Goal: Task Accomplishment & Management: Use online tool/utility

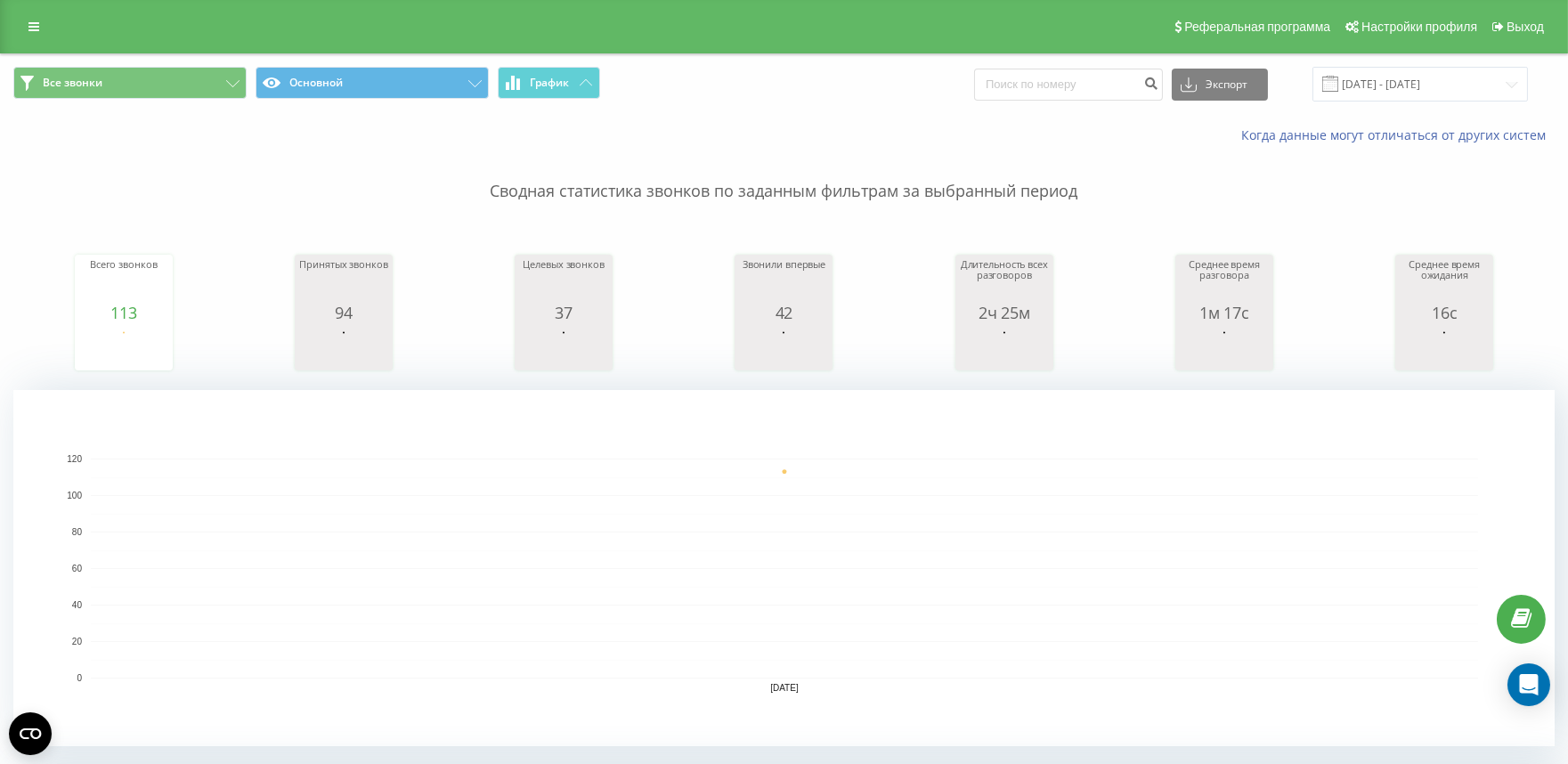
click at [15, 227] on div "Всего звонков 113 date totalCalls 21.08.25 113 21.08.25 Принятых звонков 94 dat…" at bounding box center [783, 295] width 1541 height 153
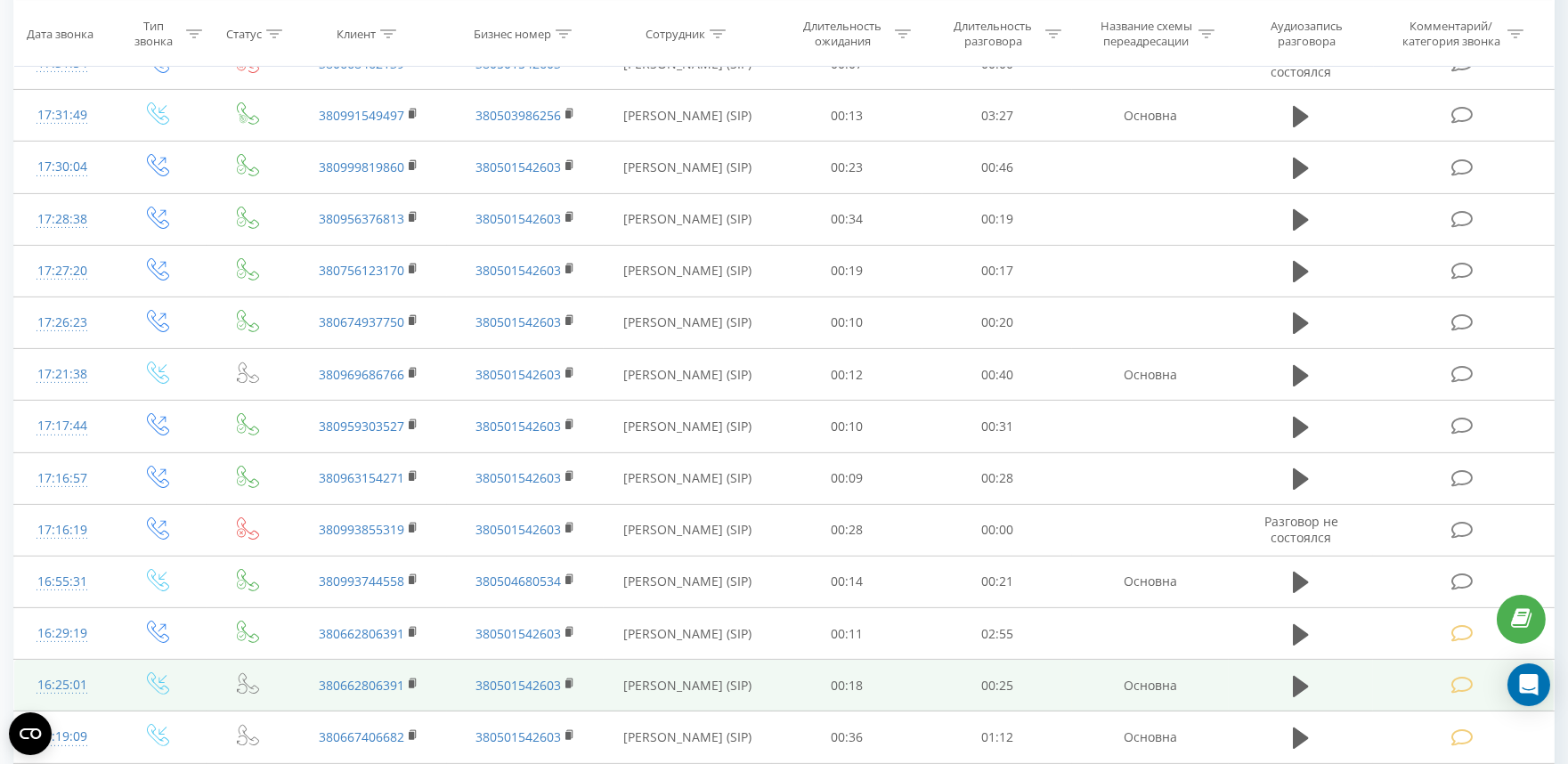
scroll to position [1470, 0]
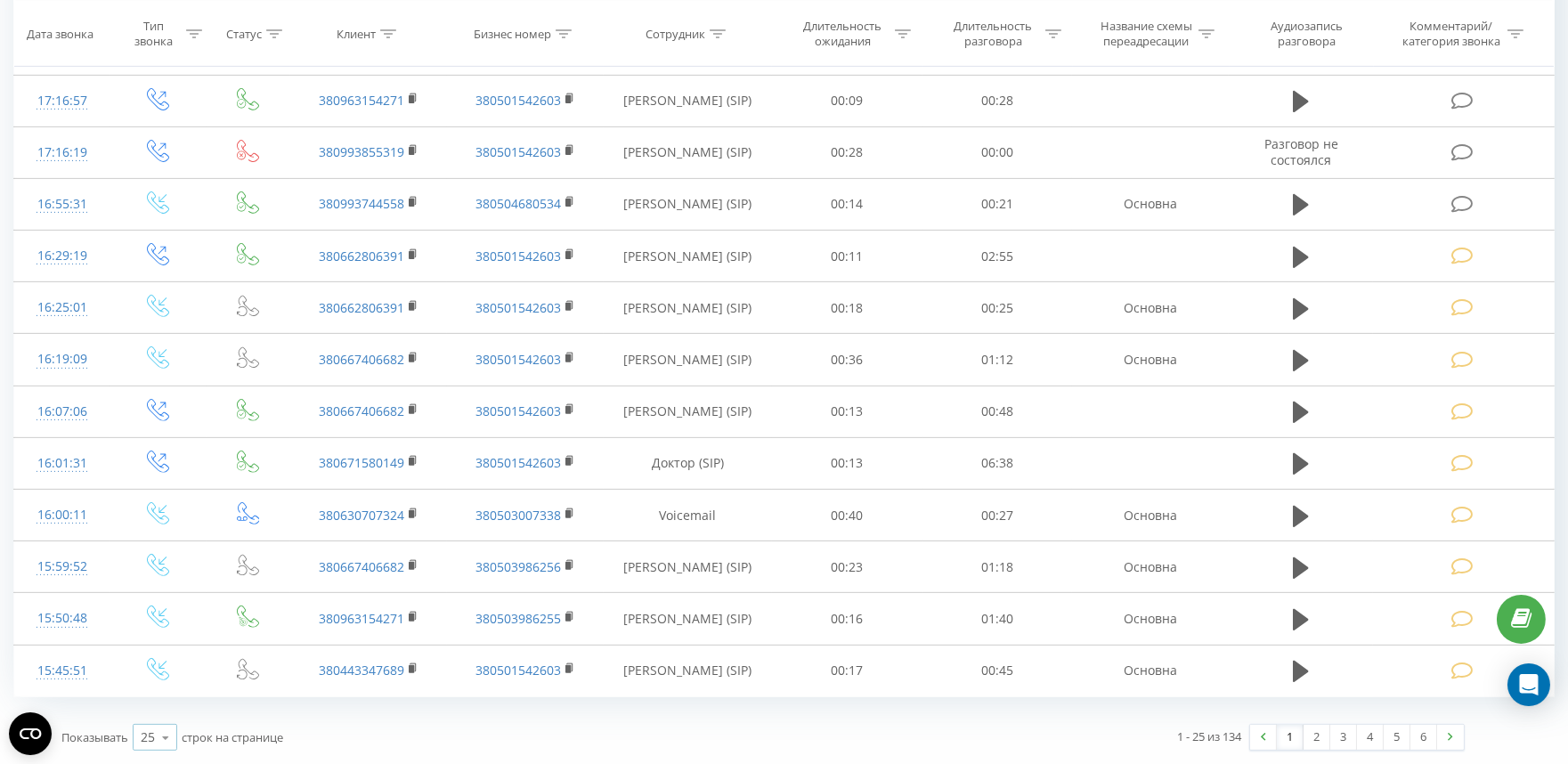
click at [170, 734] on icon at bounding box center [165, 737] width 27 height 35
click at [162, 701] on div "100" at bounding box center [154, 711] width 43 height 26
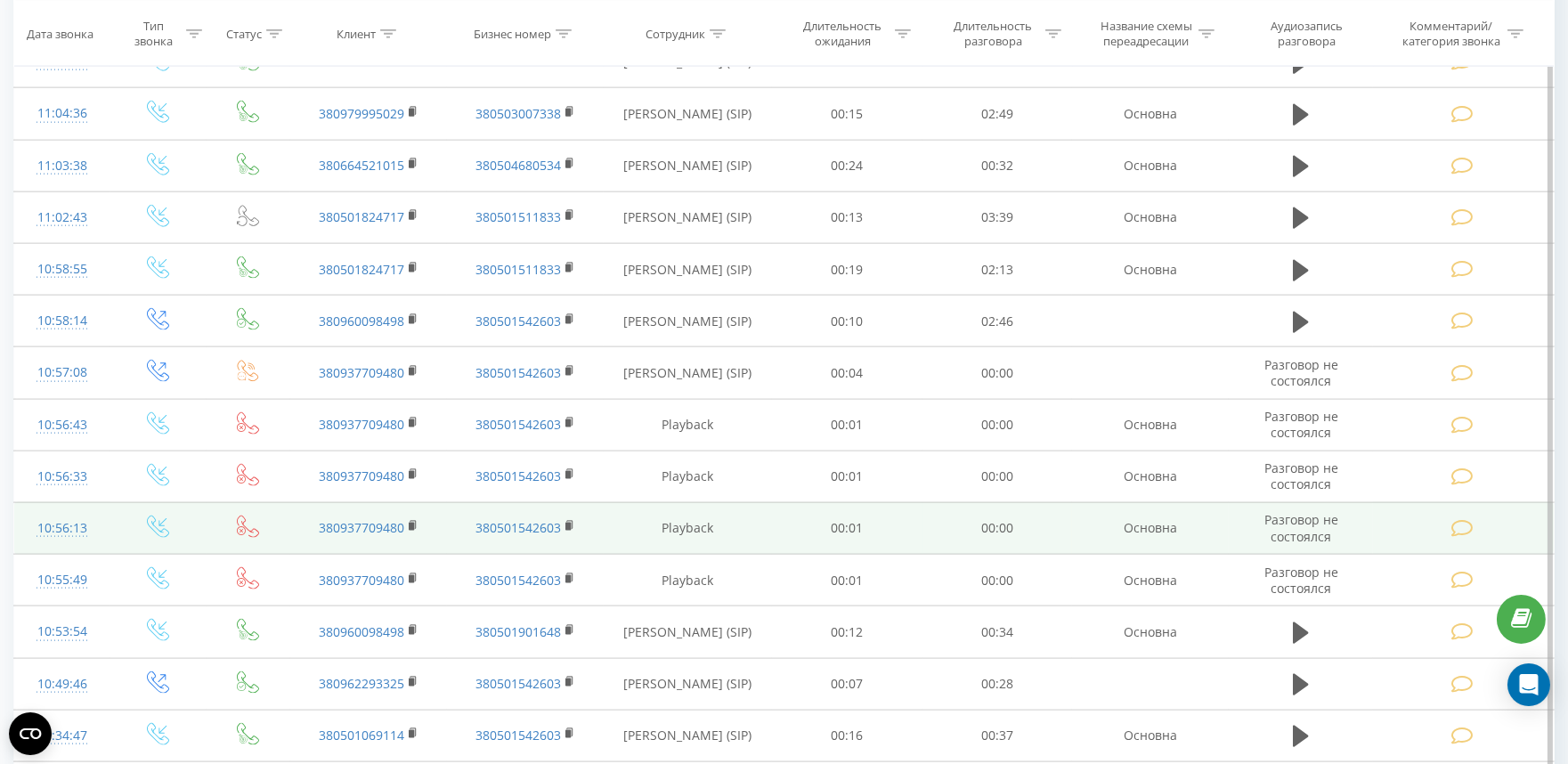
scroll to position [5361, 0]
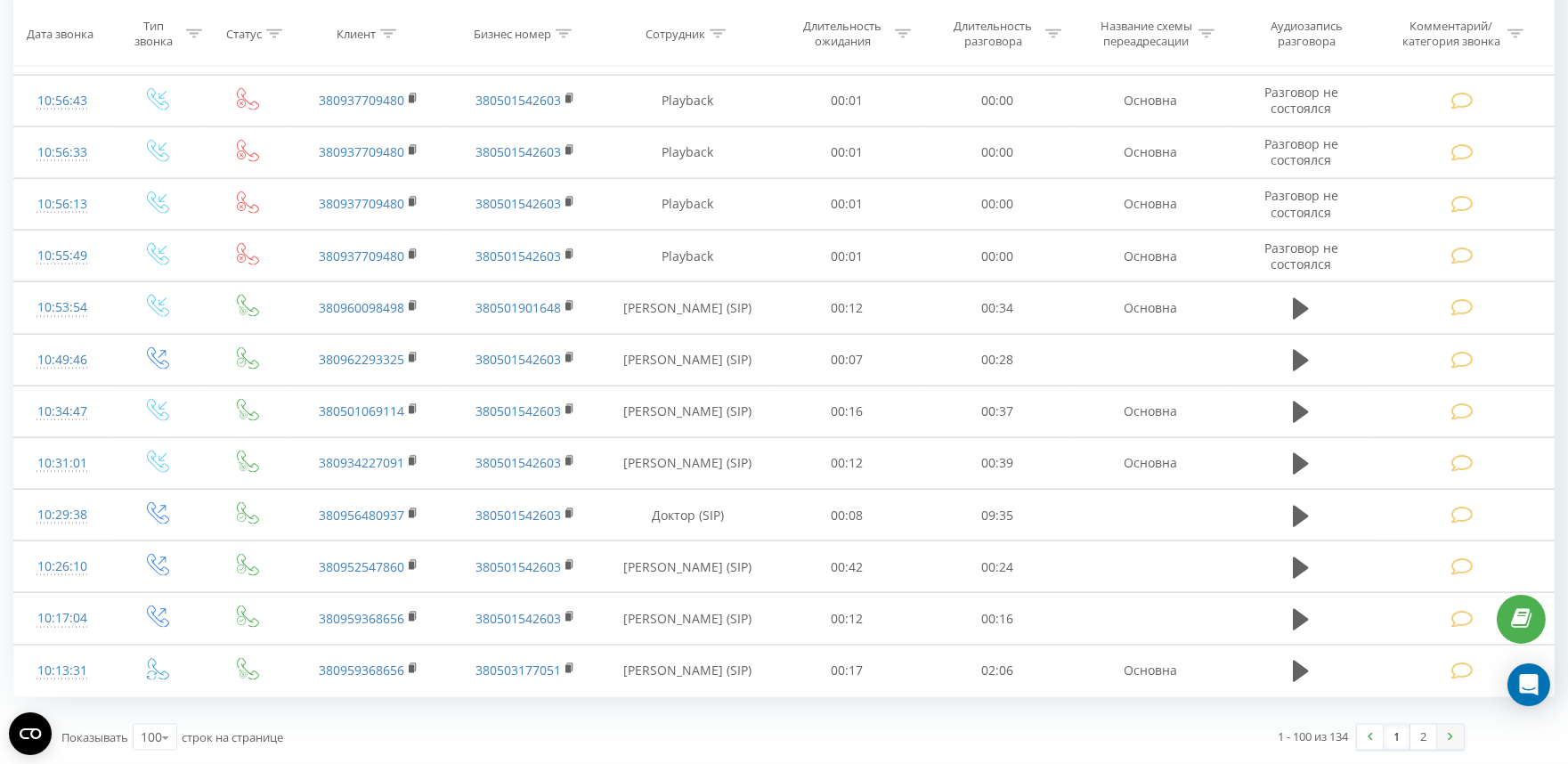
click at [1448, 732] on link at bounding box center [1450, 736] width 27 height 25
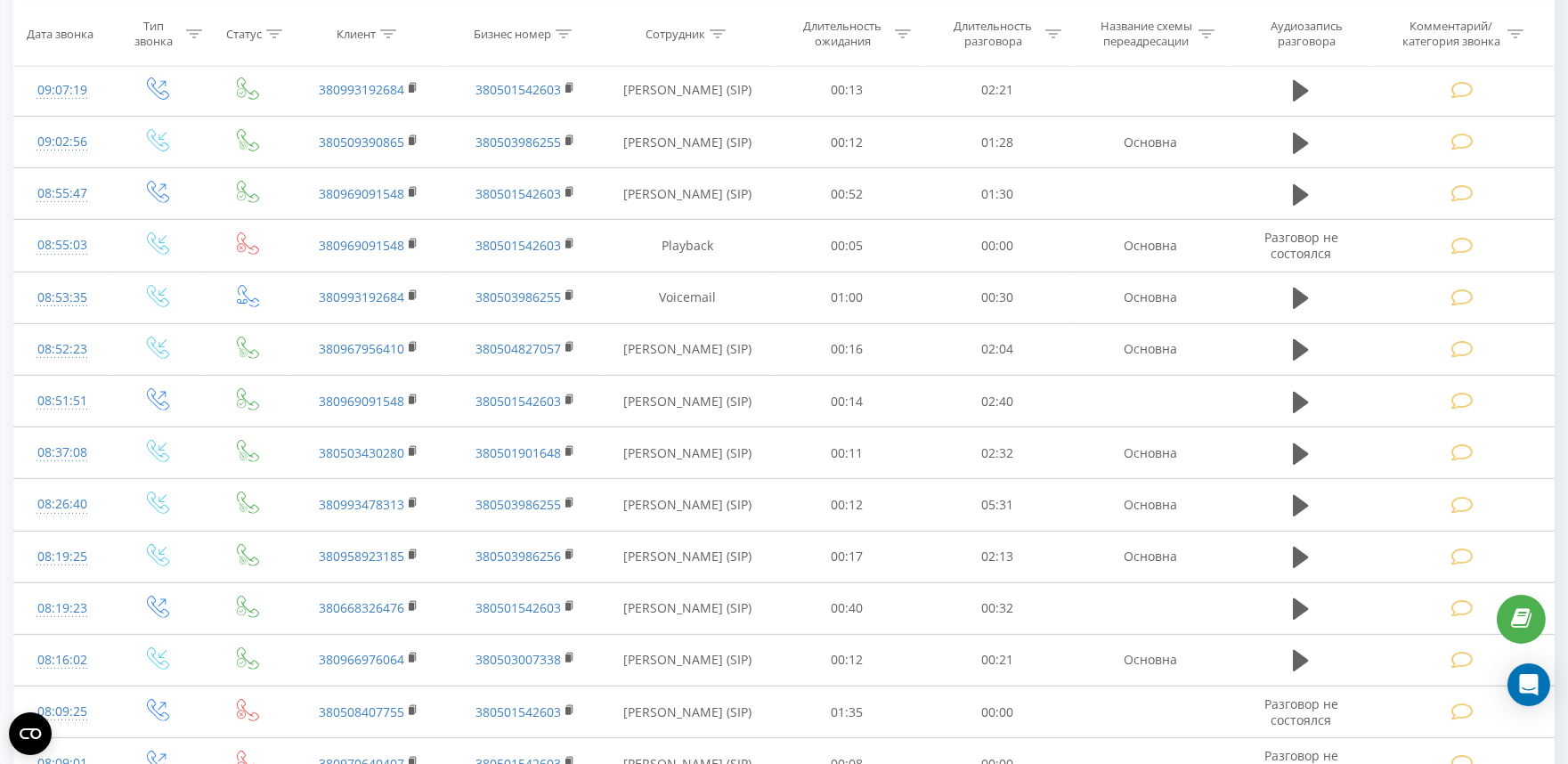
scroll to position [1937, 0]
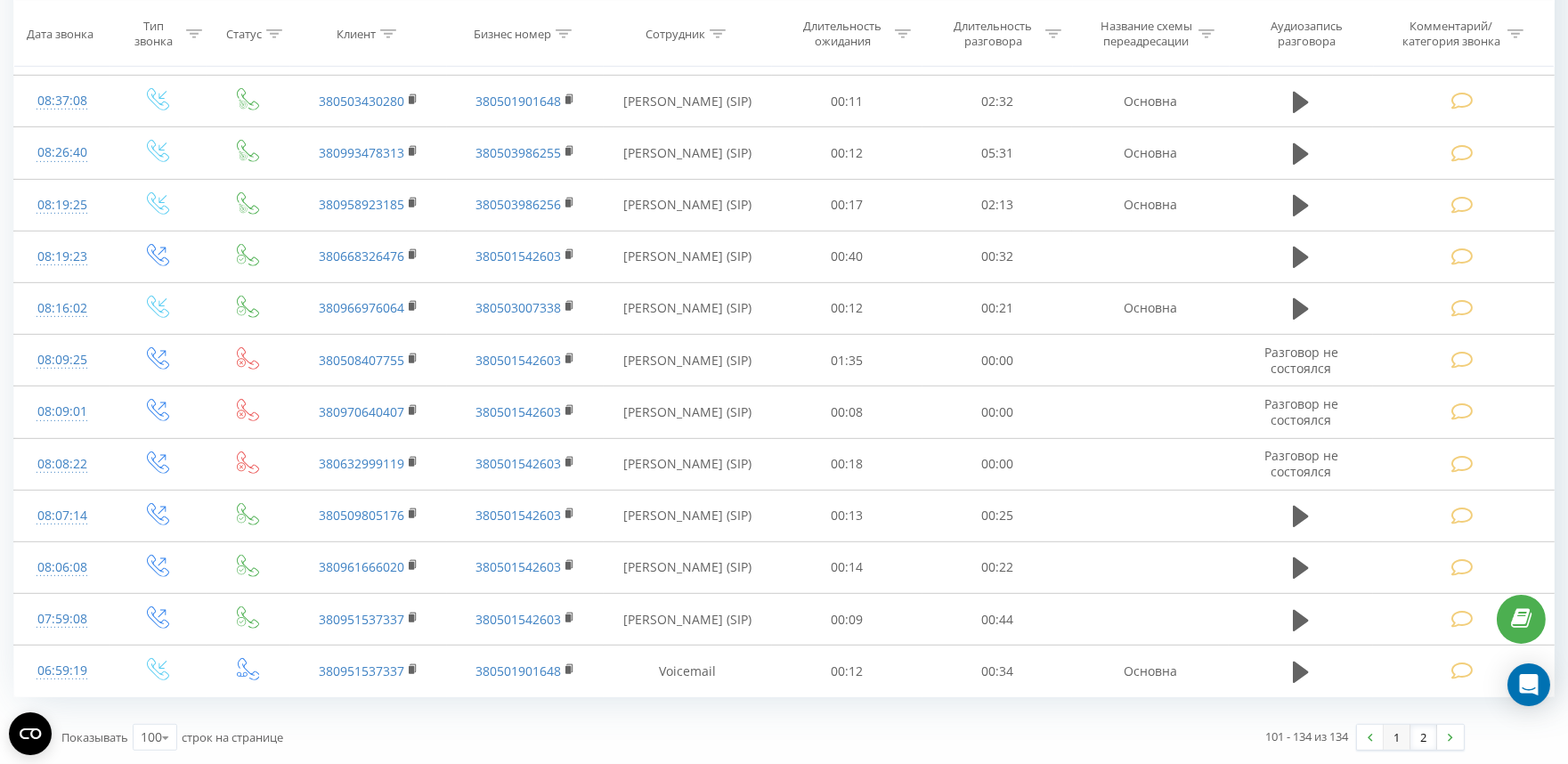
click at [1391, 749] on link "1" at bounding box center [1396, 736] width 27 height 25
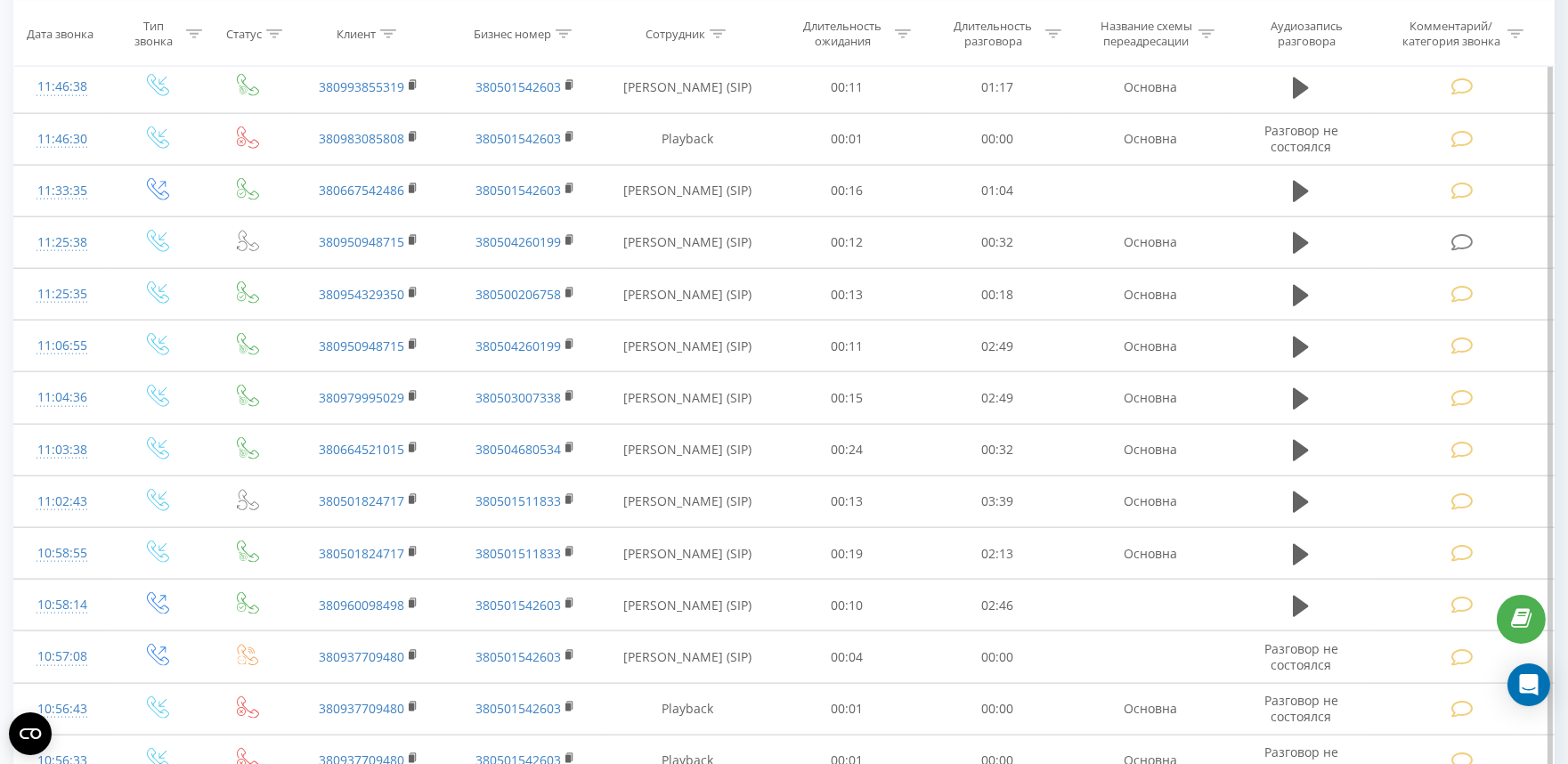
scroll to position [4667, 0]
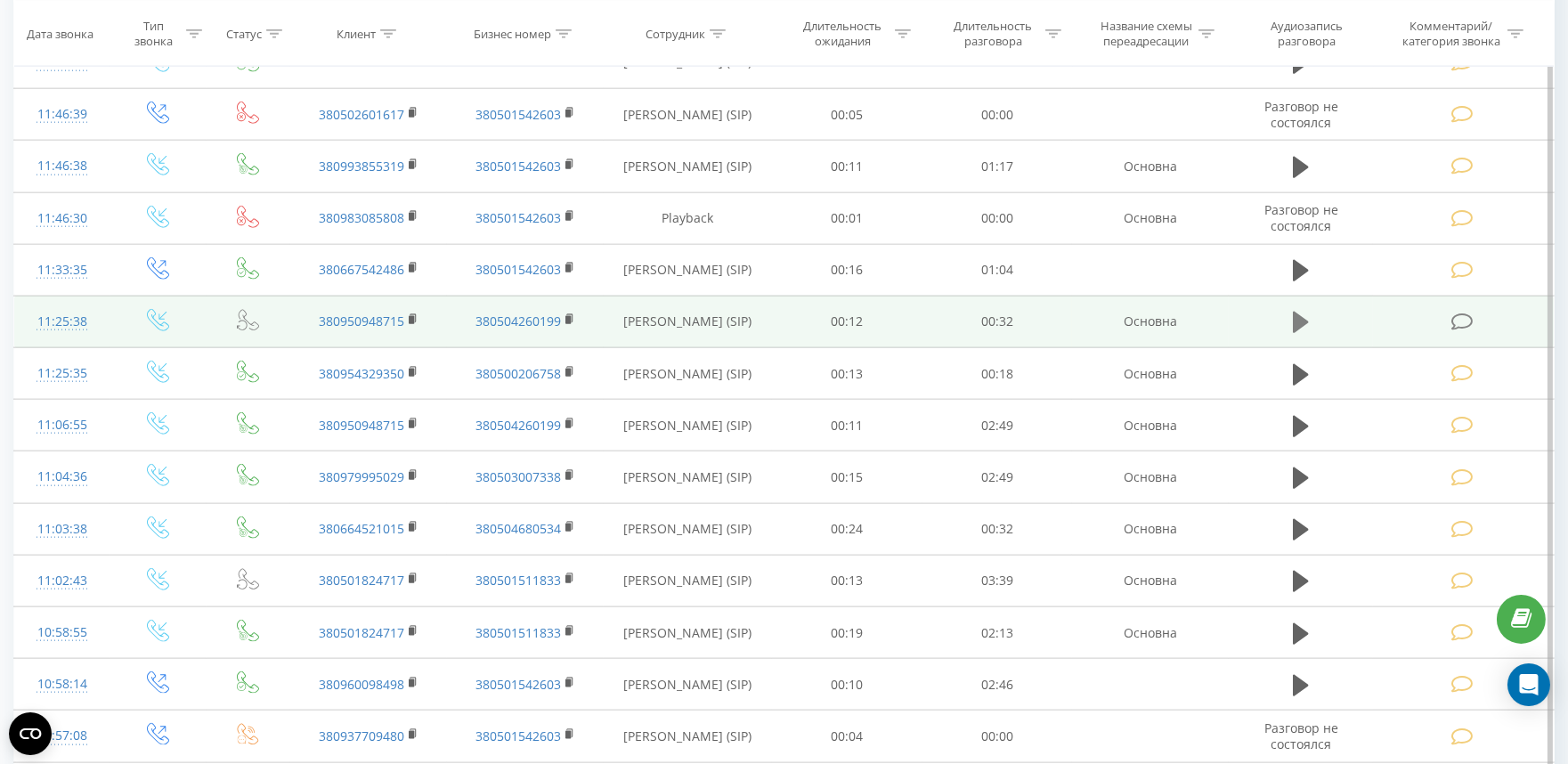
click at [1297, 324] on icon at bounding box center [1301, 323] width 16 height 22
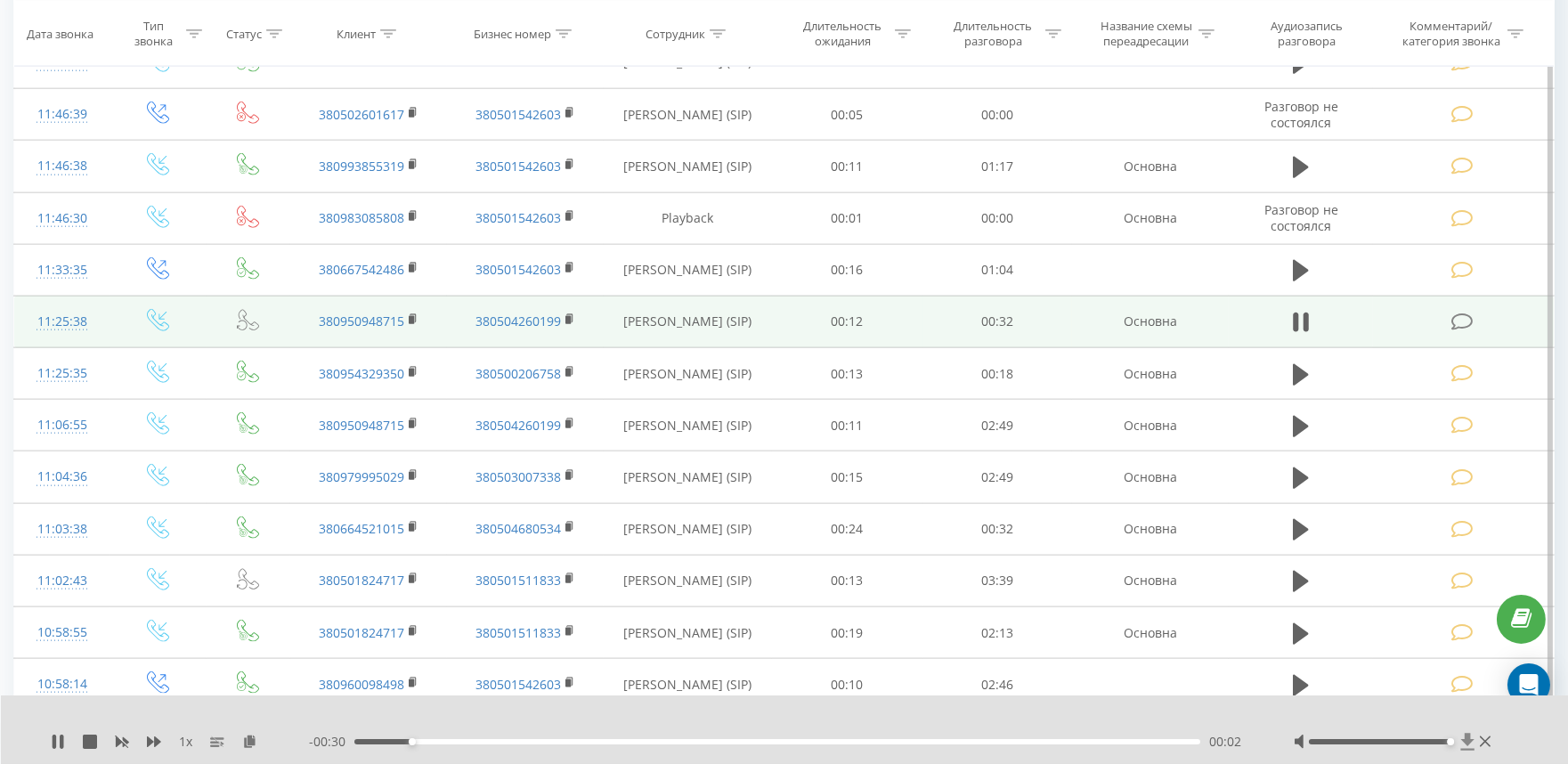
drag, startPoint x: 1380, startPoint y: 743, endPoint x: 1469, endPoint y: 740, distance: 89.1
click at [1469, 740] on div at bounding box center [1394, 741] width 201 height 18
click at [1463, 315] on td at bounding box center [1464, 321] width 181 height 52
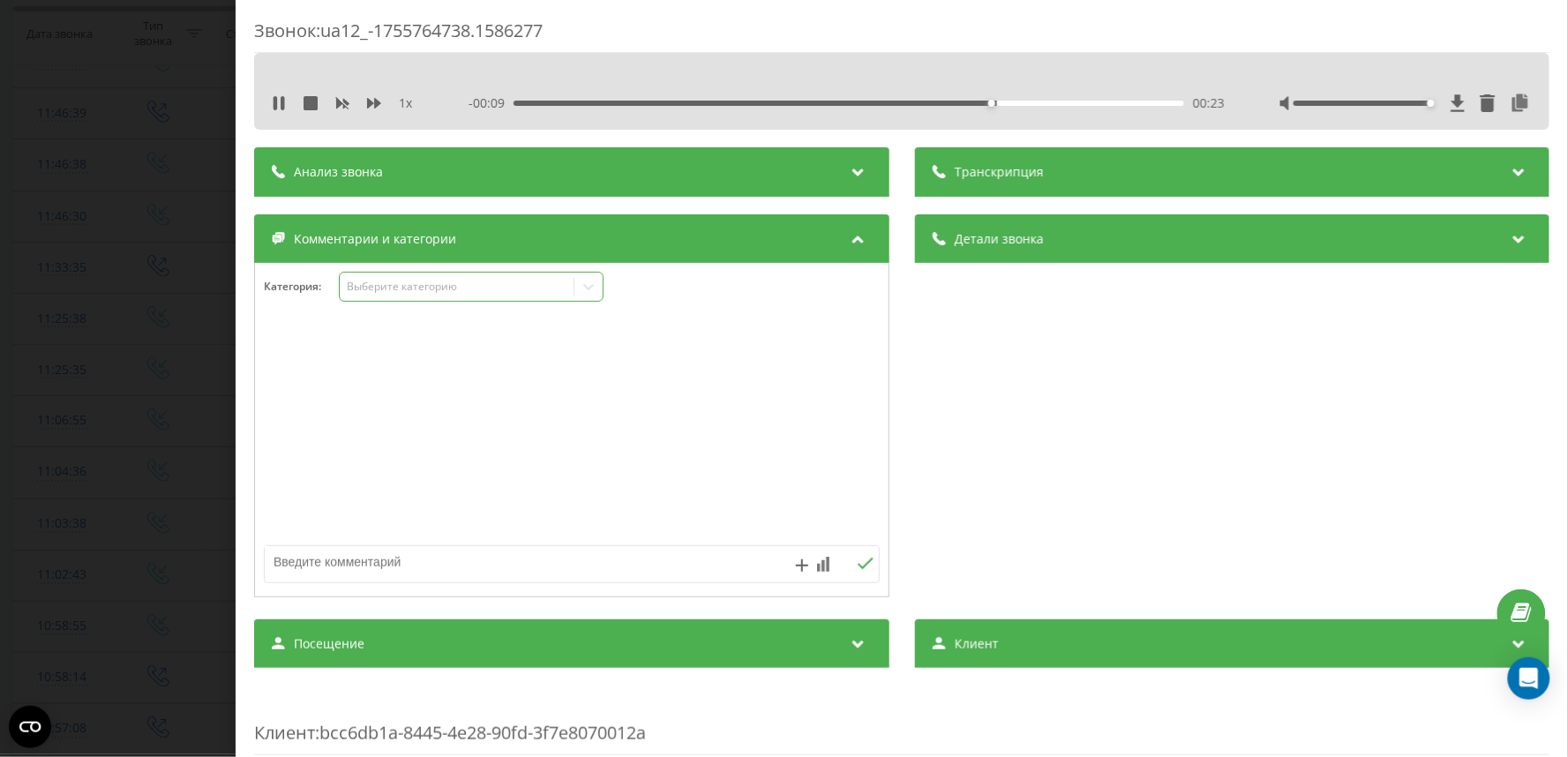
click at [398, 279] on div "Выберите категорию" at bounding box center [456, 286] width 233 height 17
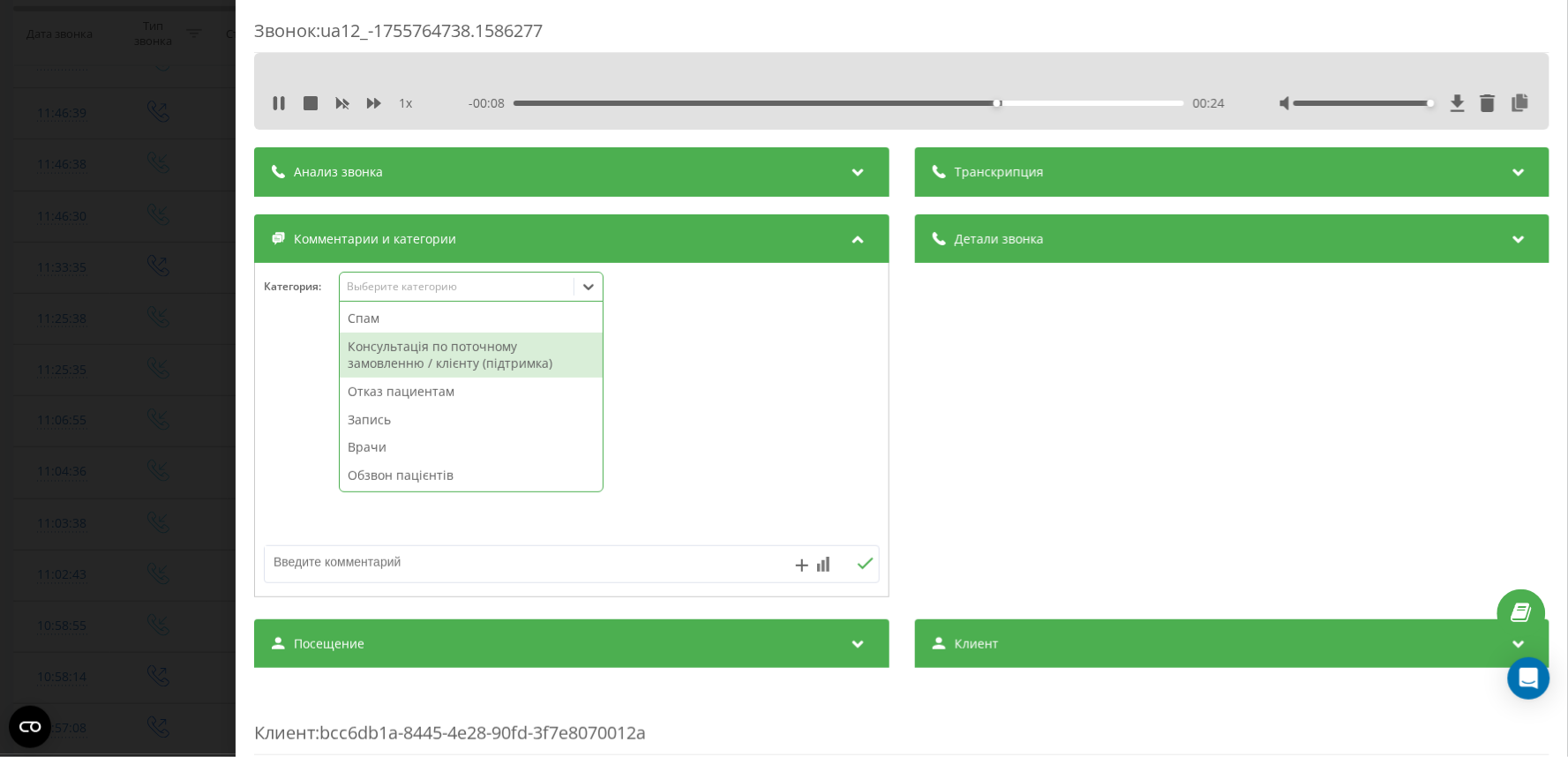
click at [397, 361] on div "Консультація по поточному замовленню / клієнту (підтримка)" at bounding box center [471, 355] width 263 height 45
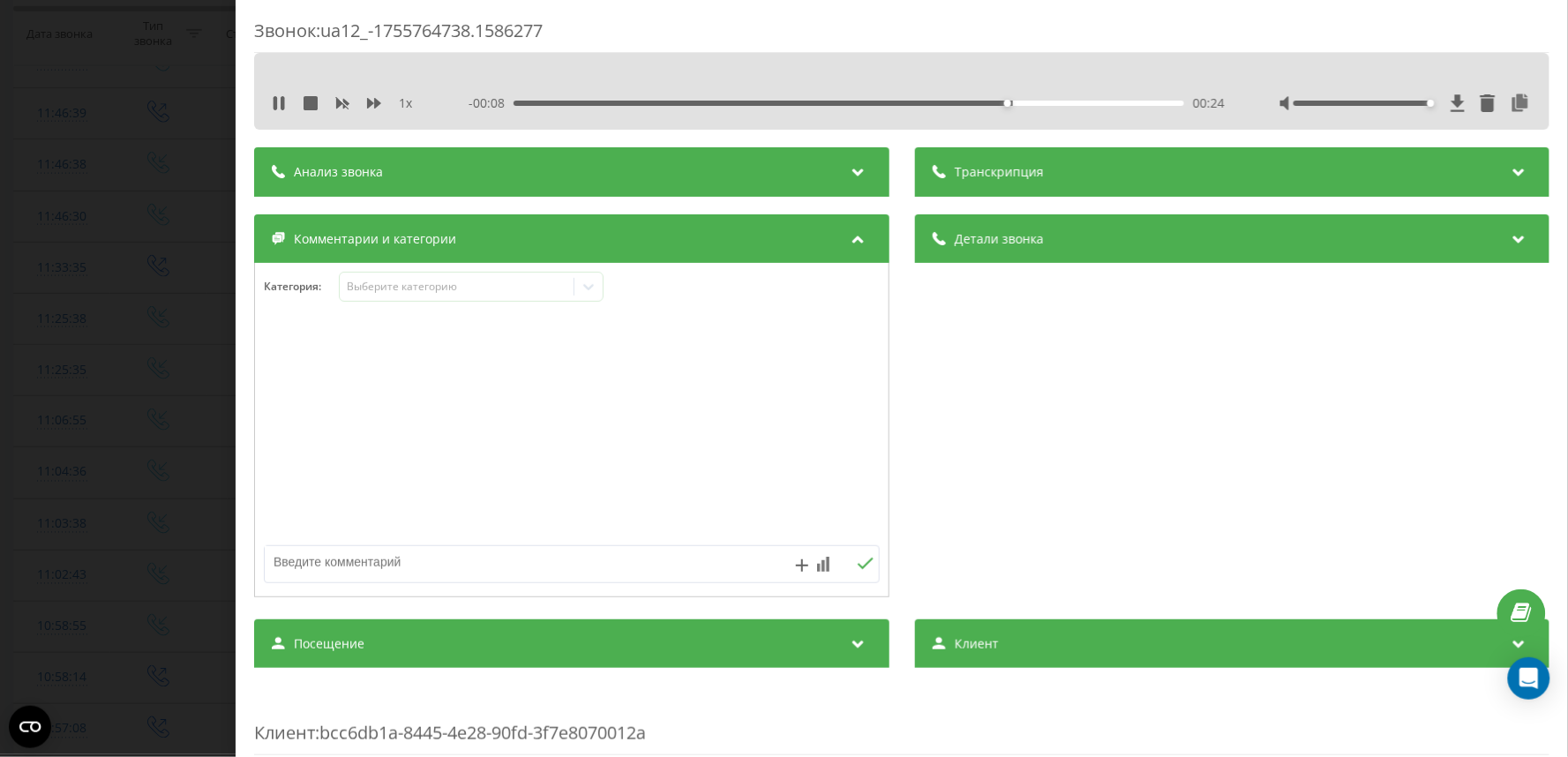
click at [201, 348] on div "Звонок : ua12_-1755764738.1586277 1 x - 00:08 00:24 00:24 Транскрипция Для анал…" at bounding box center [784, 378] width 1568 height 757
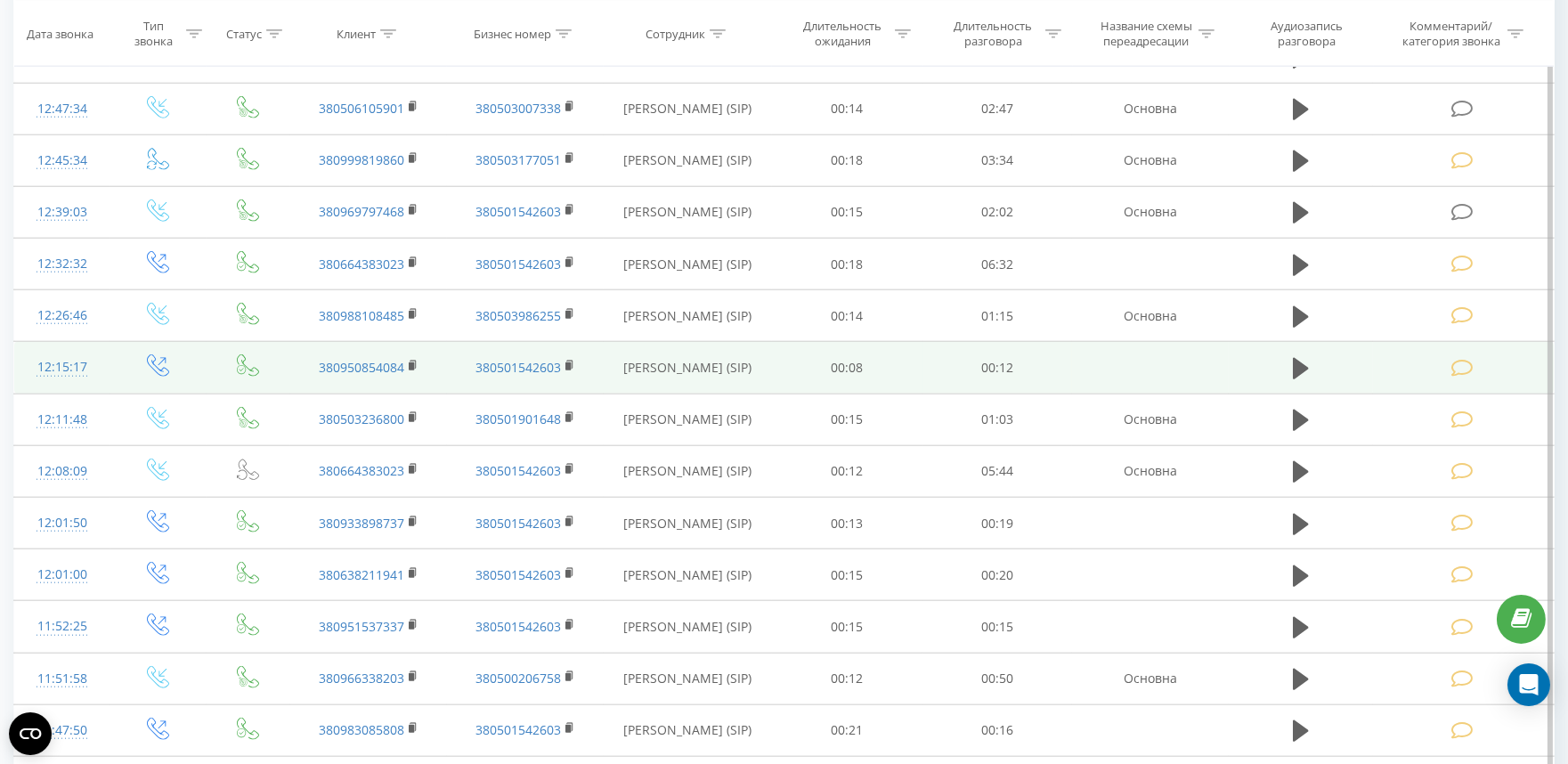
scroll to position [3877, 0]
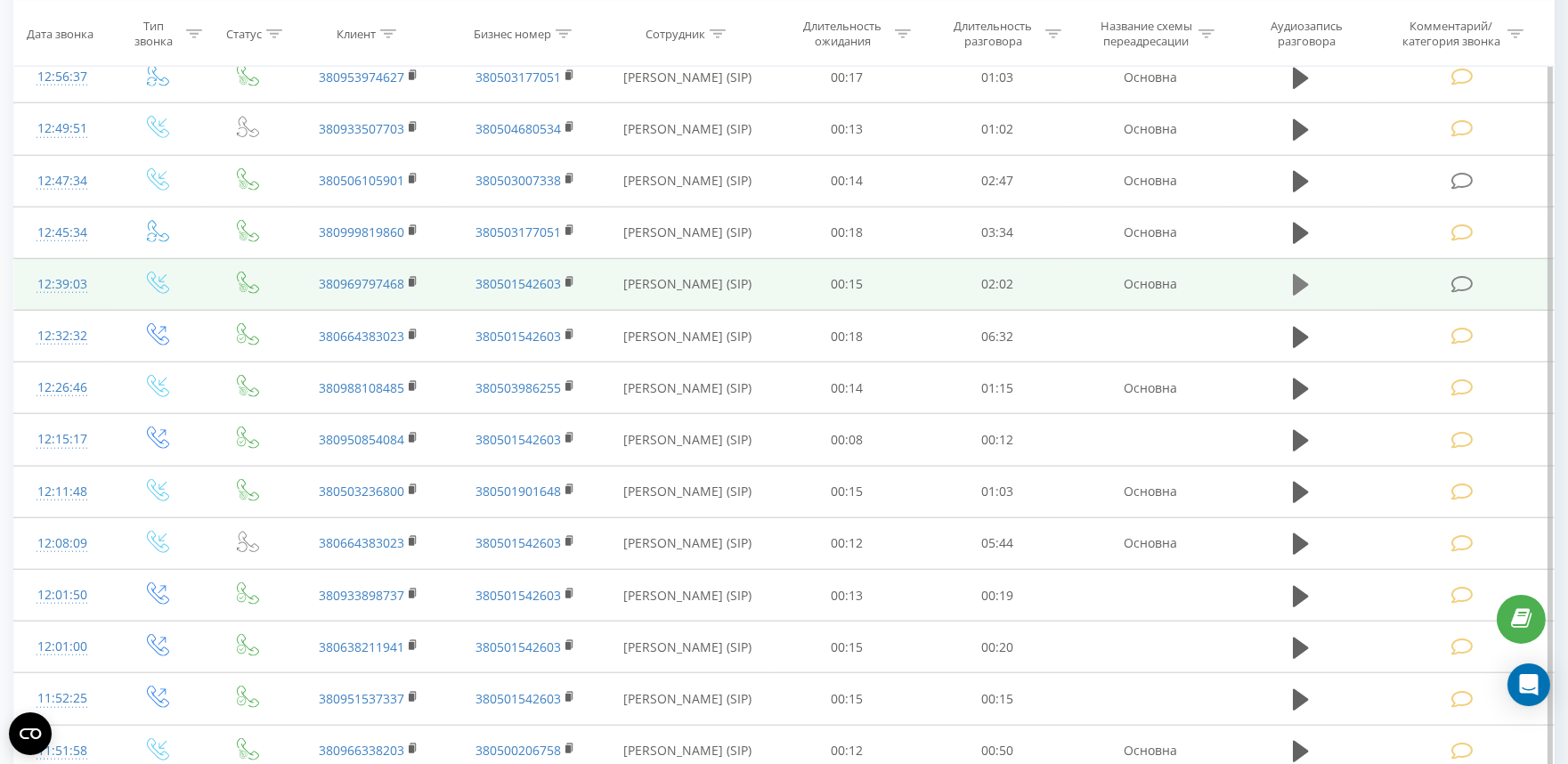
click at [1297, 282] on icon at bounding box center [1301, 285] width 16 height 22
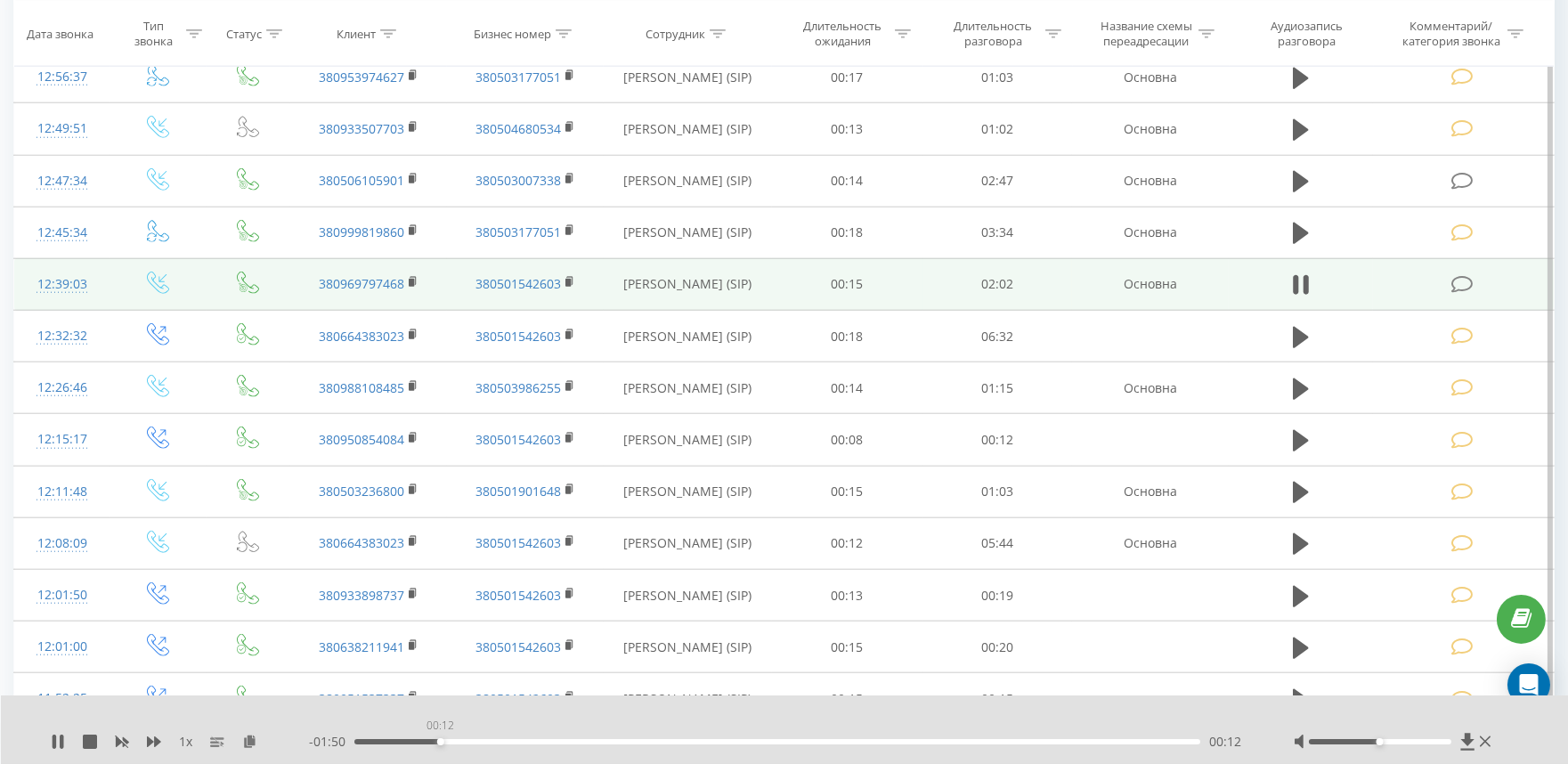
click at [440, 739] on div "00:12" at bounding box center [777, 741] width 846 height 5
click at [527, 740] on div "00:12" at bounding box center [777, 741] width 846 height 5
click at [620, 744] on div "- 01:37 00:25 00:25" at bounding box center [779, 741] width 940 height 18
click at [709, 743] on div "00:28" at bounding box center [777, 741] width 846 height 5
click at [816, 742] on div "00:52" at bounding box center [777, 741] width 846 height 5
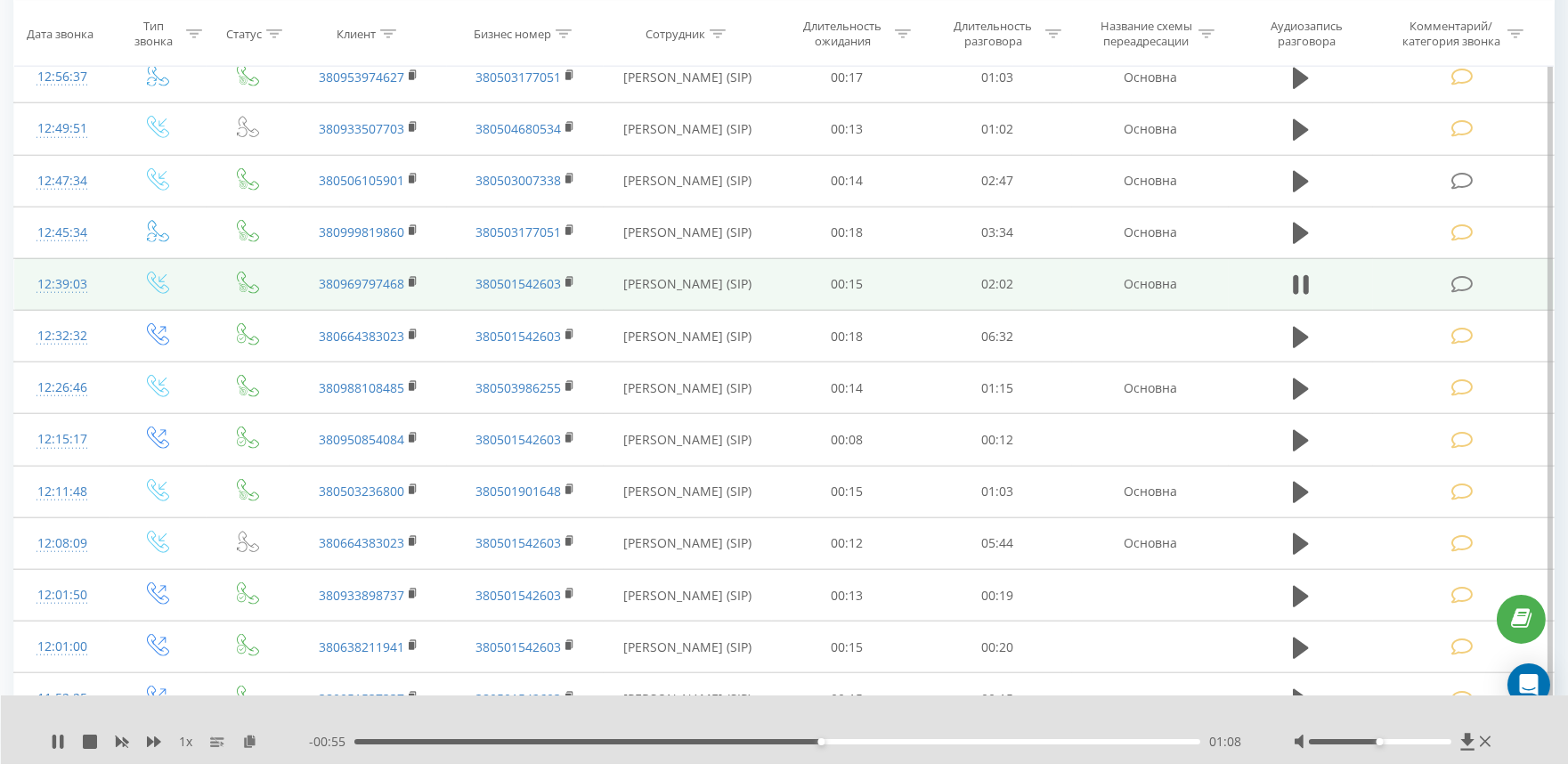
click at [874, 742] on div "01:08" at bounding box center [777, 741] width 846 height 5
click at [930, 741] on div "01:24" at bounding box center [777, 741] width 846 height 5
click at [987, 742] on div "01:32" at bounding box center [777, 741] width 846 height 5
click at [1466, 292] on icon at bounding box center [1462, 284] width 22 height 19
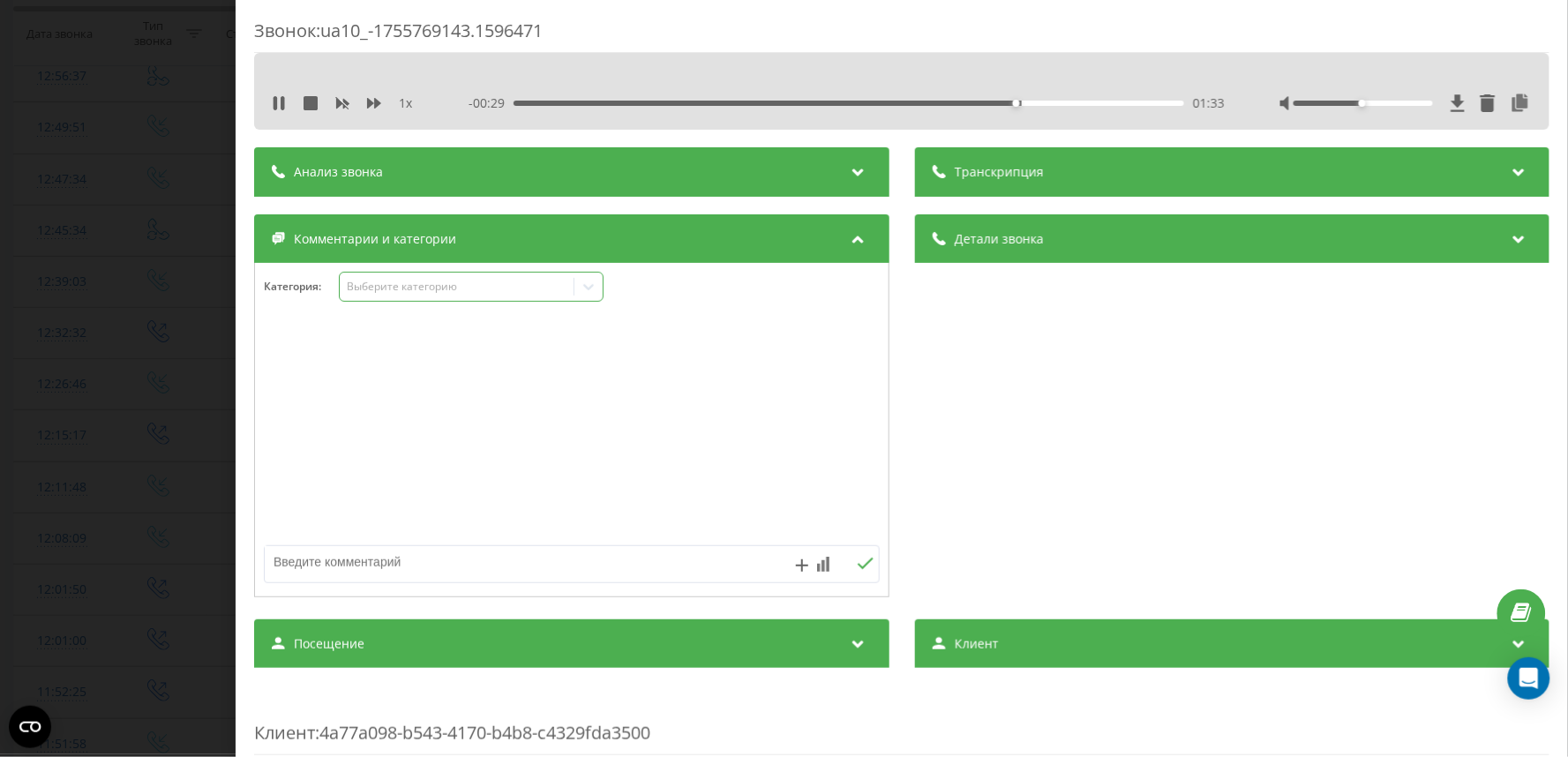
click at [379, 284] on div "Выберите категорию" at bounding box center [456, 286] width 221 height 14
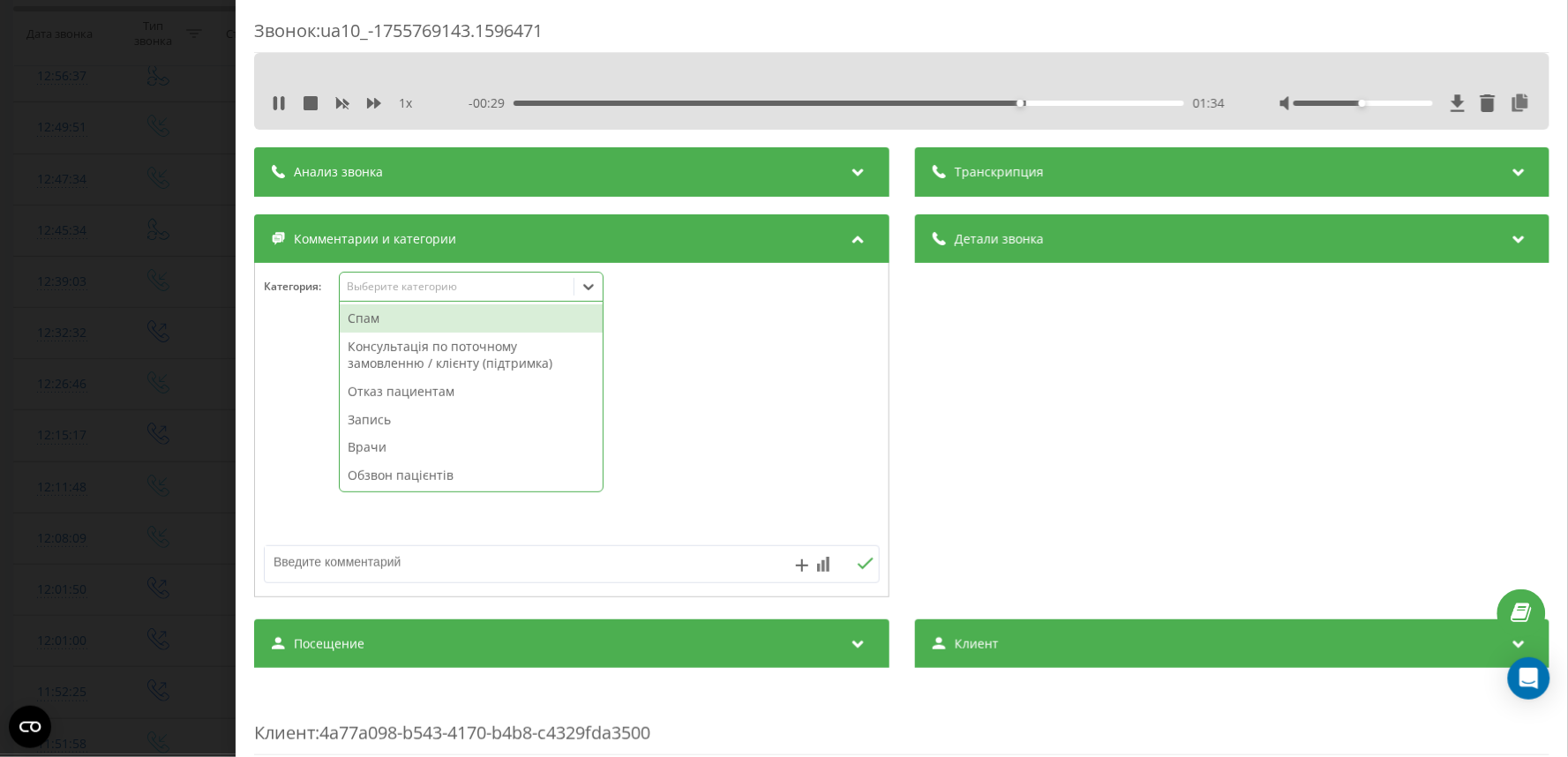
click at [383, 420] on div "Запись" at bounding box center [471, 419] width 263 height 29
click at [100, 362] on div "Звонок : ua10_-1755769143.1596471 1 x - 00:28 01:34 01:34 Транскрипция Для анал…" at bounding box center [784, 378] width 1568 height 757
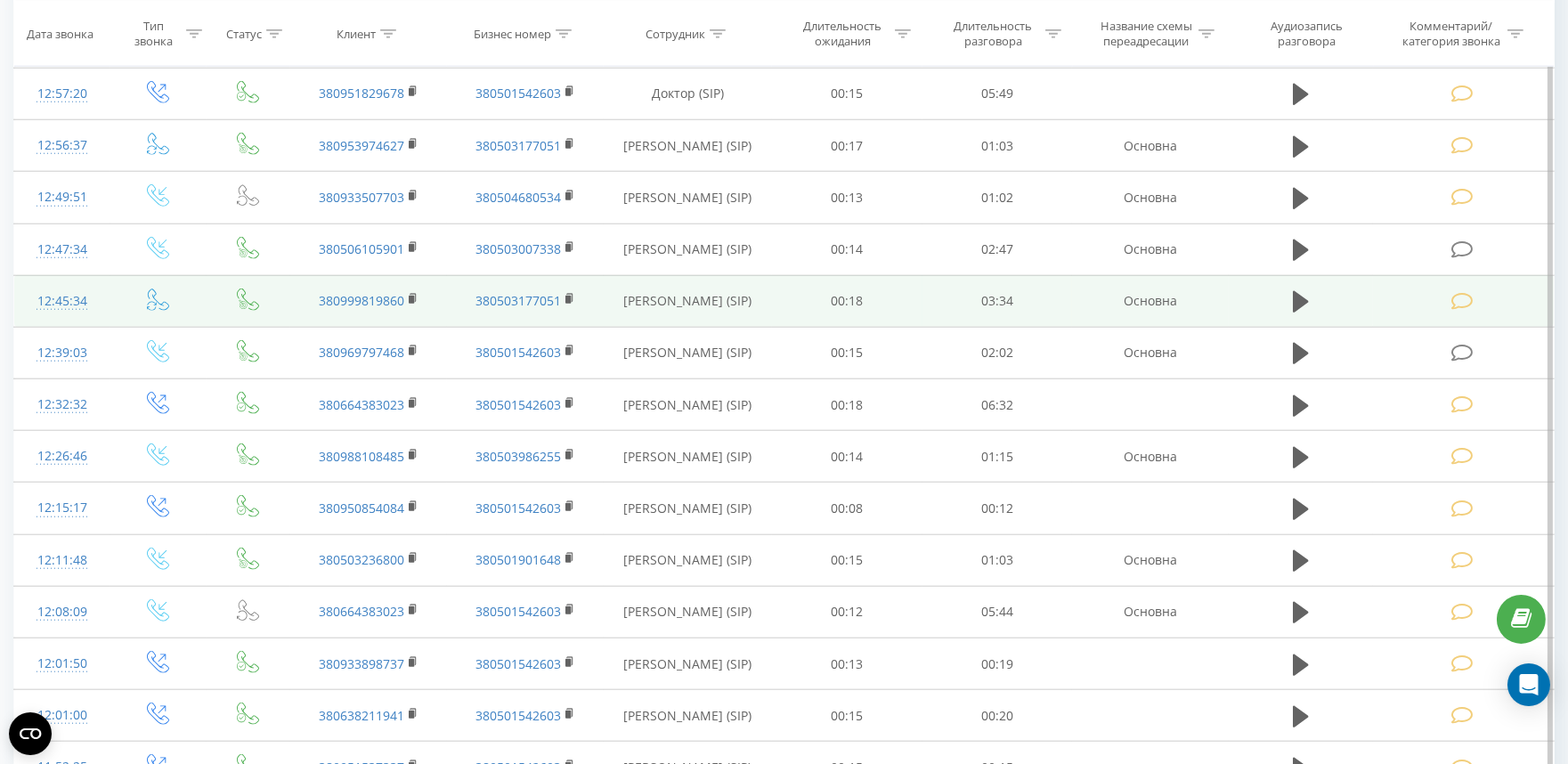
scroll to position [3777, 0]
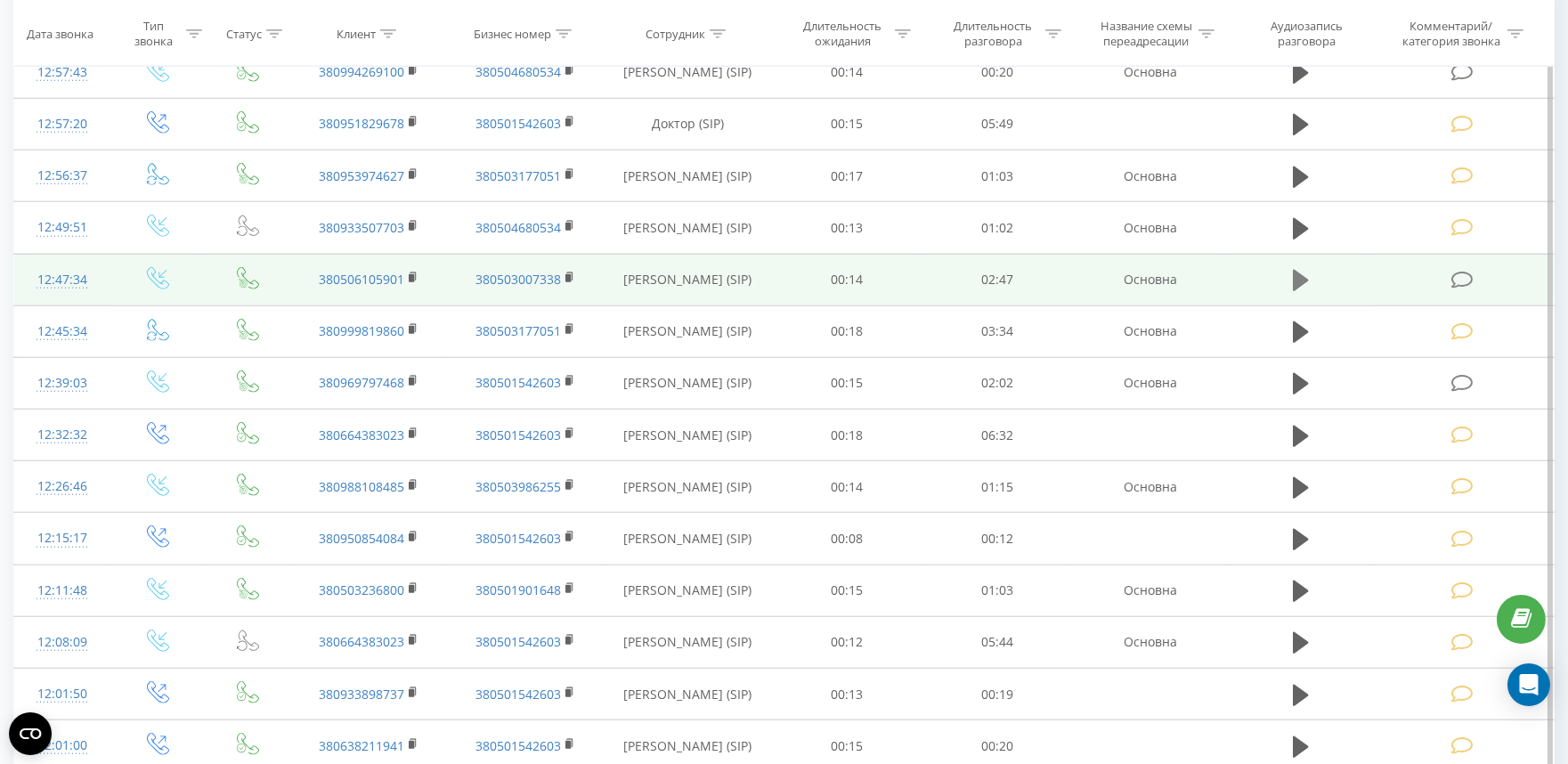
click at [1297, 286] on icon at bounding box center [1301, 280] width 16 height 22
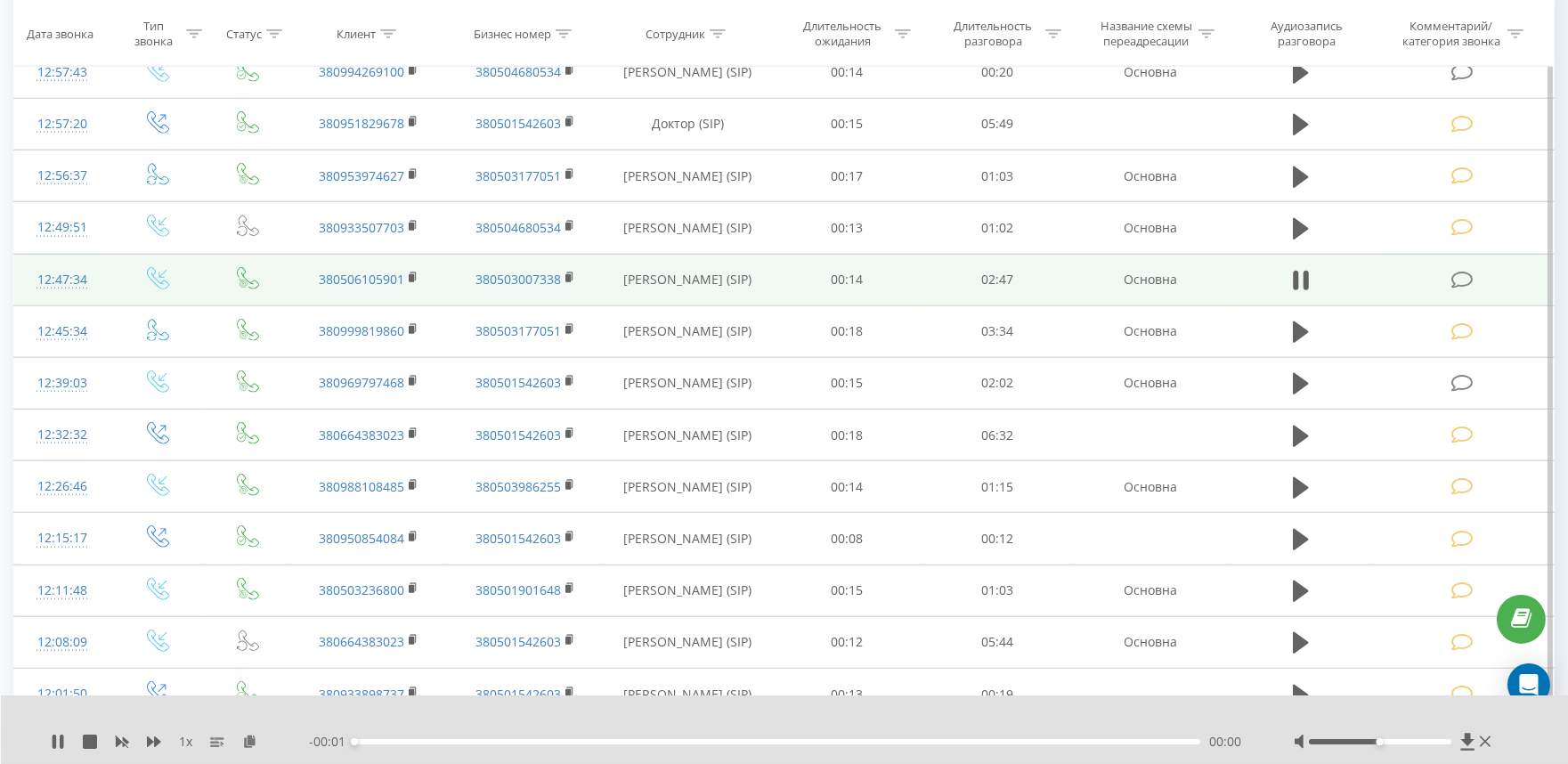
click at [432, 740] on div "00:00" at bounding box center [777, 741] width 846 height 5
click at [520, 741] on div "00:32" at bounding box center [777, 741] width 846 height 5
click at [614, 741] on div "00:51" at bounding box center [777, 741] width 846 height 5
click at [698, 743] on div "00:51" at bounding box center [777, 741] width 846 height 5
click at [802, 742] on div "01:09" at bounding box center [777, 741] width 846 height 5
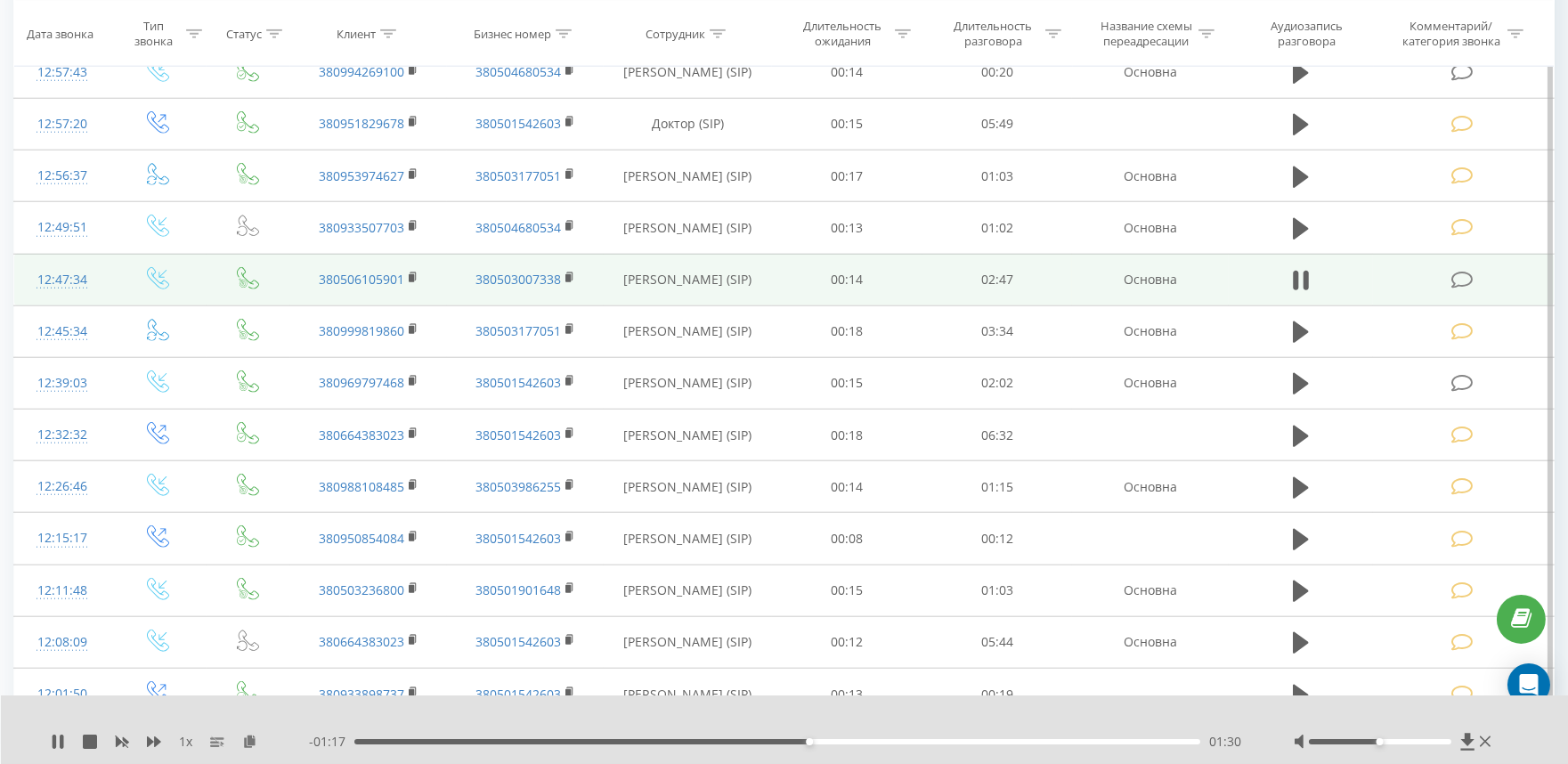
click at [1465, 280] on icon at bounding box center [1462, 279] width 22 height 19
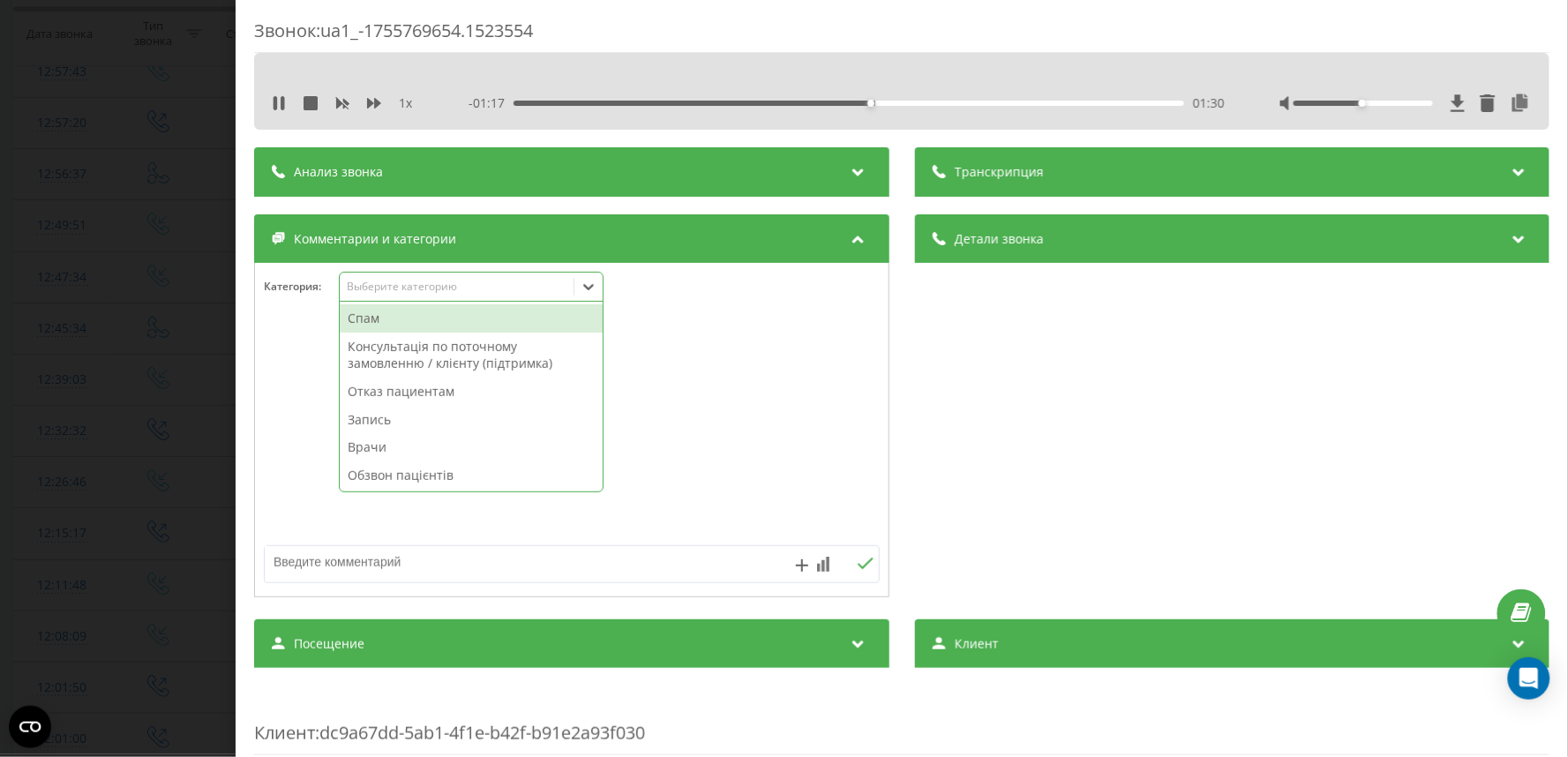
click at [368, 291] on div "Выберите категорию" at bounding box center [456, 286] width 221 height 14
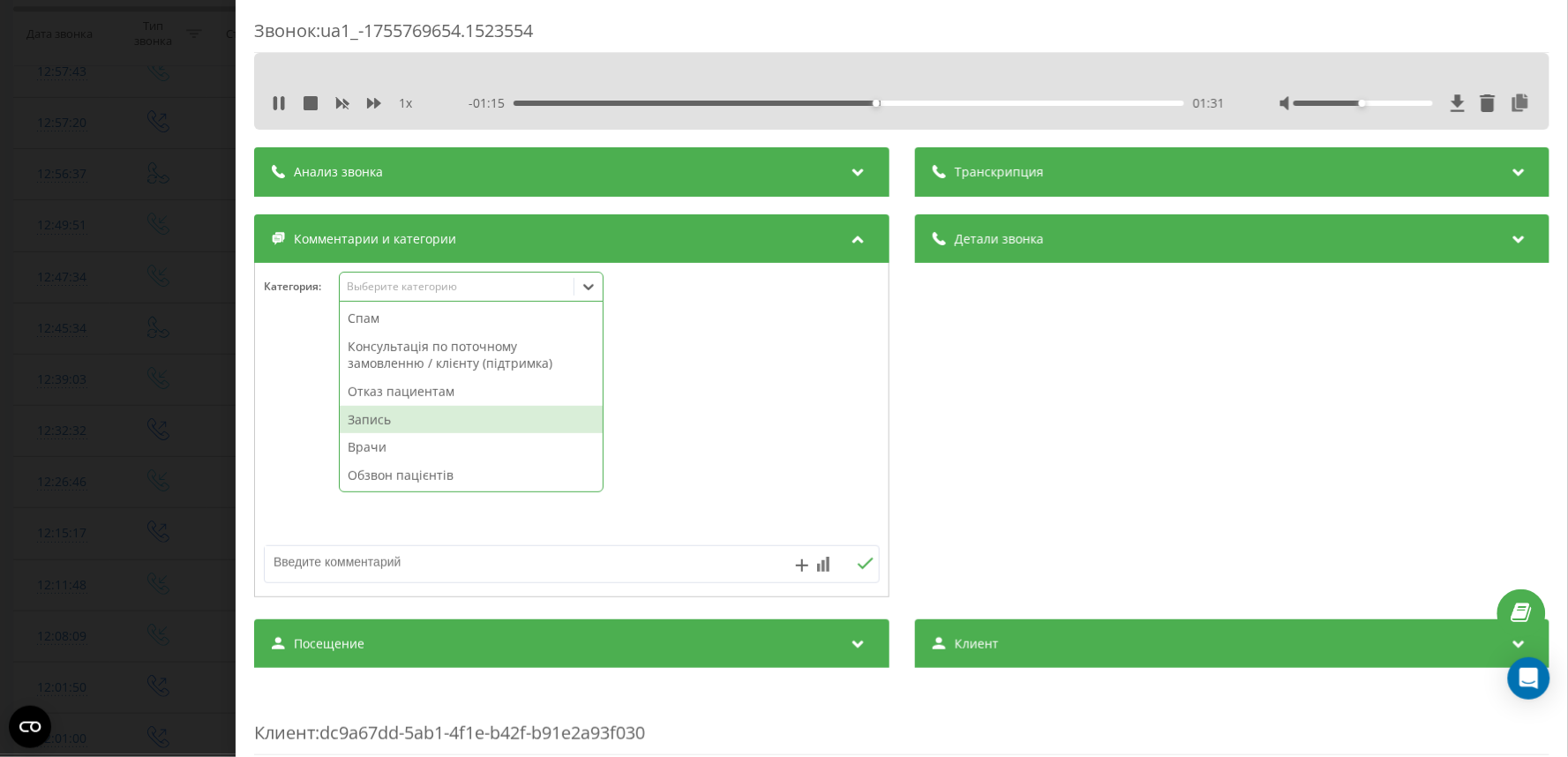
click at [373, 419] on div "Запись" at bounding box center [471, 419] width 263 height 29
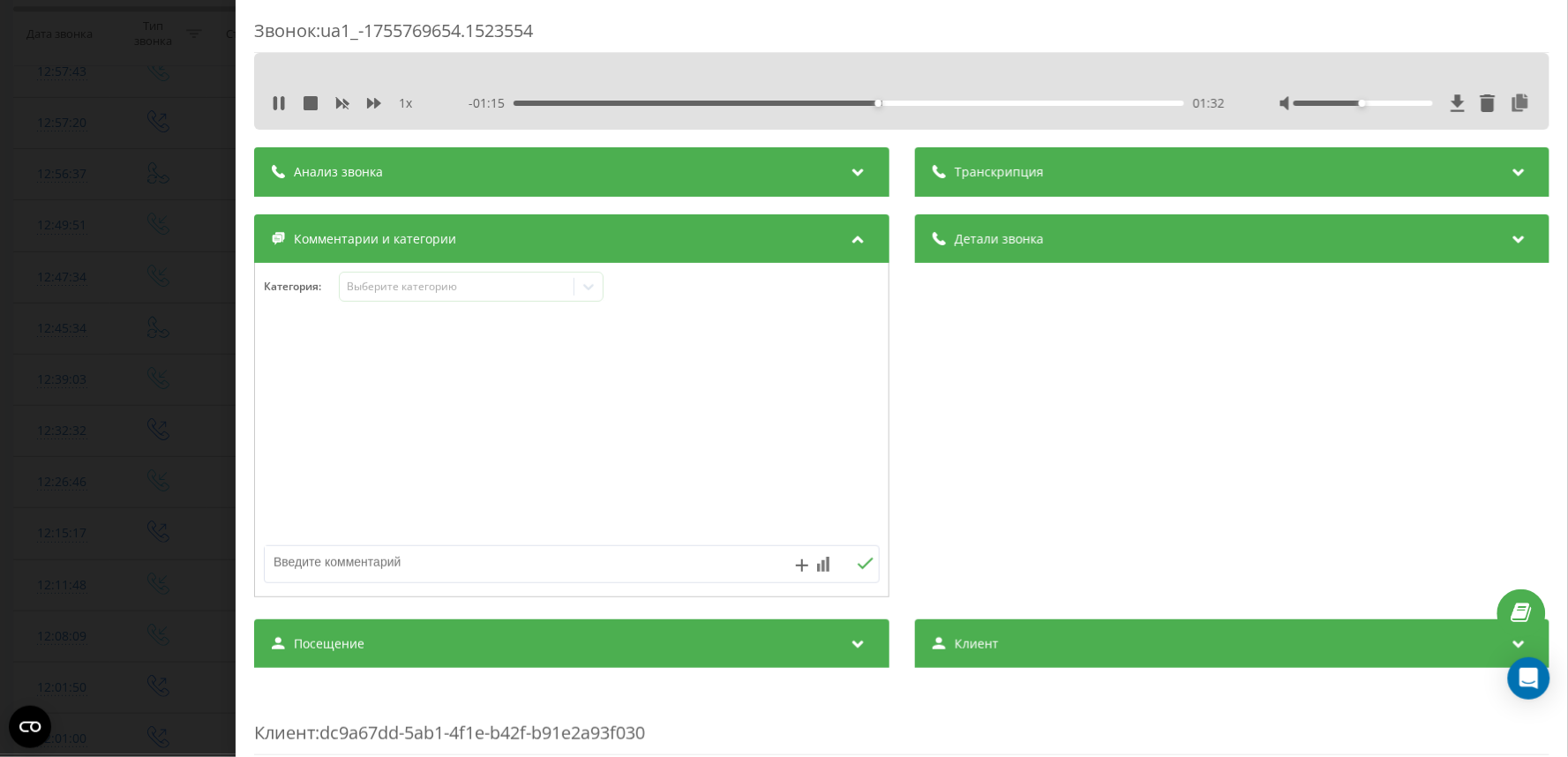
click at [138, 361] on div "Звонок : ua1_-1755769654.1523554 1 x - 01:15 01:32 01:32 Транскрипция Для анали…" at bounding box center [784, 378] width 1568 height 757
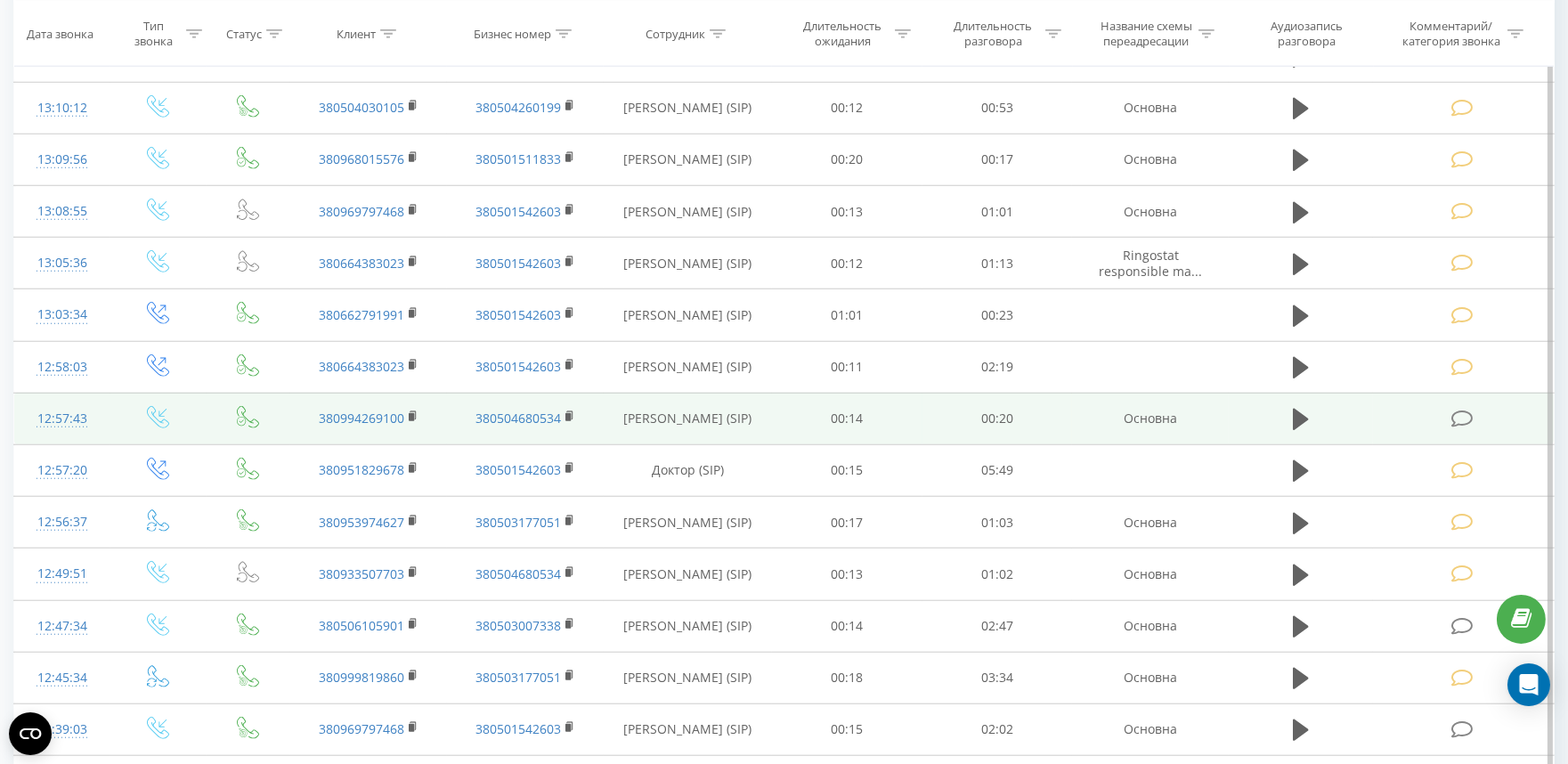
scroll to position [3383, 0]
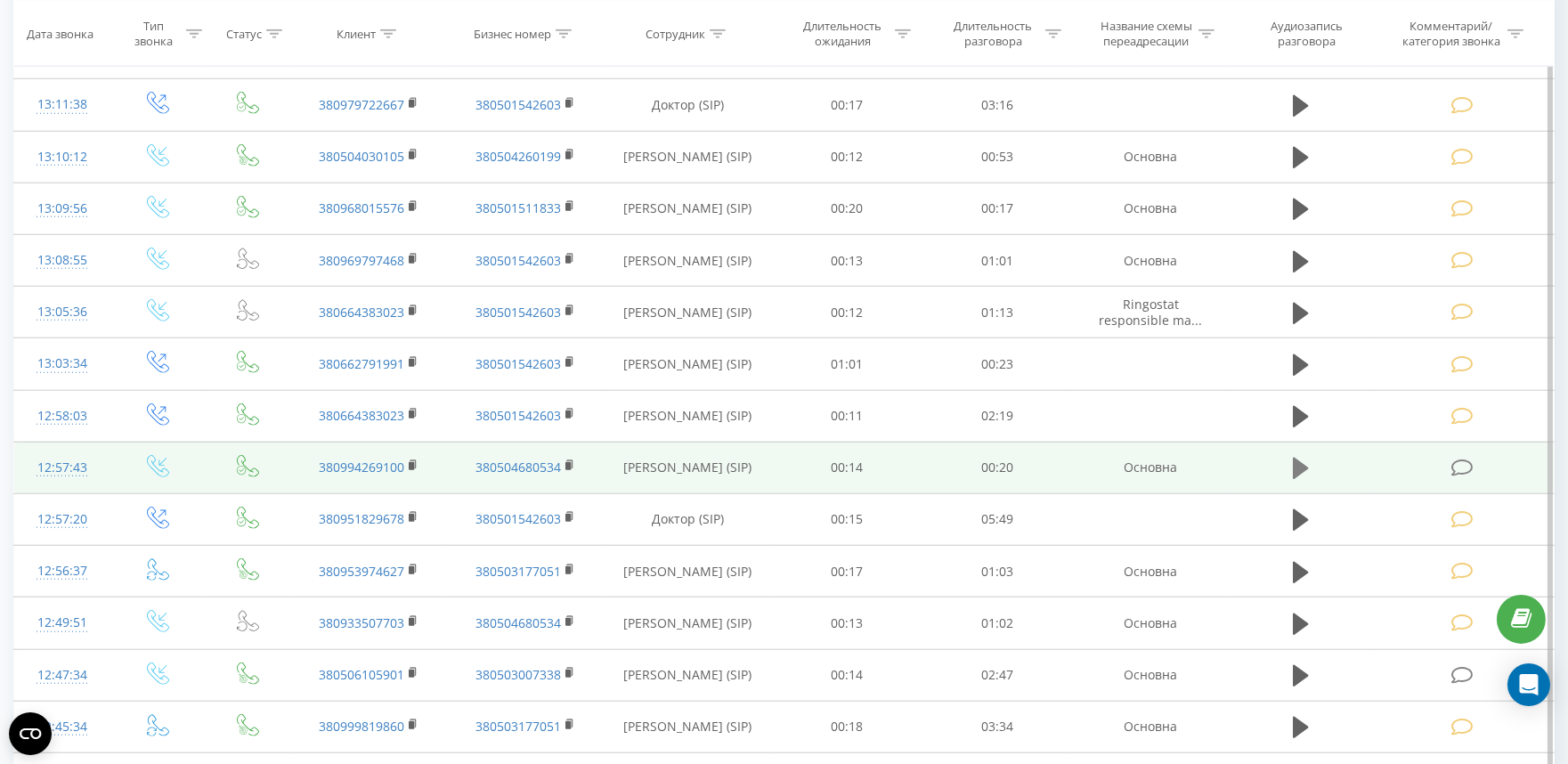
click at [1297, 468] on icon at bounding box center [1301, 469] width 16 height 22
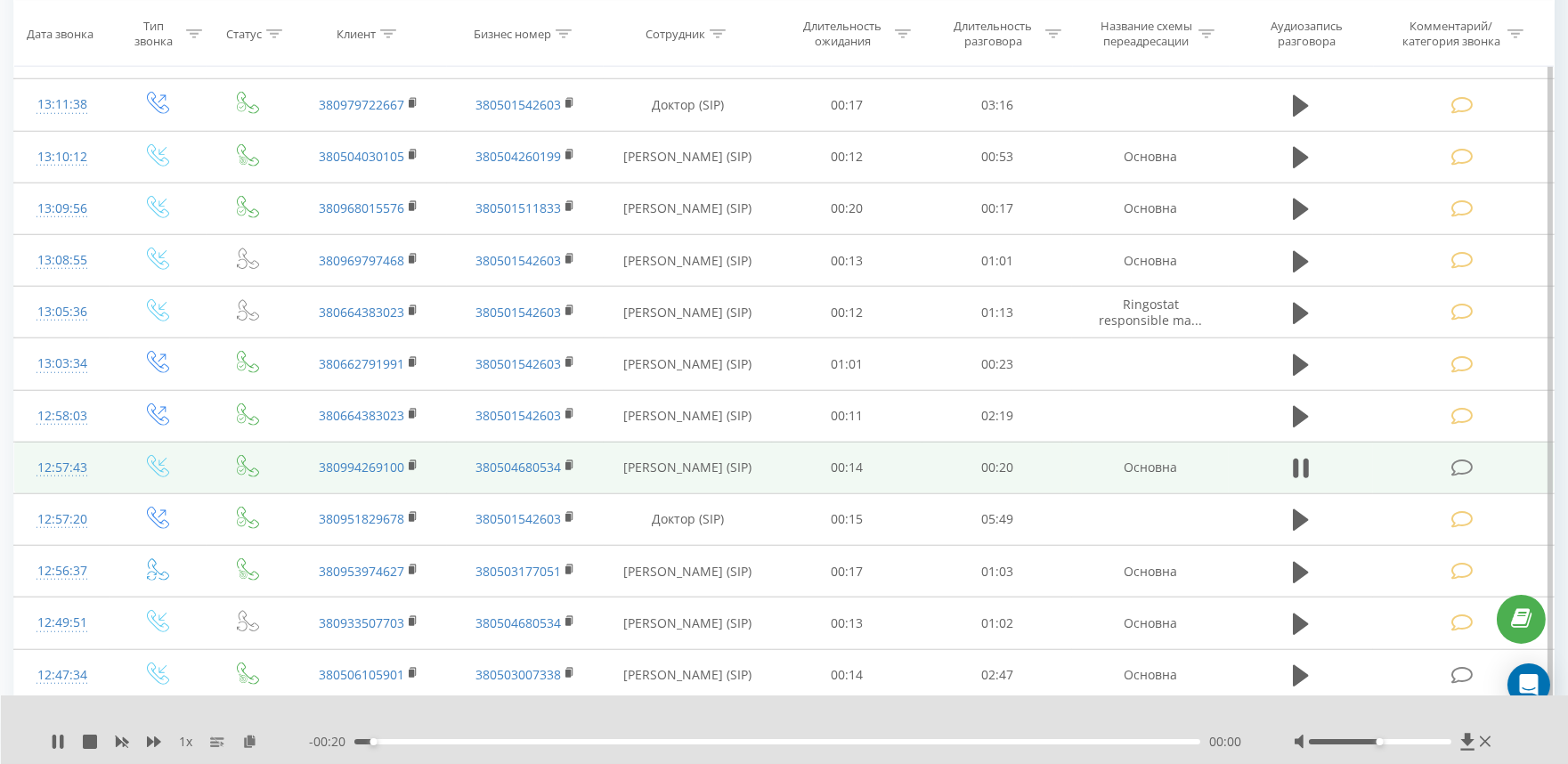
click at [414, 745] on div "- 00:20 00:00 00:00" at bounding box center [779, 741] width 940 height 18
click at [481, 740] on div "00:01" at bounding box center [777, 741] width 846 height 5
click at [567, 741] on div "00:03" at bounding box center [777, 741] width 846 height 5
click at [664, 744] on div "- 00:15 00:05 00:05" at bounding box center [779, 741] width 940 height 18
click at [689, 741] on div "00:08" at bounding box center [777, 741] width 846 height 5
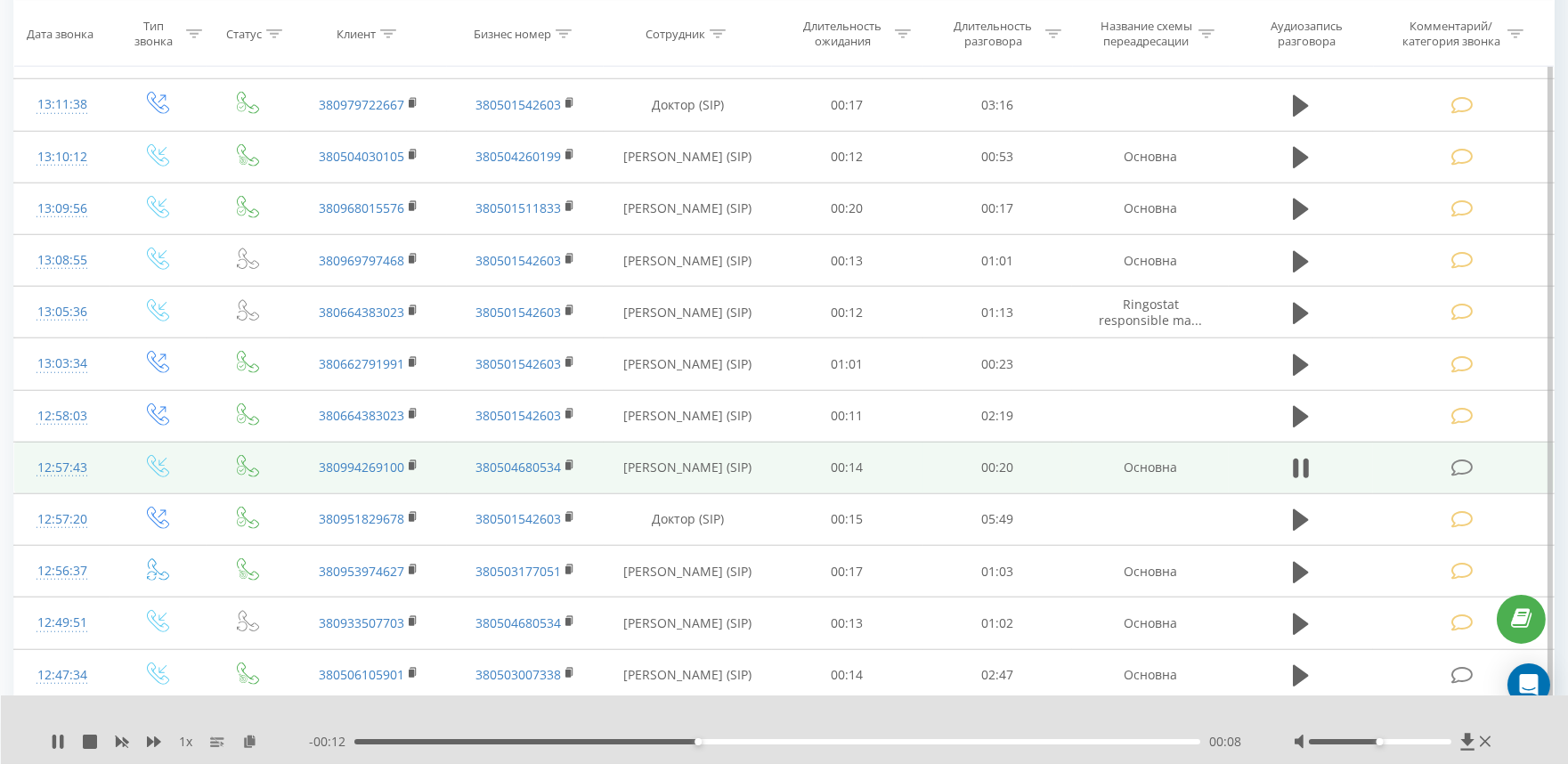
click at [790, 740] on div "00:08" at bounding box center [777, 741] width 846 height 5
click at [849, 740] on div "00:11" at bounding box center [777, 741] width 846 height 5
click at [1466, 476] on icon at bounding box center [1462, 467] width 22 height 19
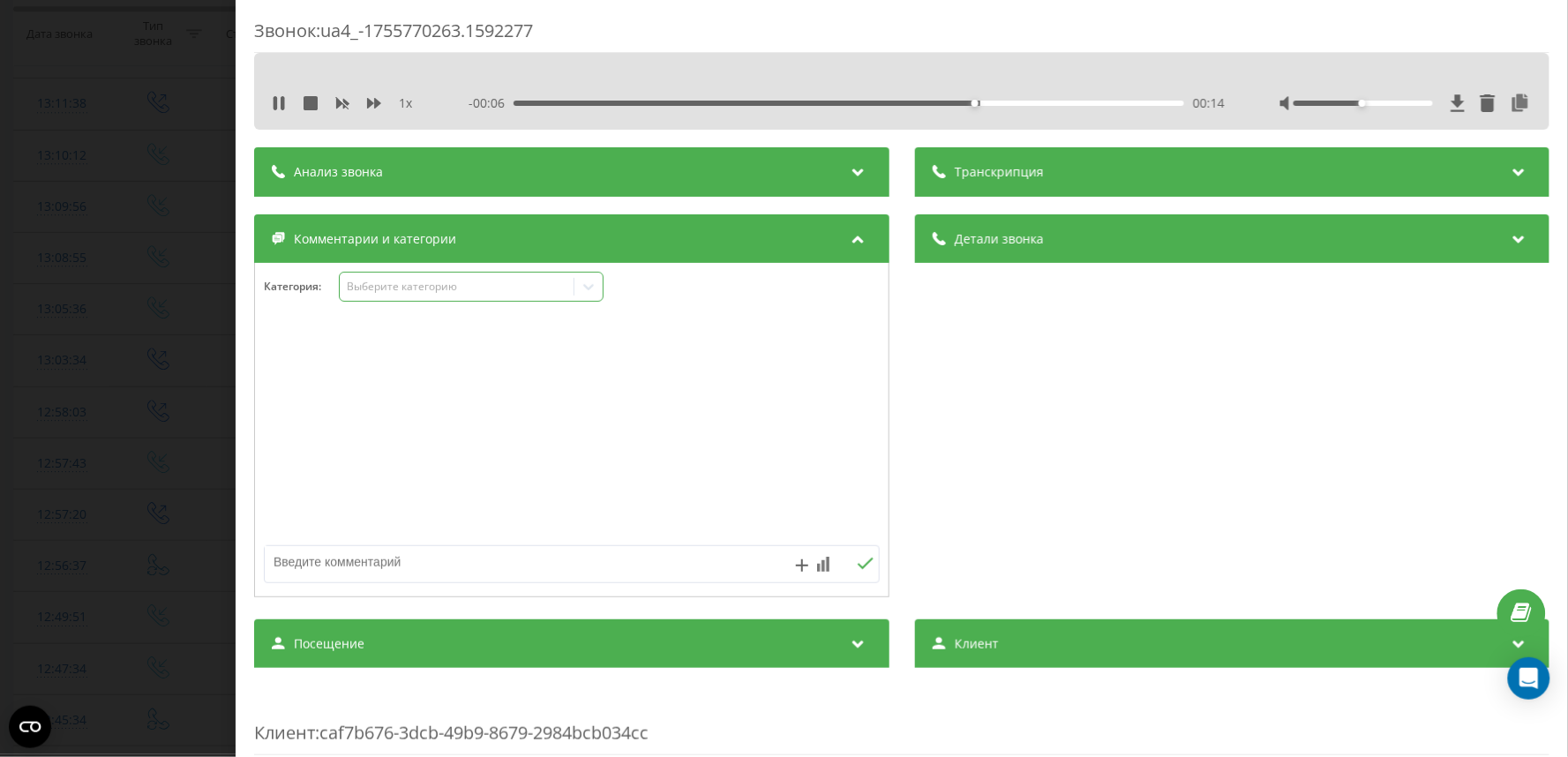
click at [381, 284] on div "Выберите категорию" at bounding box center [456, 286] width 221 height 14
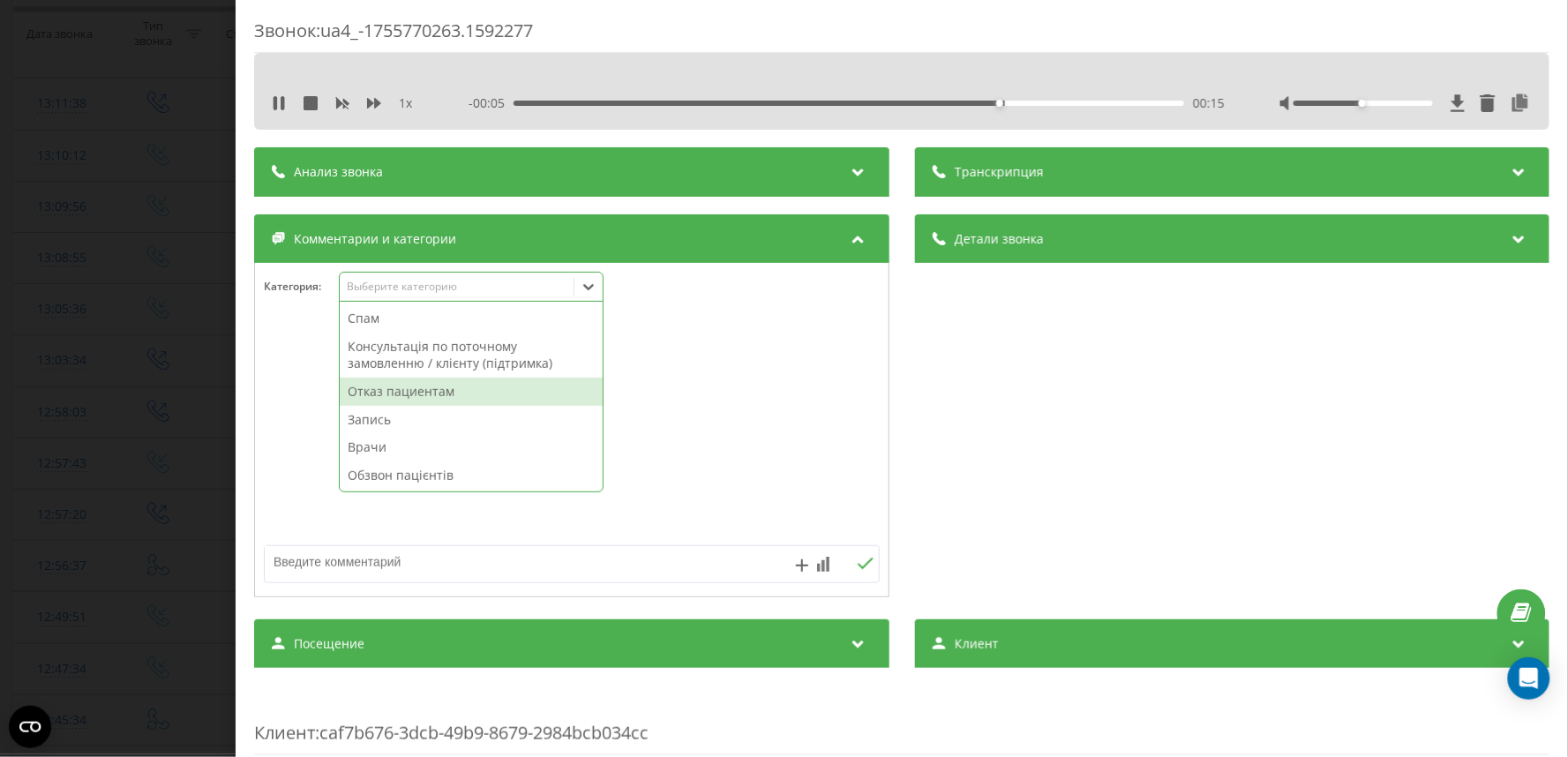
click at [380, 389] on div "Отказ пациентам" at bounding box center [471, 391] width 263 height 29
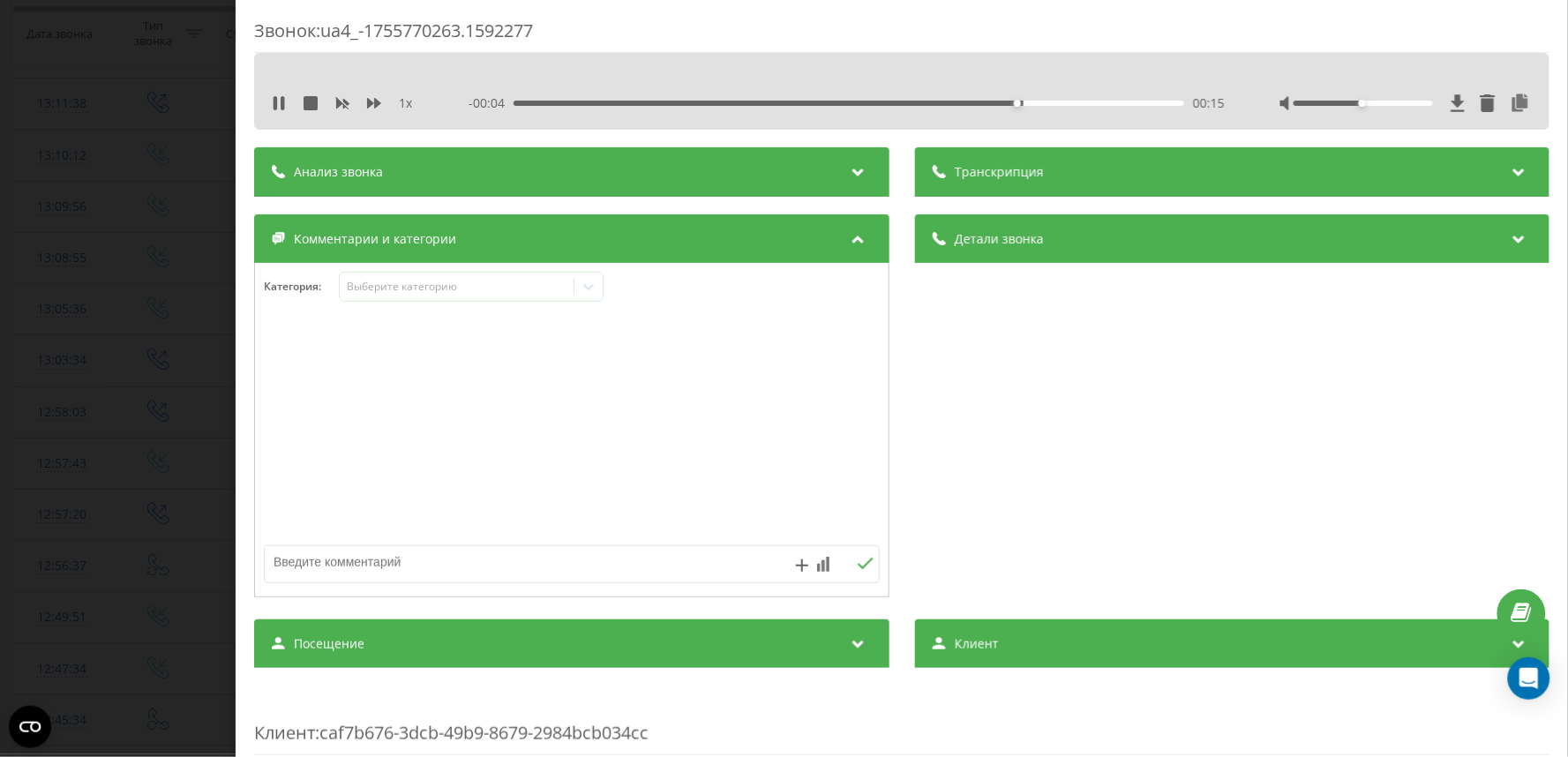
click at [380, 559] on textarea at bounding box center [510, 562] width 490 height 32
type textarea "О"
type textarea "Попович - лор"
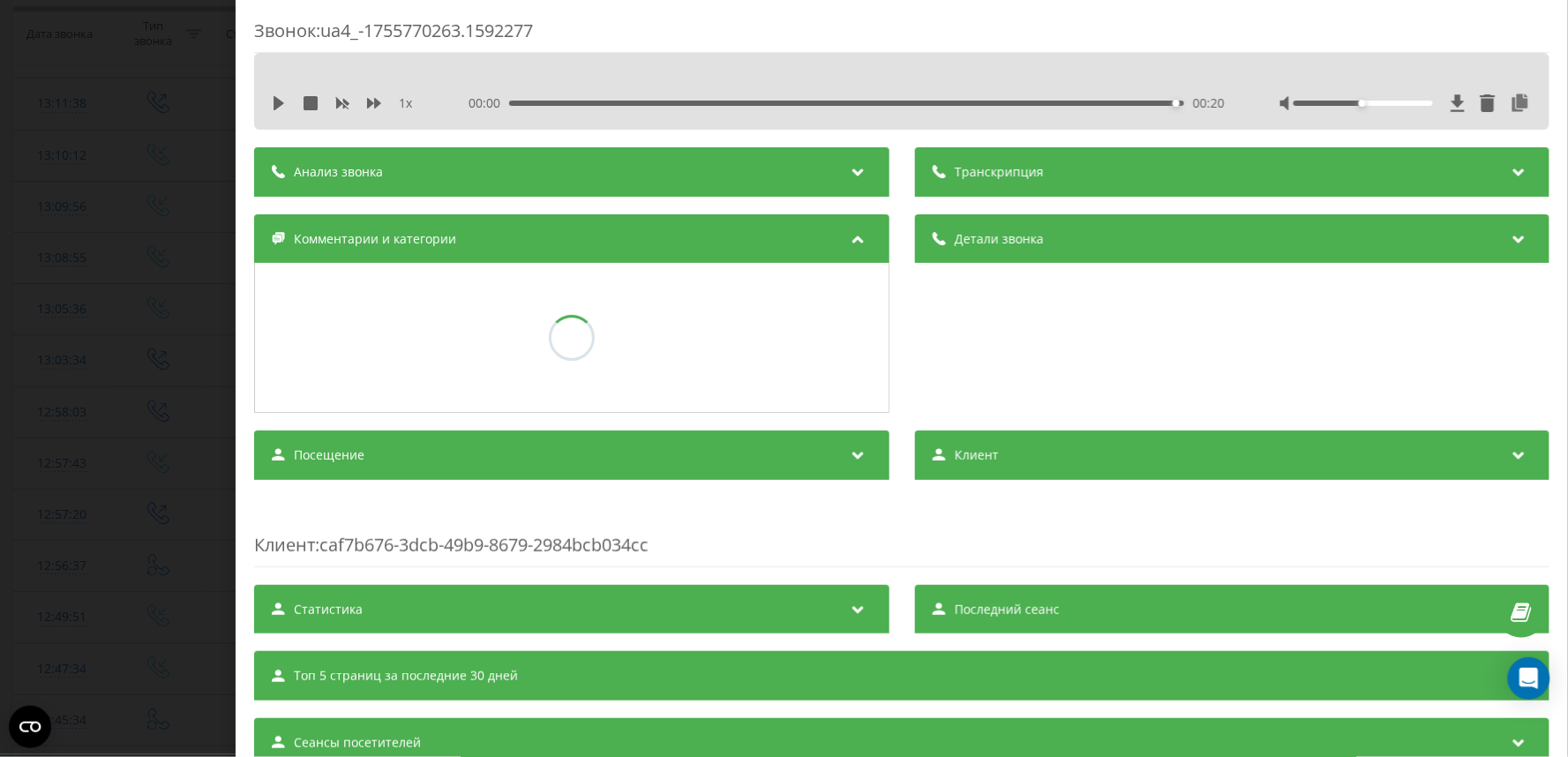
click at [72, 466] on div "Звонок : ua4_-1755770263.1592277 1 x 00:00 00:20 00:20 Транскрипция Для анализа…" at bounding box center [784, 378] width 1568 height 757
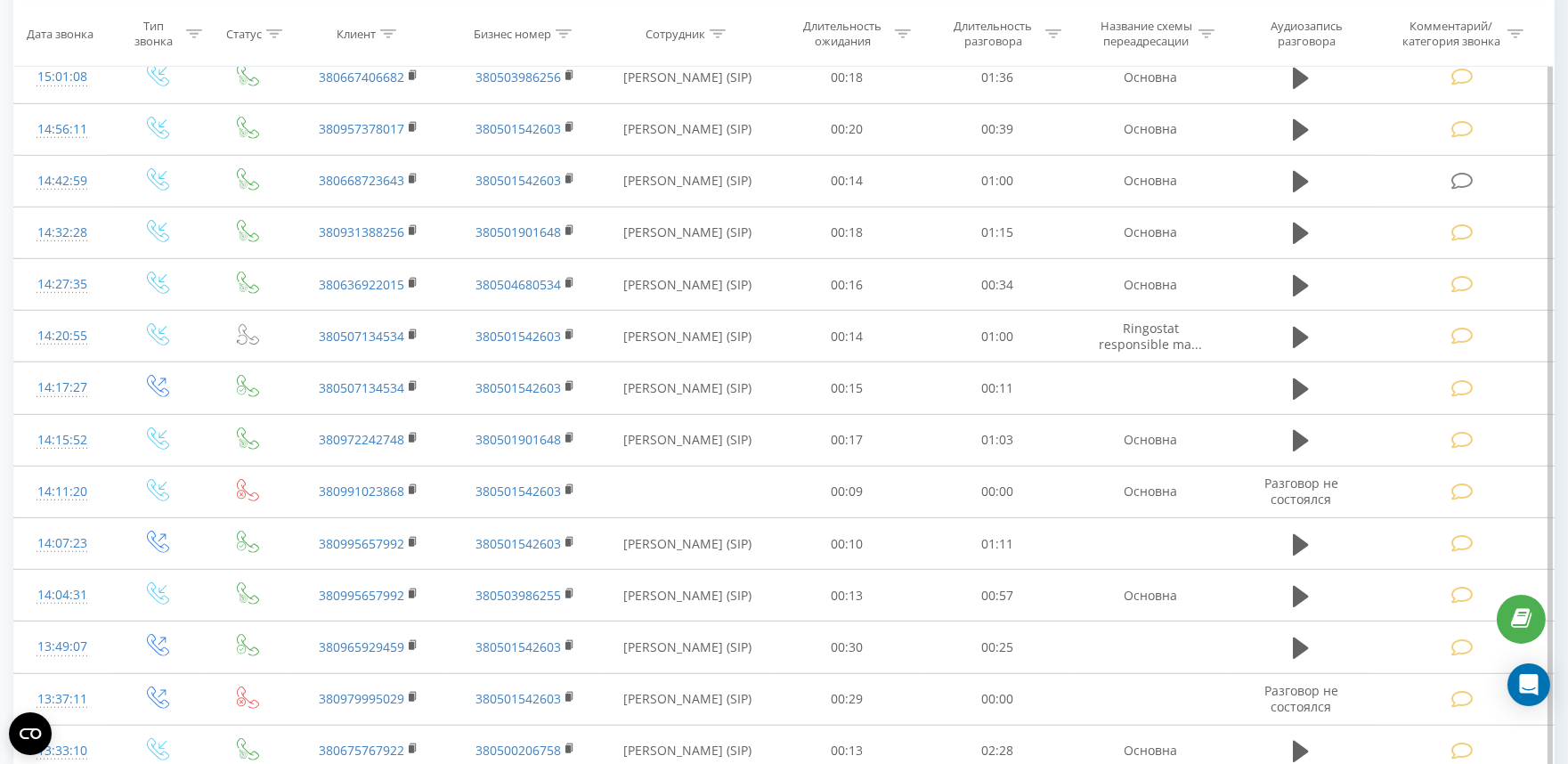
scroll to position [2195, 0]
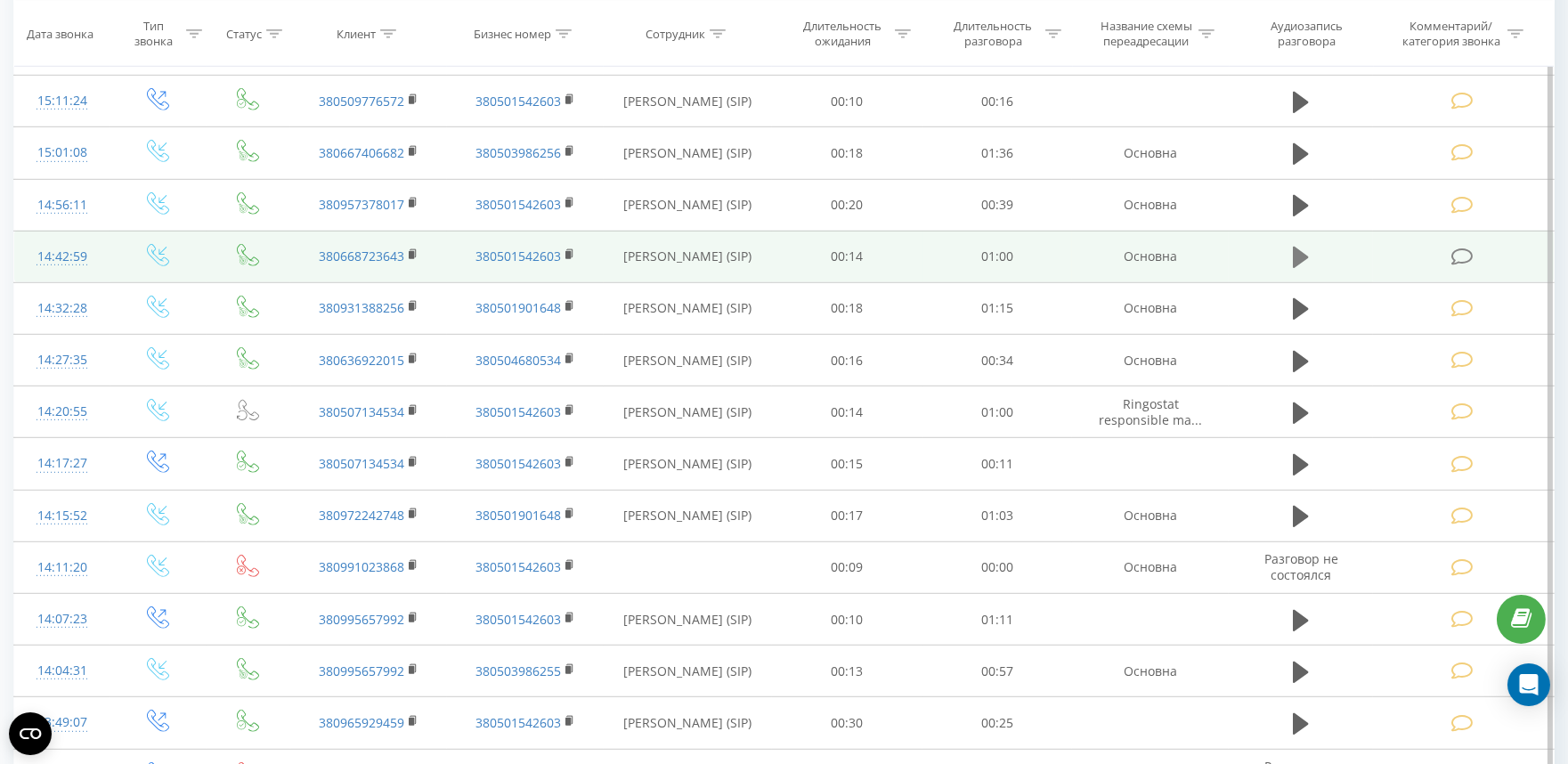
click at [1294, 244] on icon at bounding box center [1301, 256] width 16 height 25
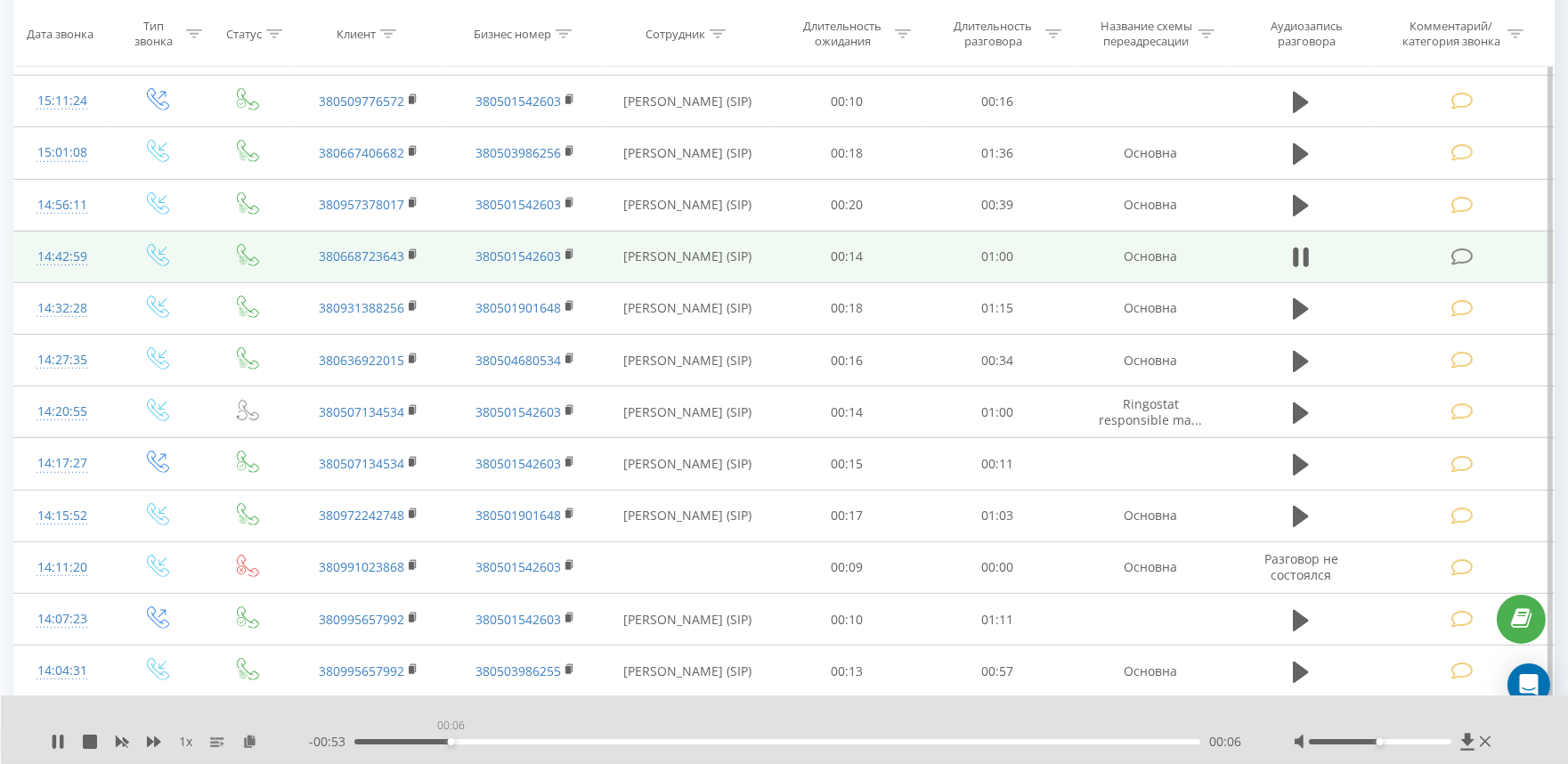
click at [450, 741] on div "00:06" at bounding box center [777, 741] width 846 height 5
click at [553, 740] on div "00:14" at bounding box center [777, 741] width 846 height 5
click at [495, 740] on div "00:17" at bounding box center [777, 741] width 846 height 5
click at [448, 740] on div "00:06" at bounding box center [777, 741] width 846 height 5
click at [1459, 256] on icon at bounding box center [1462, 256] width 22 height 19
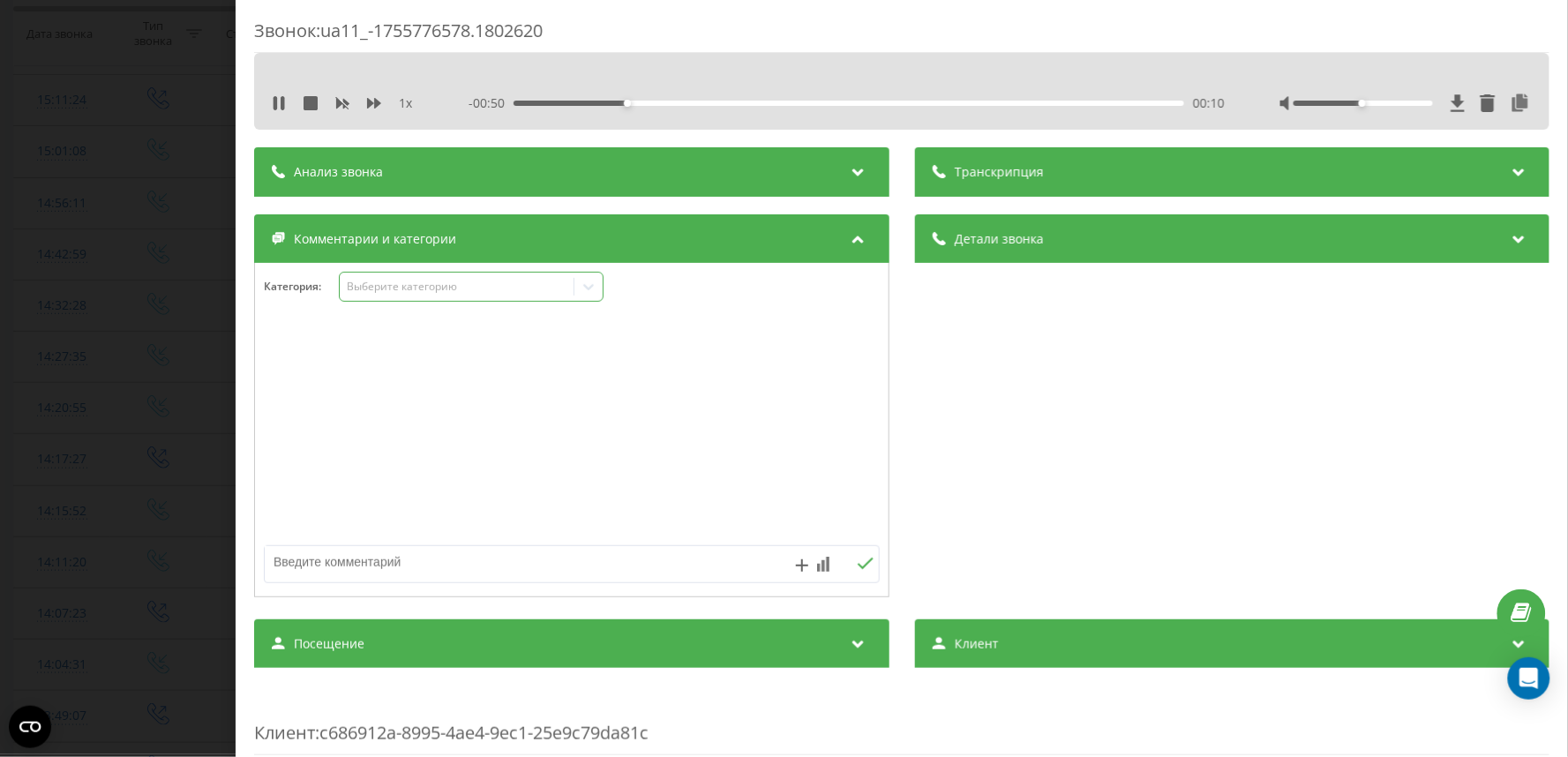
click at [386, 275] on div "Выберите категорию" at bounding box center [471, 286] width 265 height 30
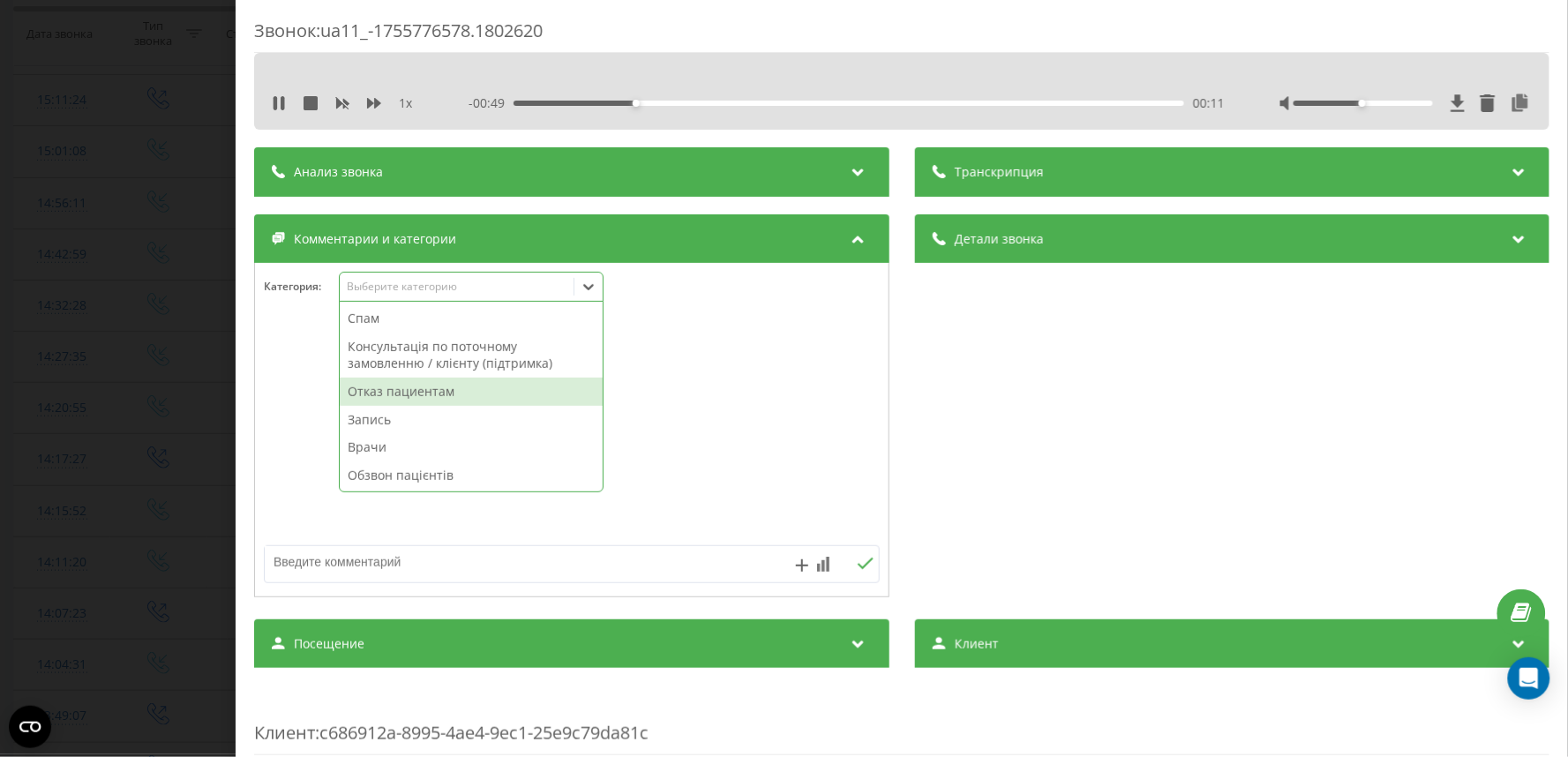
click at [374, 401] on div "Отказ пациентам" at bounding box center [471, 391] width 263 height 29
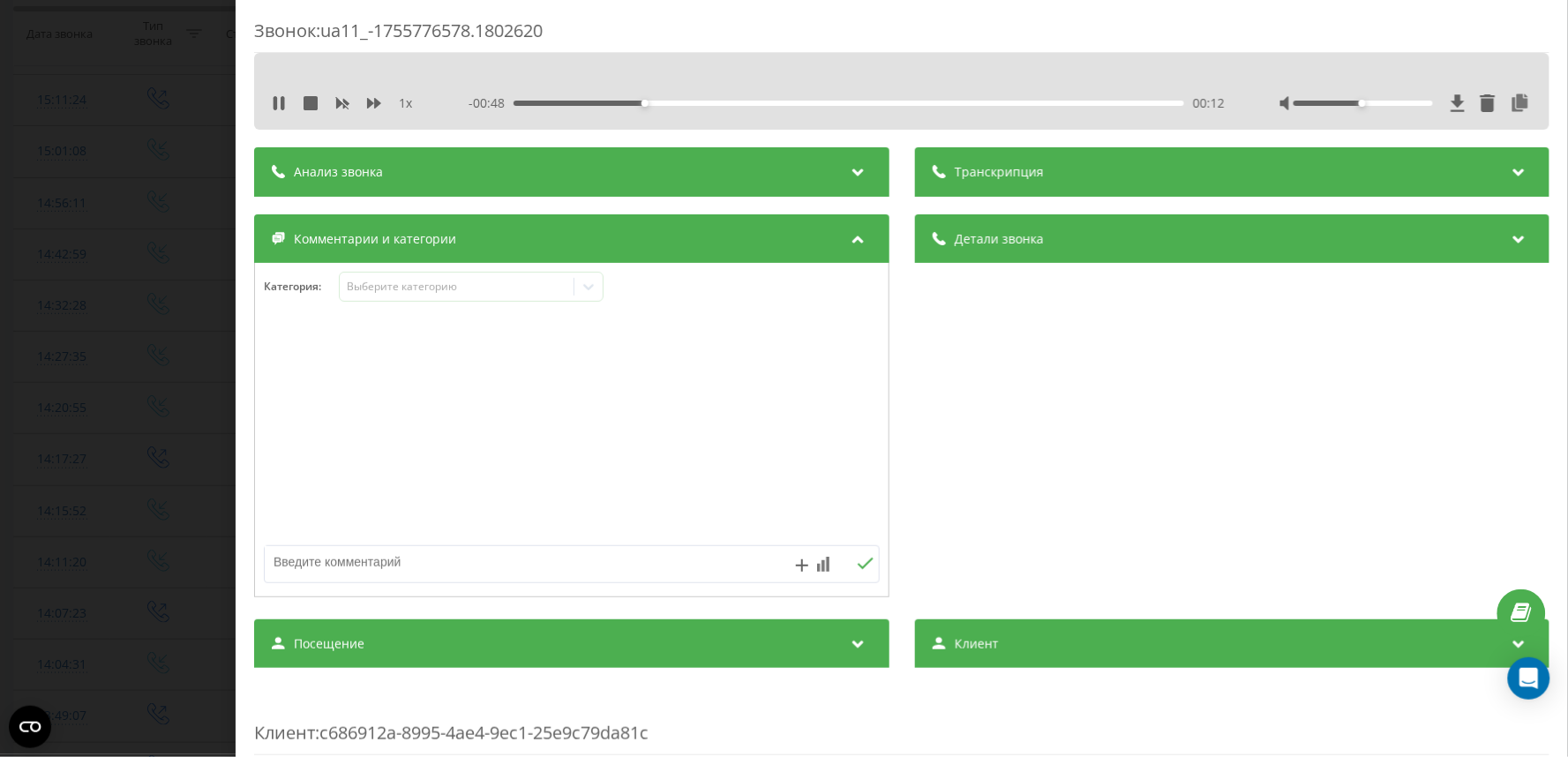
click at [377, 564] on textarea at bounding box center [510, 562] width 490 height 32
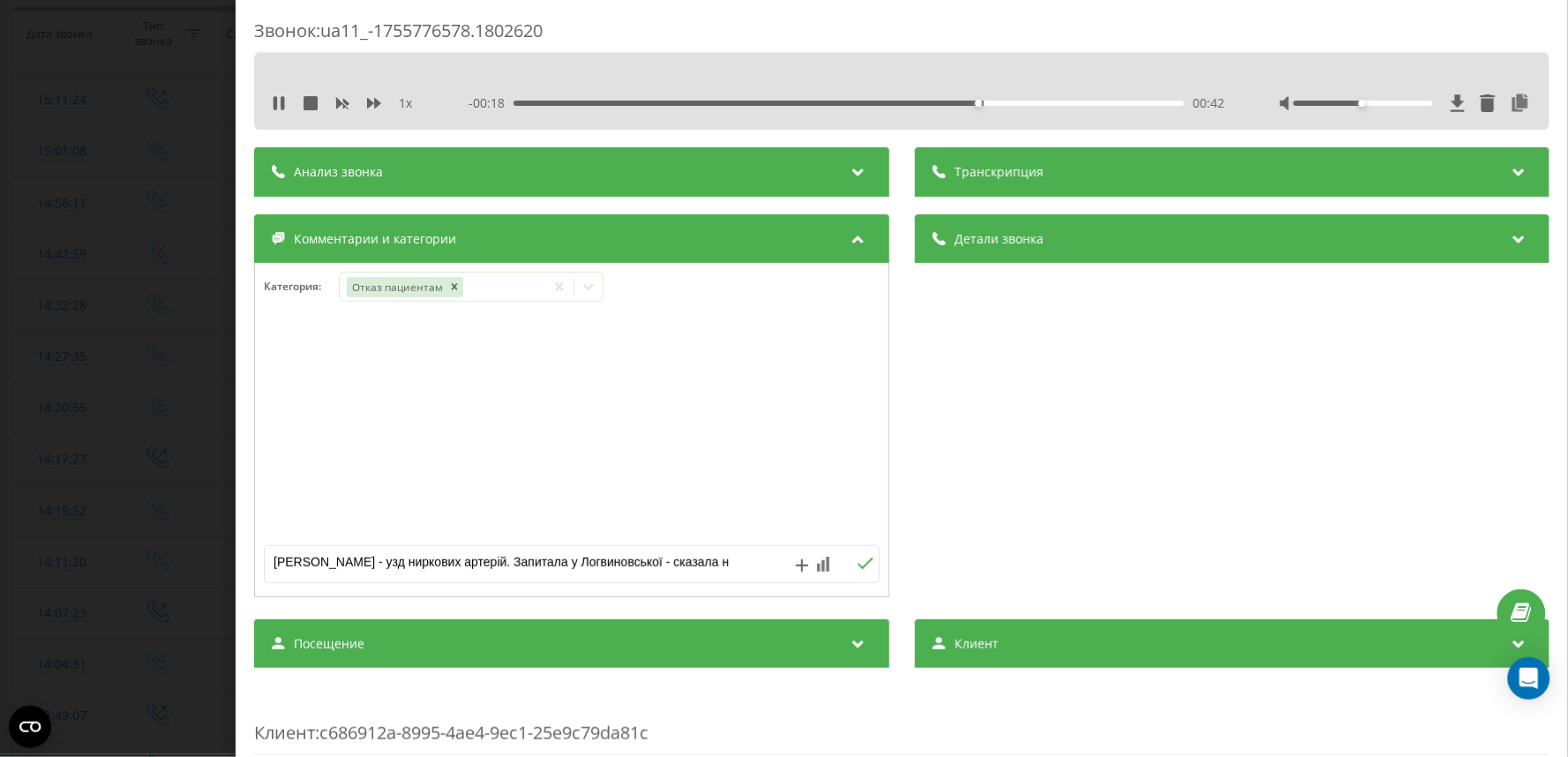
type textarea "Овчаренко - узд ниркових артерій. Запитала у Логвиновської - сказала ні"
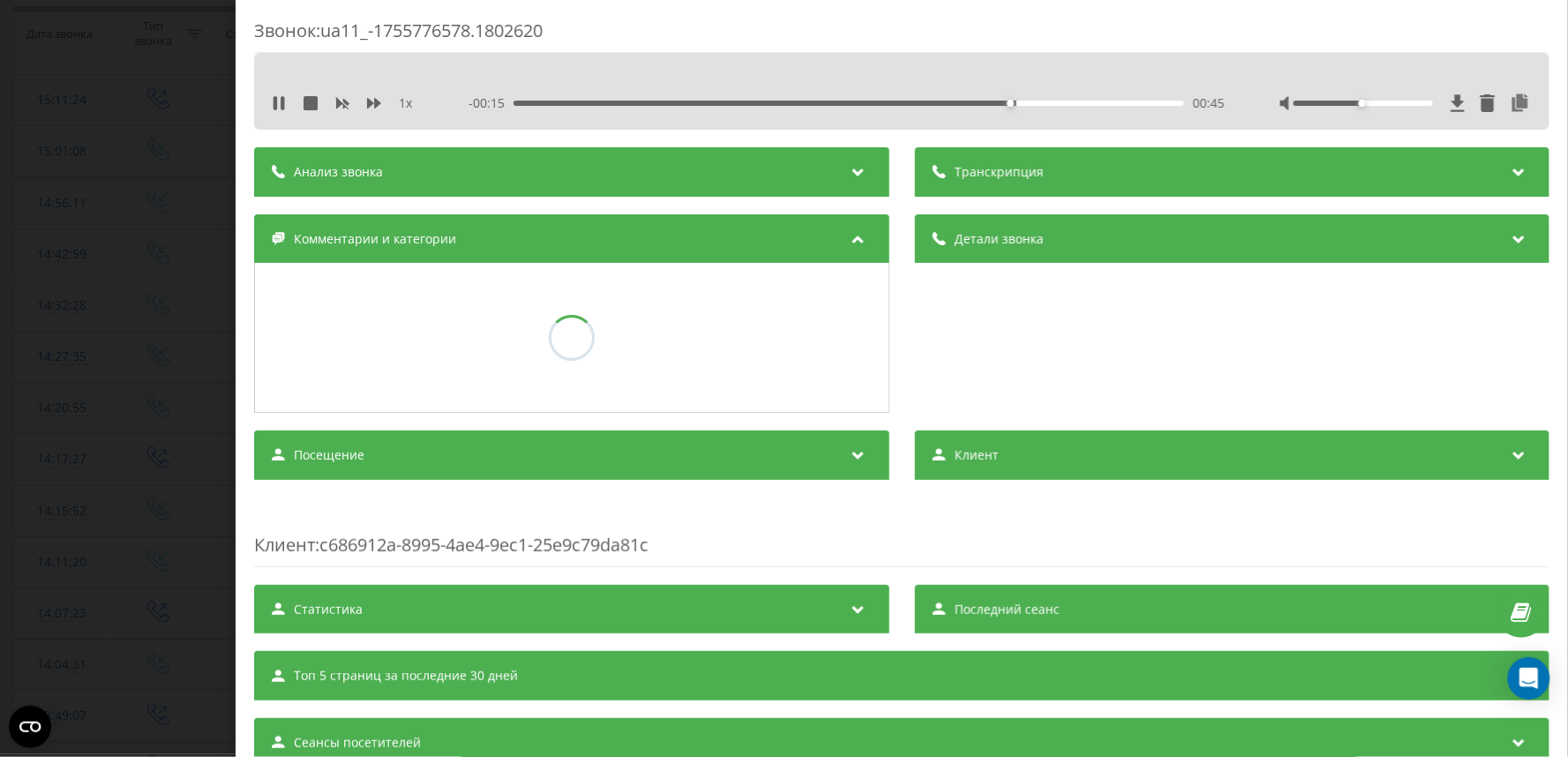
click at [99, 389] on div "Звонок : ua11_-1755776578.1802620 1 x - 00:15 00:45 00:45 Транскрипция Для анал…" at bounding box center [784, 378] width 1568 height 757
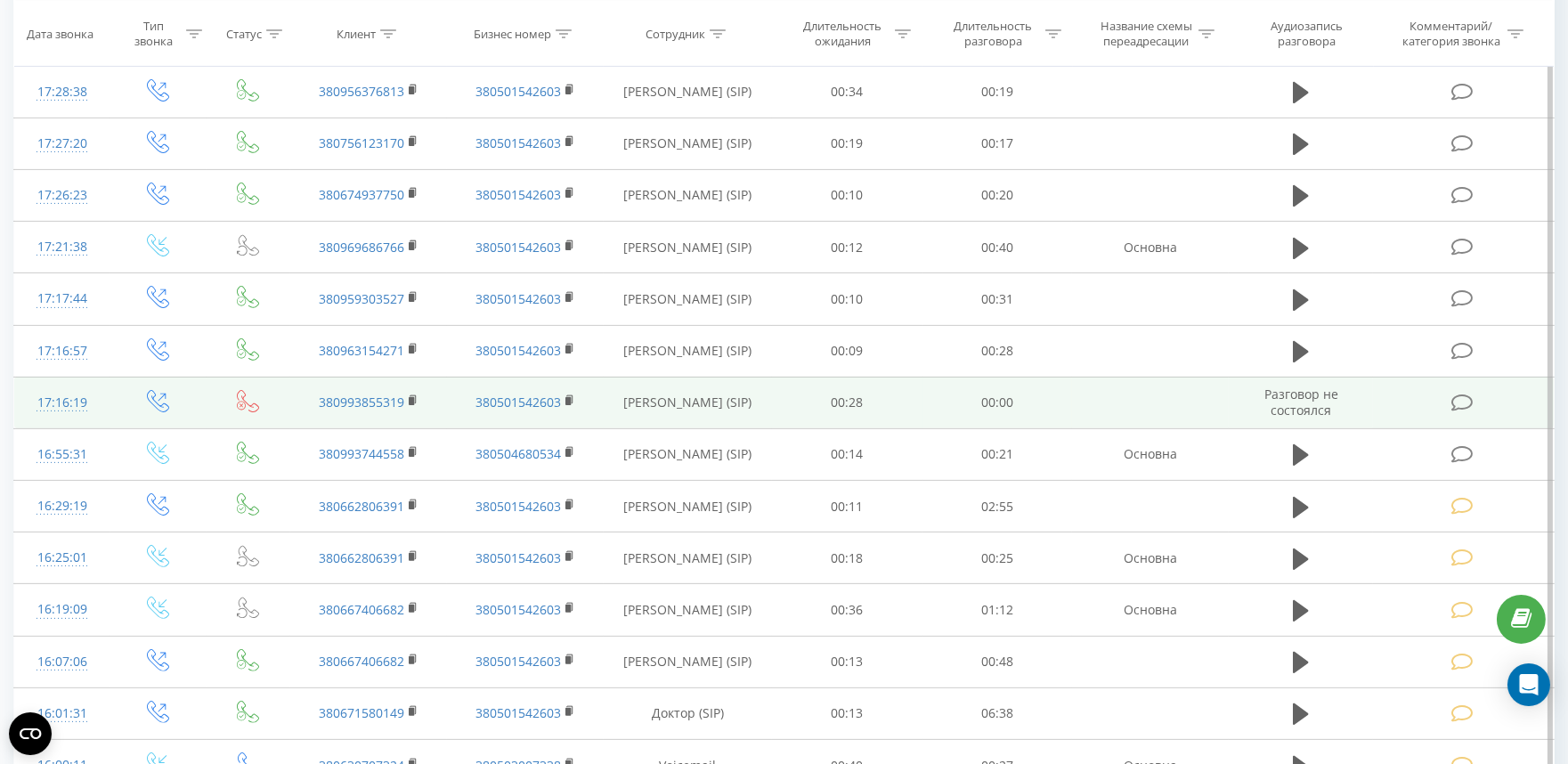
scroll to position [1206, 0]
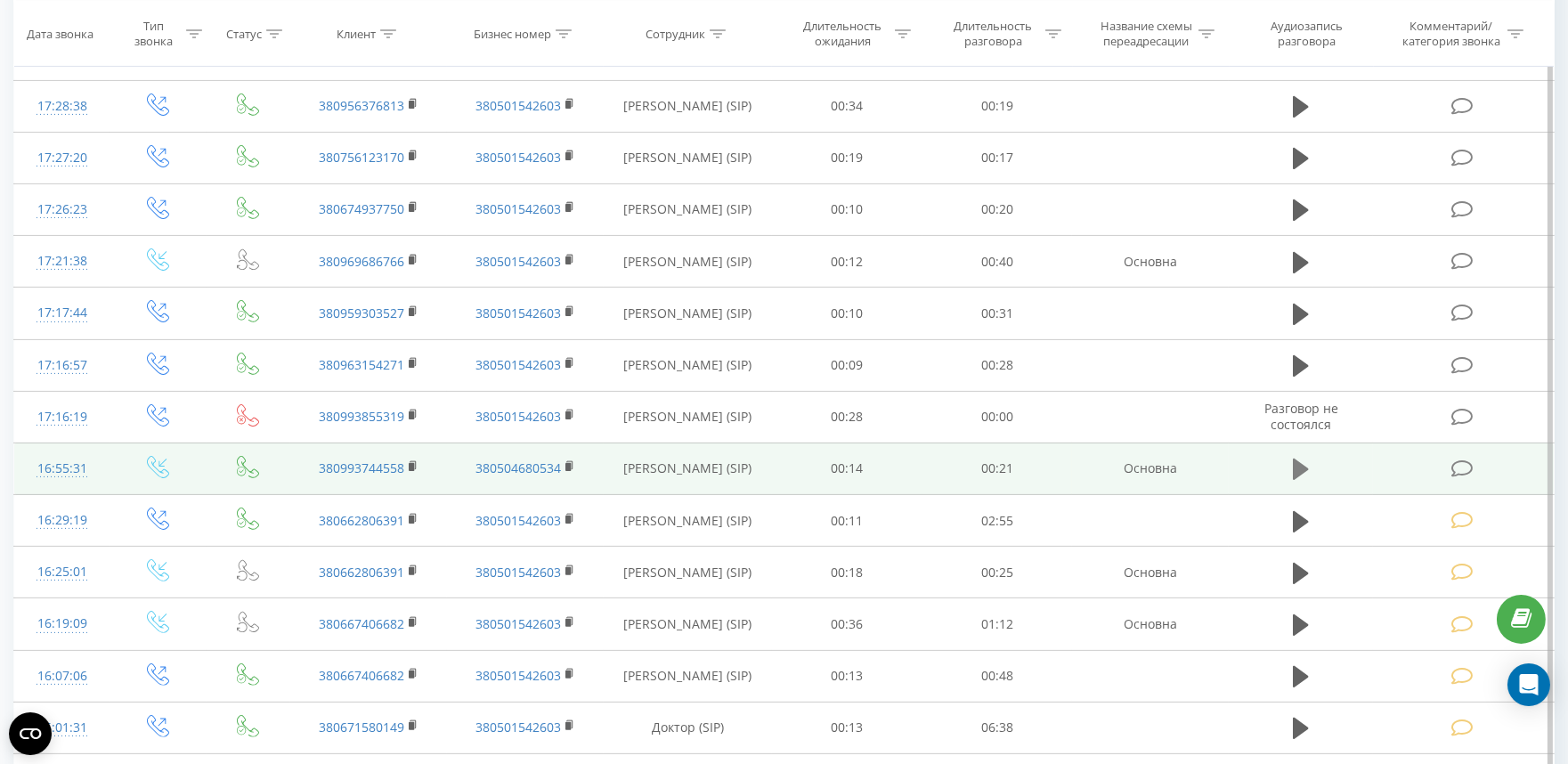
click at [1295, 466] on icon at bounding box center [1301, 469] width 16 height 22
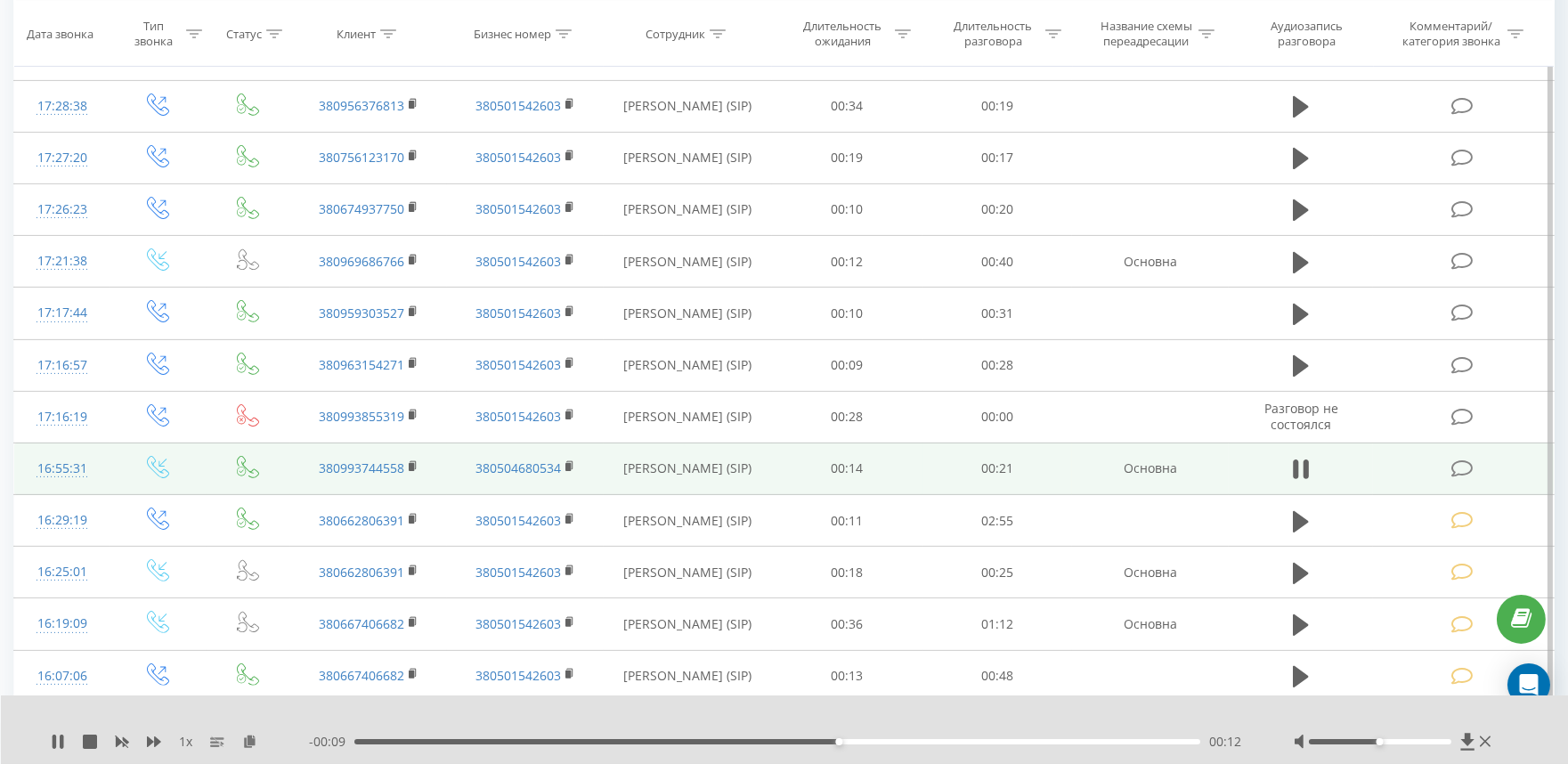
click at [1466, 464] on icon at bounding box center [1462, 468] width 22 height 19
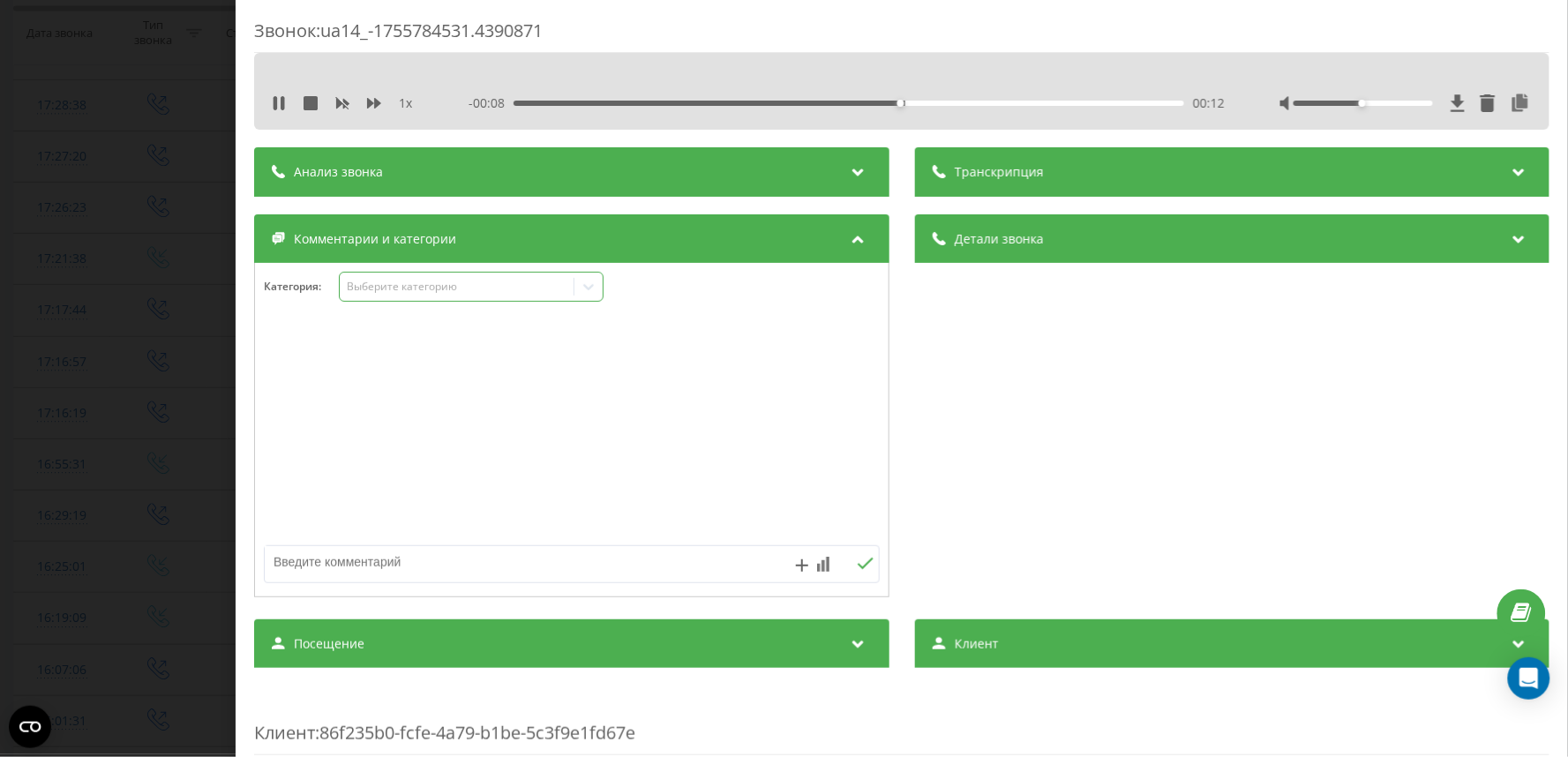
click at [366, 281] on div "Выберите категорию" at bounding box center [456, 286] width 221 height 14
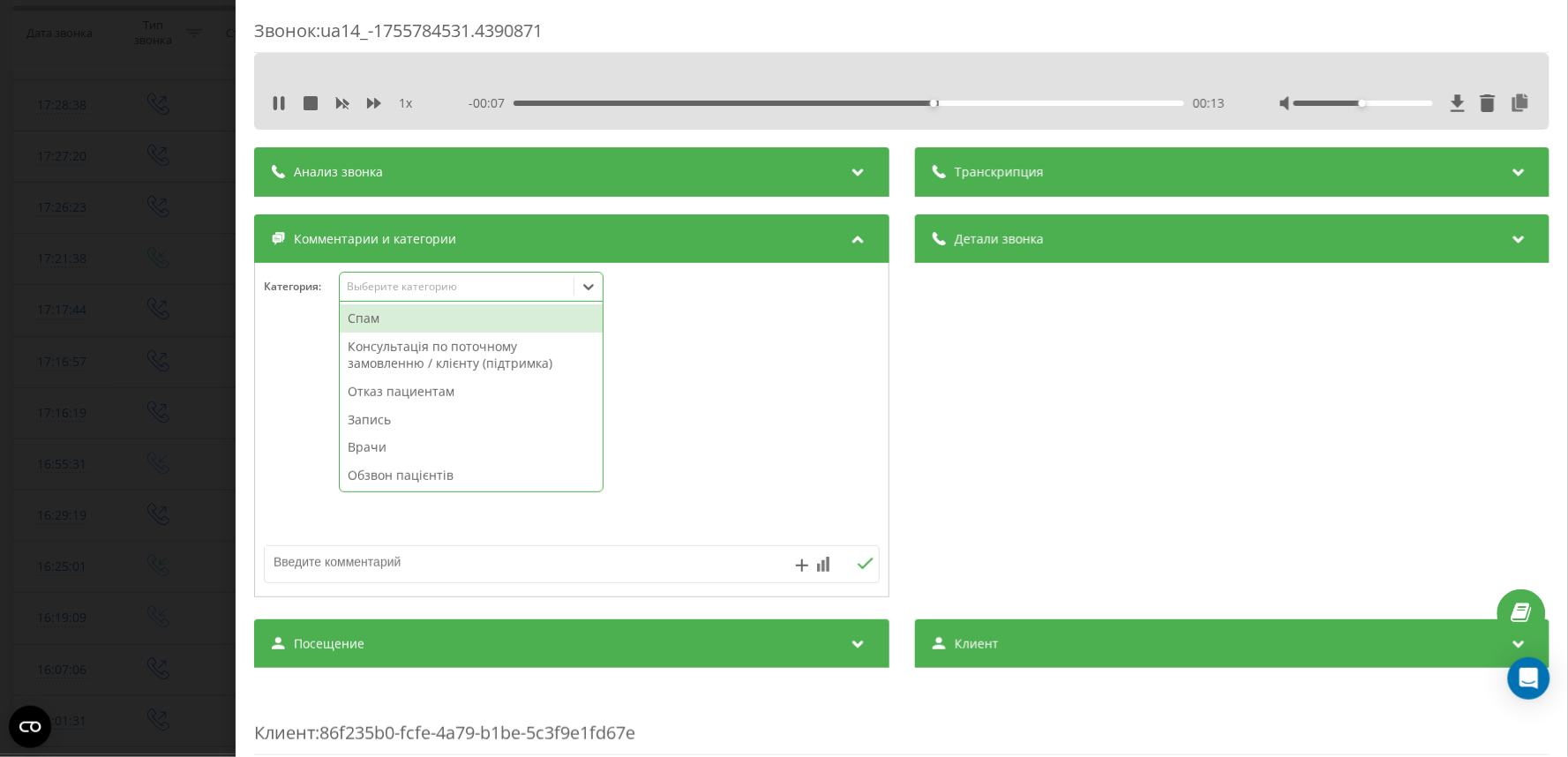
click at [385, 402] on div "Отказ пациентам" at bounding box center [471, 391] width 263 height 29
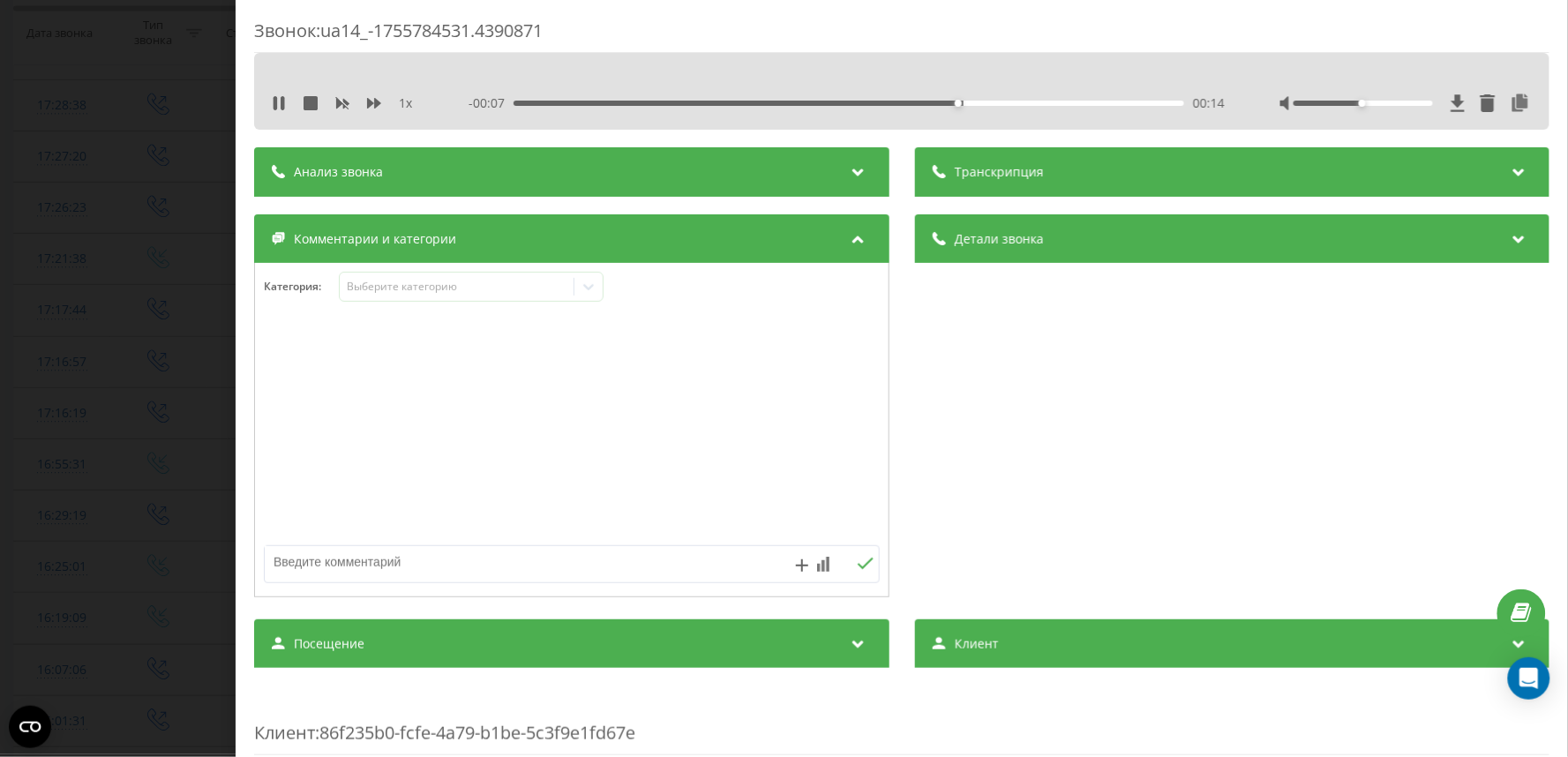
click at [389, 573] on textarea at bounding box center [510, 562] width 490 height 32
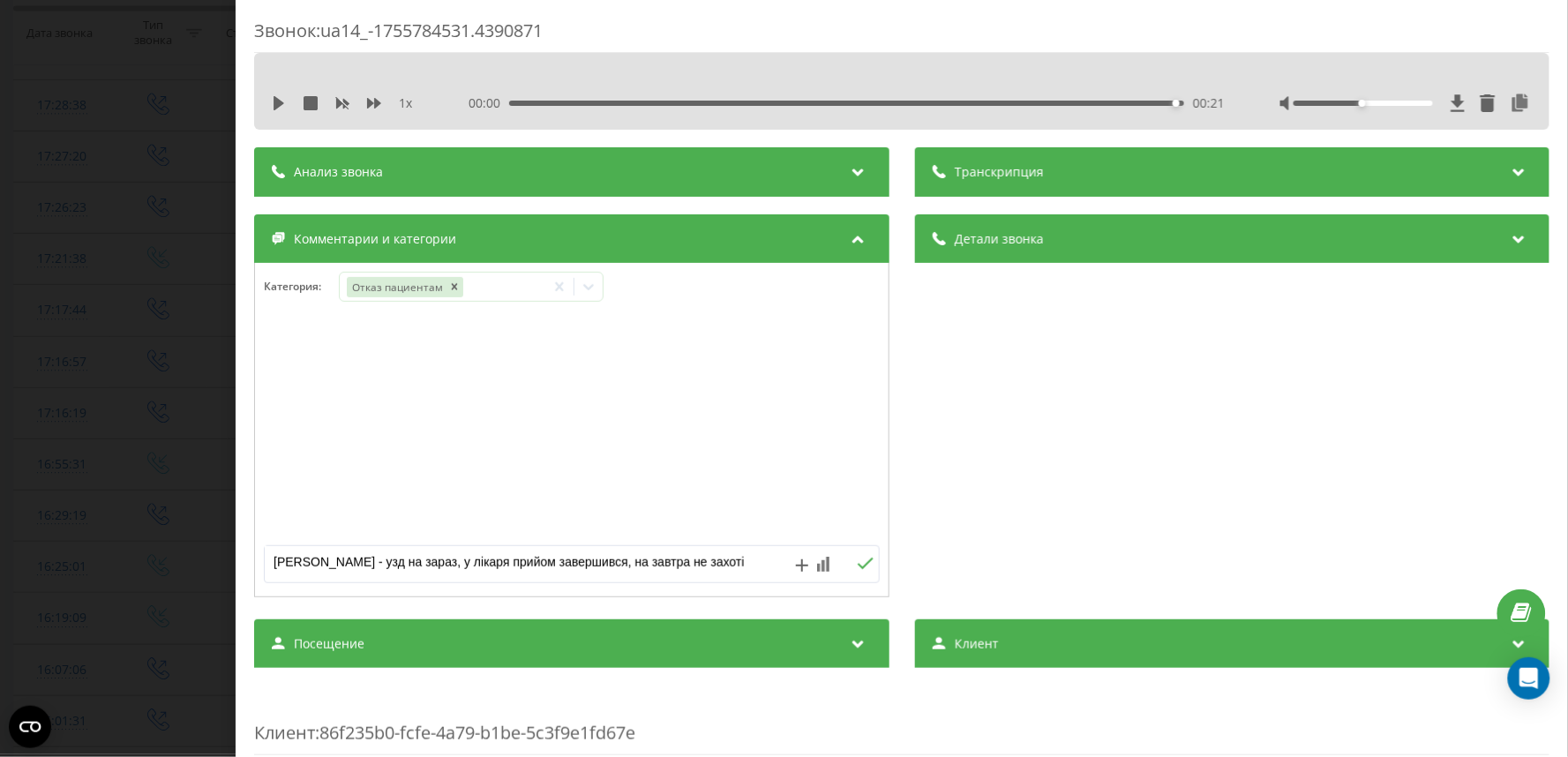
type textarea "Попович - узд на зараз, у лікаря прийом завершився, на завтра не захотів"
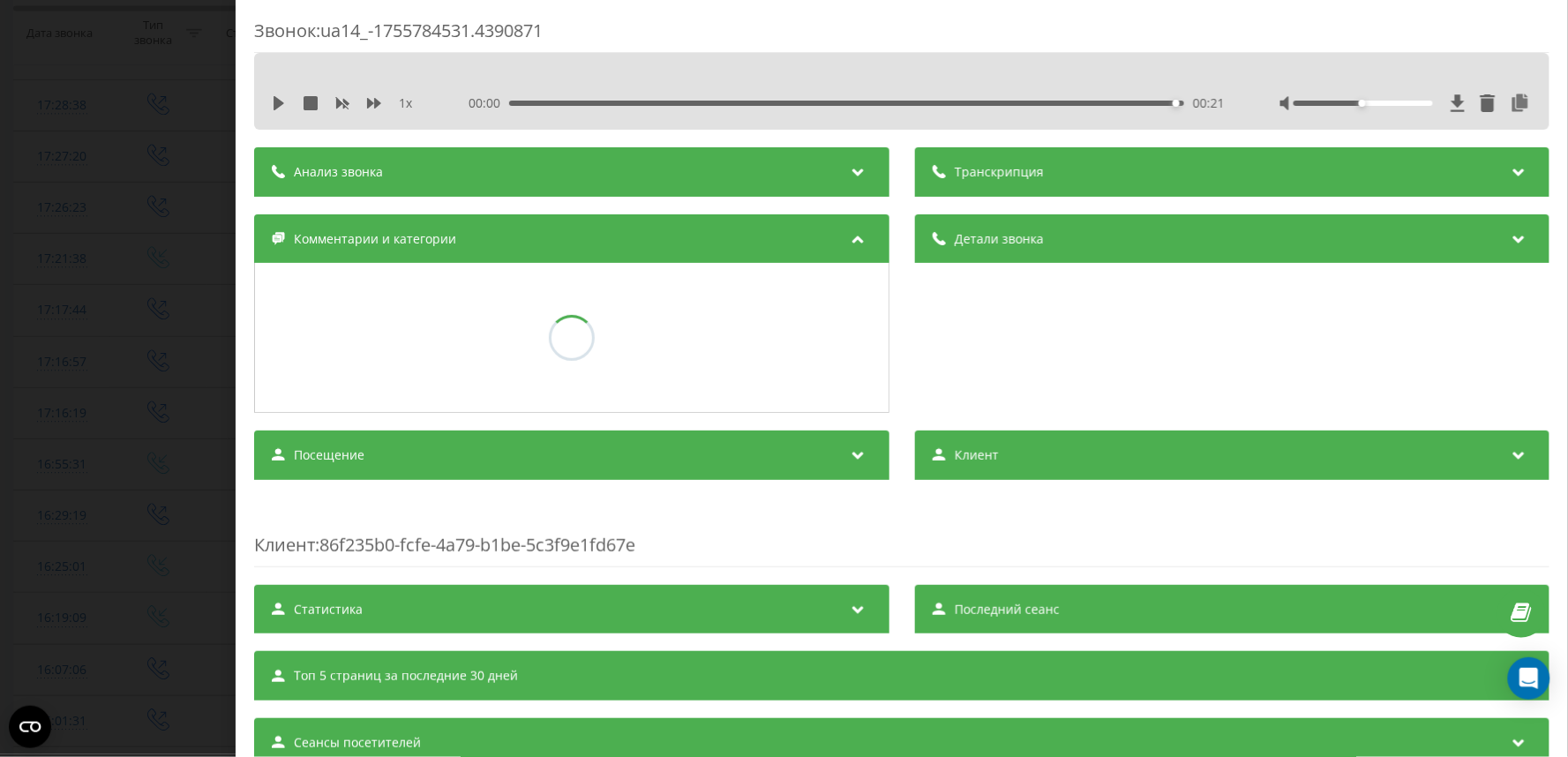
click at [104, 364] on div "Звонок : ua14_-1755784531.4390871 1 x 00:00 00:21 00:21 Транскрипция Для анализ…" at bounding box center [784, 378] width 1568 height 757
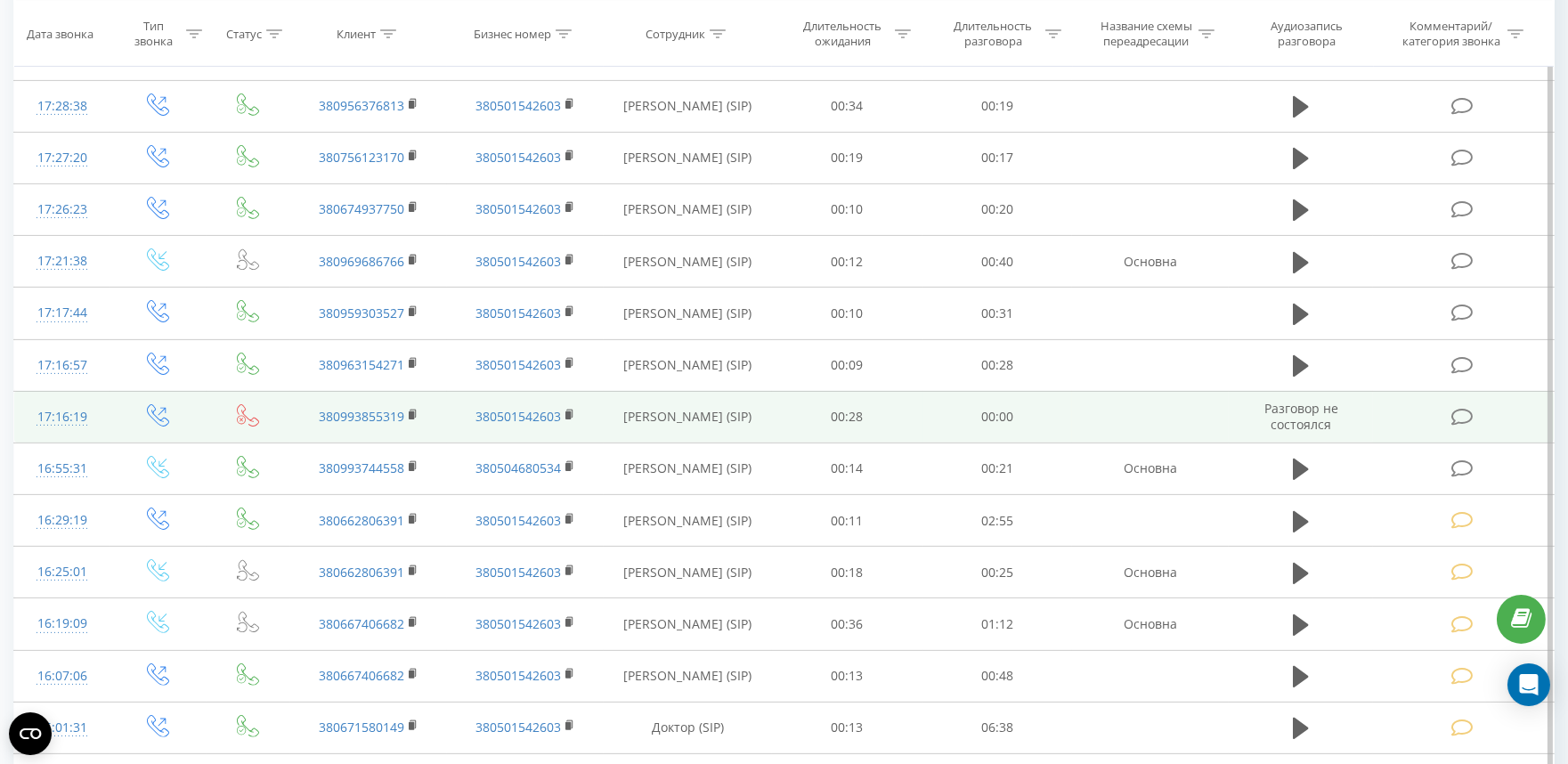
click at [1460, 422] on icon at bounding box center [1462, 416] width 22 height 19
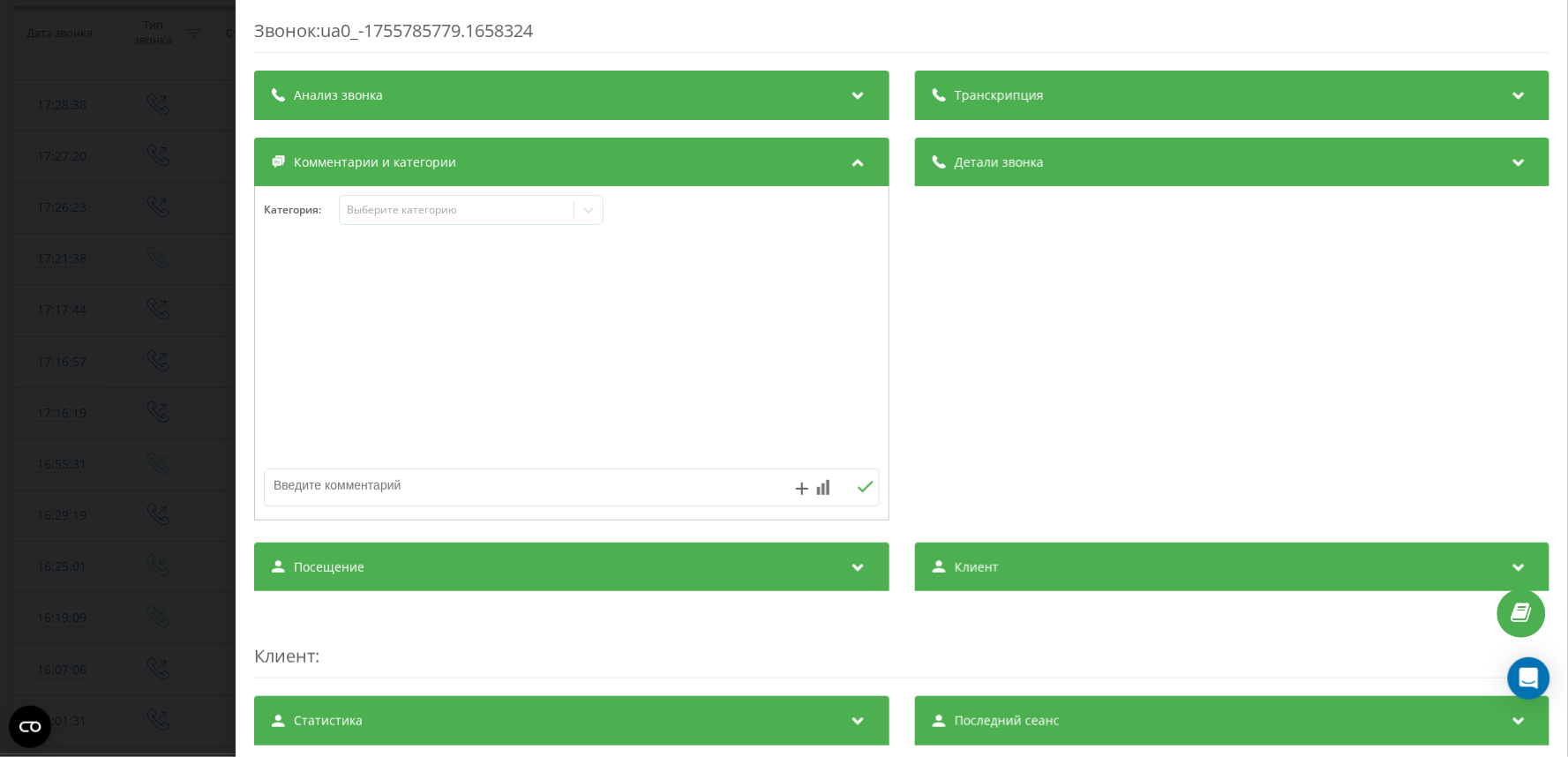
click at [389, 229] on div "Категория : Выберите категорию" at bounding box center [571, 221] width 633 height 53
click at [403, 215] on div "Выберите категорию" at bounding box center [456, 210] width 221 height 14
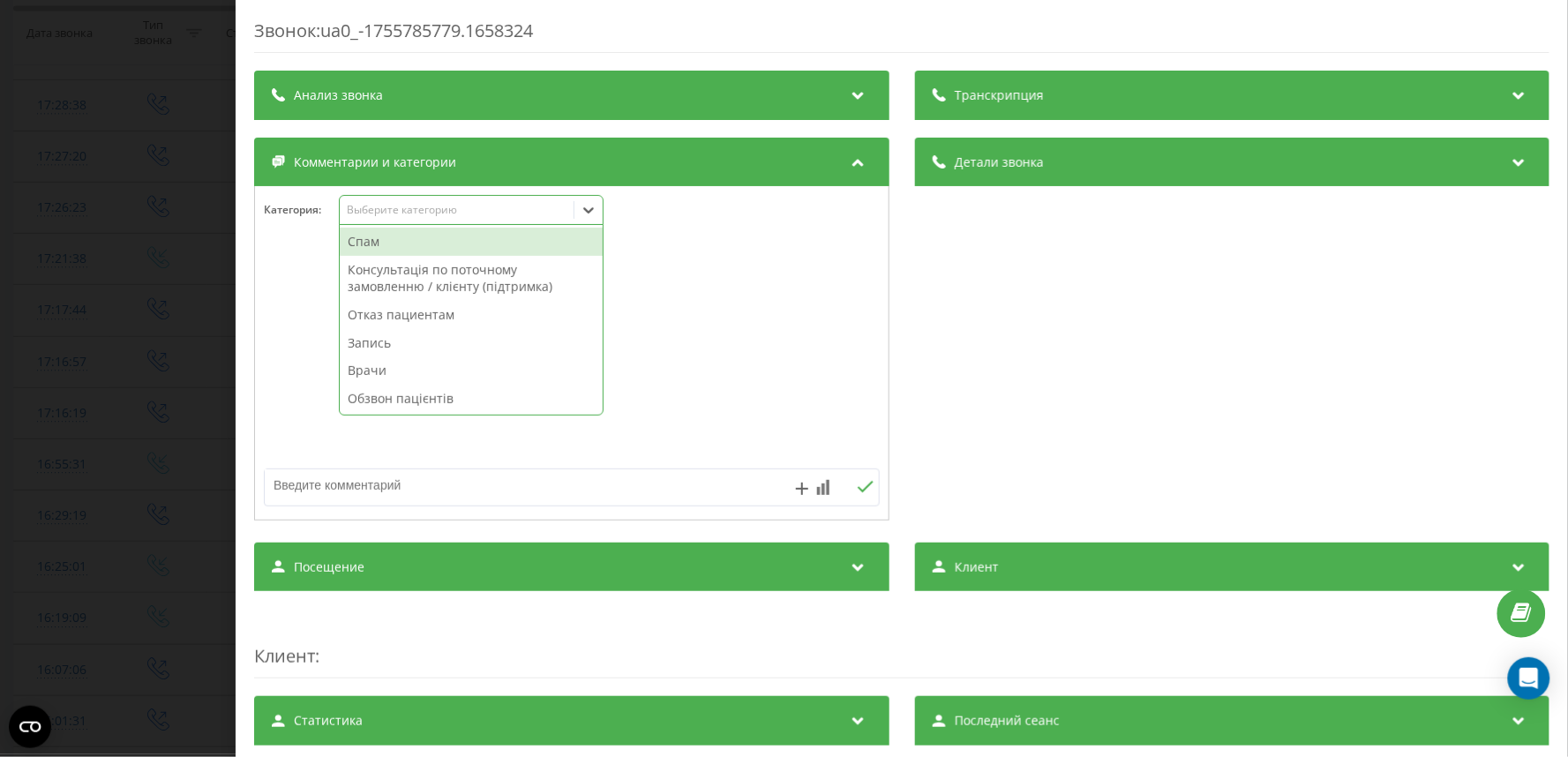
click at [394, 241] on div "Спам" at bounding box center [471, 241] width 263 height 29
click at [110, 250] on div "Звонок : ua0_-1755785779.1658324 Транскрипция Для анализа AI будущих звонков на…" at bounding box center [784, 378] width 1568 height 757
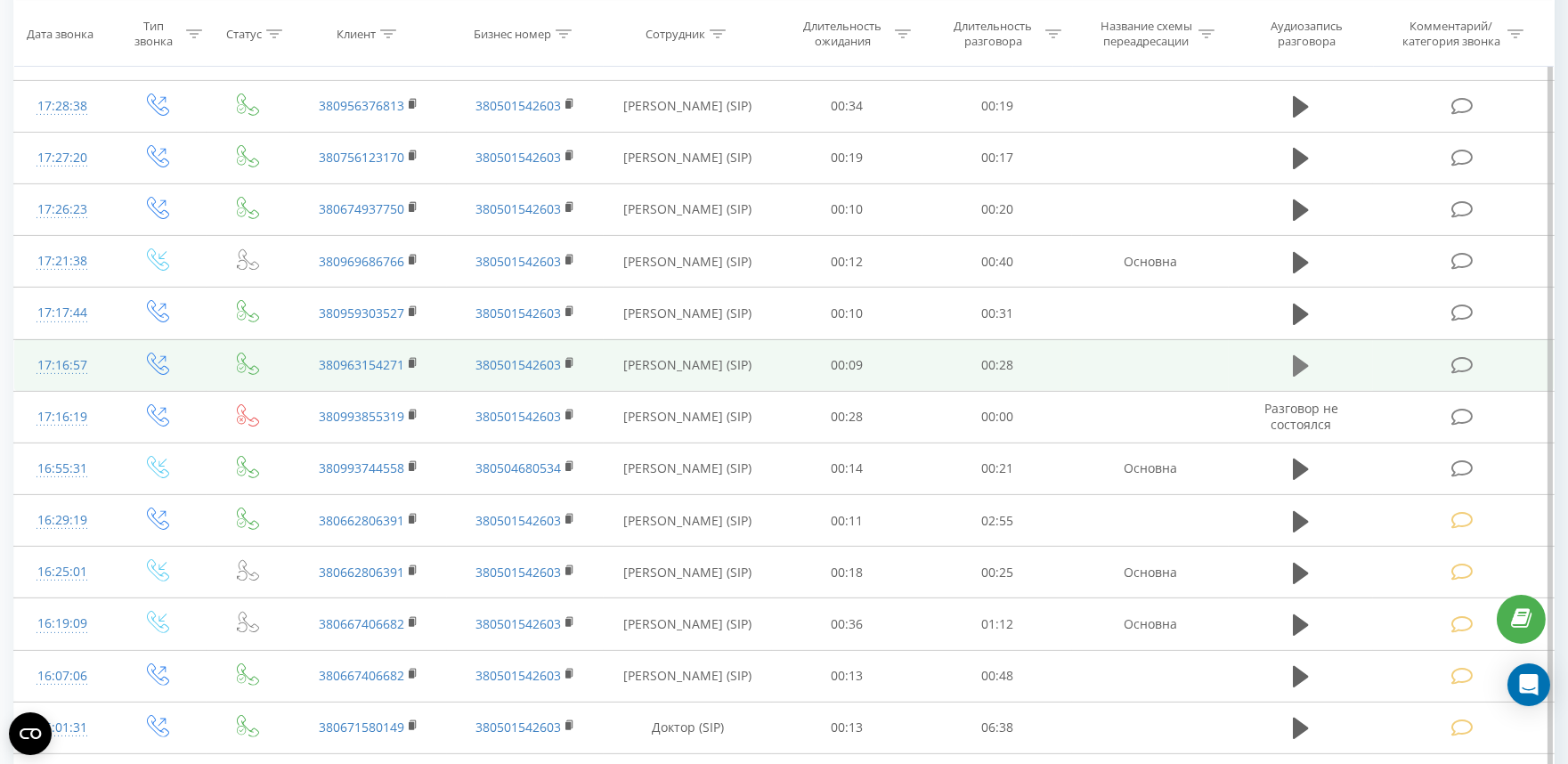
click at [1304, 363] on icon at bounding box center [1301, 366] width 16 height 22
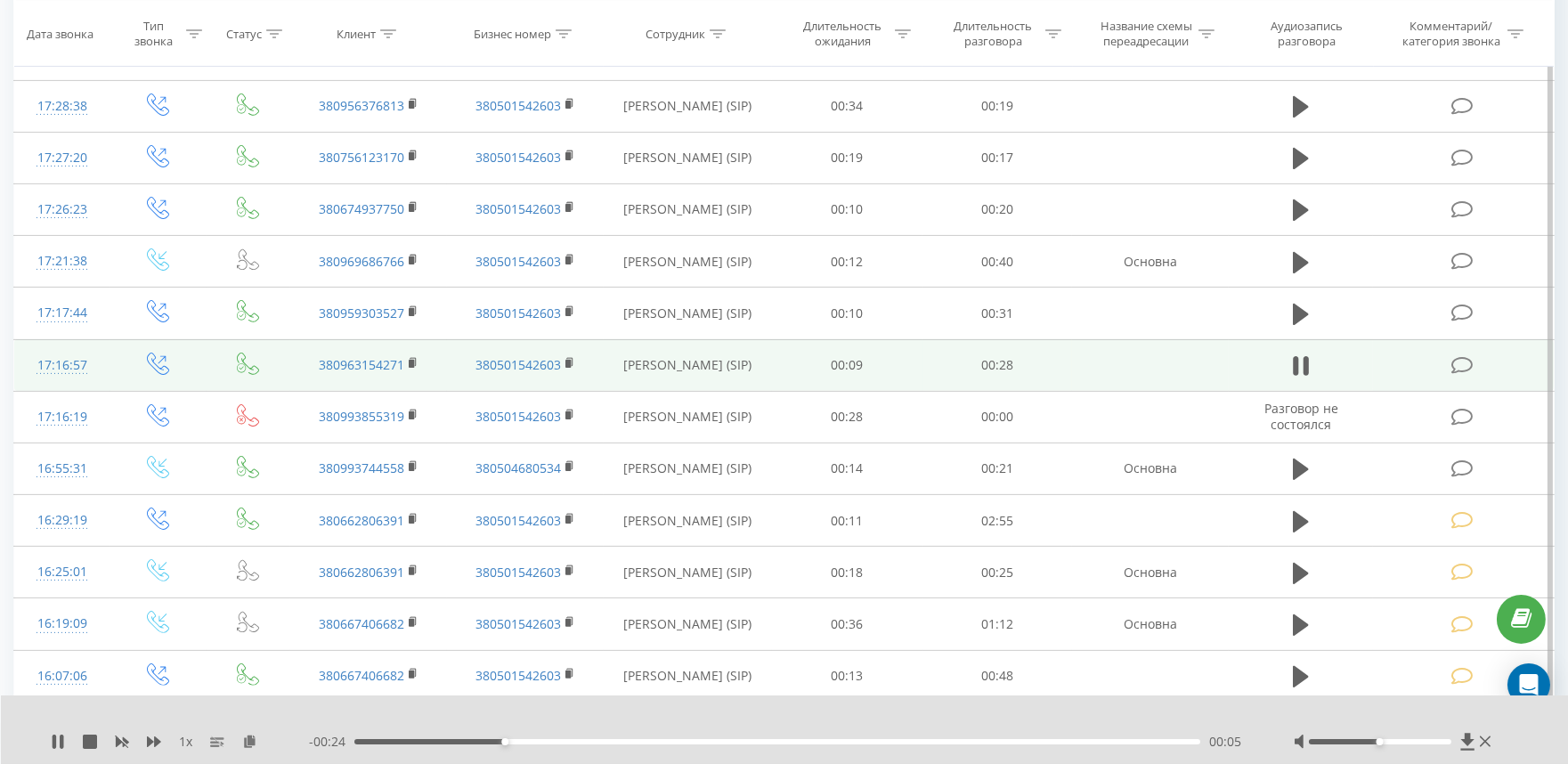
click at [1459, 358] on icon at bounding box center [1462, 365] width 22 height 19
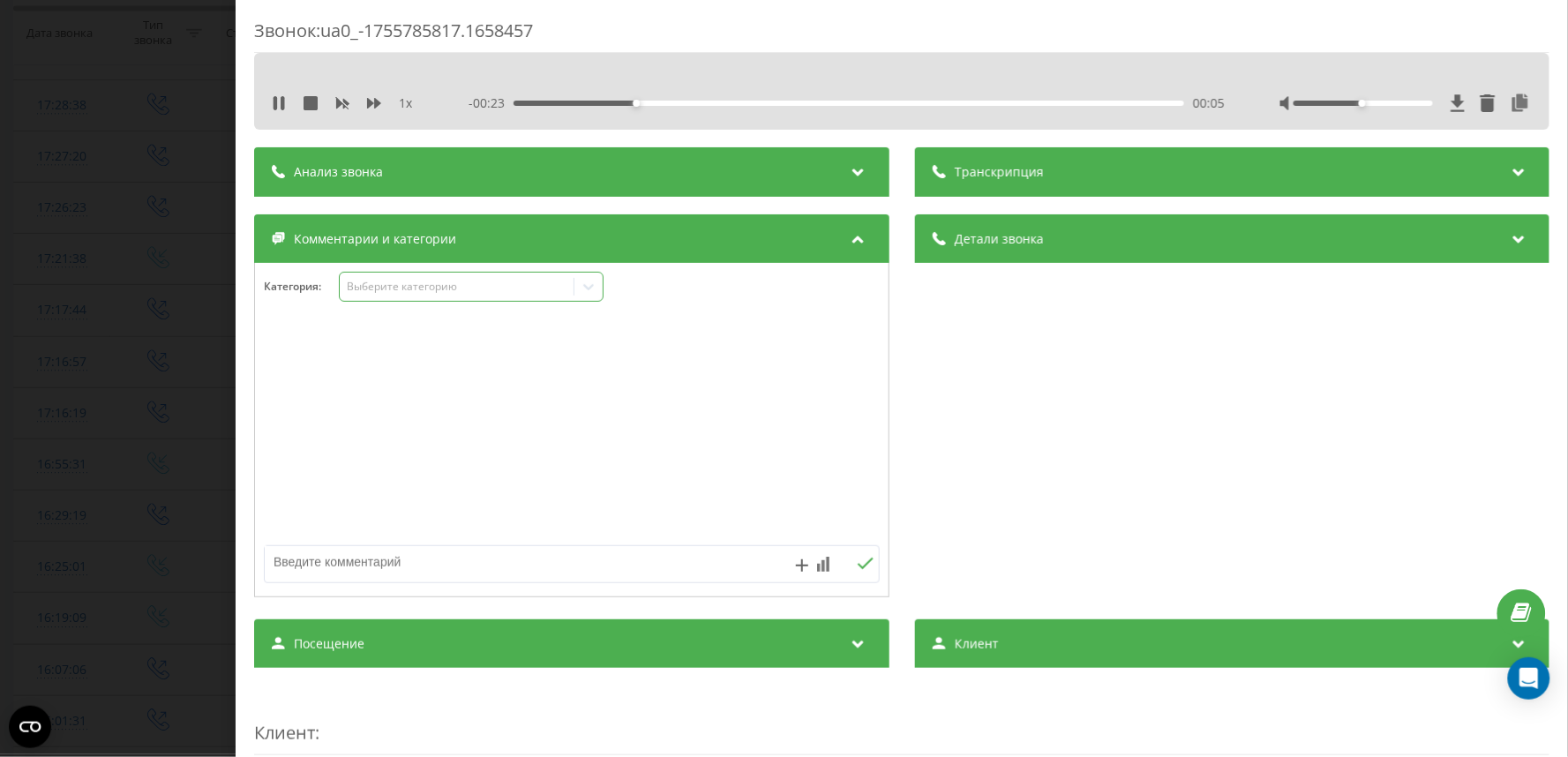
click at [361, 284] on div "Выберите категорию" at bounding box center [456, 286] width 221 height 14
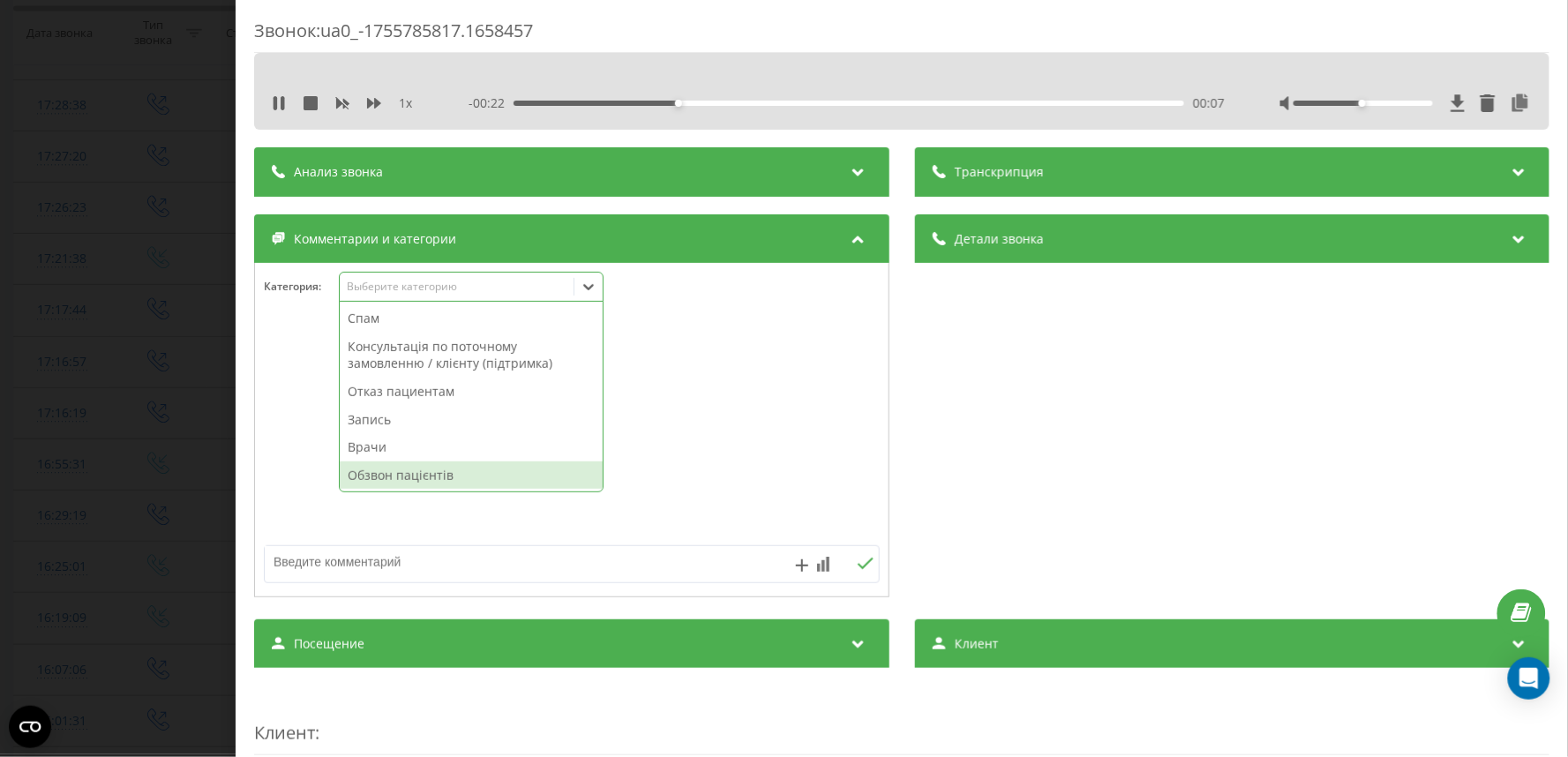
click at [390, 473] on div "Обзвон пацієнтів" at bounding box center [471, 475] width 263 height 29
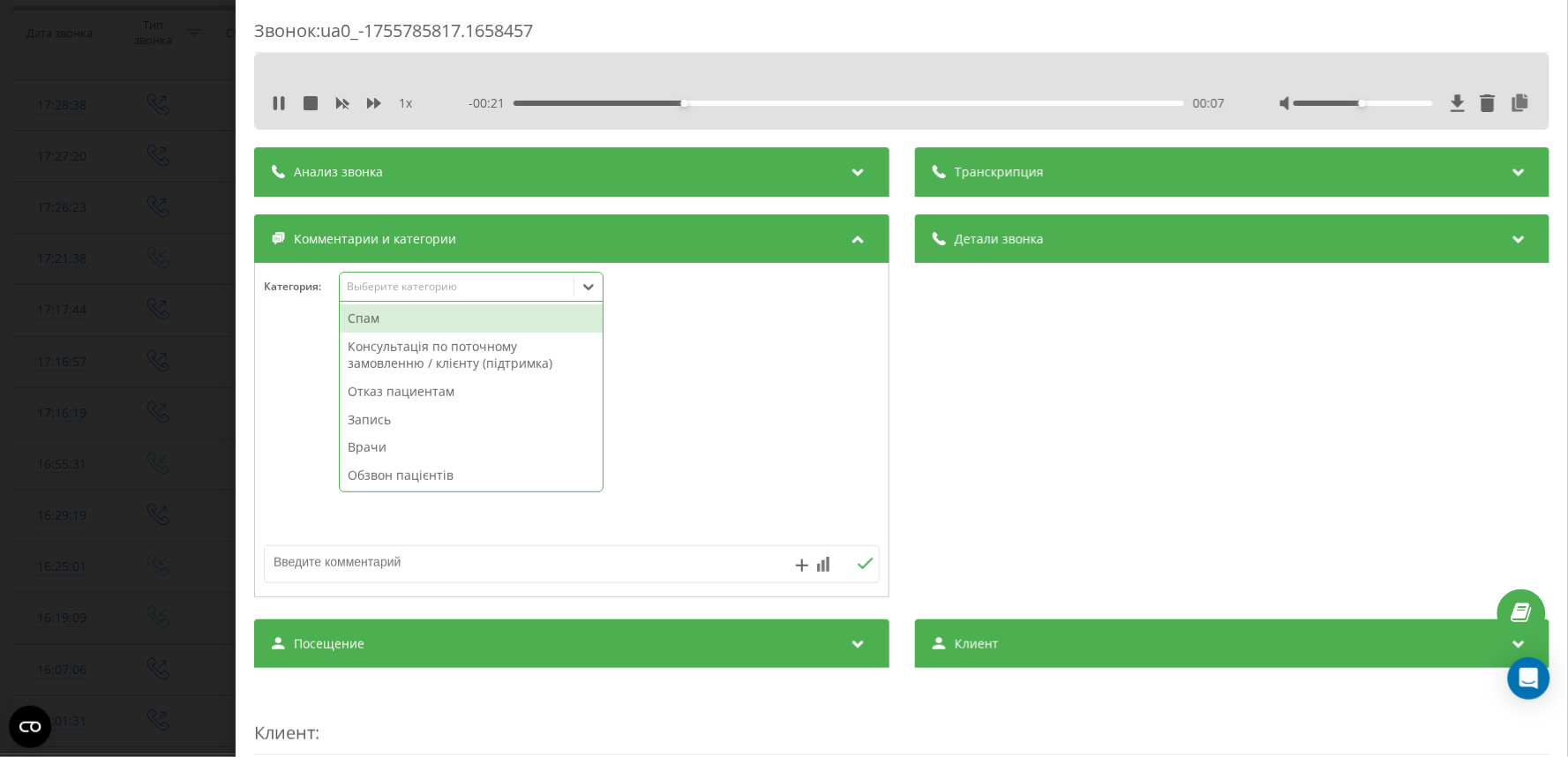
click at [100, 403] on div "Звонок : ua0_-1755785817.1658457 1 x - 00:21 00:07 00:07 Транскрипция Для анали…" at bounding box center [784, 378] width 1568 height 757
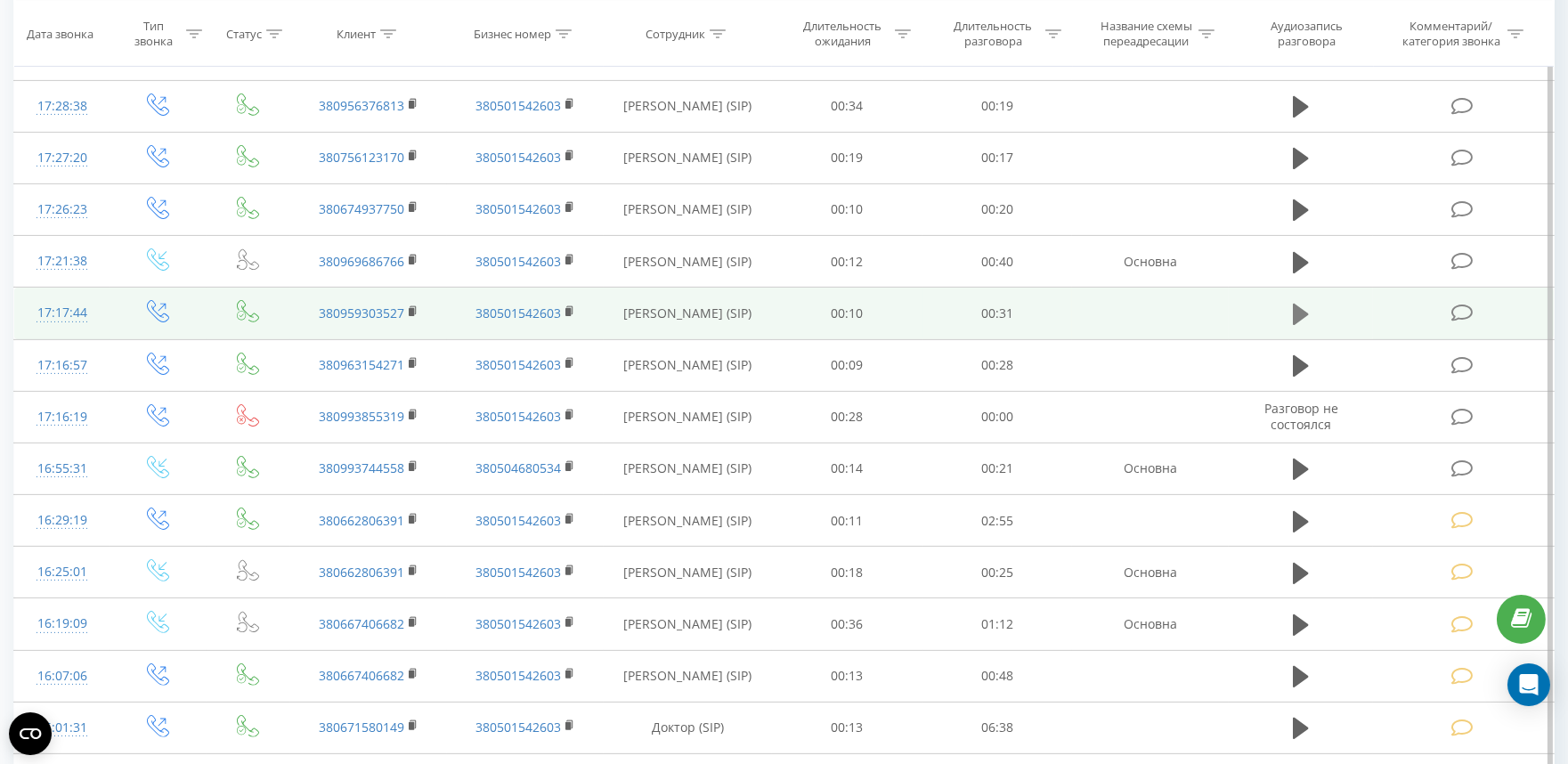
click at [1304, 314] on icon at bounding box center [1301, 315] width 16 height 22
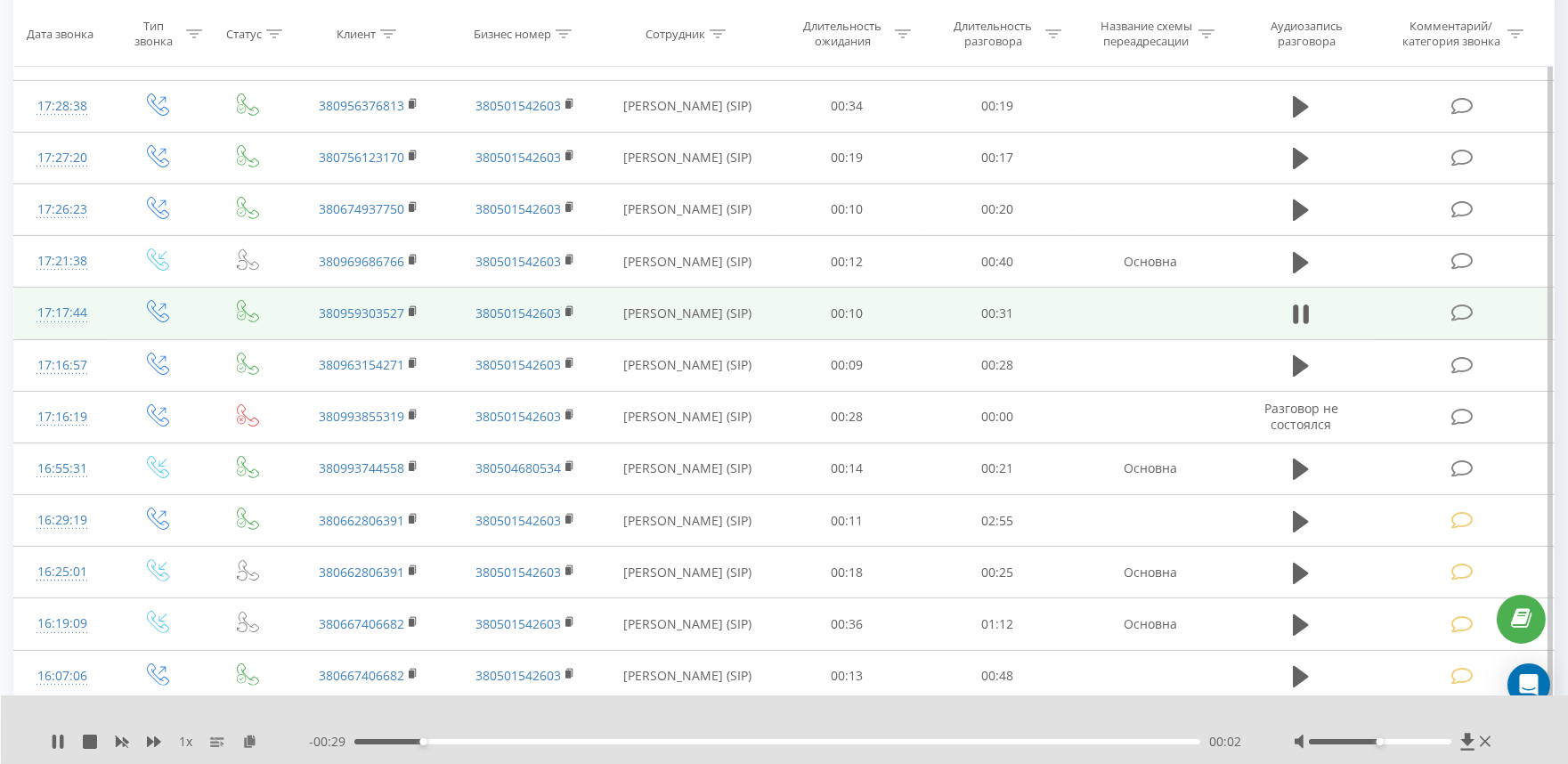
click at [1453, 314] on icon at bounding box center [1462, 313] width 22 height 19
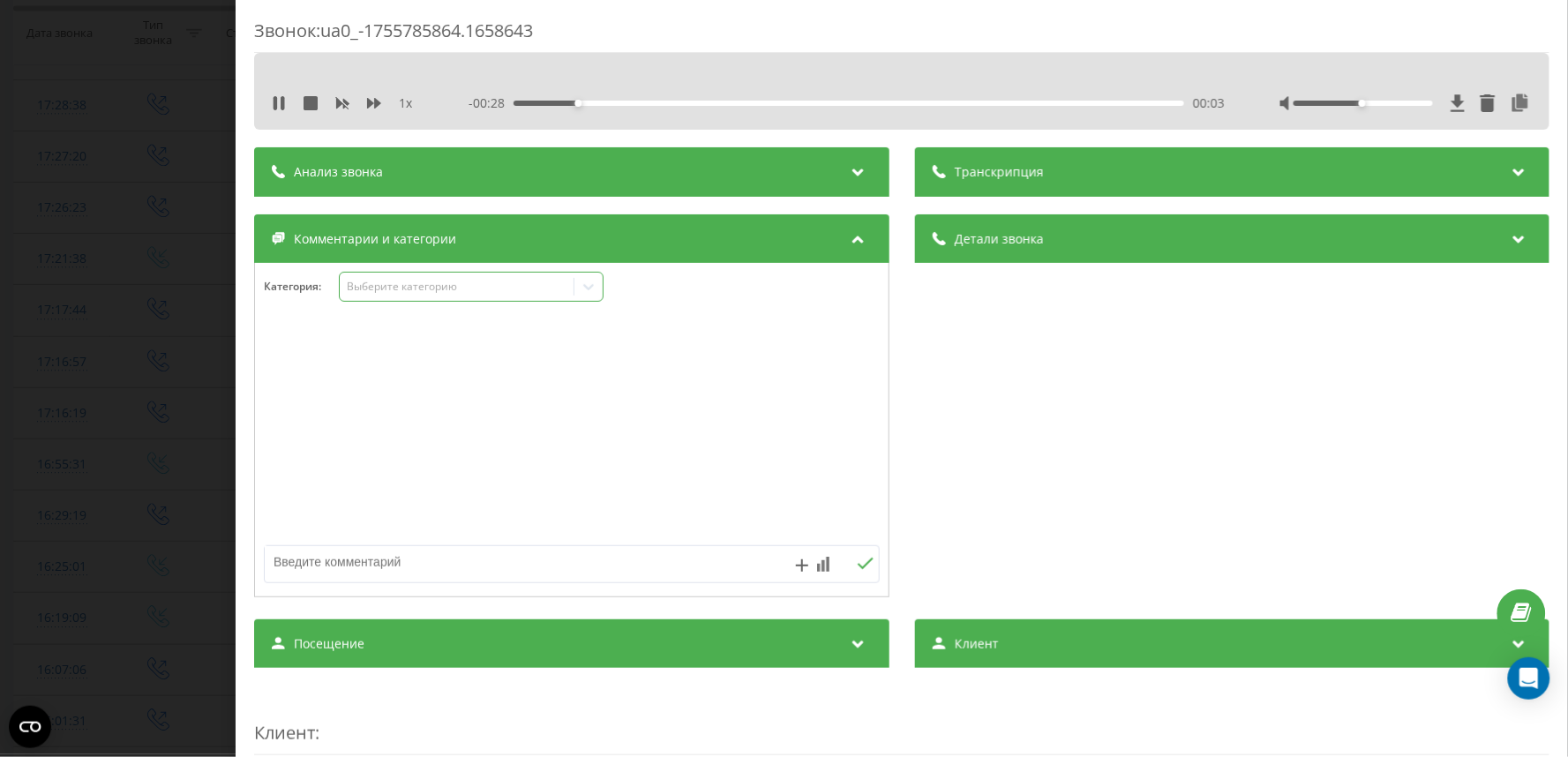
click at [351, 287] on div "Выберите категорию" at bounding box center [456, 286] width 221 height 14
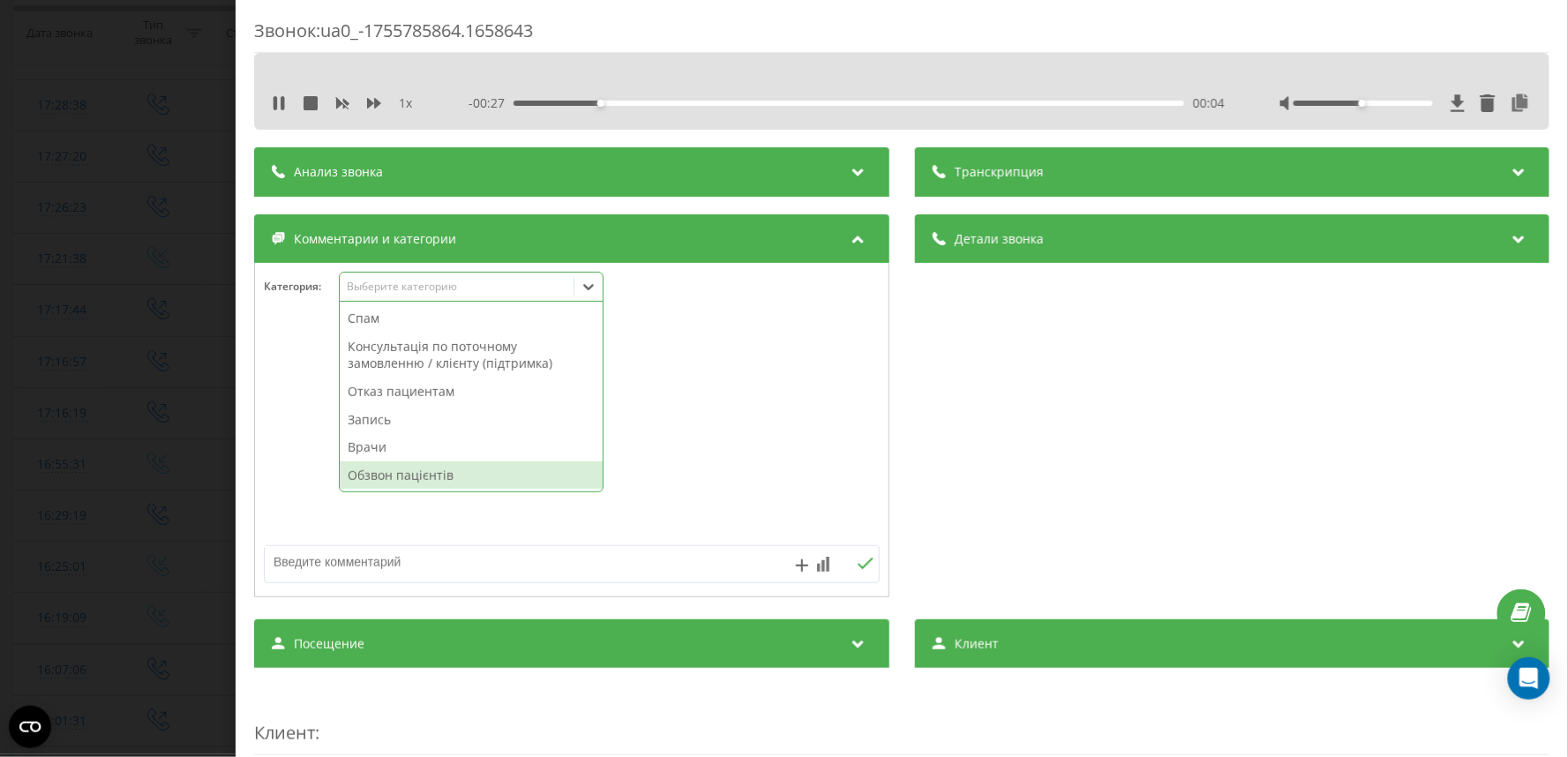
click at [384, 473] on div "Обзвон пацієнтів" at bounding box center [471, 475] width 263 height 29
click at [98, 392] on div "Звонок : ua0_-1755785864.1658643 1 x - 00:27 00:04 00:04 Транскрипция Для анали…" at bounding box center [784, 378] width 1568 height 757
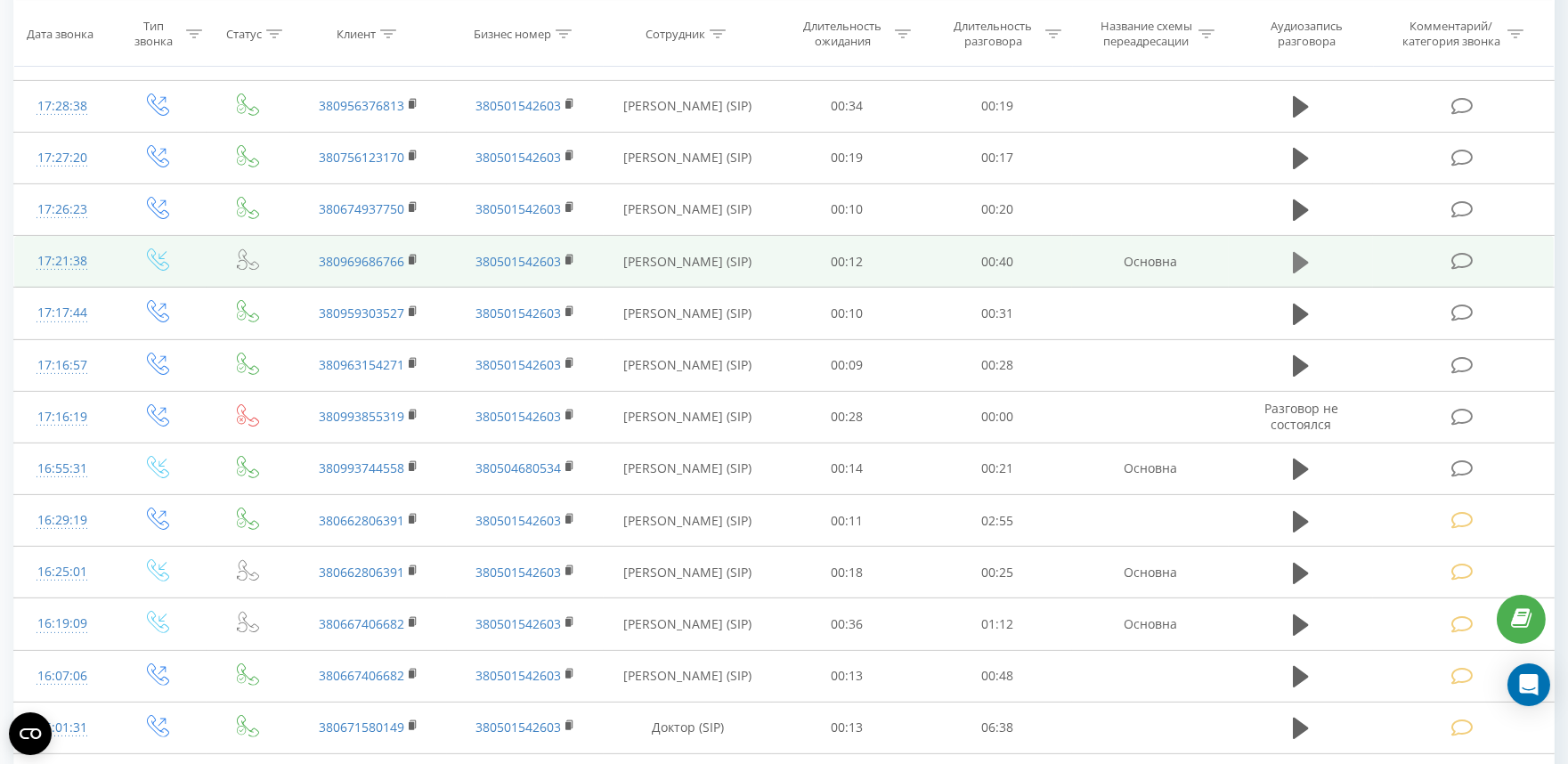
click at [1294, 271] on icon at bounding box center [1301, 263] width 16 height 22
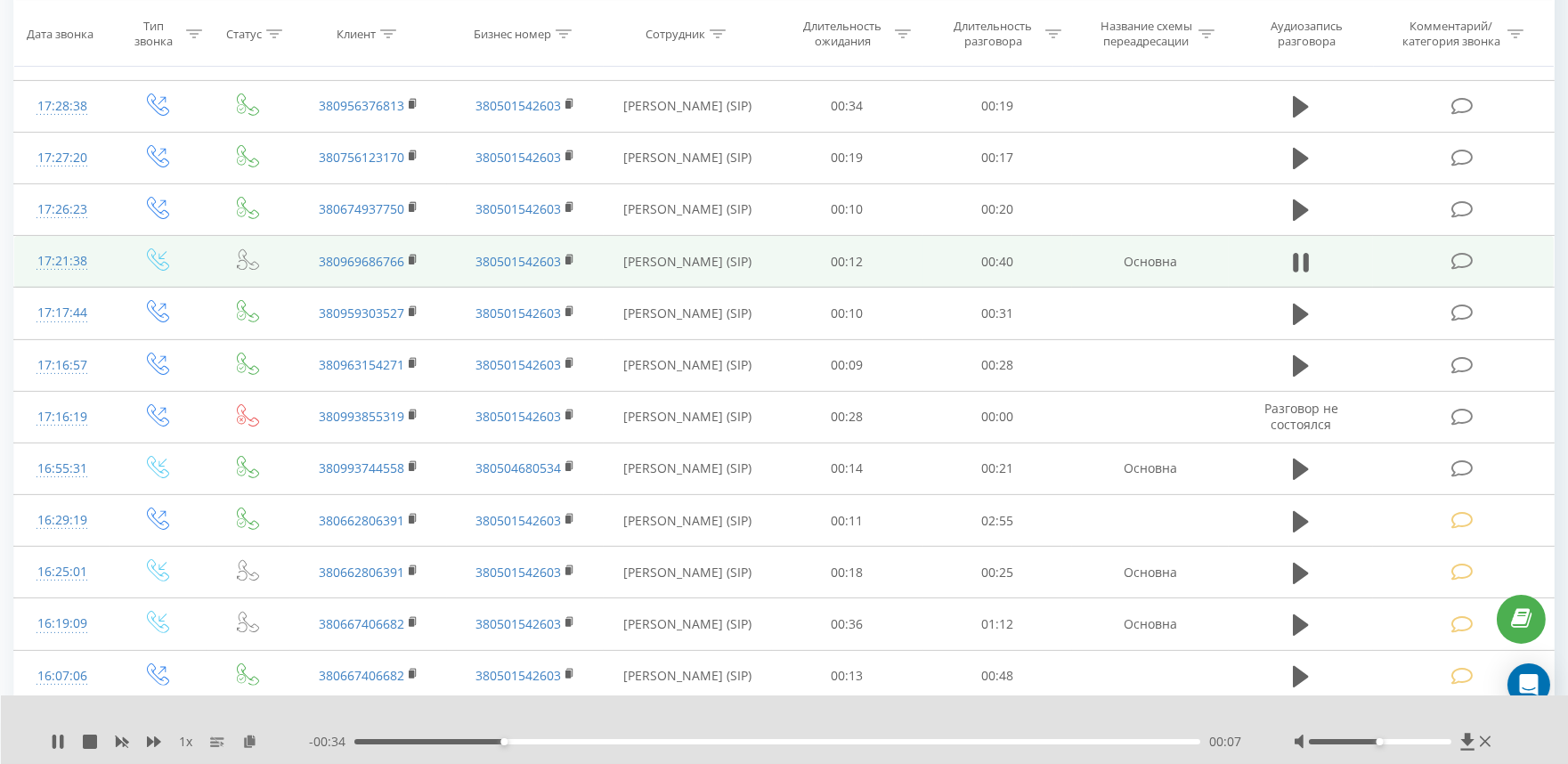
click at [1469, 255] on icon at bounding box center [1462, 261] width 22 height 19
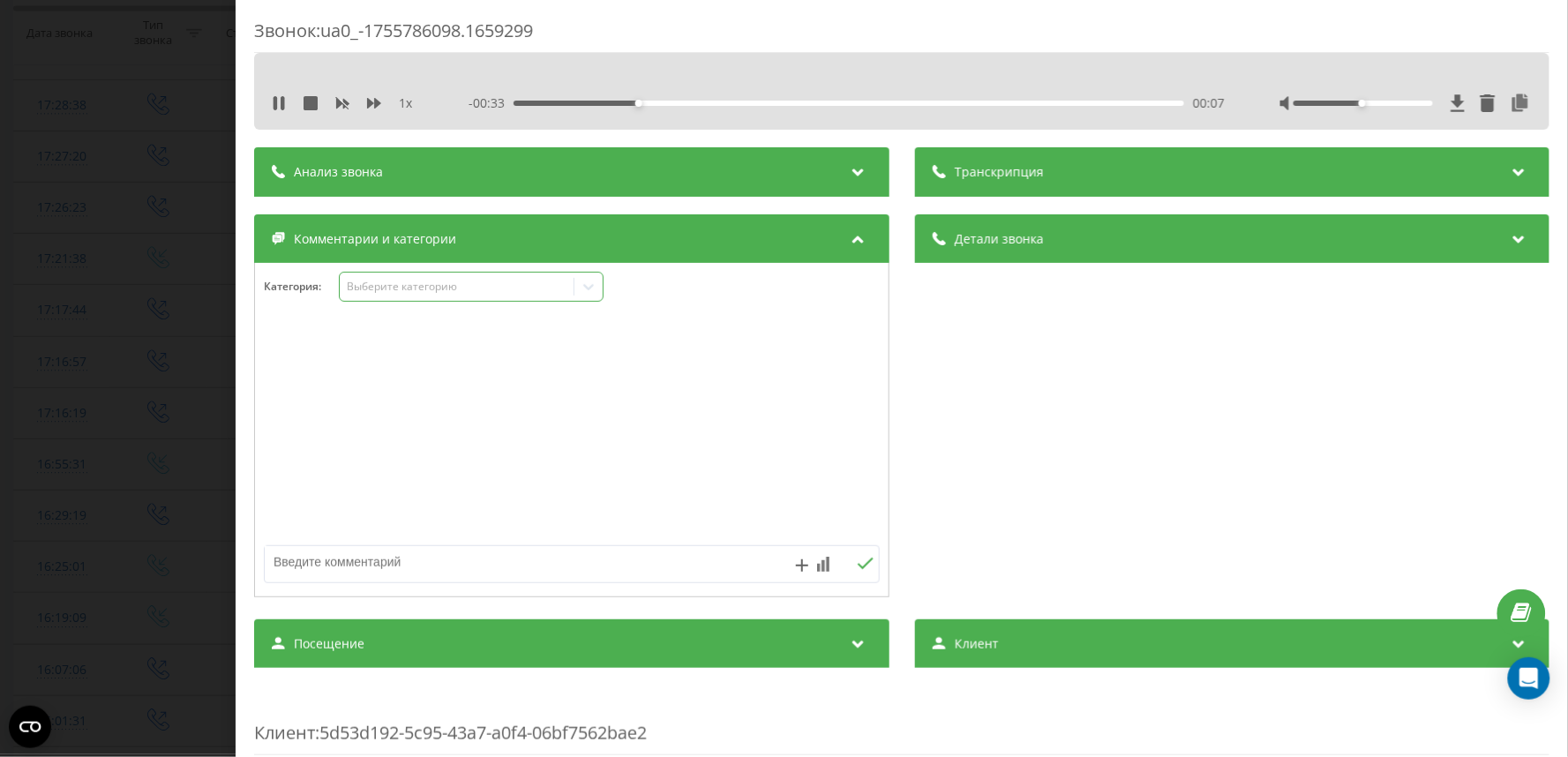
click at [377, 280] on div "Выберите категорию" at bounding box center [456, 286] width 221 height 14
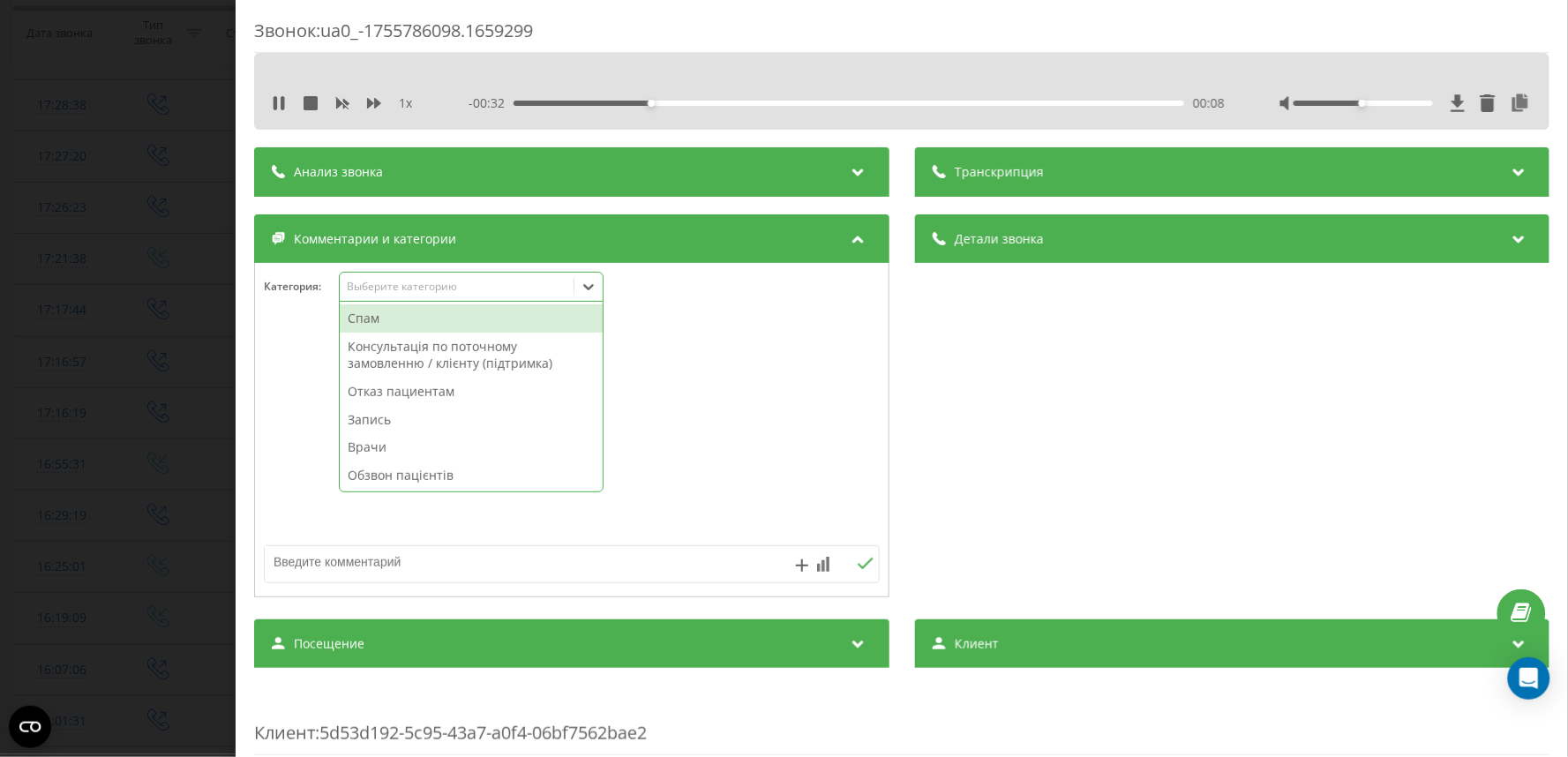
click at [411, 364] on div "Консультація по поточному замовленню / клієнту (підтримка)" at bounding box center [471, 355] width 263 height 45
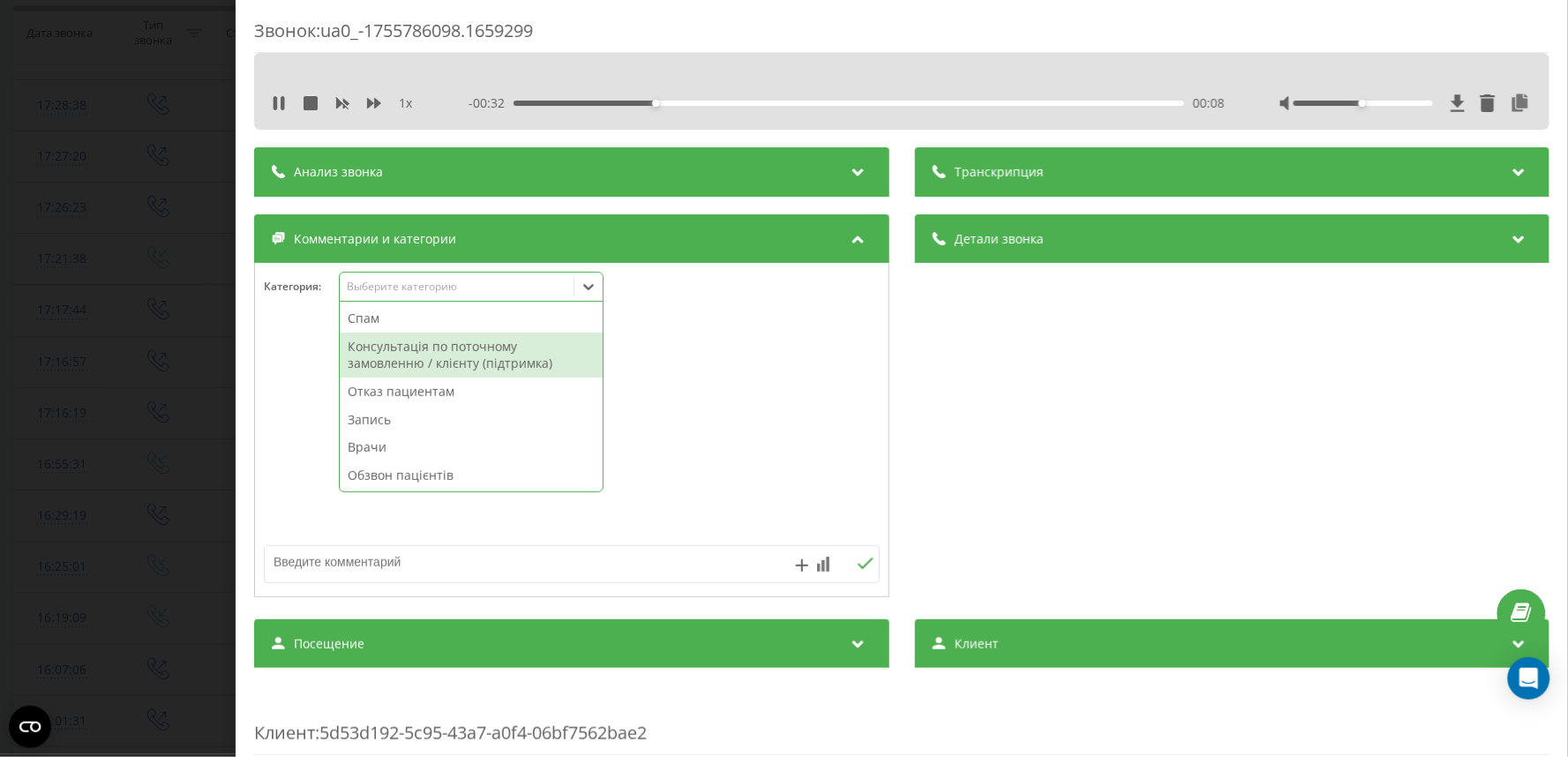
click at [94, 292] on div "Звонок : ua0_-1755786098.1659299 1 x - 00:32 00:08 00:08 Транскрипция Для анали…" at bounding box center [784, 378] width 1568 height 757
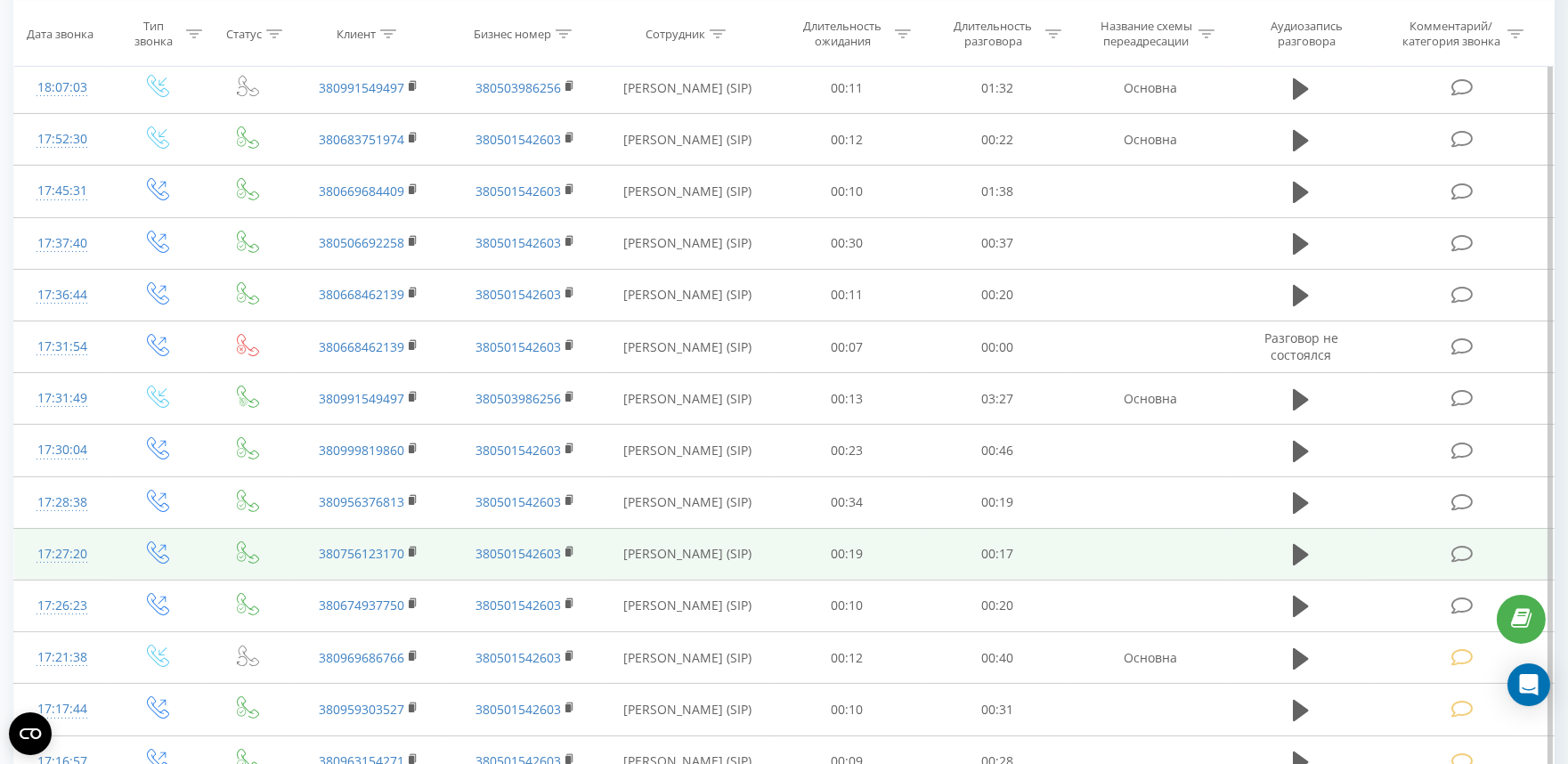
scroll to position [989, 0]
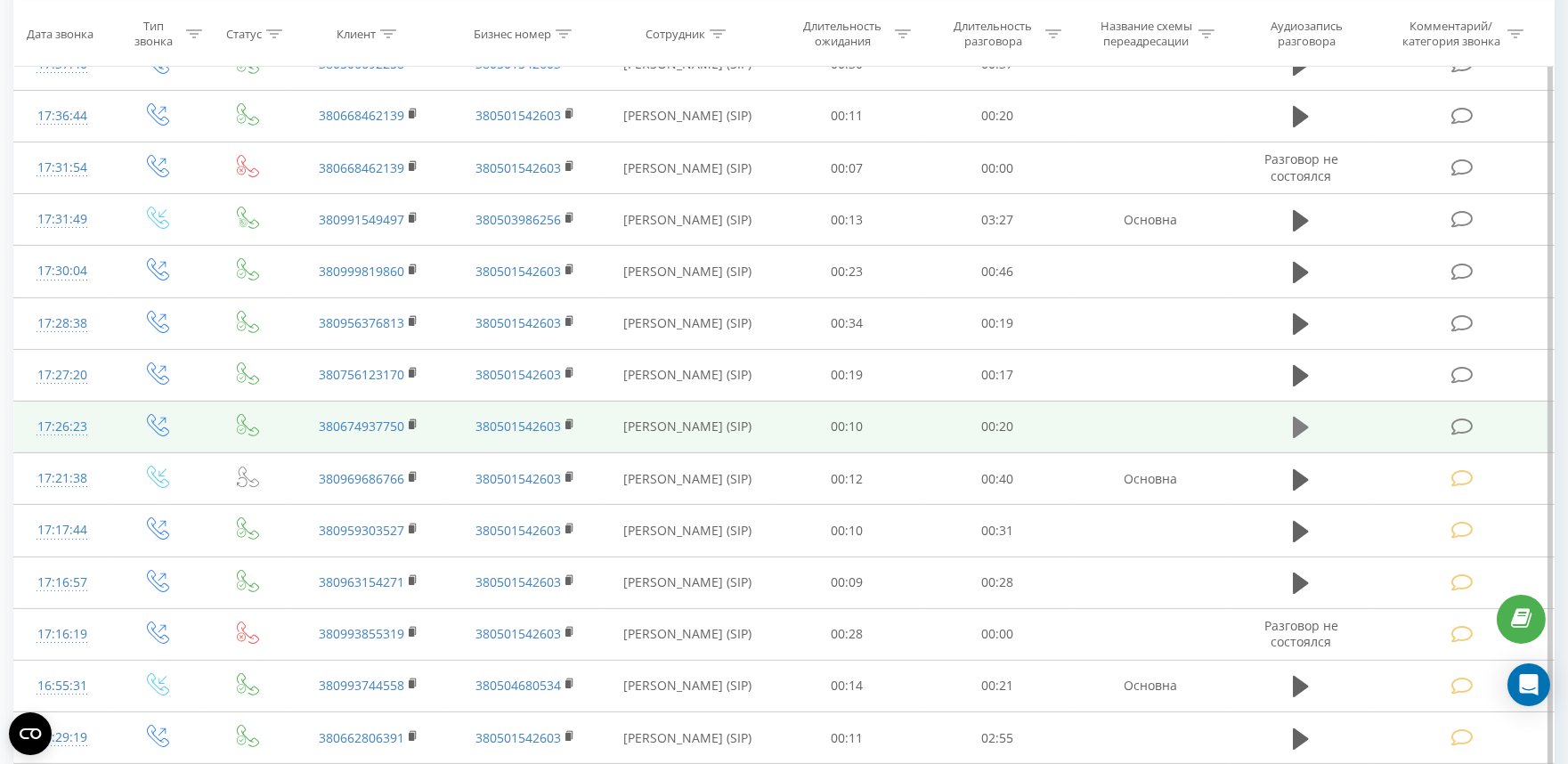
click at [1300, 423] on icon at bounding box center [1301, 427] width 16 height 22
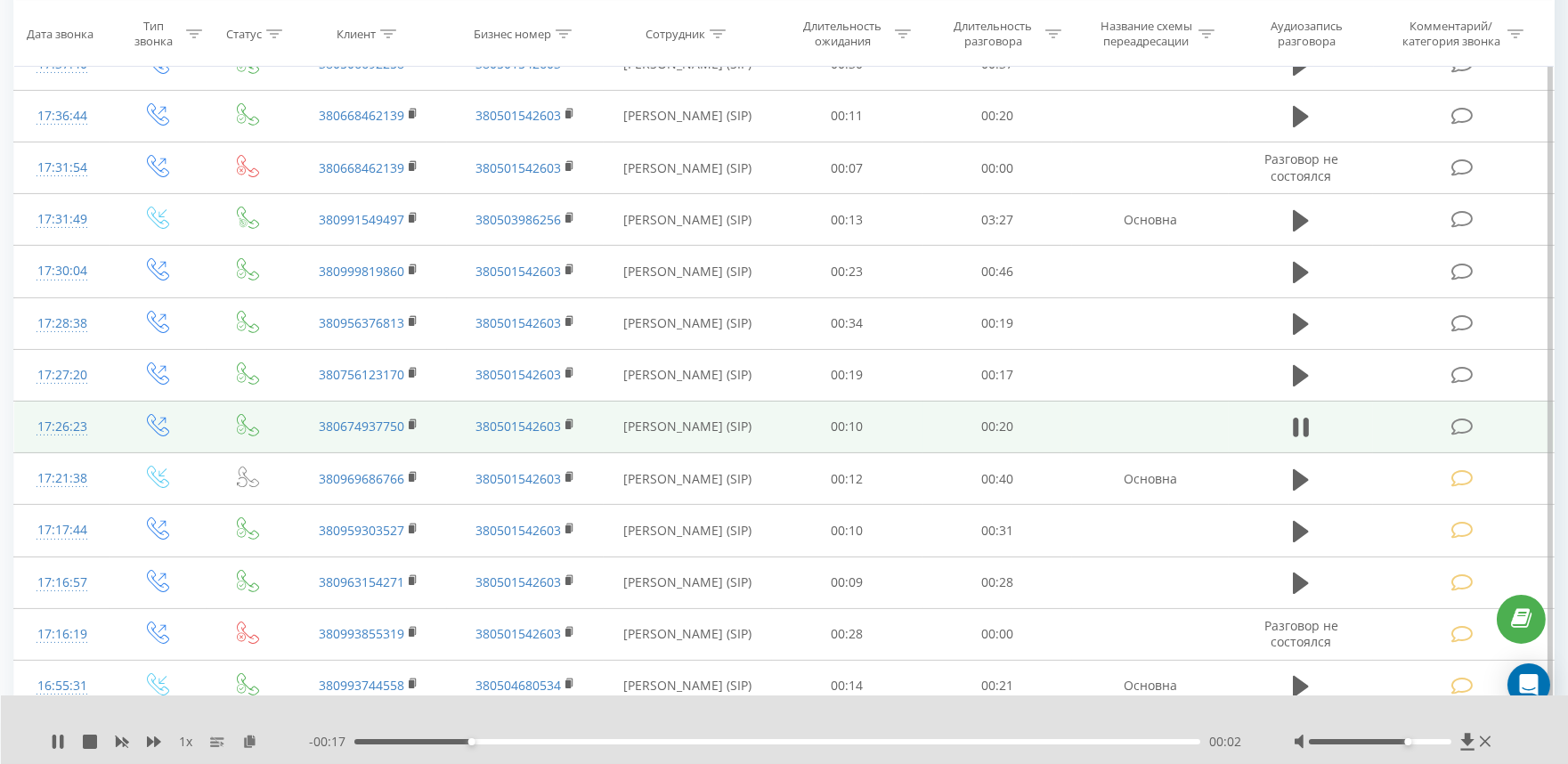
drag, startPoint x: 1385, startPoint y: 740, endPoint x: 1408, endPoint y: 742, distance: 23.1
click at [1408, 742] on div at bounding box center [1379, 741] width 141 height 5
click at [1463, 422] on icon at bounding box center [1462, 426] width 22 height 19
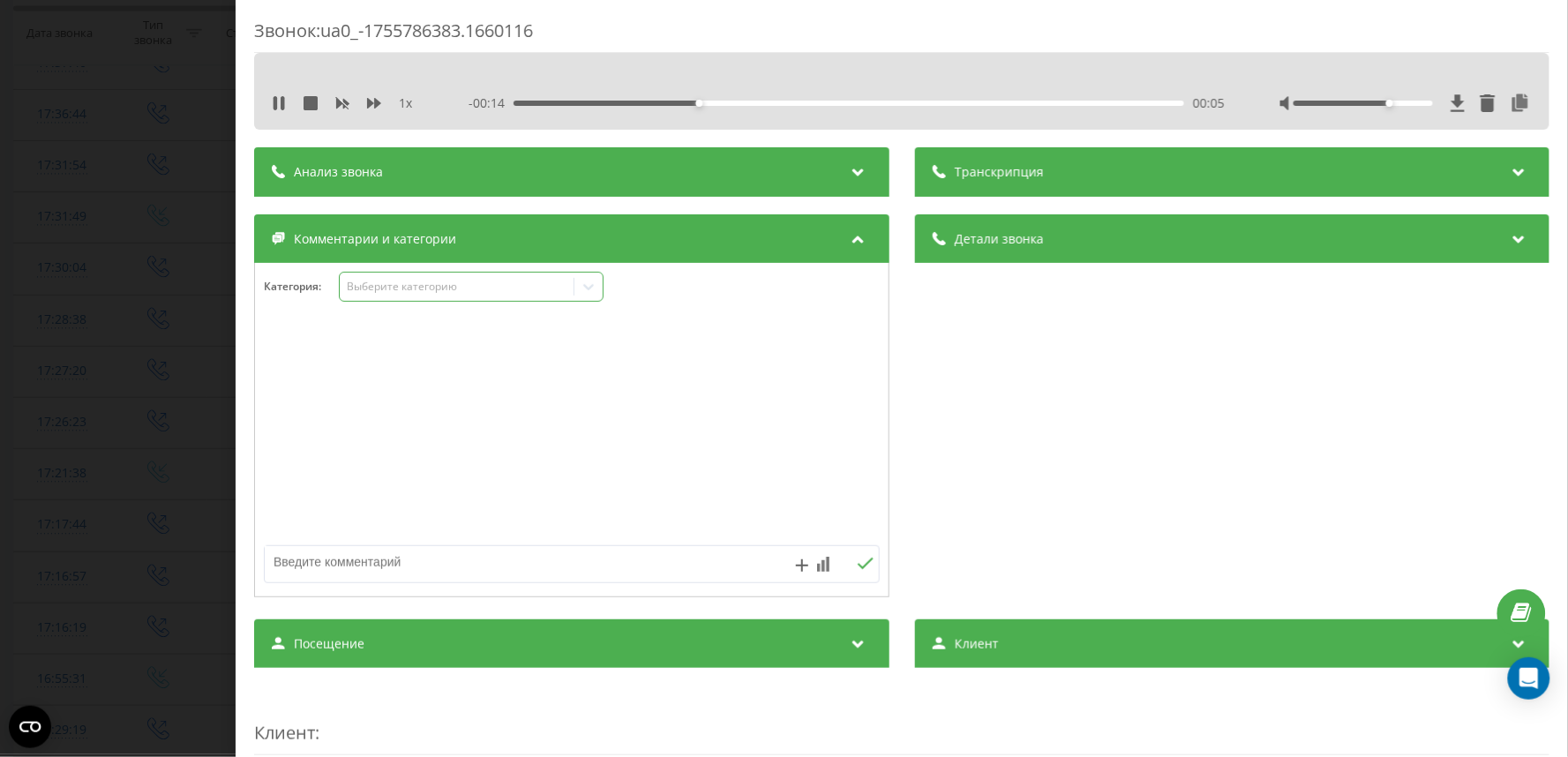
click at [372, 292] on div "Выберите категорию" at bounding box center [456, 286] width 221 height 14
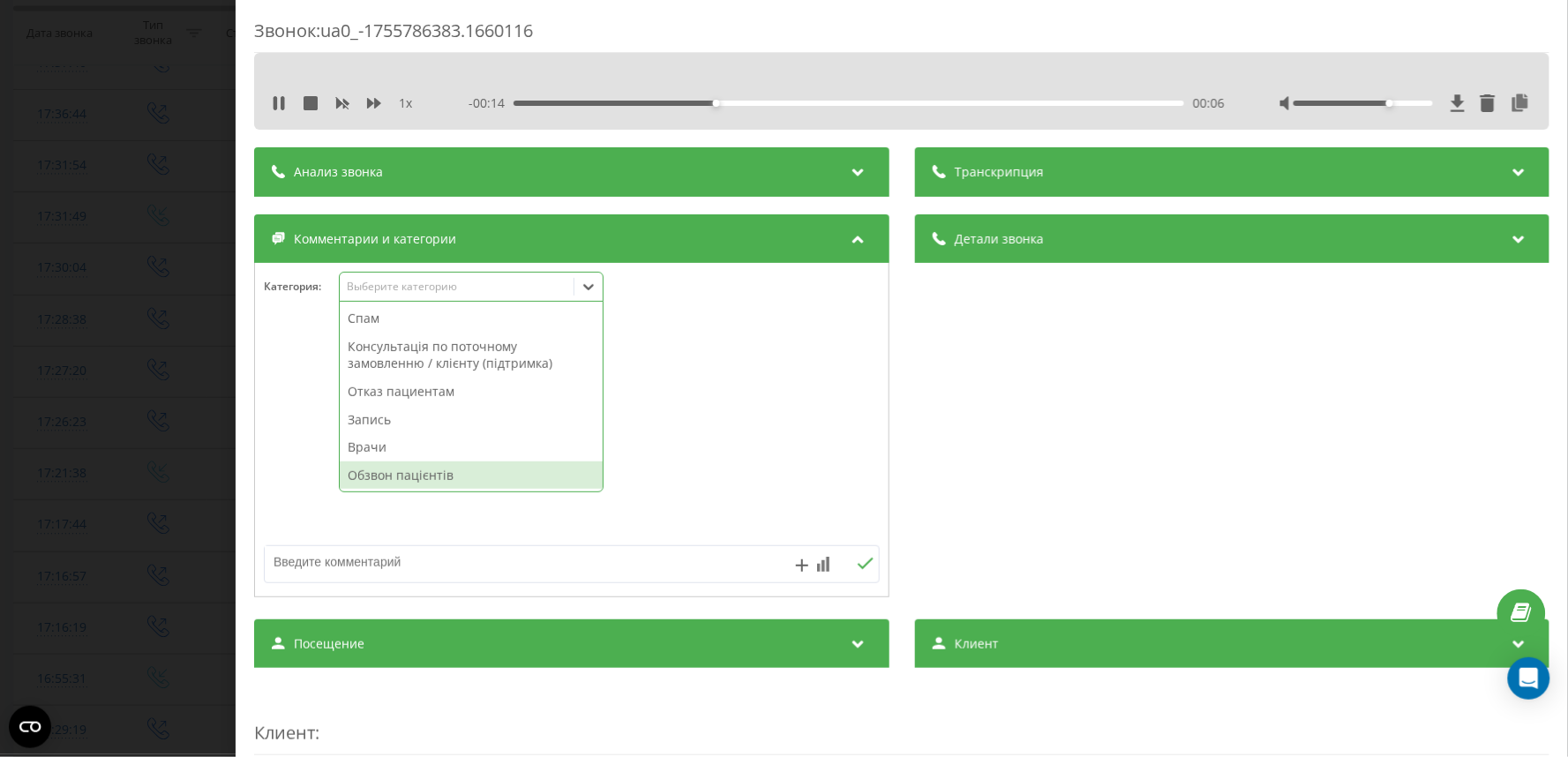
click at [371, 481] on div "Обзвон пацієнтів" at bounding box center [471, 475] width 263 height 29
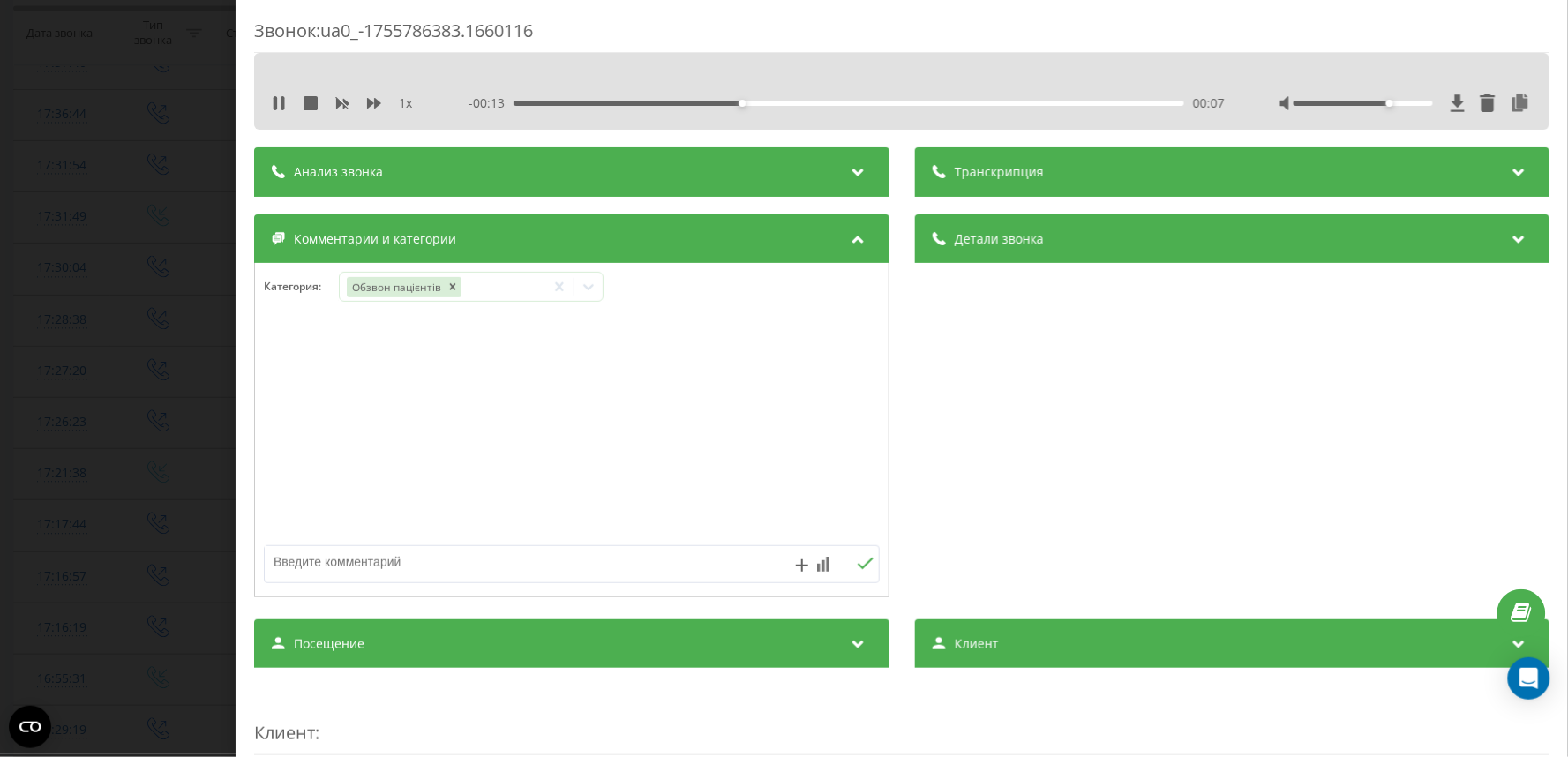
click at [145, 414] on div "Звонок : ua0_-1755786383.1660116 1 x - 00:13 00:07 00:07 Транскрипция Для анали…" at bounding box center [784, 378] width 1568 height 757
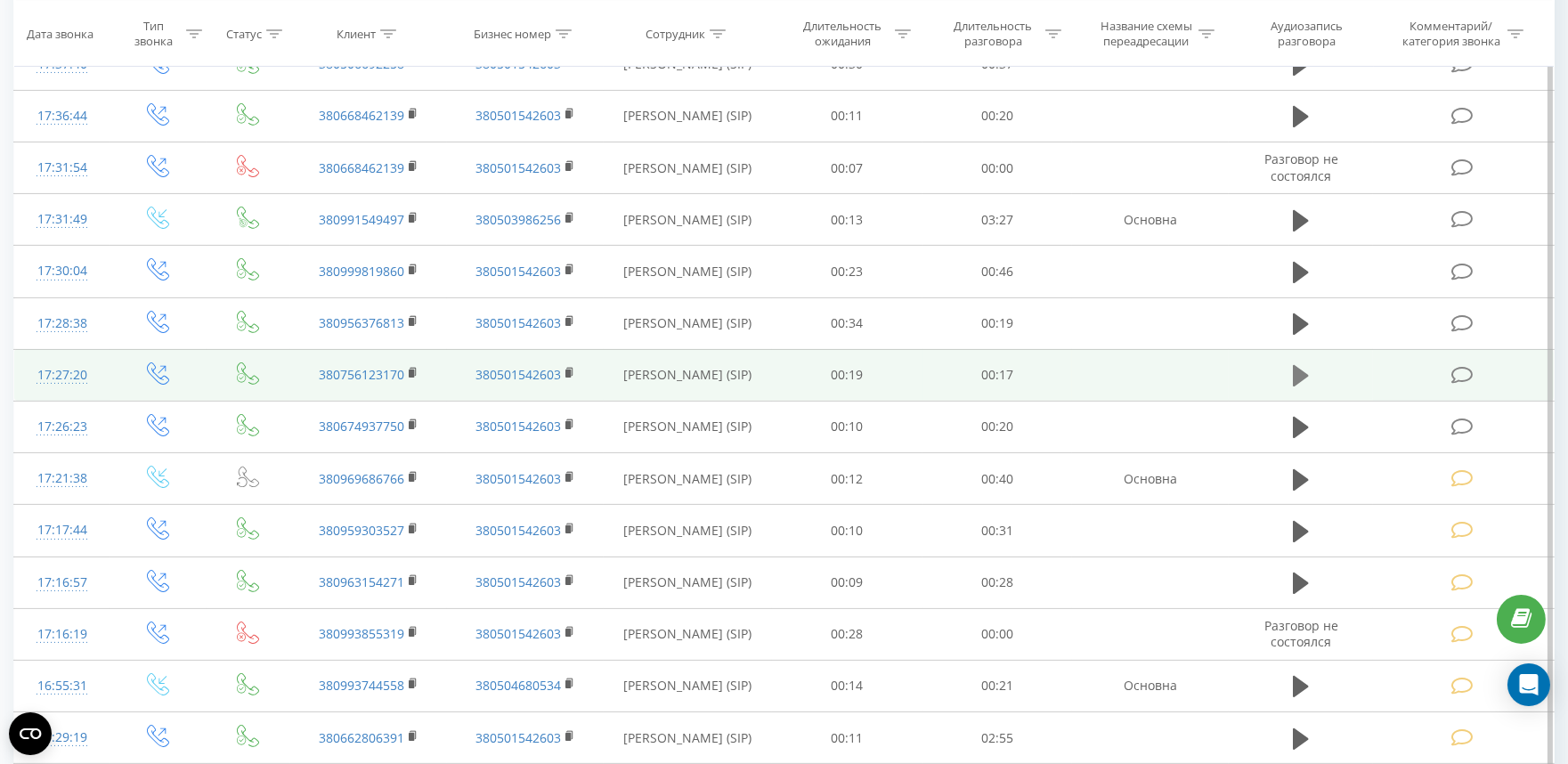
click at [1301, 378] on icon at bounding box center [1301, 376] width 16 height 22
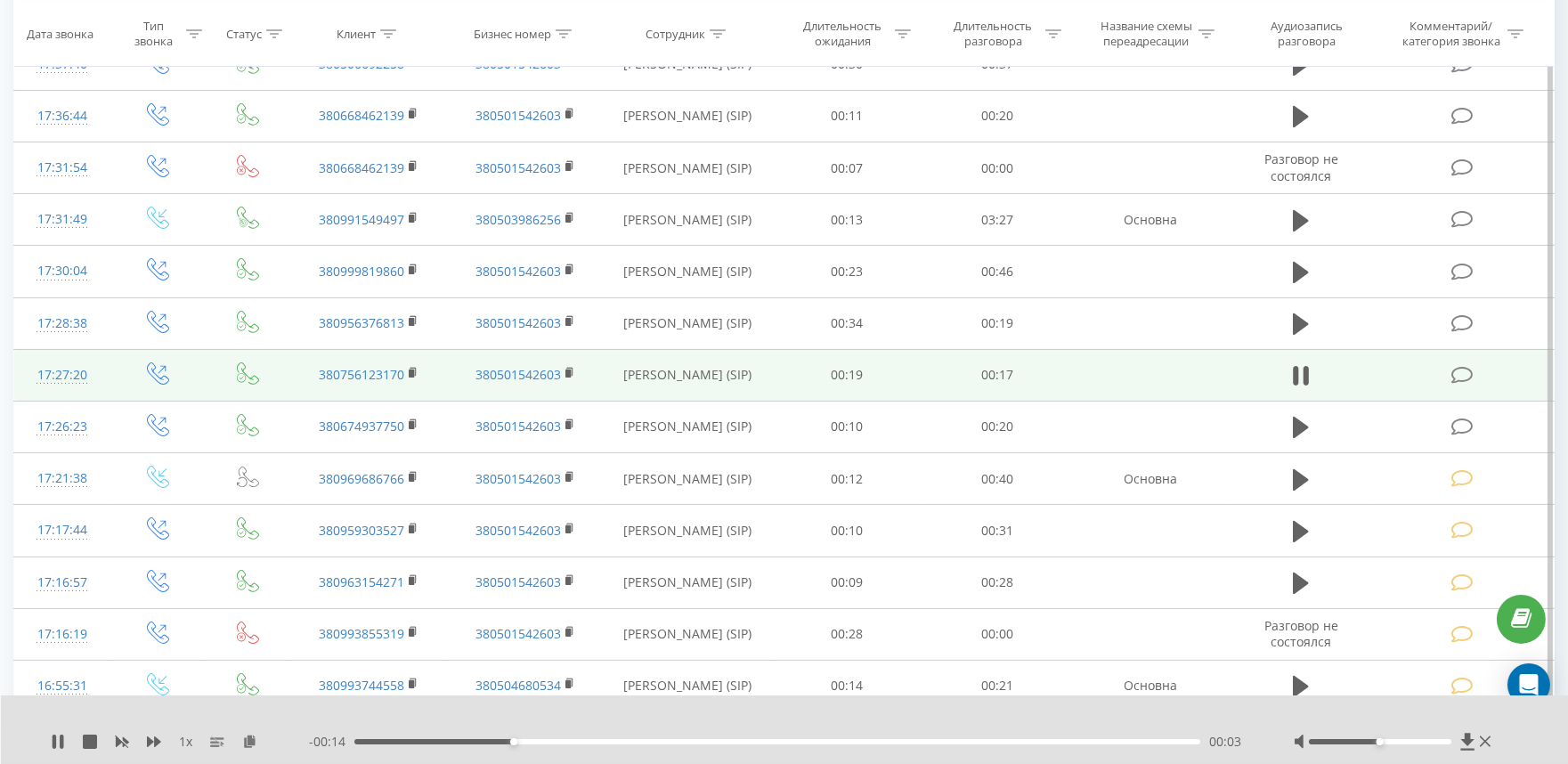
click at [1459, 383] on icon at bounding box center [1462, 375] width 22 height 19
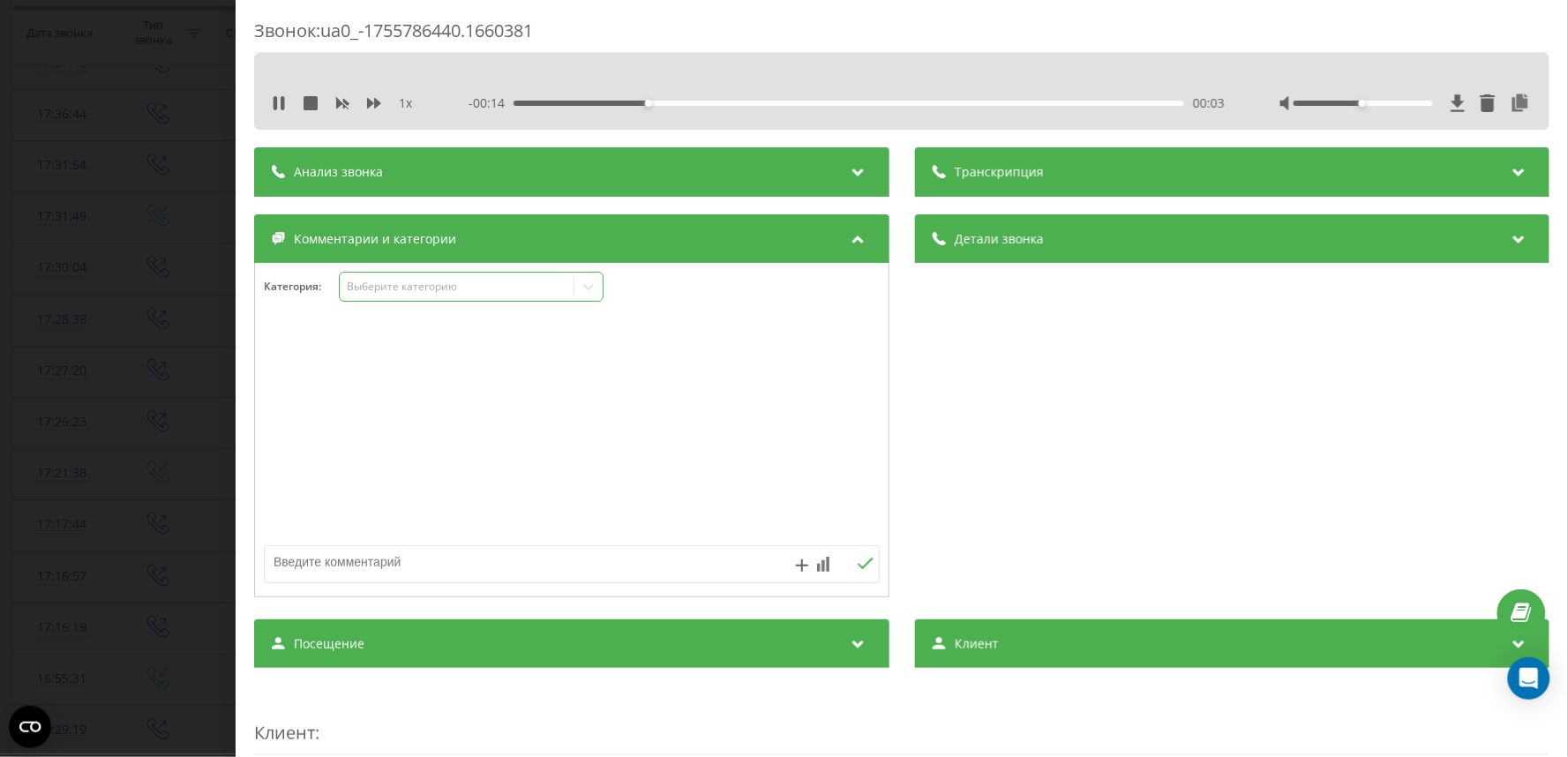
click at [390, 292] on div "Выберите категорию" at bounding box center [456, 286] width 221 height 14
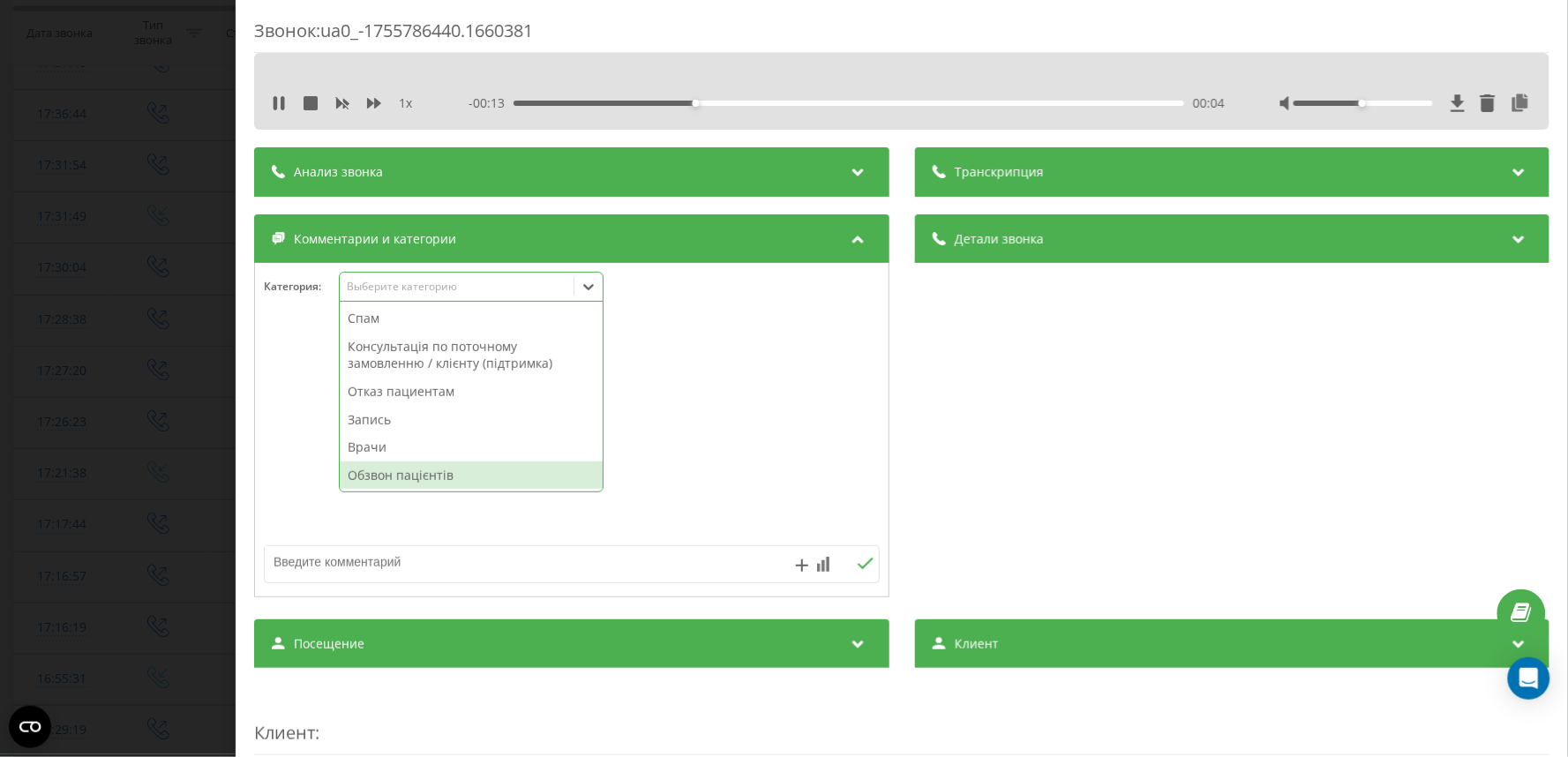
click at [419, 478] on div "Обзвон пацієнтів" at bounding box center [471, 475] width 263 height 29
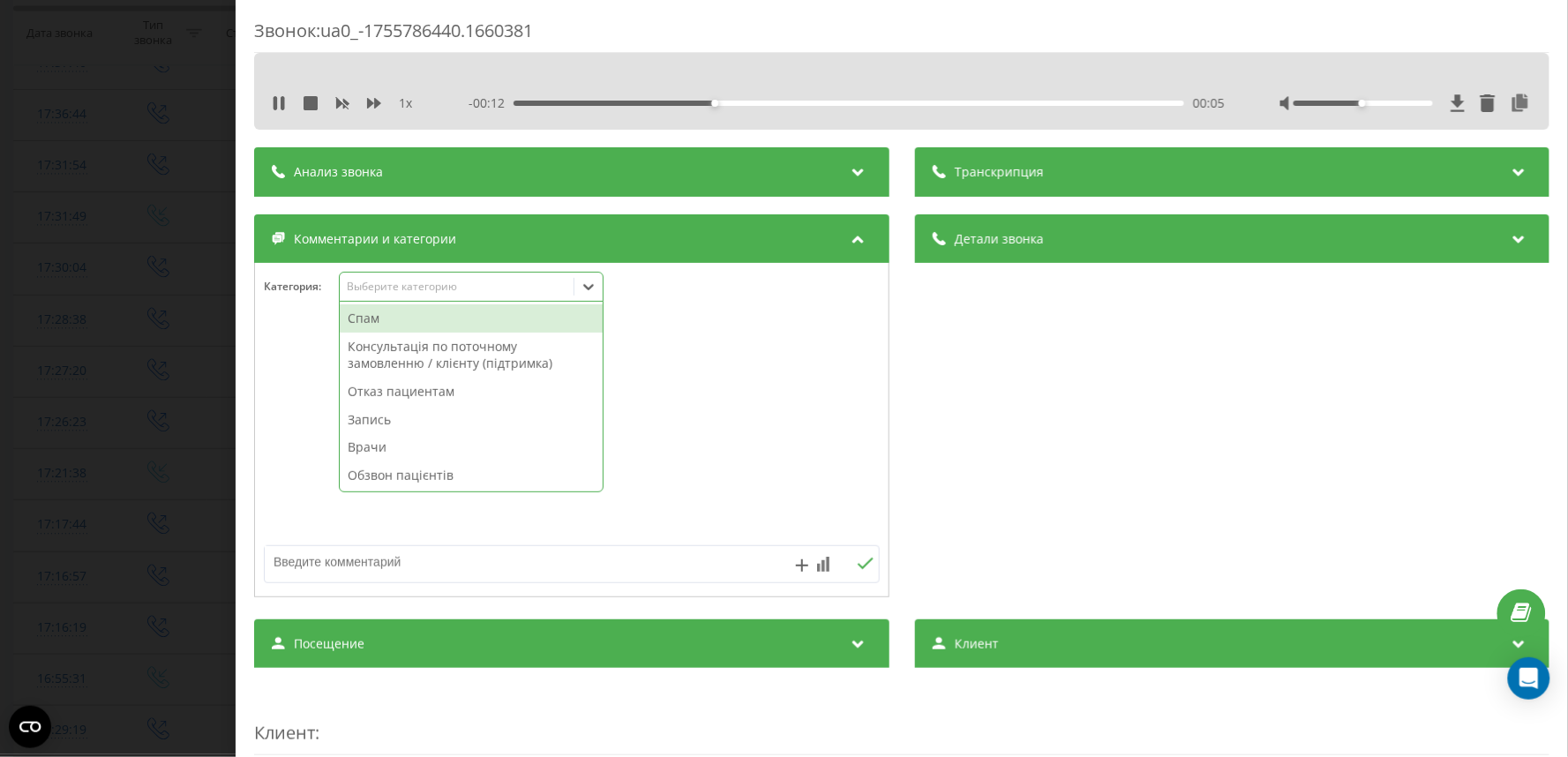
click at [76, 382] on div "Звонок : ua0_-1755786440.1660381 1 x - 00:12 00:05 00:05 Транскрипция Для анали…" at bounding box center [784, 378] width 1568 height 757
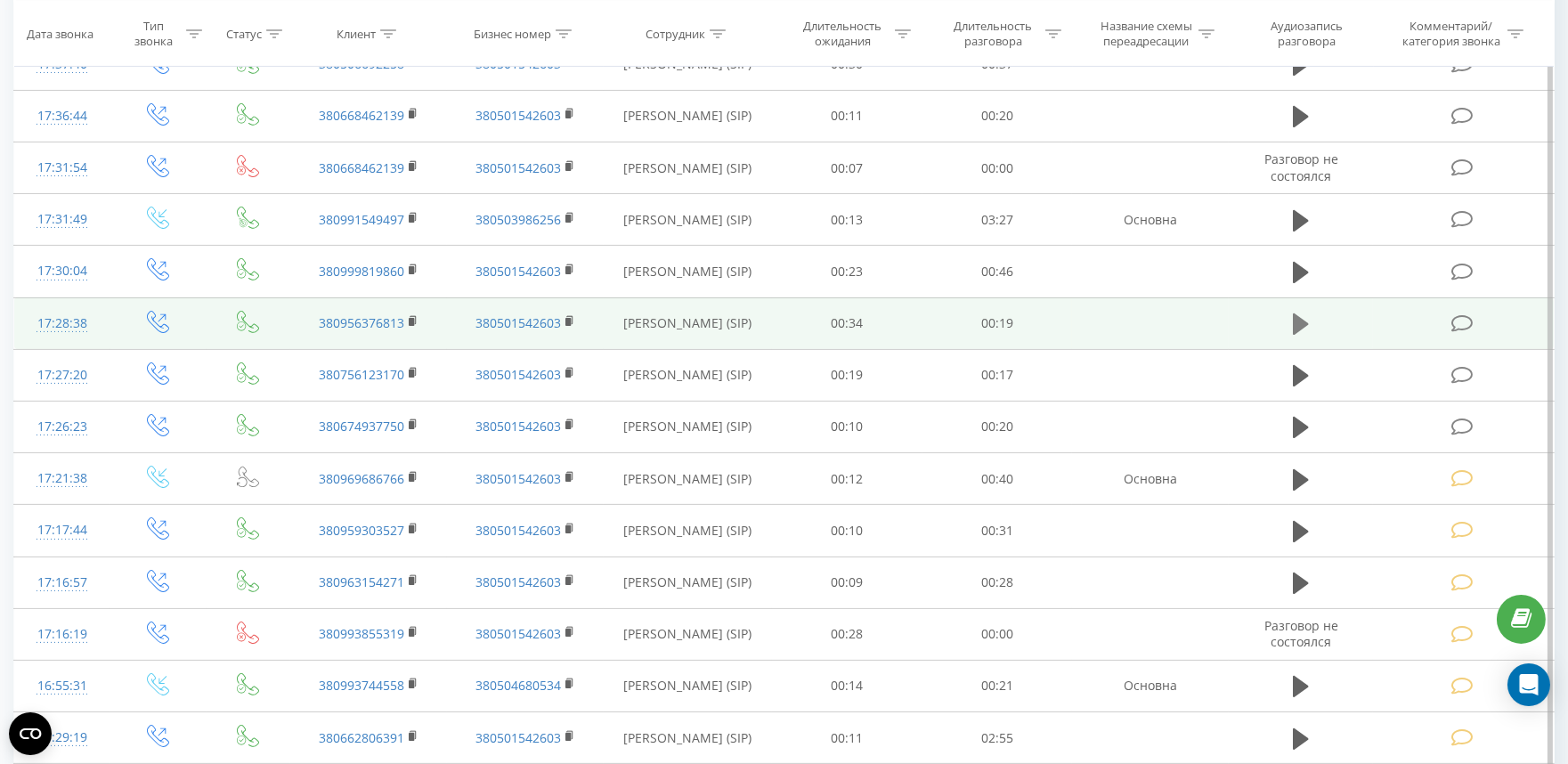
click at [1297, 319] on icon at bounding box center [1301, 324] width 16 height 22
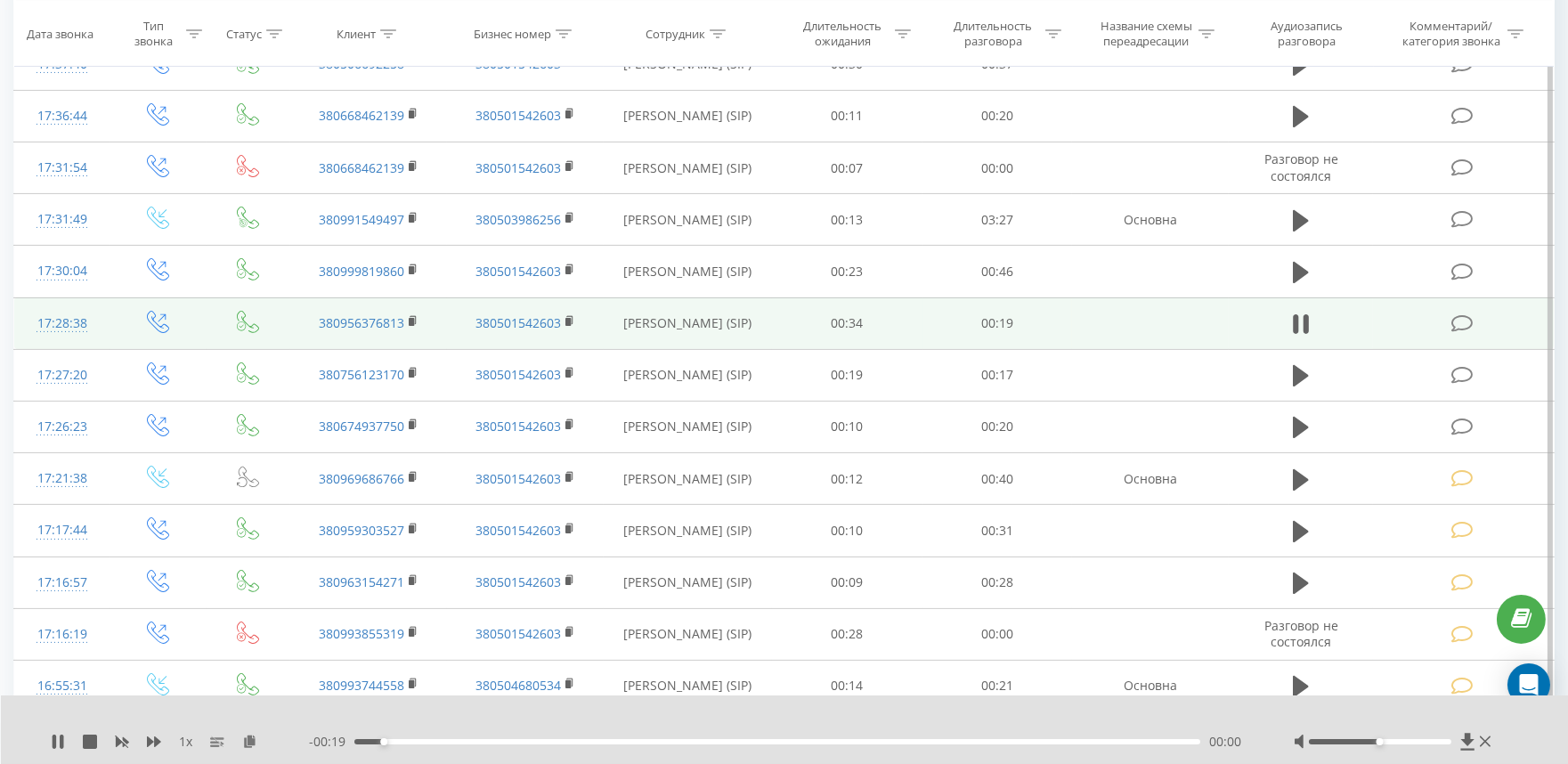
click at [1464, 325] on icon at bounding box center [1462, 323] width 22 height 19
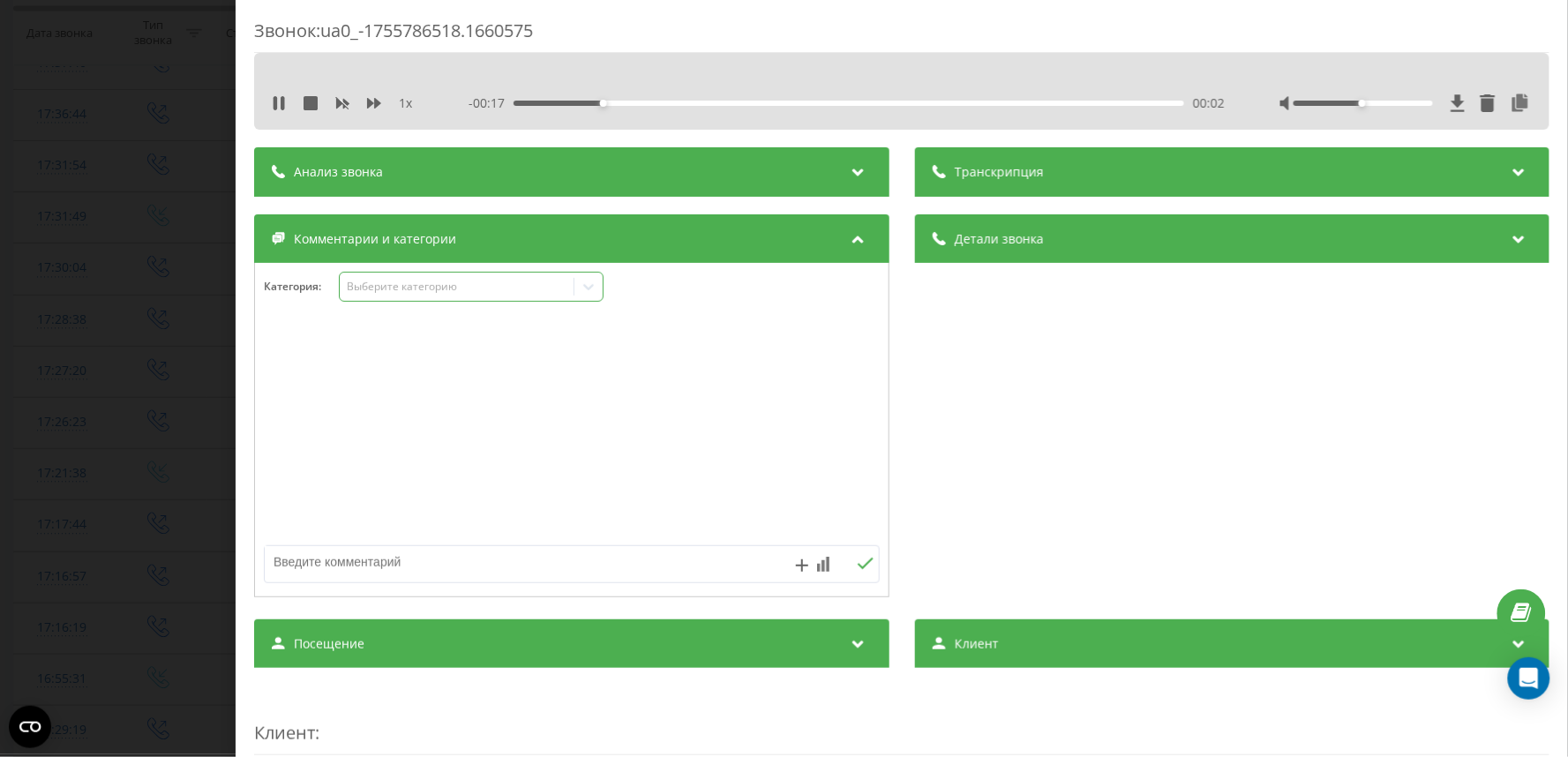
click at [522, 292] on div "Выберите категорию" at bounding box center [456, 286] width 221 height 14
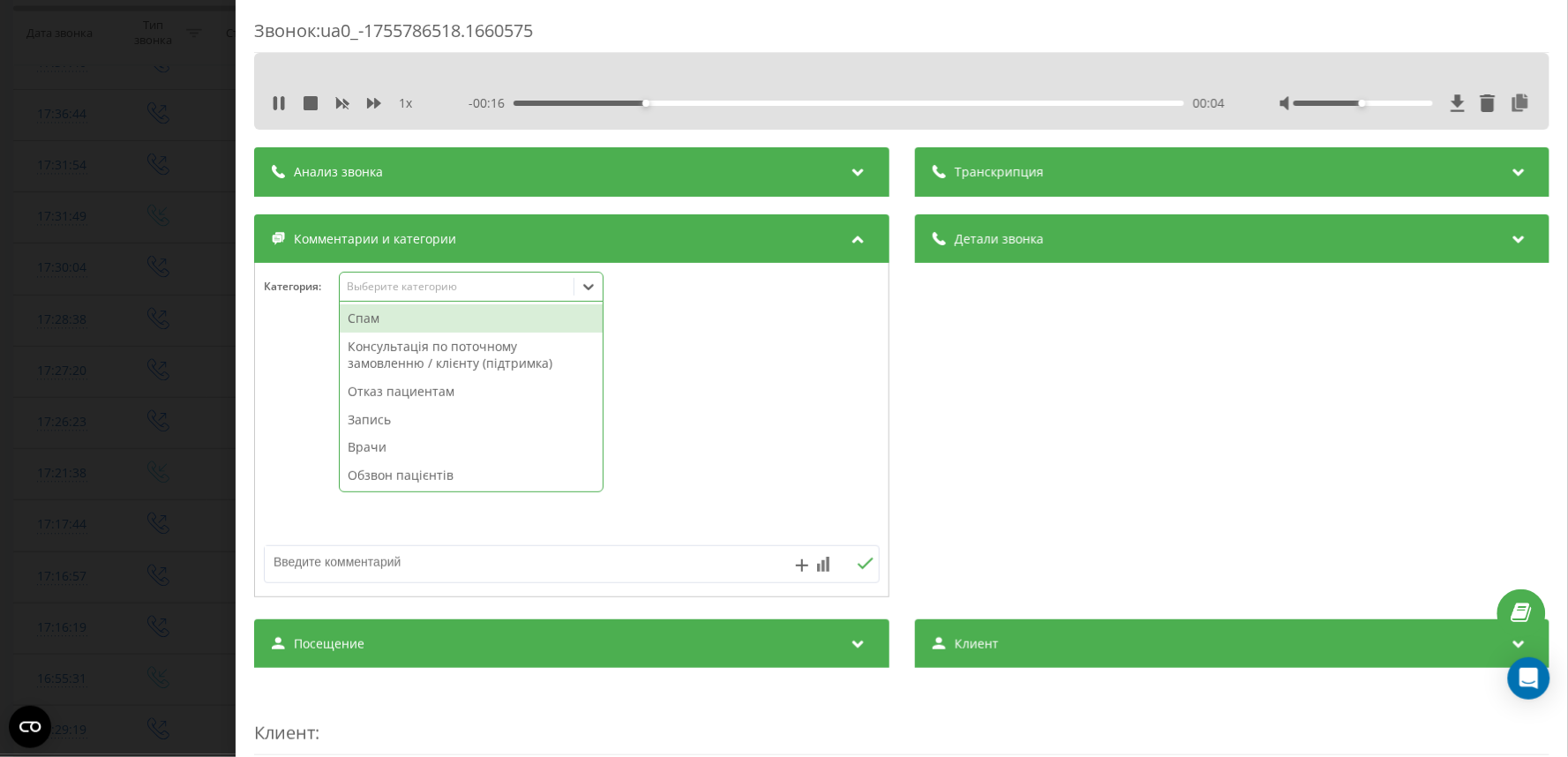
click at [384, 481] on div "Обзвон пацієнтів" at bounding box center [471, 475] width 263 height 29
click at [159, 385] on div "Звонок : ua0_-1755786518.1660575 1 x - 00:15 00:04 00:04 Транскрипция Для анали…" at bounding box center [784, 378] width 1568 height 757
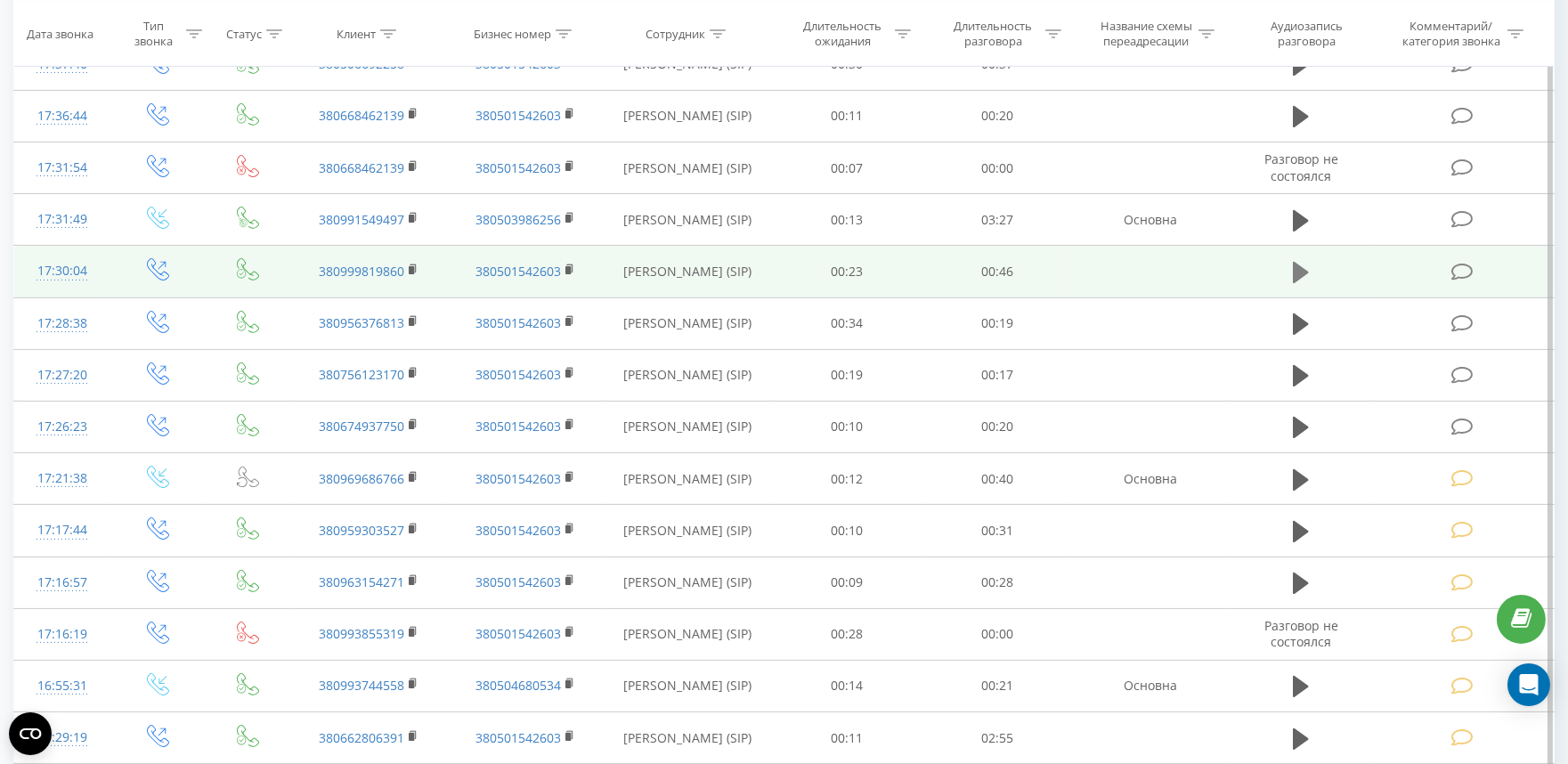
click at [1288, 273] on button at bounding box center [1301, 272] width 27 height 27
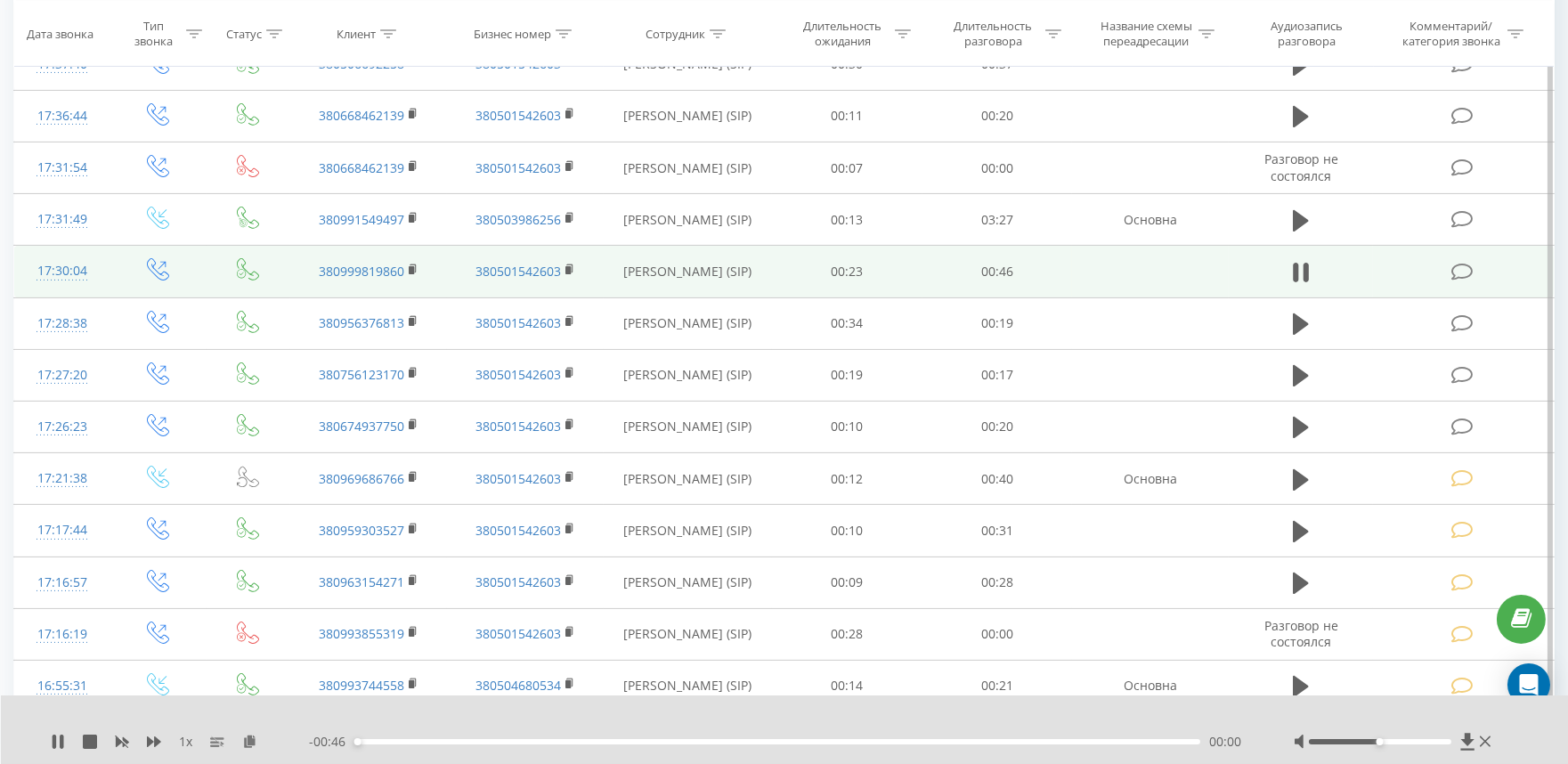
click at [1461, 269] on icon at bounding box center [1462, 271] width 22 height 19
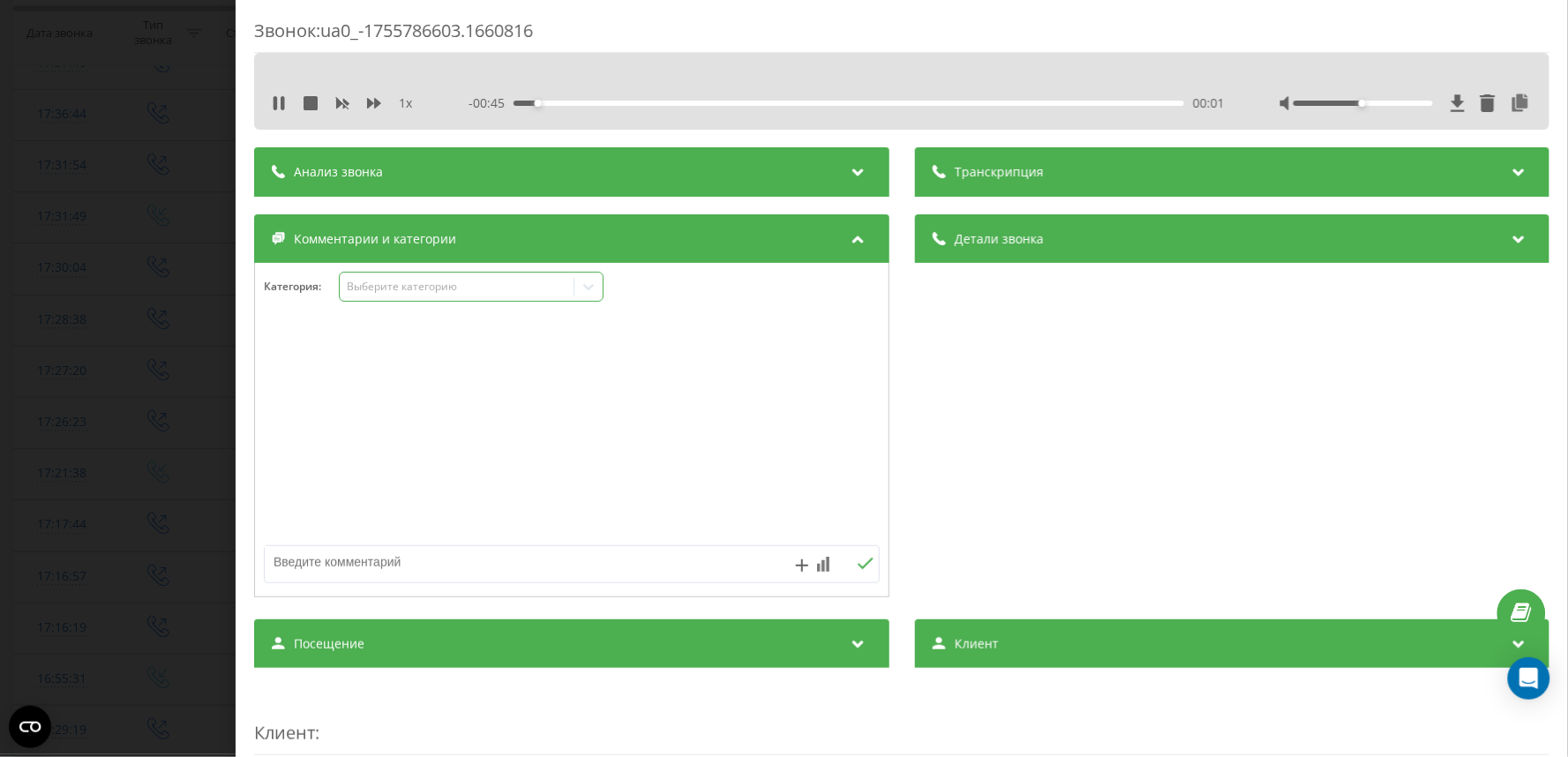
click at [437, 285] on div "Выберите категорию" at bounding box center [456, 286] width 221 height 14
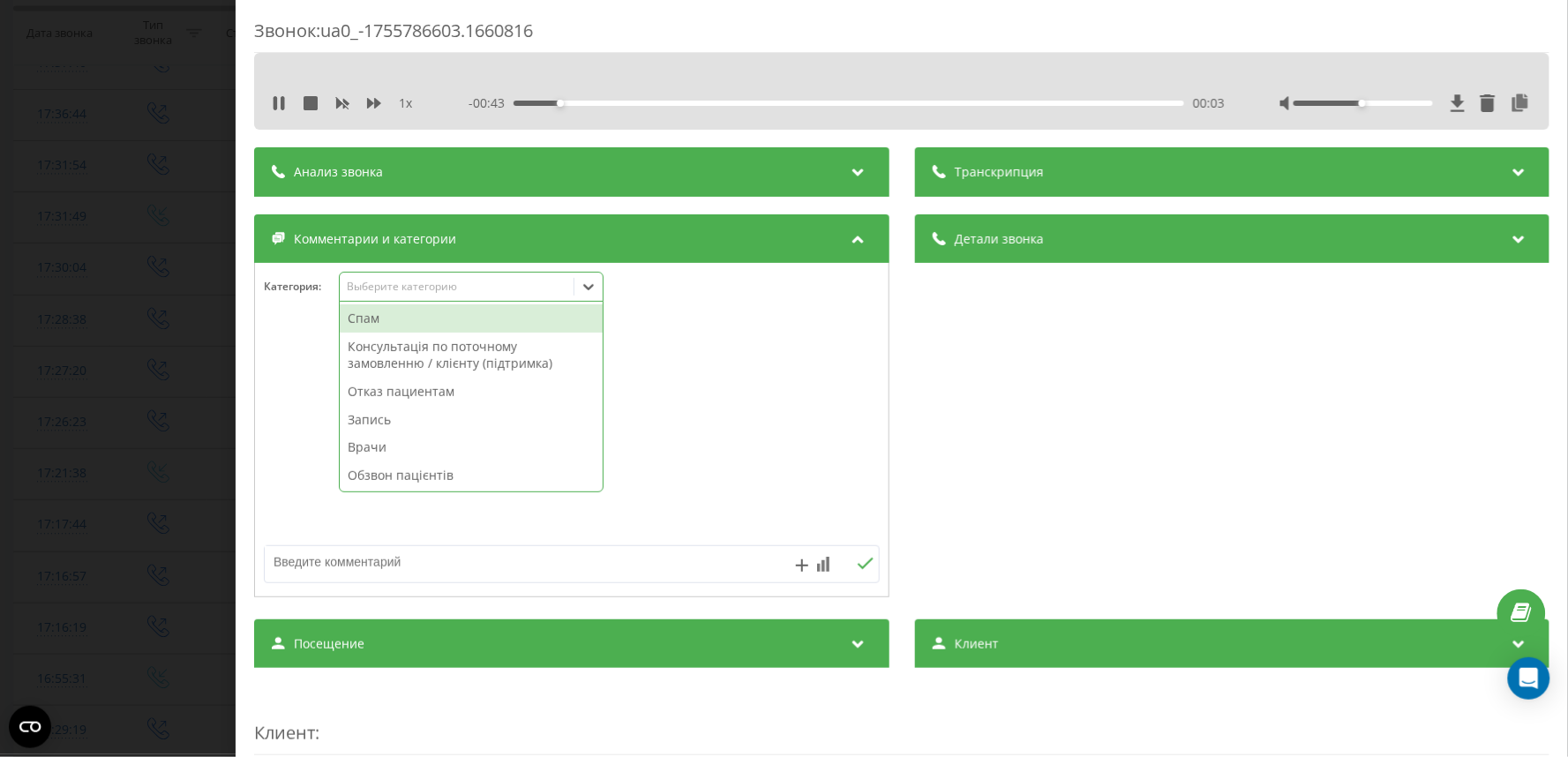
click at [403, 477] on div "Обзвон пацієнтів" at bounding box center [471, 475] width 263 height 29
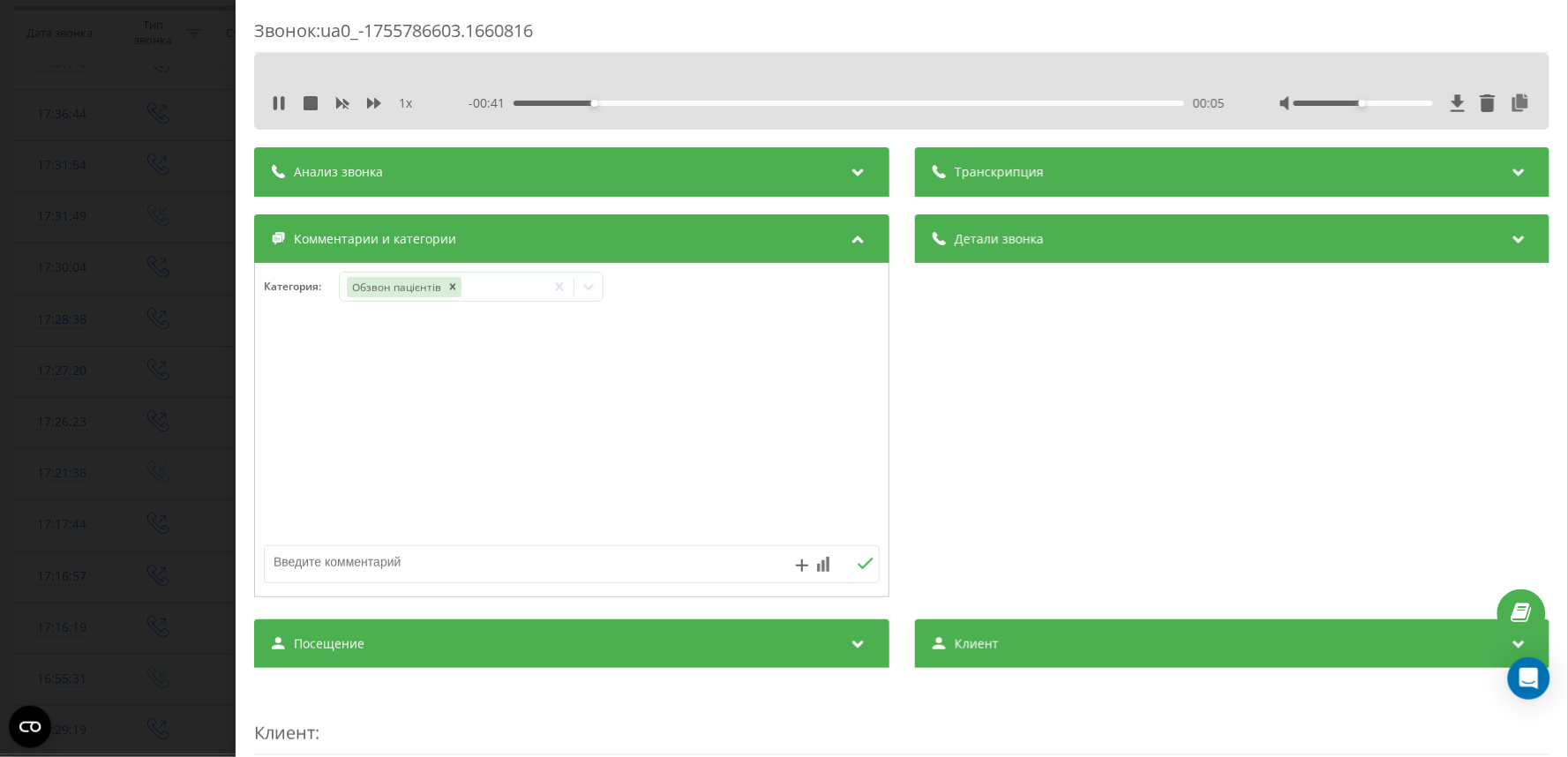
click at [152, 383] on div "Звонок : ua0_-1755786603.1660816 1 x - 00:41 00:05 00:05 Транскрипция Для анали…" at bounding box center [784, 378] width 1568 height 757
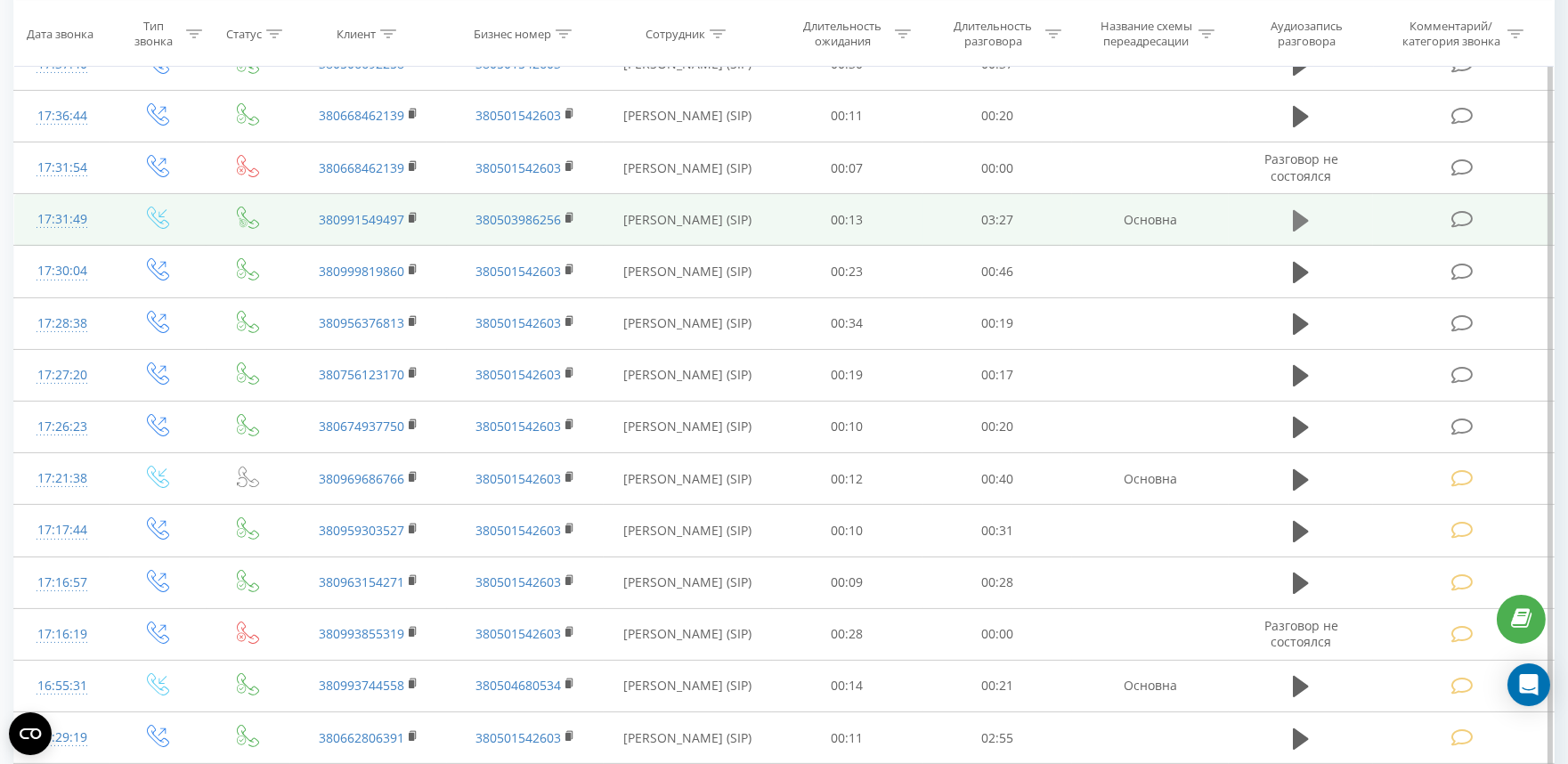
click at [1295, 209] on icon at bounding box center [1301, 221] width 16 height 25
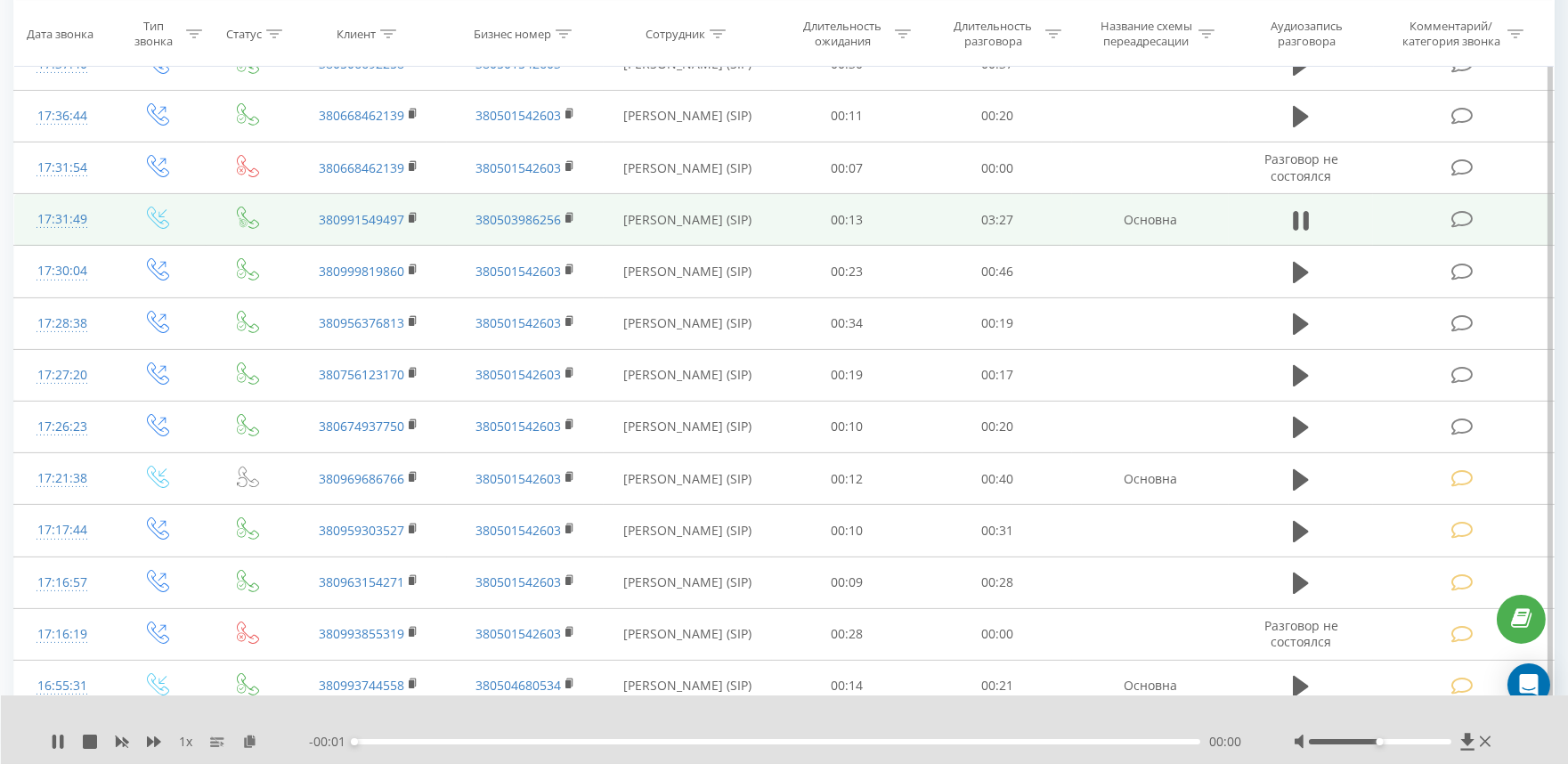
click at [1456, 219] on icon at bounding box center [1462, 219] width 22 height 19
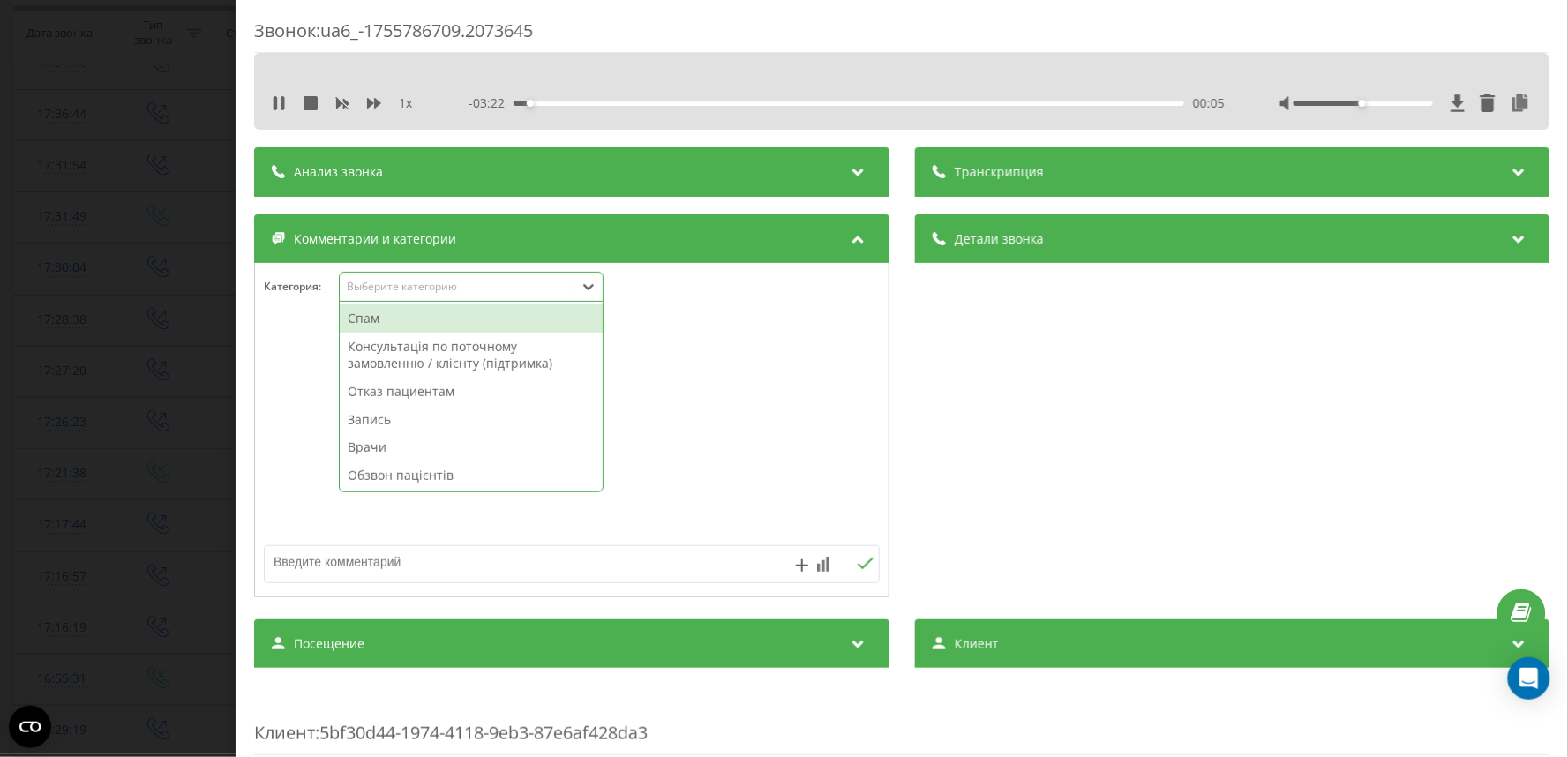
click at [584, 287] on icon at bounding box center [589, 286] width 18 height 18
click at [367, 418] on div "Запись" at bounding box center [471, 419] width 263 height 29
click at [185, 344] on div "Звонок : ua6_-1755786709.2073645 1 x - 03:19 00:08 00:08 Транскрипция Для анали…" at bounding box center [784, 378] width 1568 height 757
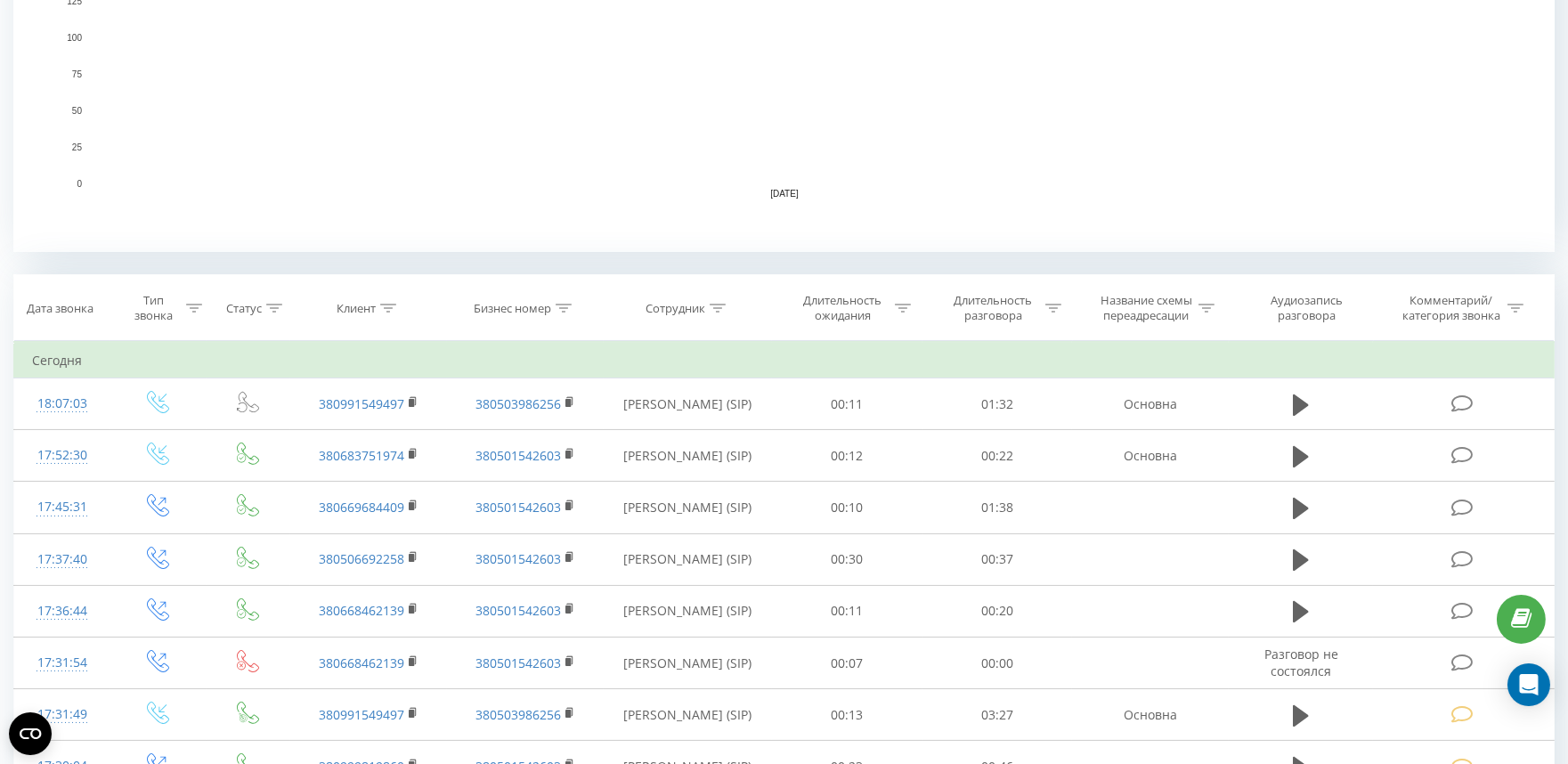
scroll to position [791, 0]
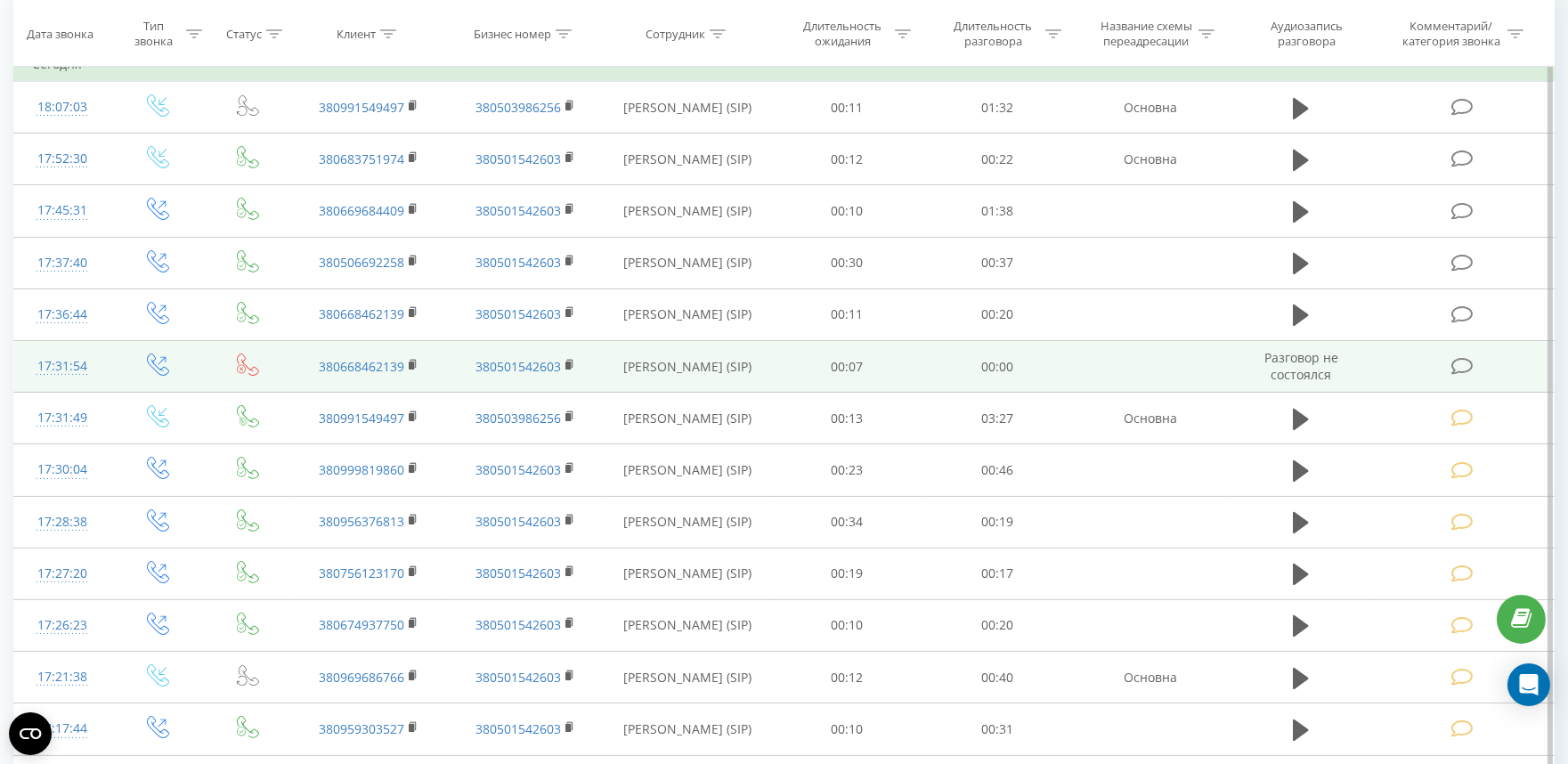
click at [1462, 360] on icon at bounding box center [1462, 366] width 22 height 19
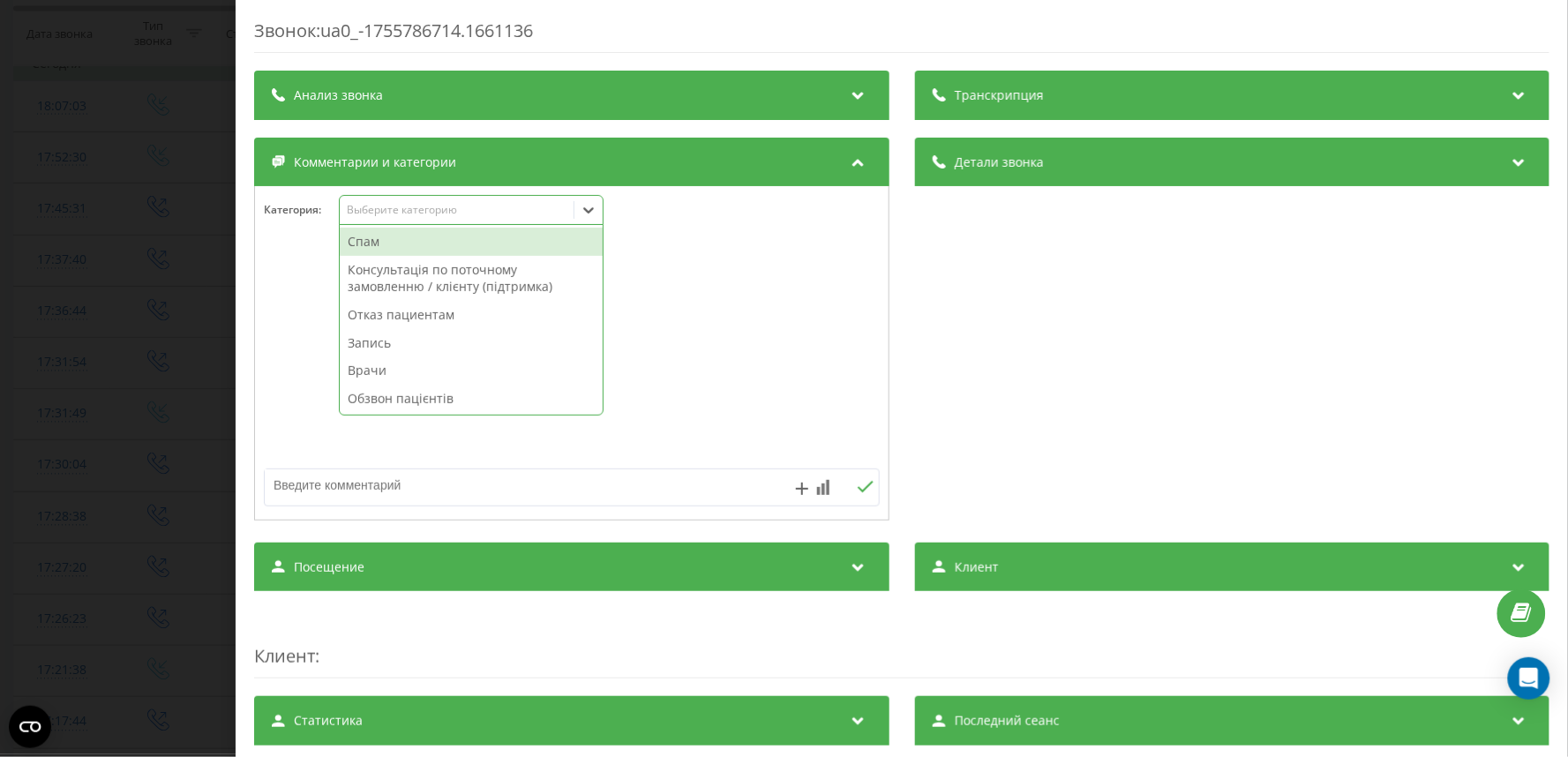
click at [379, 216] on div "Выберите категорию" at bounding box center [456, 210] width 221 height 14
drag, startPoint x: 373, startPoint y: 248, endPoint x: 312, endPoint y: 250, distance: 61.0
click at [373, 248] on div "Спам" at bounding box center [471, 241] width 263 height 29
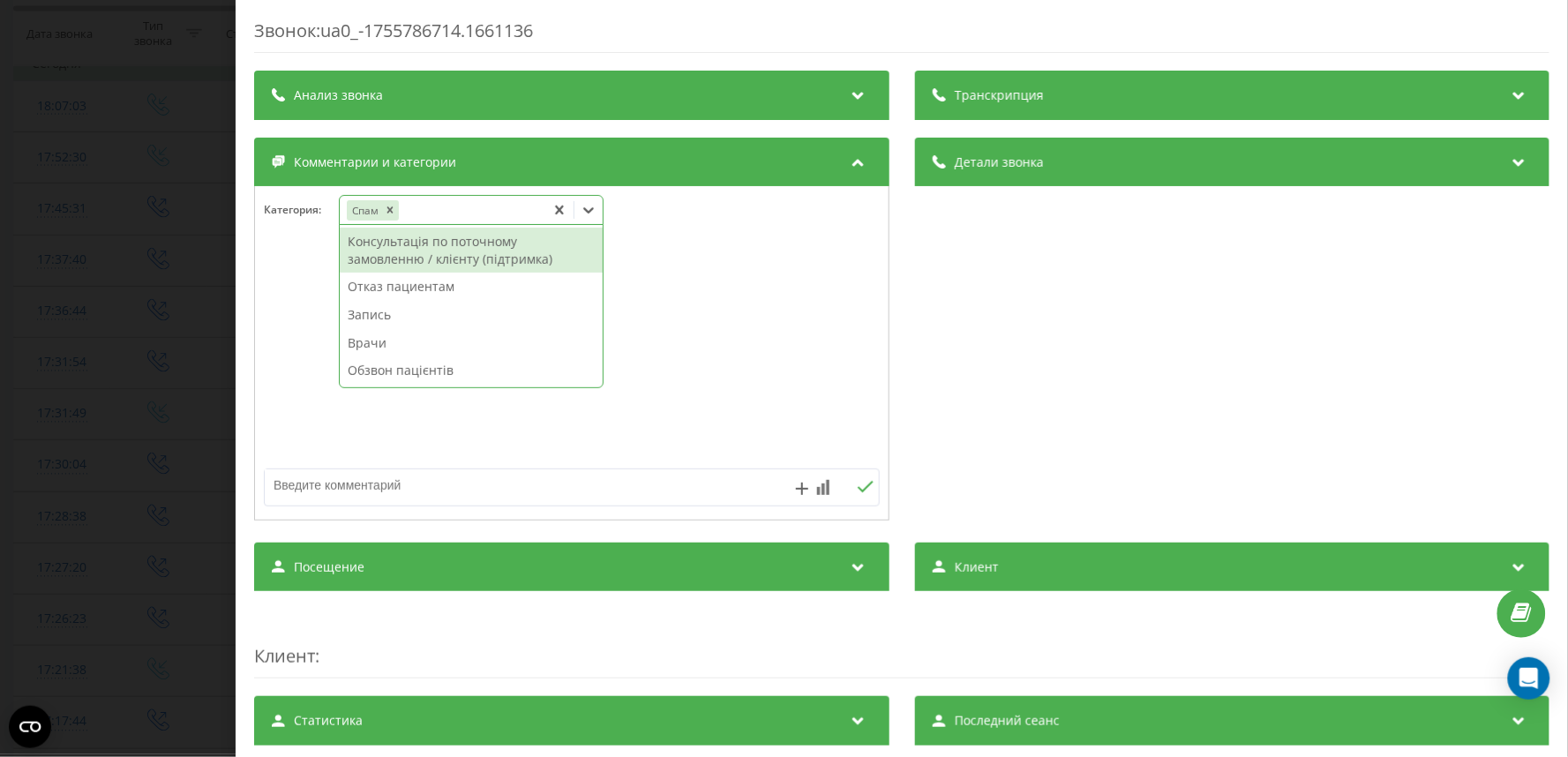
click at [155, 250] on div "Звонок : ua0_-1755786714.1661136 Транскрипция Для анализа AI будущих звонков на…" at bounding box center [784, 378] width 1568 height 757
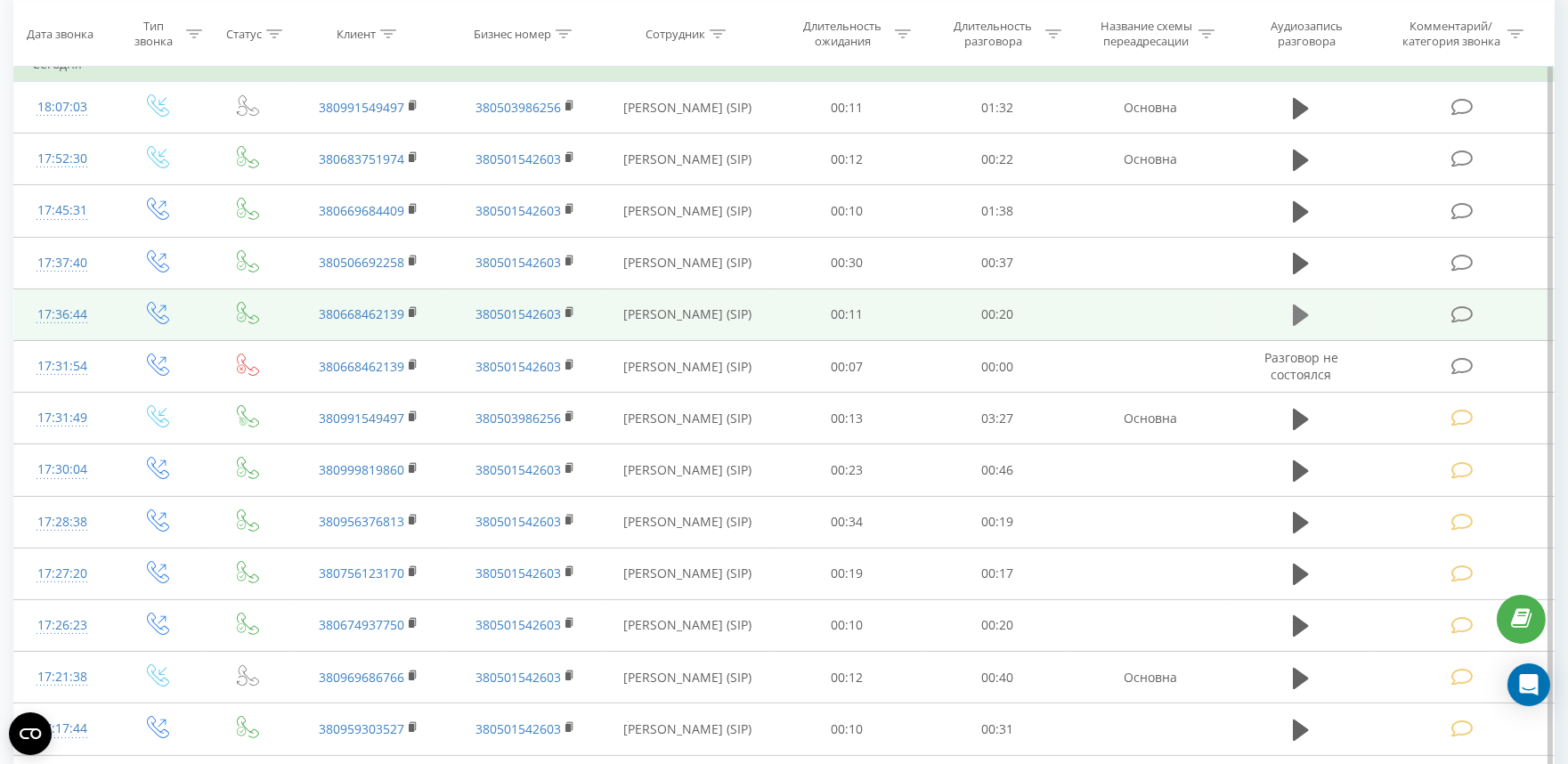
click at [1296, 312] on icon at bounding box center [1301, 315] width 16 height 22
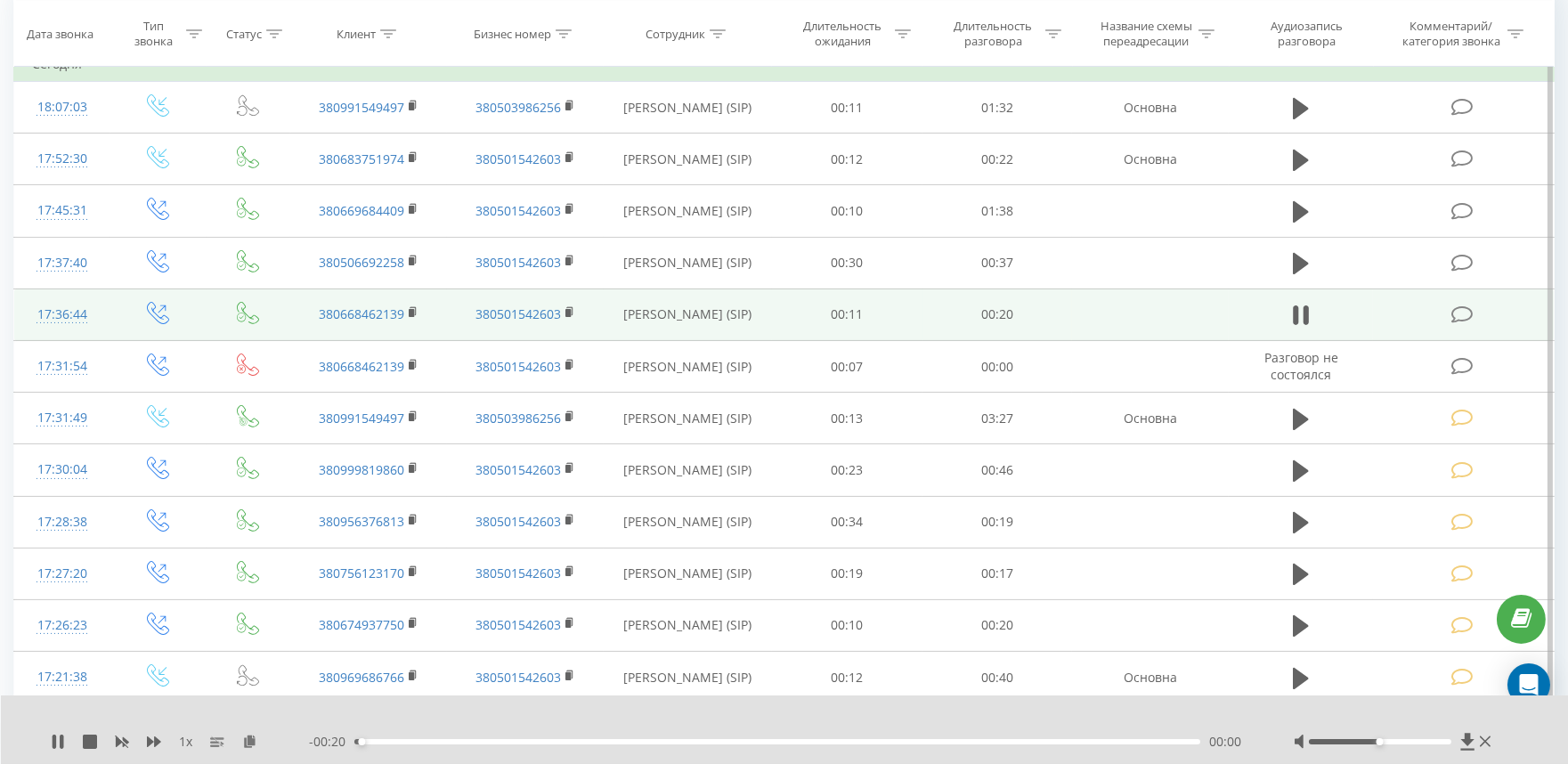
click at [467, 743] on div "00:00" at bounding box center [777, 741] width 846 height 5
drag, startPoint x: 1453, startPoint y: 317, endPoint x: 1430, endPoint y: 319, distance: 23.1
click at [1453, 317] on icon at bounding box center [1462, 314] width 22 height 19
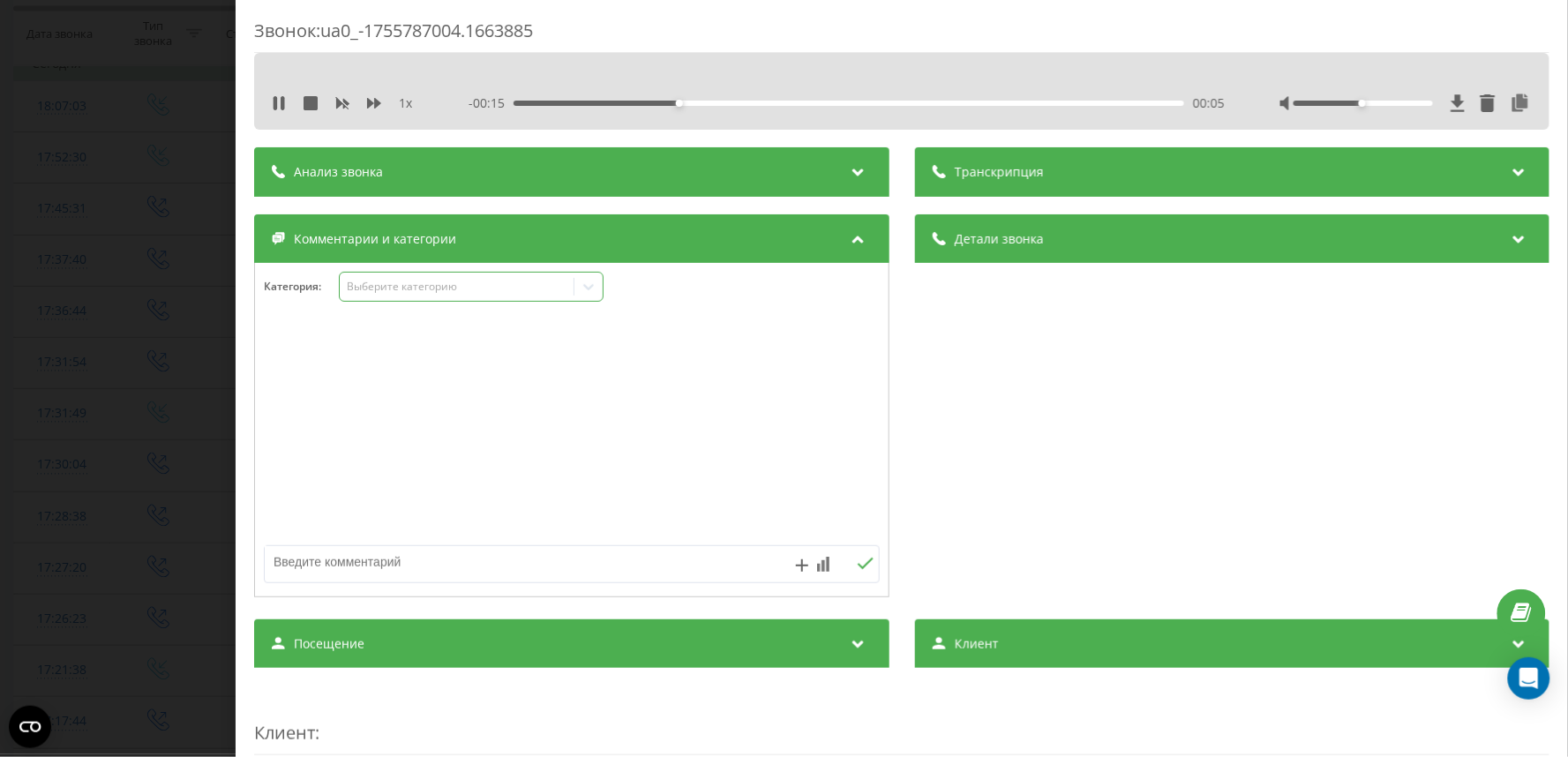
click at [365, 279] on div "Выберите категорию" at bounding box center [456, 286] width 233 height 17
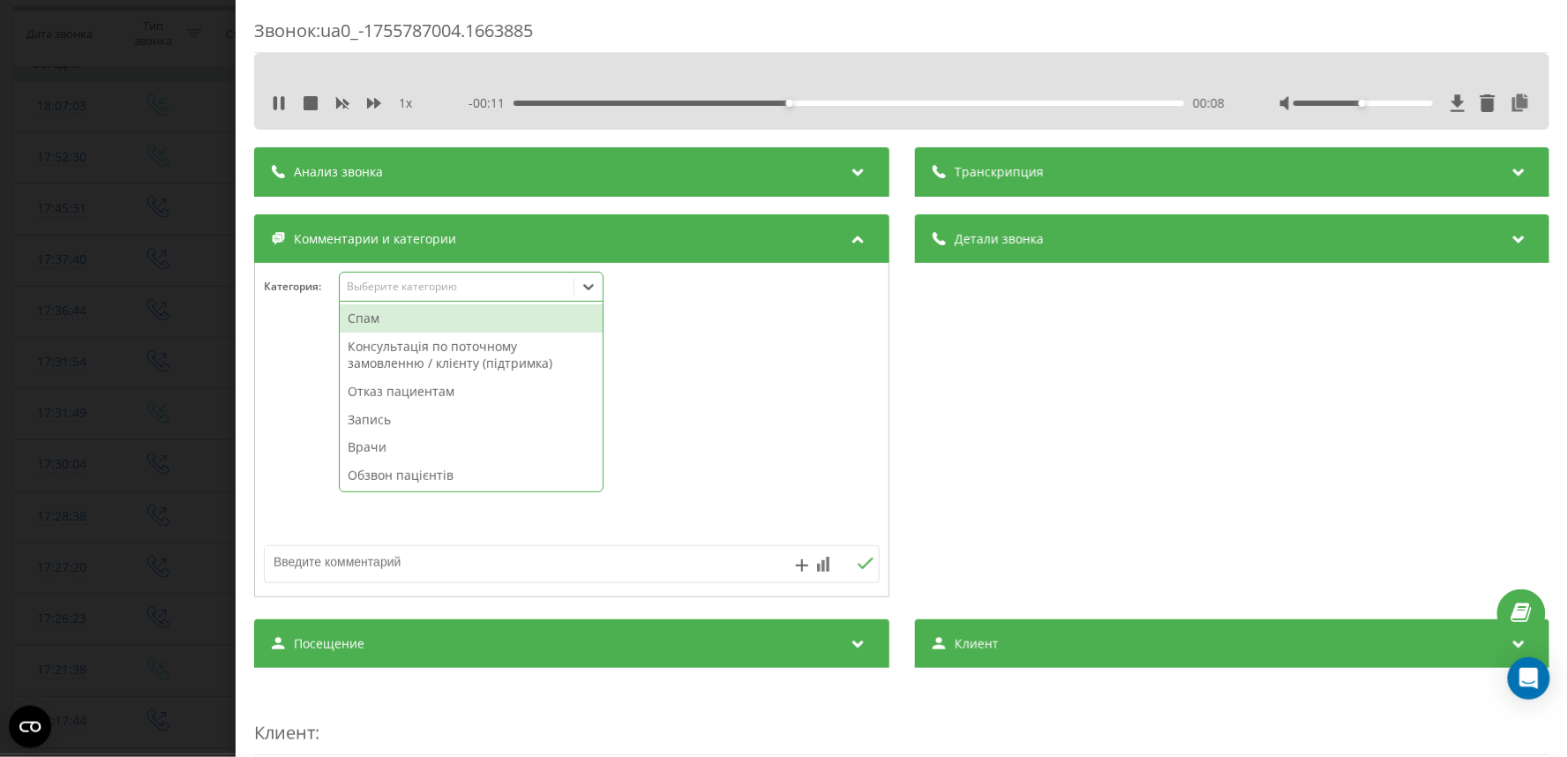
click at [390, 477] on div "Обзвон пацієнтів" at bounding box center [471, 475] width 263 height 29
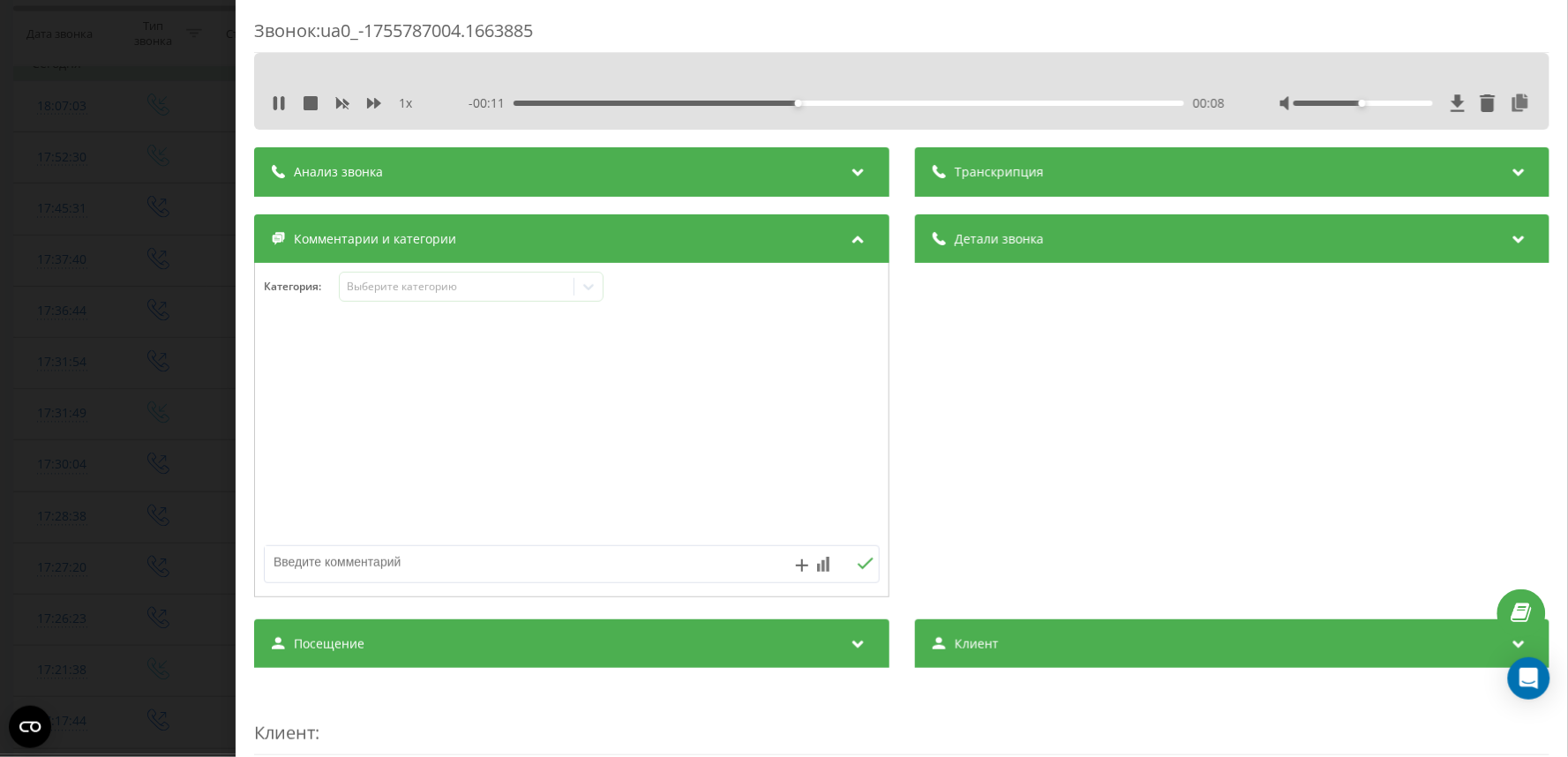
click at [130, 418] on div "Звонок : ua0_-1755787004.1663885 1 x - 00:11 00:08 00:08 Транскрипция Для анали…" at bounding box center [784, 378] width 1568 height 757
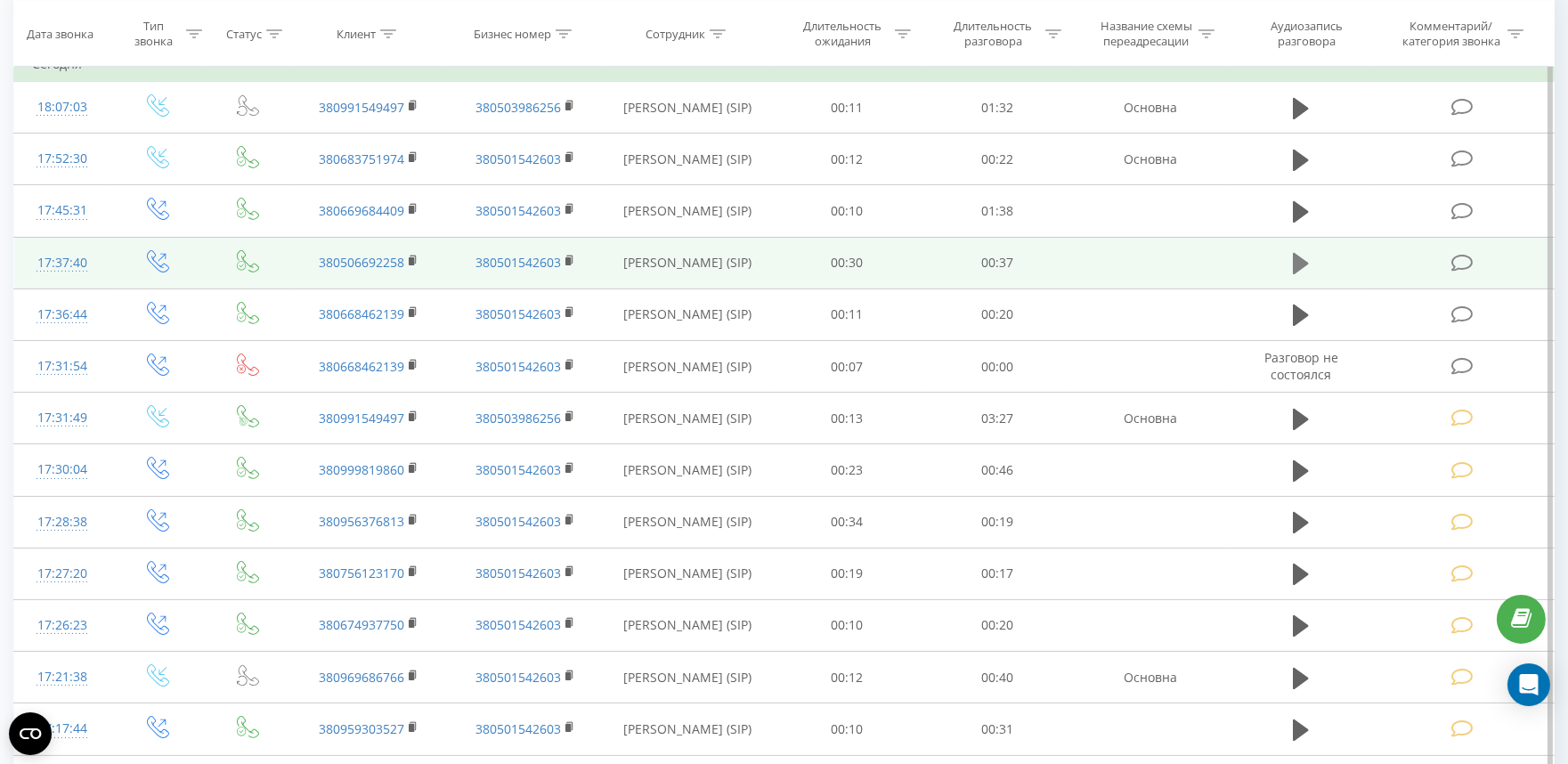
click at [1295, 259] on icon at bounding box center [1301, 263] width 16 height 22
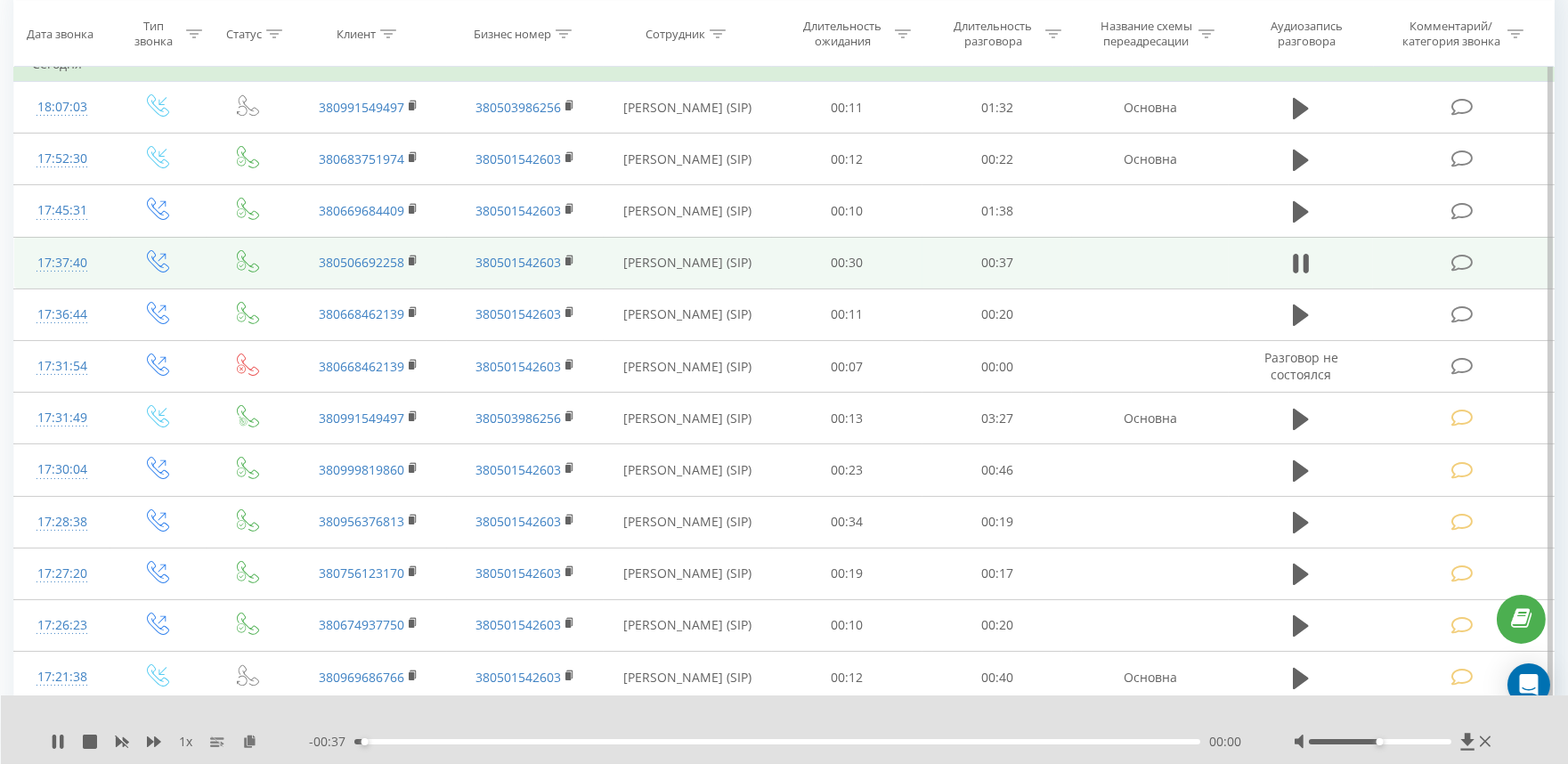
click at [418, 737] on div "- 00:37 00:00 00:00" at bounding box center [779, 741] width 940 height 18
click at [1461, 264] on icon at bounding box center [1462, 262] width 22 height 19
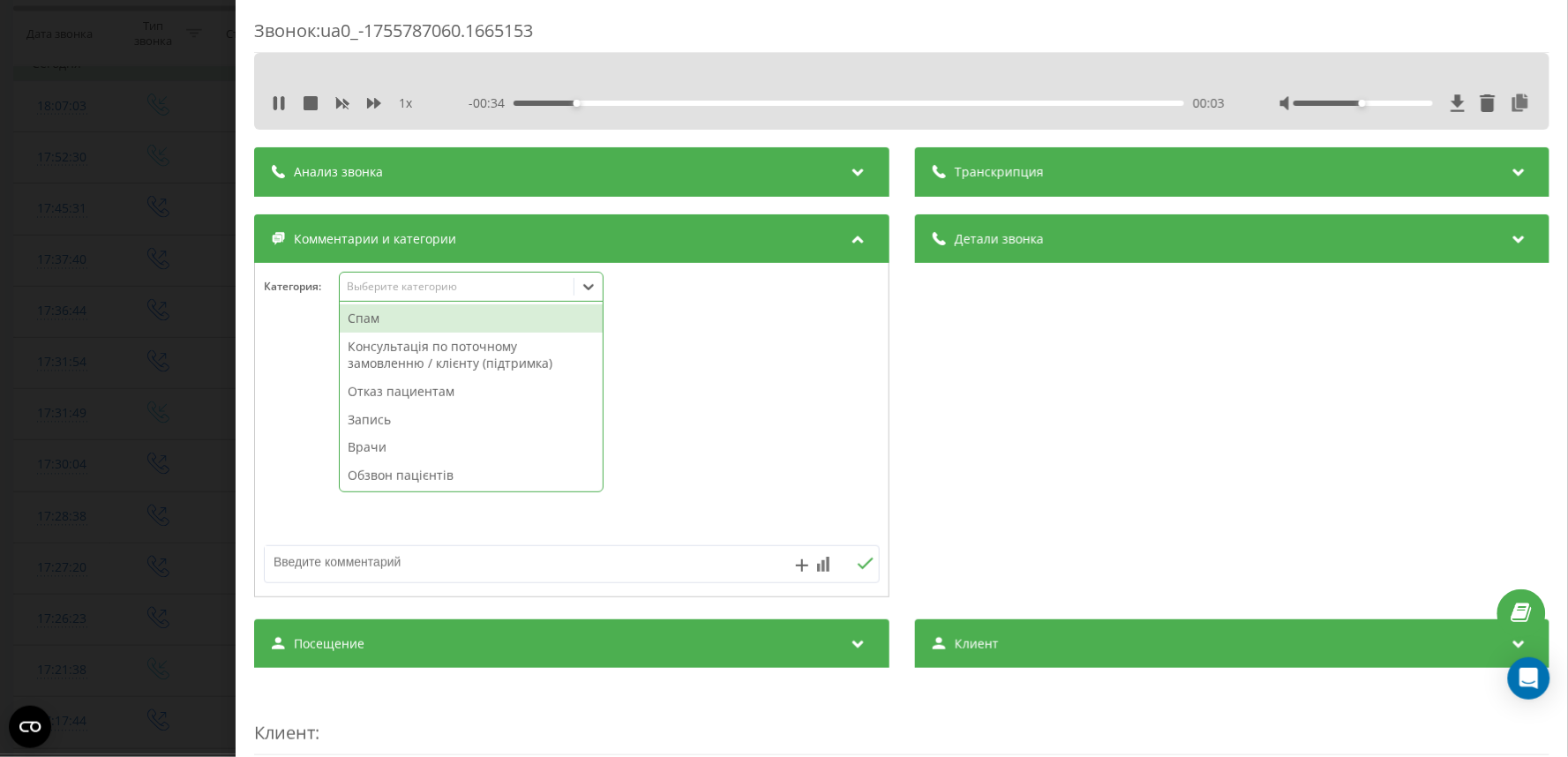
click at [373, 287] on div "Выберите категорию" at bounding box center [456, 286] width 221 height 14
click at [397, 473] on div "Обзвон пацієнтів" at bounding box center [471, 475] width 263 height 29
click at [205, 329] on div "Звонок : ua0_-1755787060.1665153 1 x - 00:32 00:05 00:05 Транскрипция Для анали…" at bounding box center [784, 378] width 1568 height 757
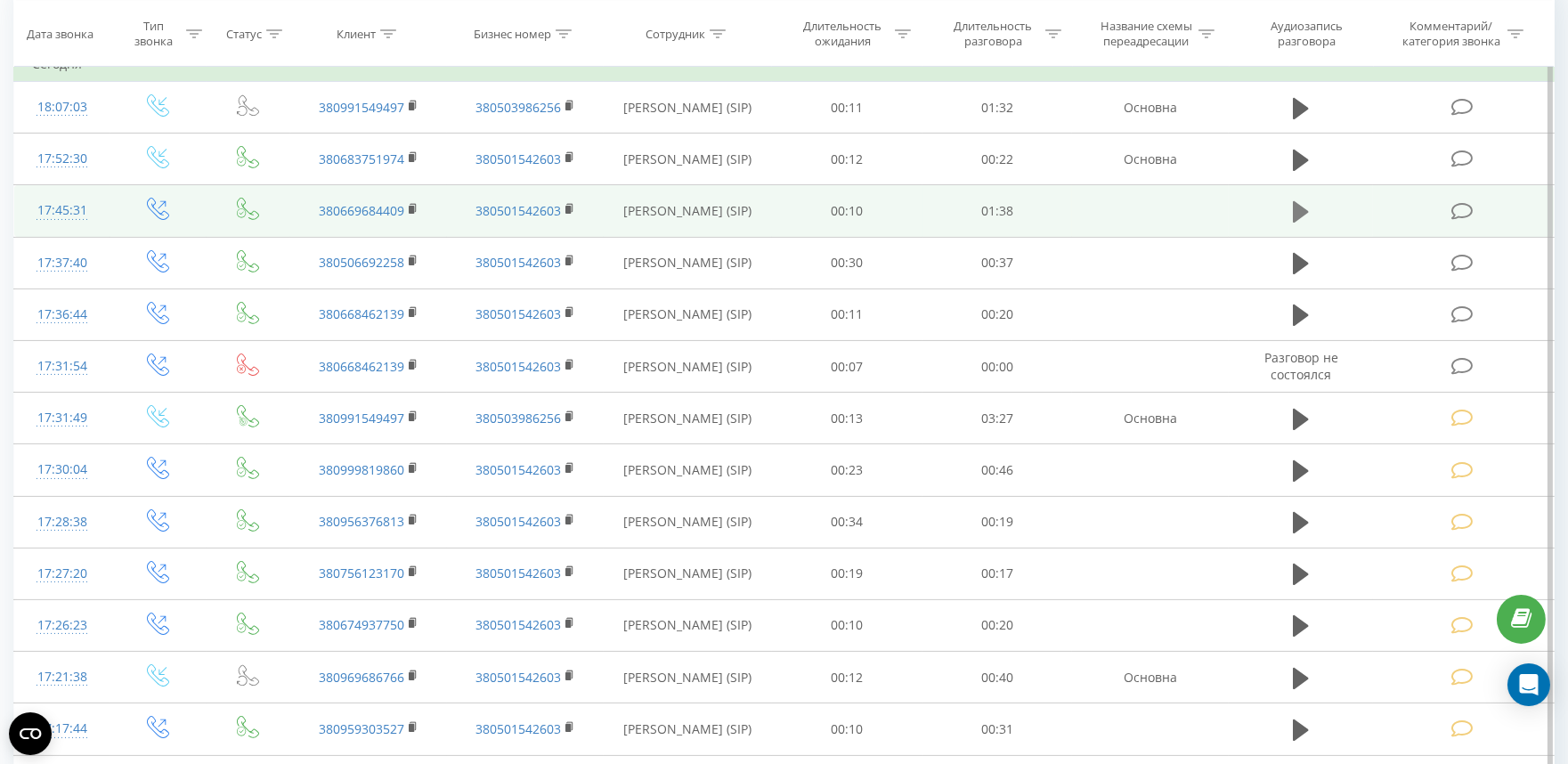
click at [1298, 200] on icon at bounding box center [1301, 212] width 16 height 25
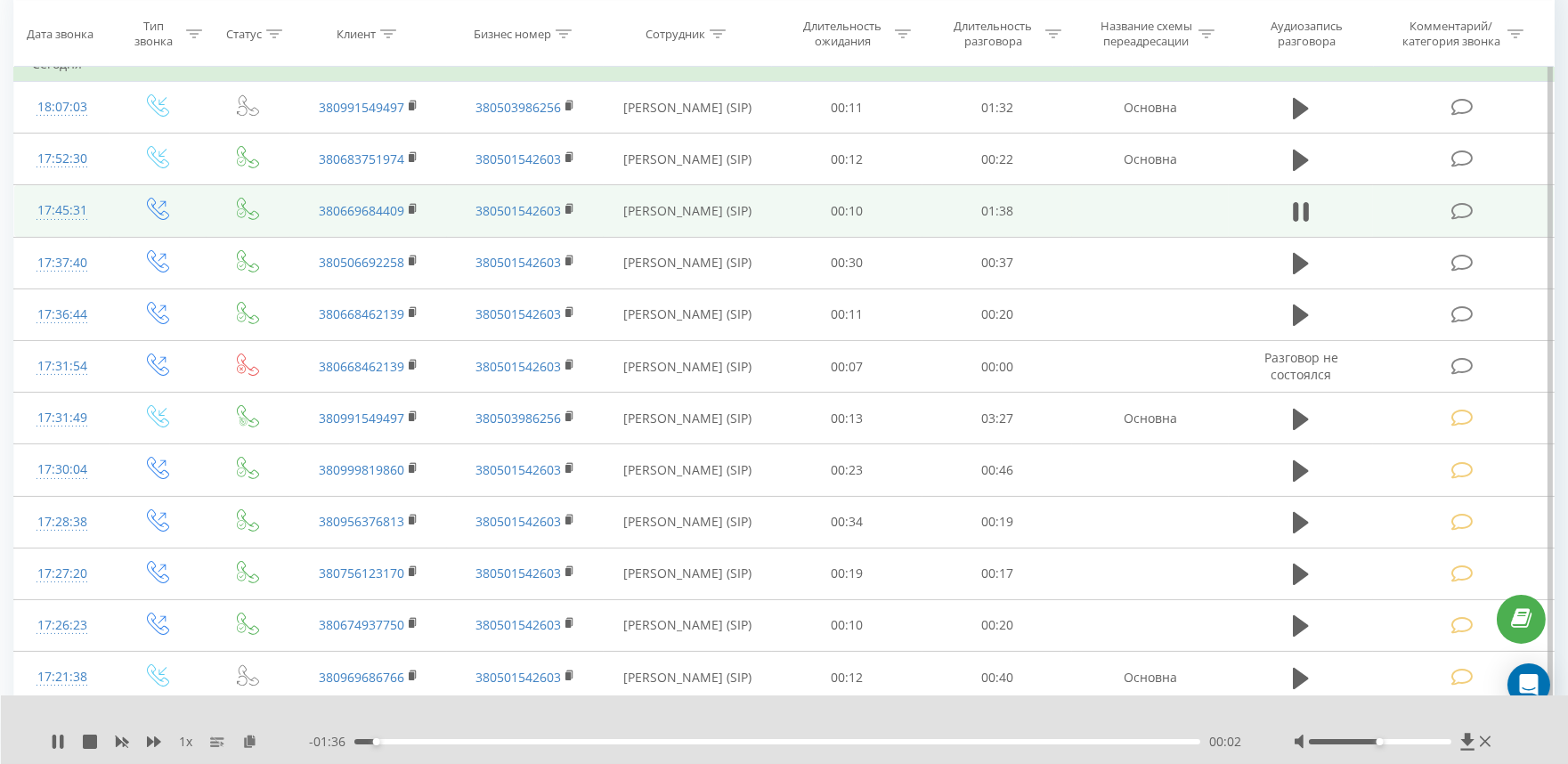
click at [500, 740] on div "00:02" at bounding box center [777, 741] width 846 height 5
click at [1462, 214] on icon at bounding box center [1462, 211] width 22 height 19
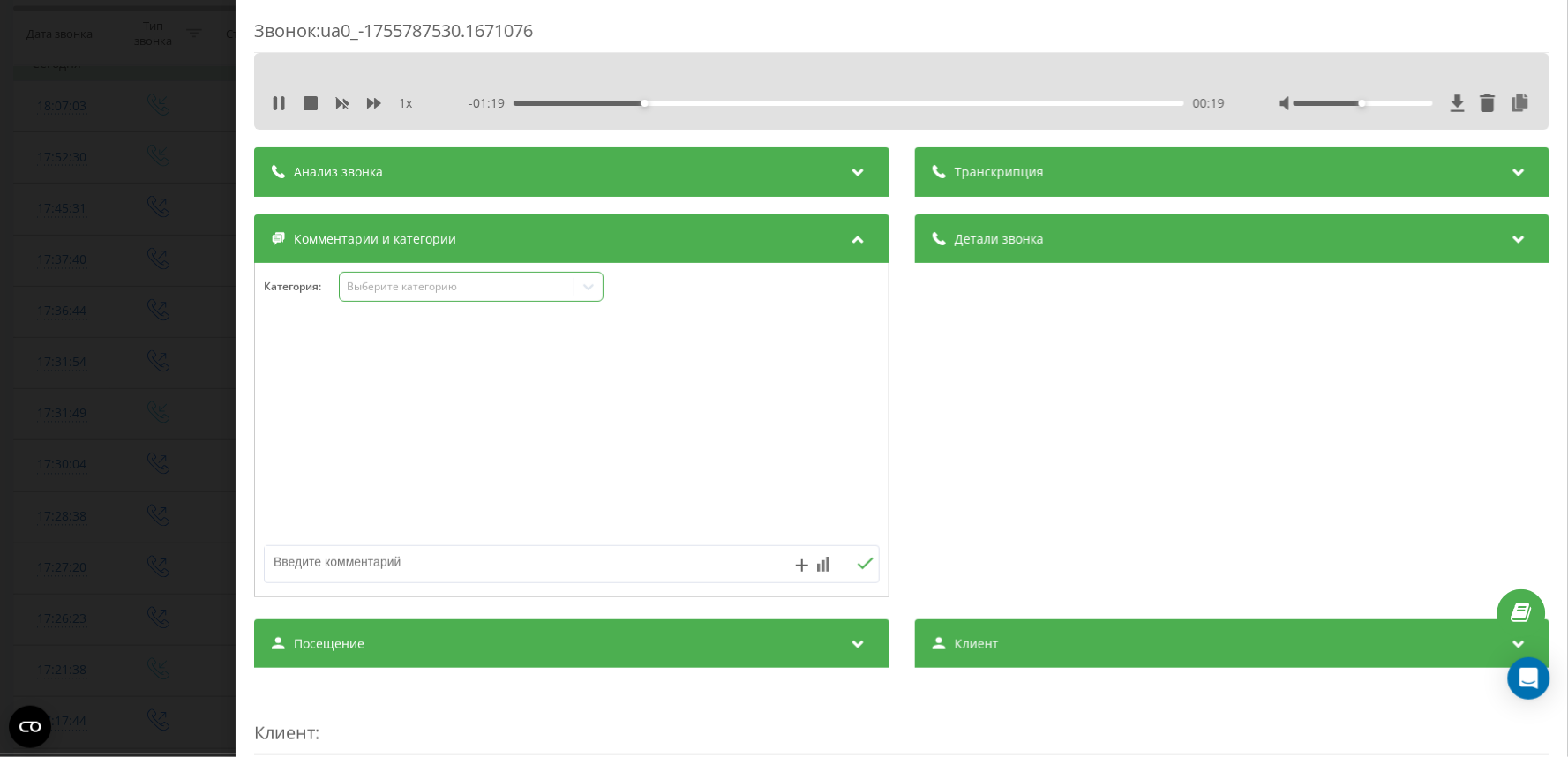
drag, startPoint x: 402, startPoint y: 285, endPoint x: 402, endPoint y: 298, distance: 13.0
click at [402, 287] on div "Выберите категорию" at bounding box center [456, 286] width 221 height 14
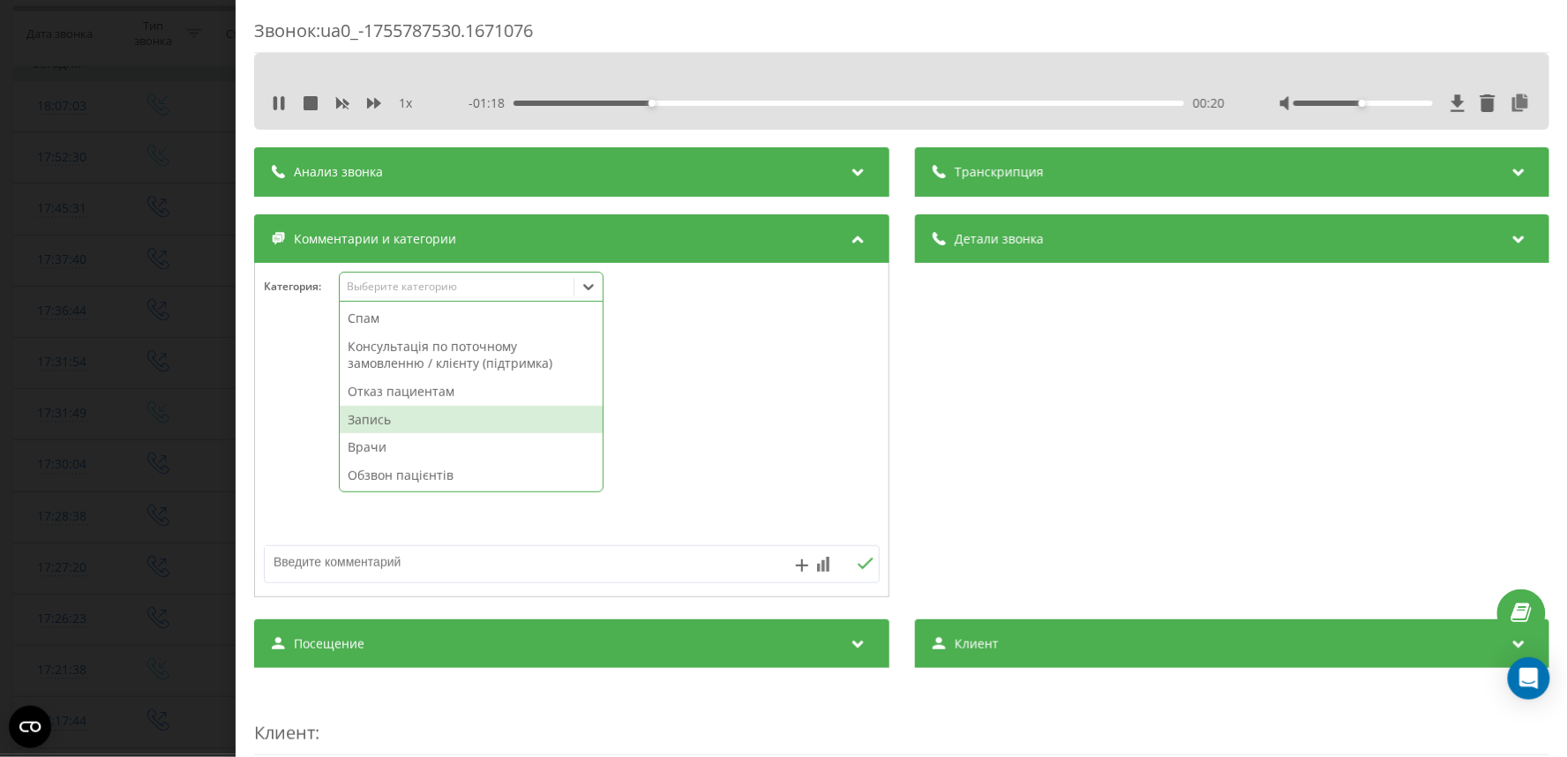
click at [383, 418] on div "Запись" at bounding box center [471, 419] width 263 height 29
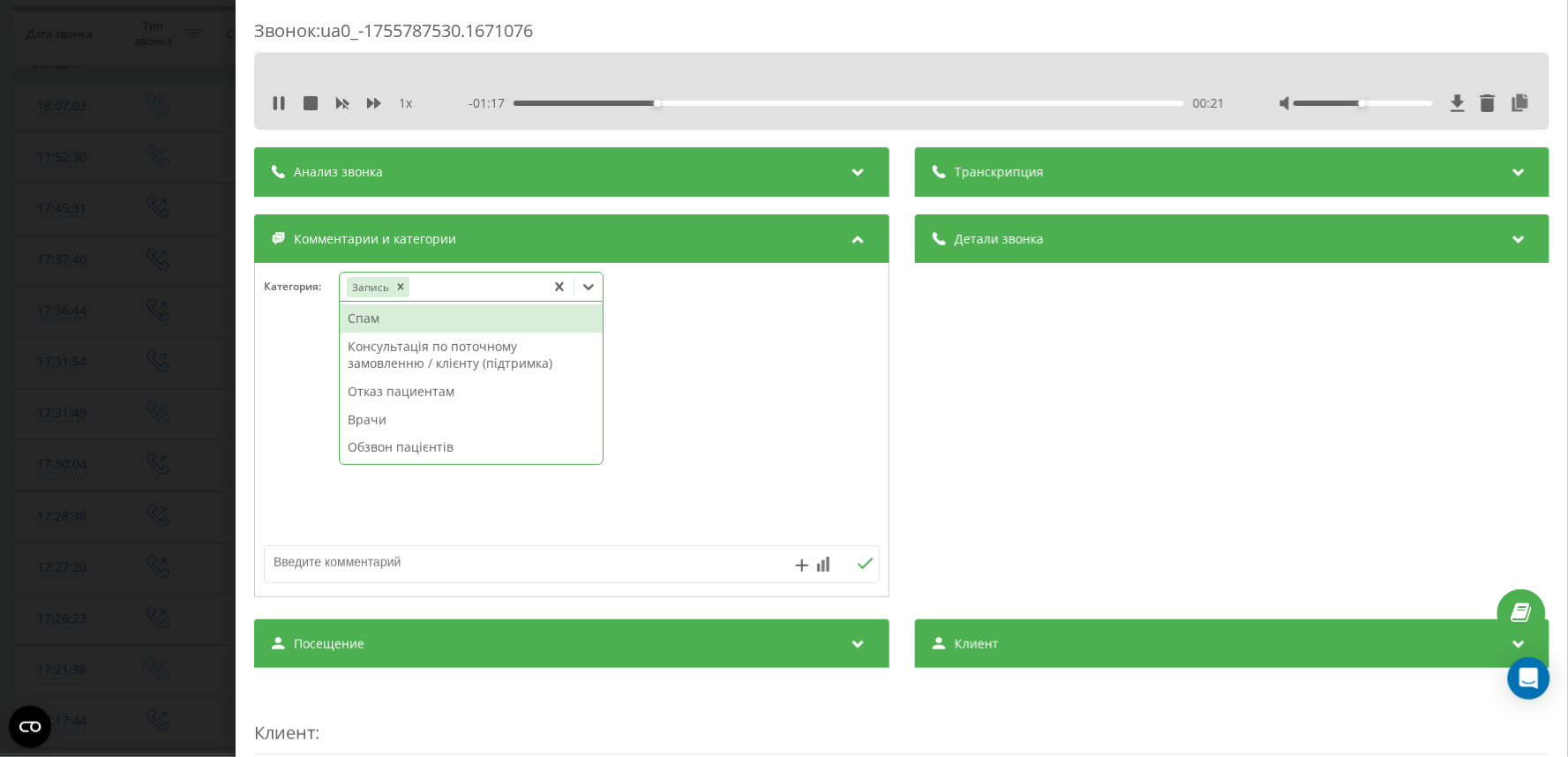
click at [7, 321] on div "Звонок : ua0_-1755787530.1671076 1 x - 01:17 00:21 00:21 Транскрипция Для анали…" at bounding box center [784, 378] width 1568 height 757
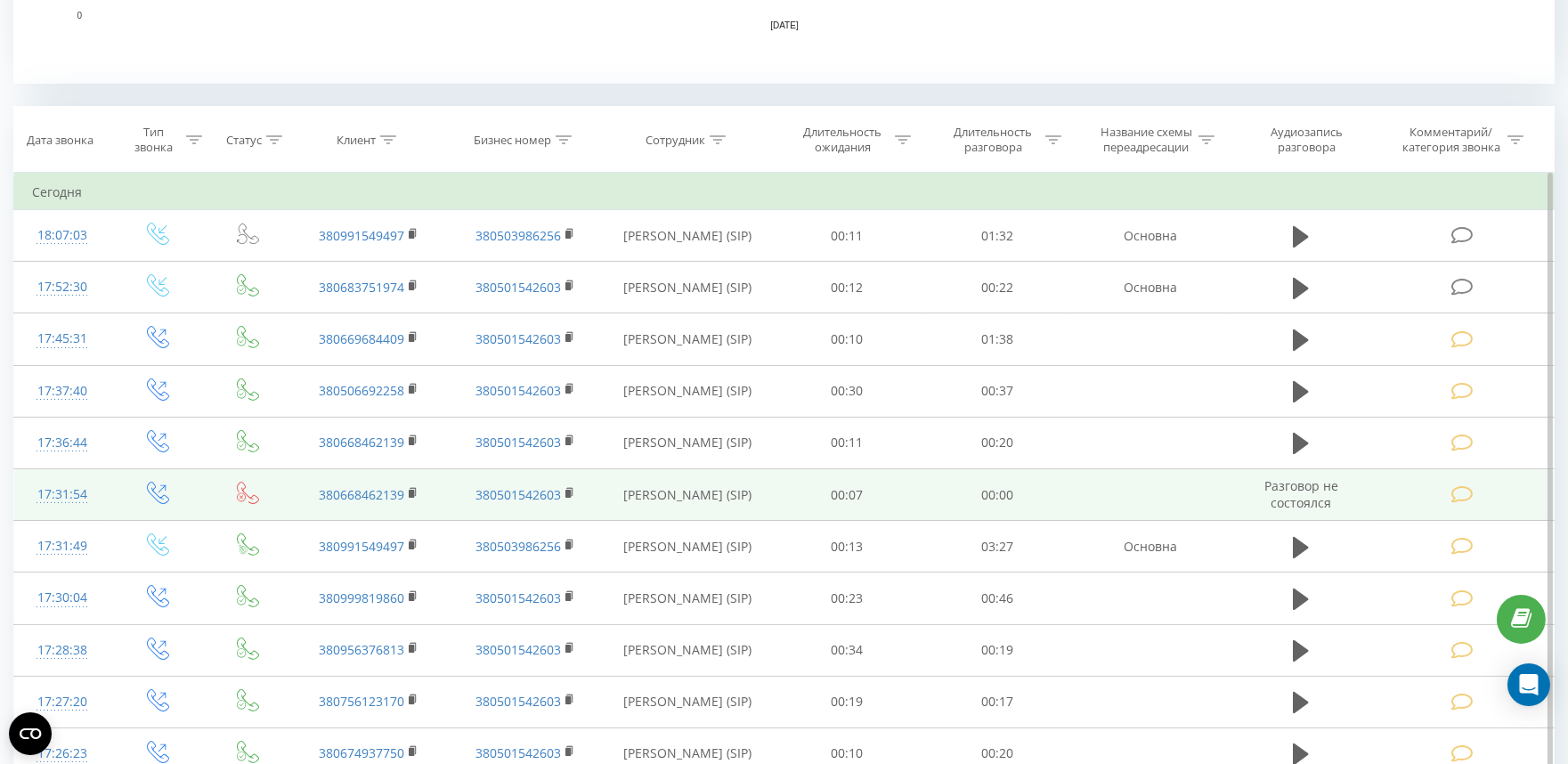
scroll to position [791, 0]
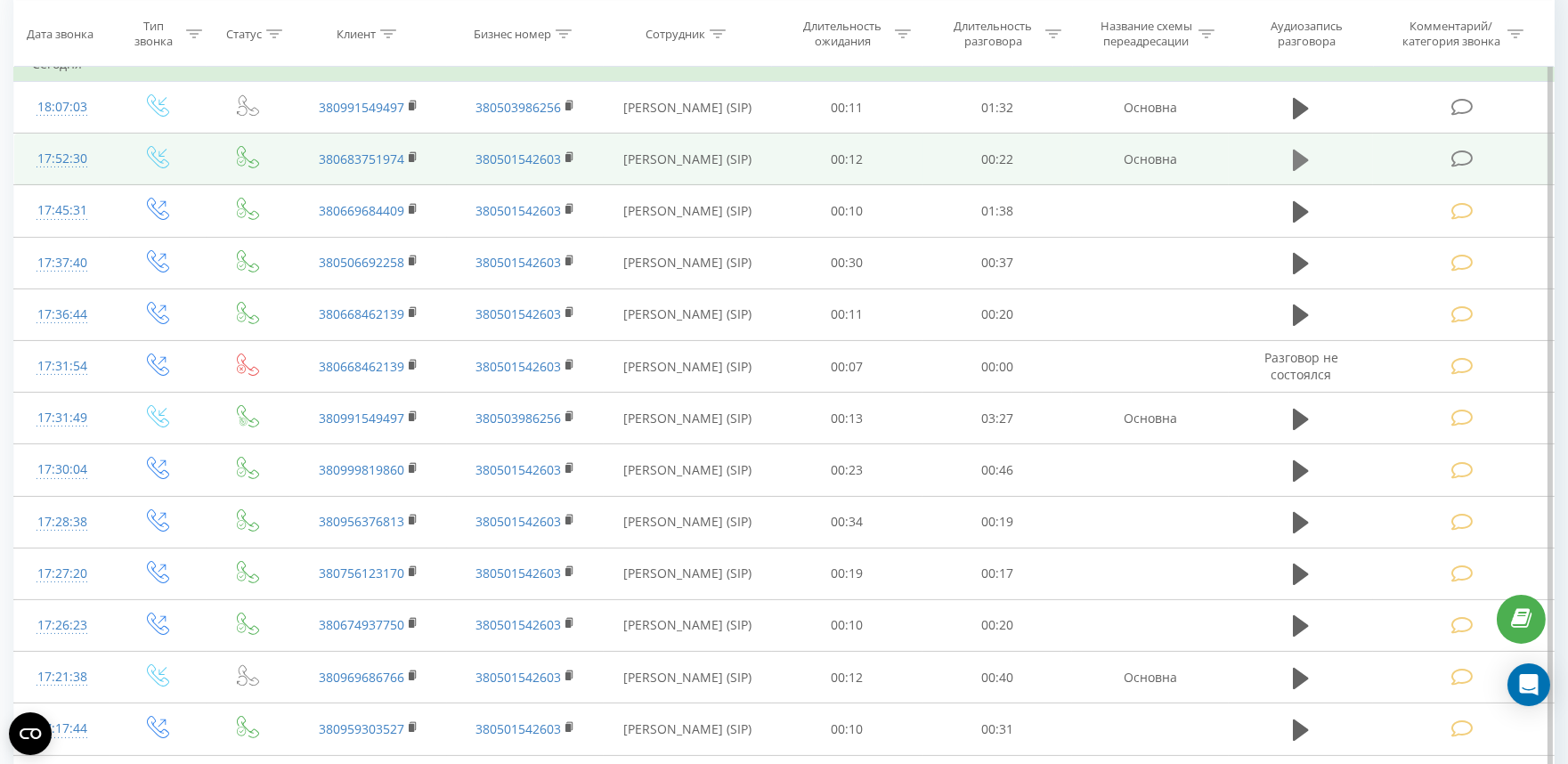
click at [1293, 152] on icon at bounding box center [1301, 160] width 16 height 25
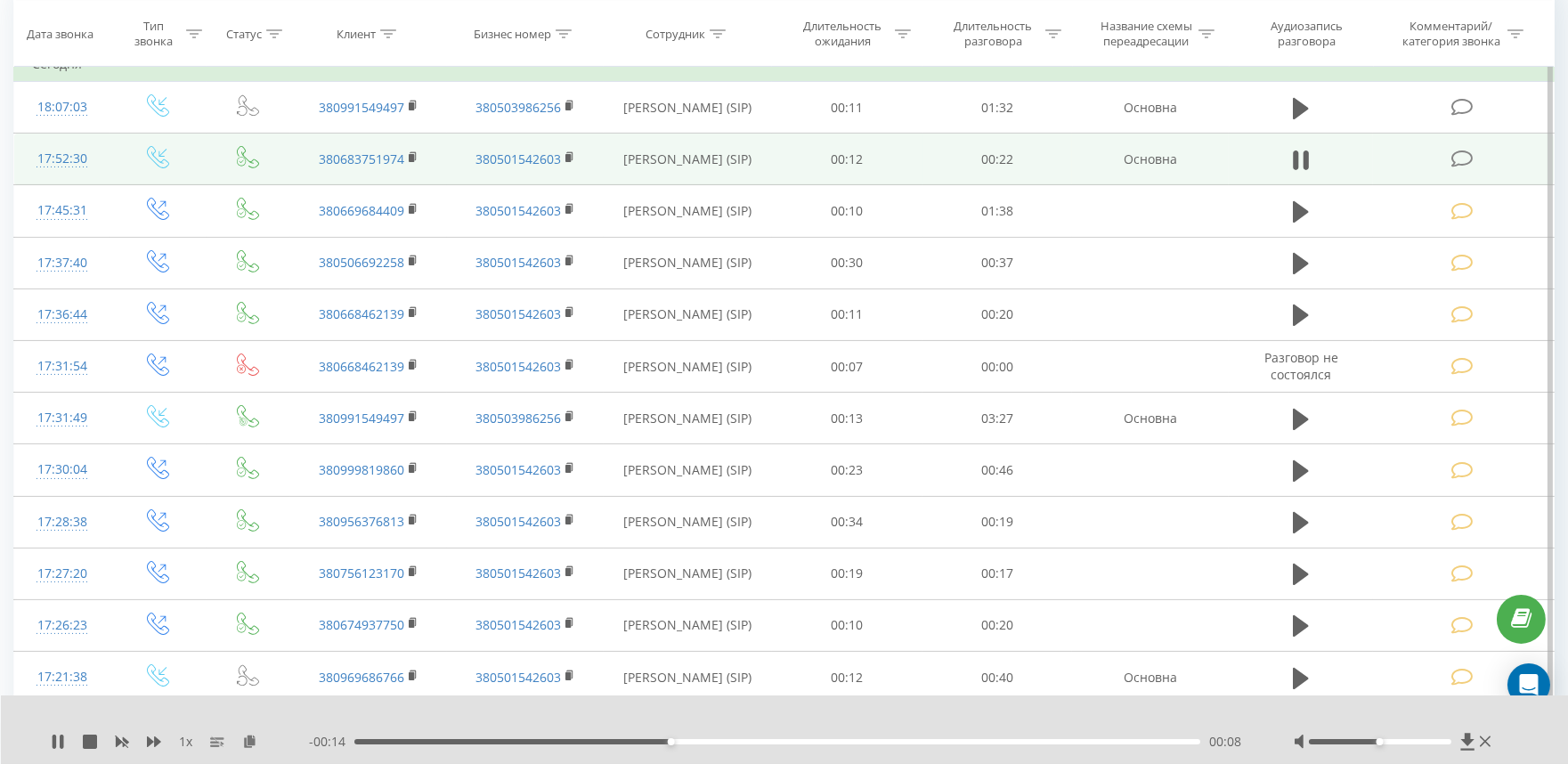
click at [1466, 156] on icon at bounding box center [1462, 159] width 22 height 19
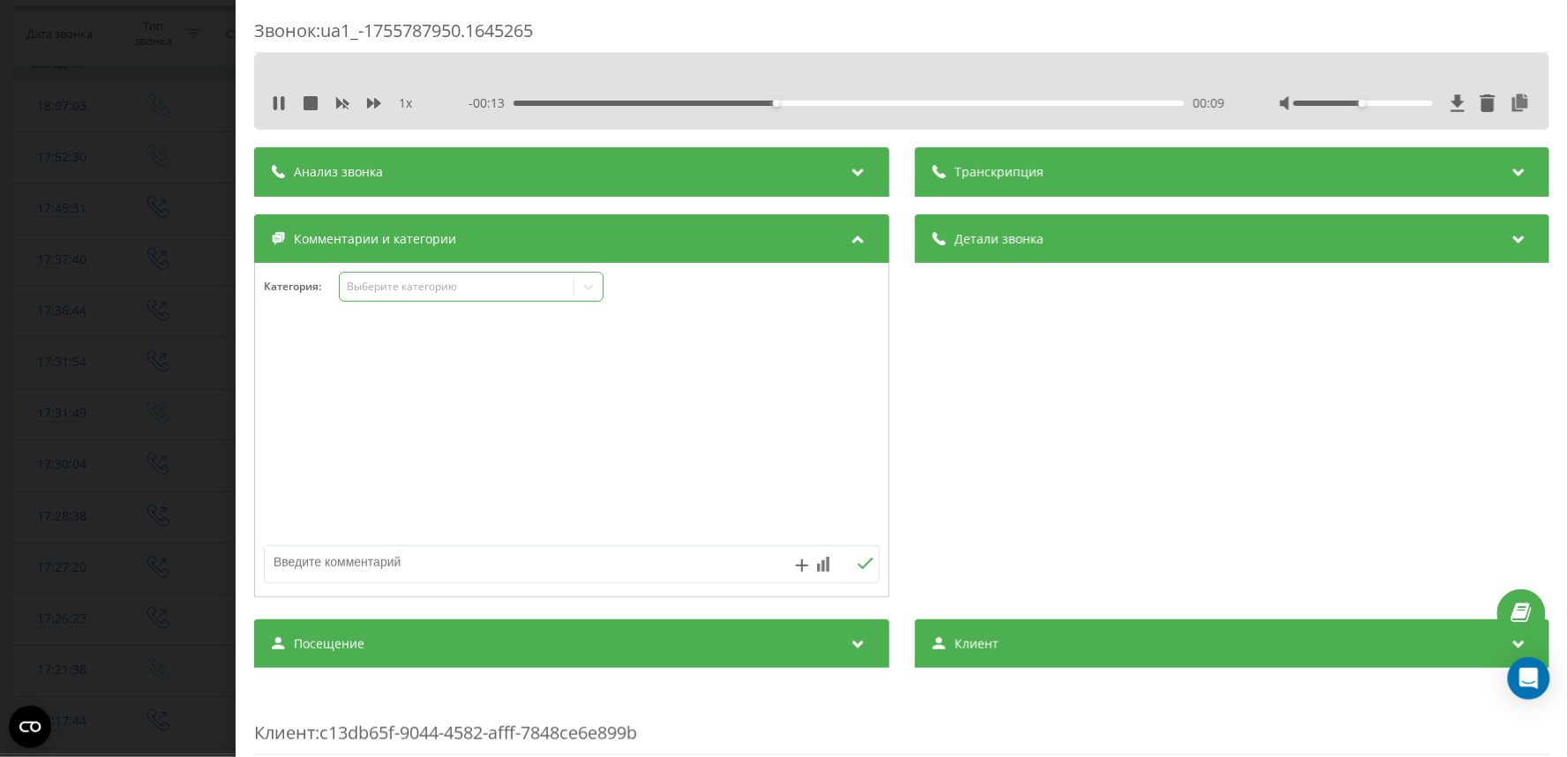
click at [401, 284] on div "Выберите категорию" at bounding box center [456, 286] width 221 height 14
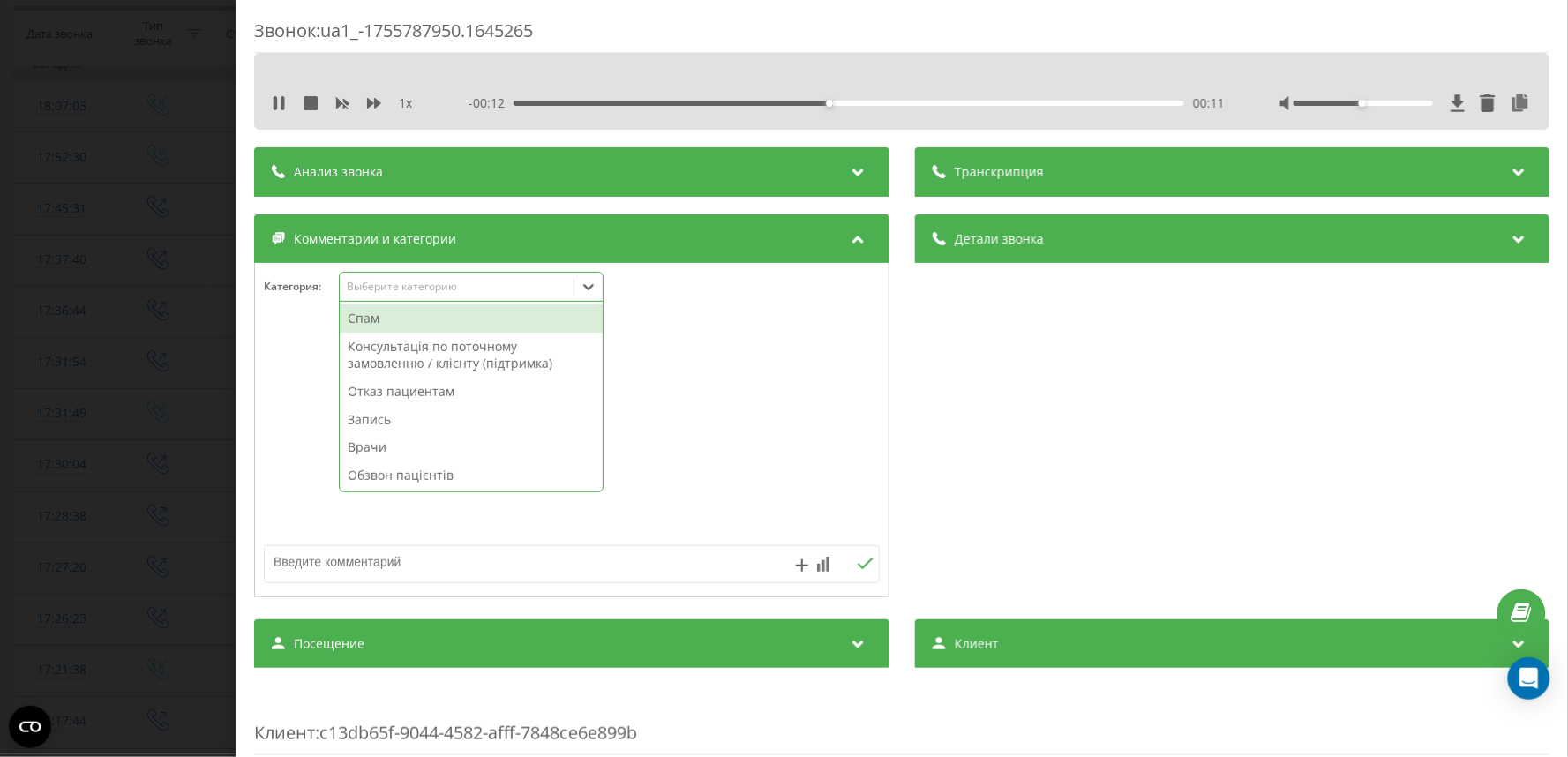
click at [383, 393] on div "Отказ пациентам" at bounding box center [471, 391] width 263 height 29
click at [383, 567] on textarea at bounding box center [510, 562] width 490 height 32
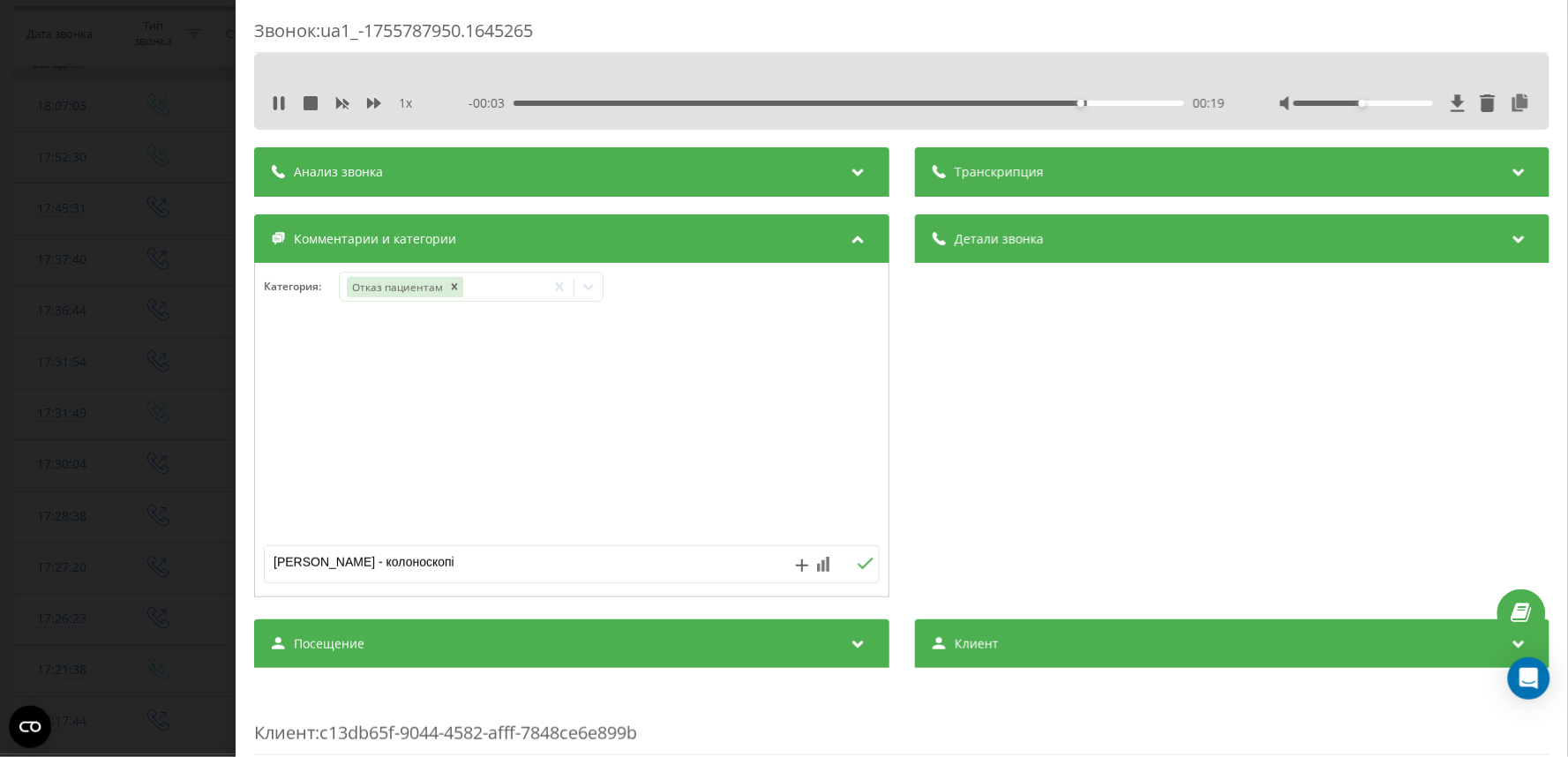
type textarea "[PERSON_NAME] - колоноскопія"
click at [133, 369] on div "Звонок : ua1_-1755787950.1645265 1 x - 00:00 00:22 00:22 Транскрипция Для анали…" at bounding box center [784, 378] width 1568 height 757
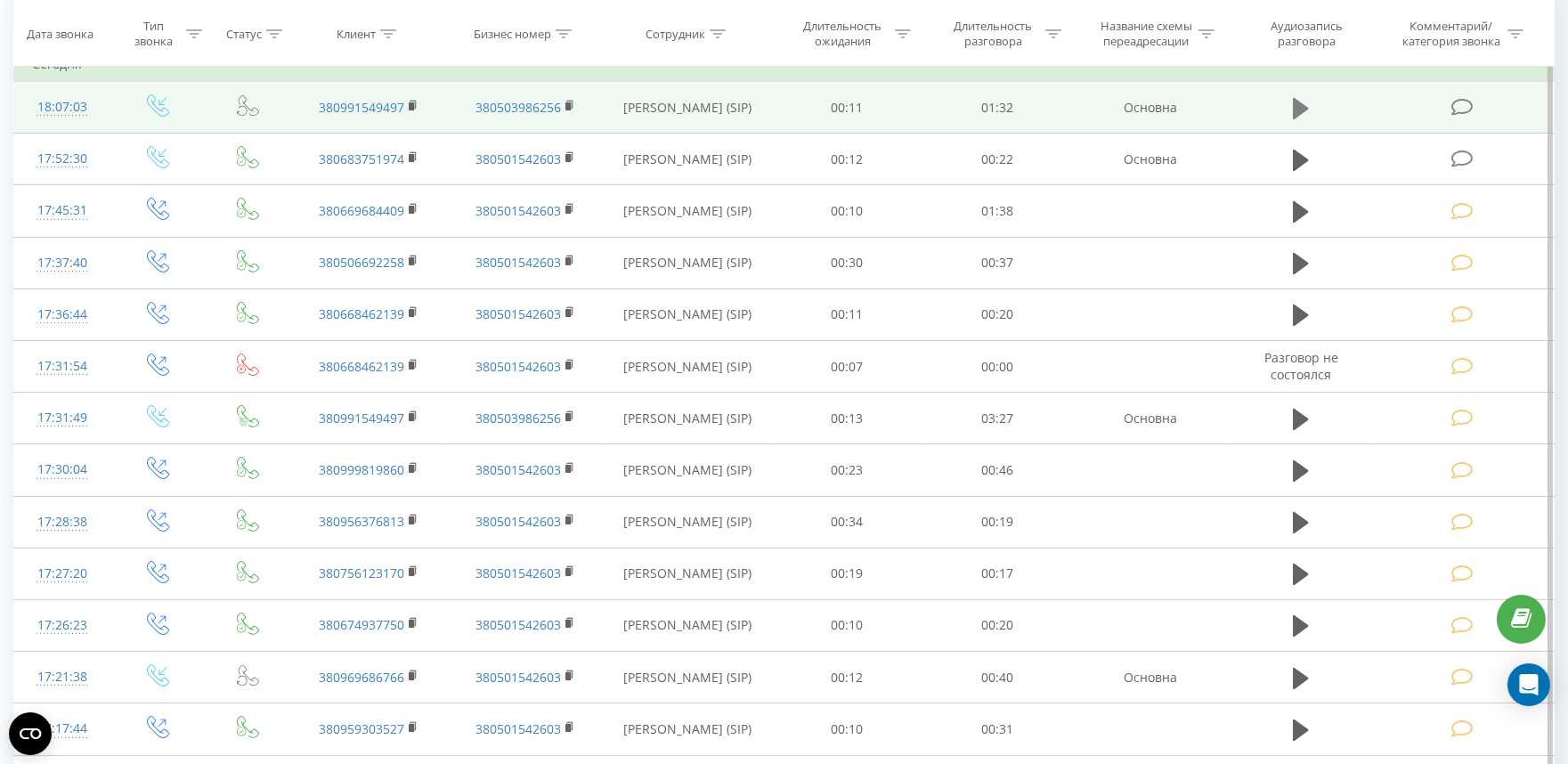
click at [1301, 107] on icon at bounding box center [1301, 108] width 16 height 22
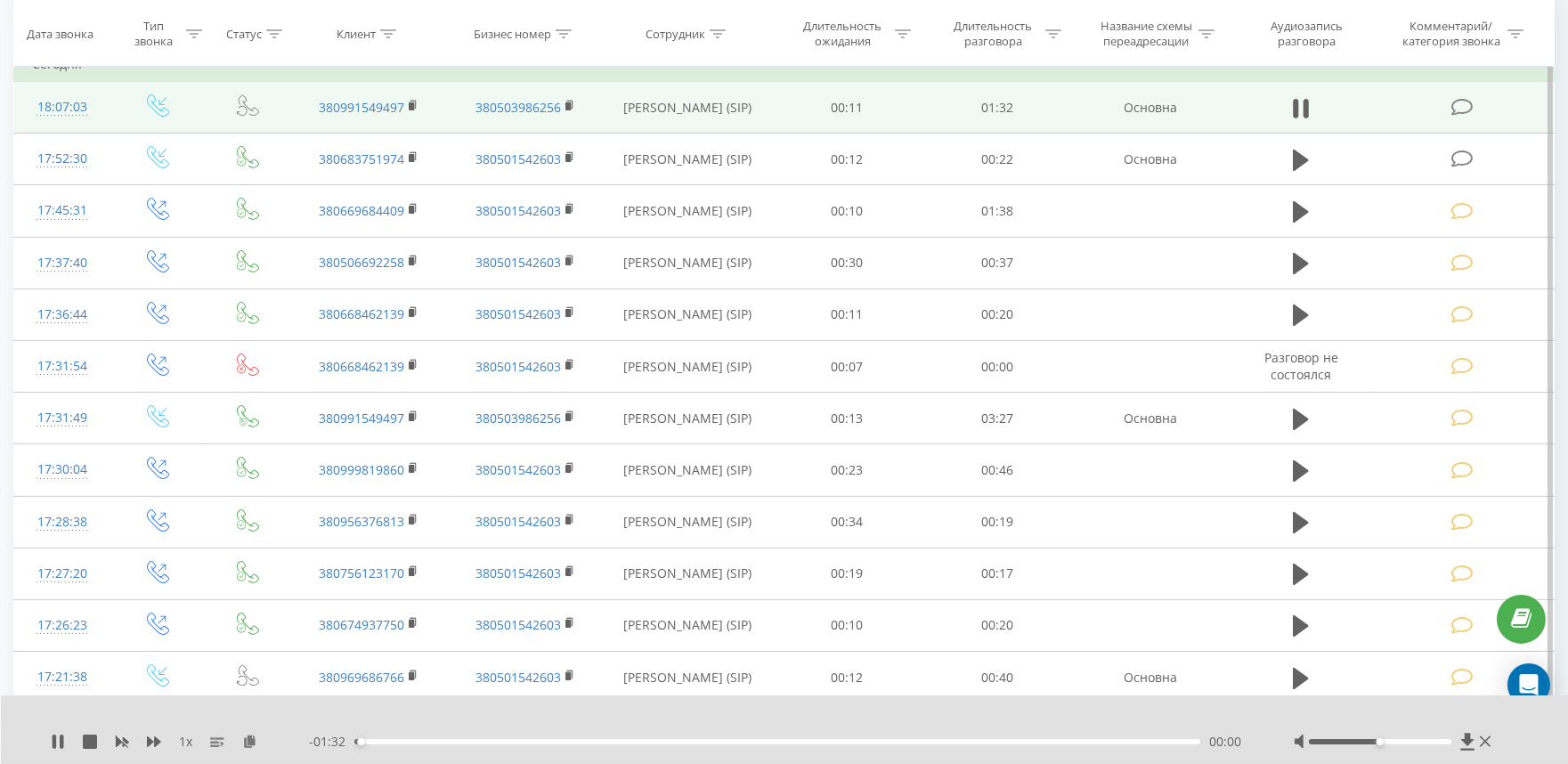
click at [442, 742] on div "00:00" at bounding box center [777, 741] width 846 height 5
click at [1451, 98] on icon at bounding box center [1462, 107] width 22 height 19
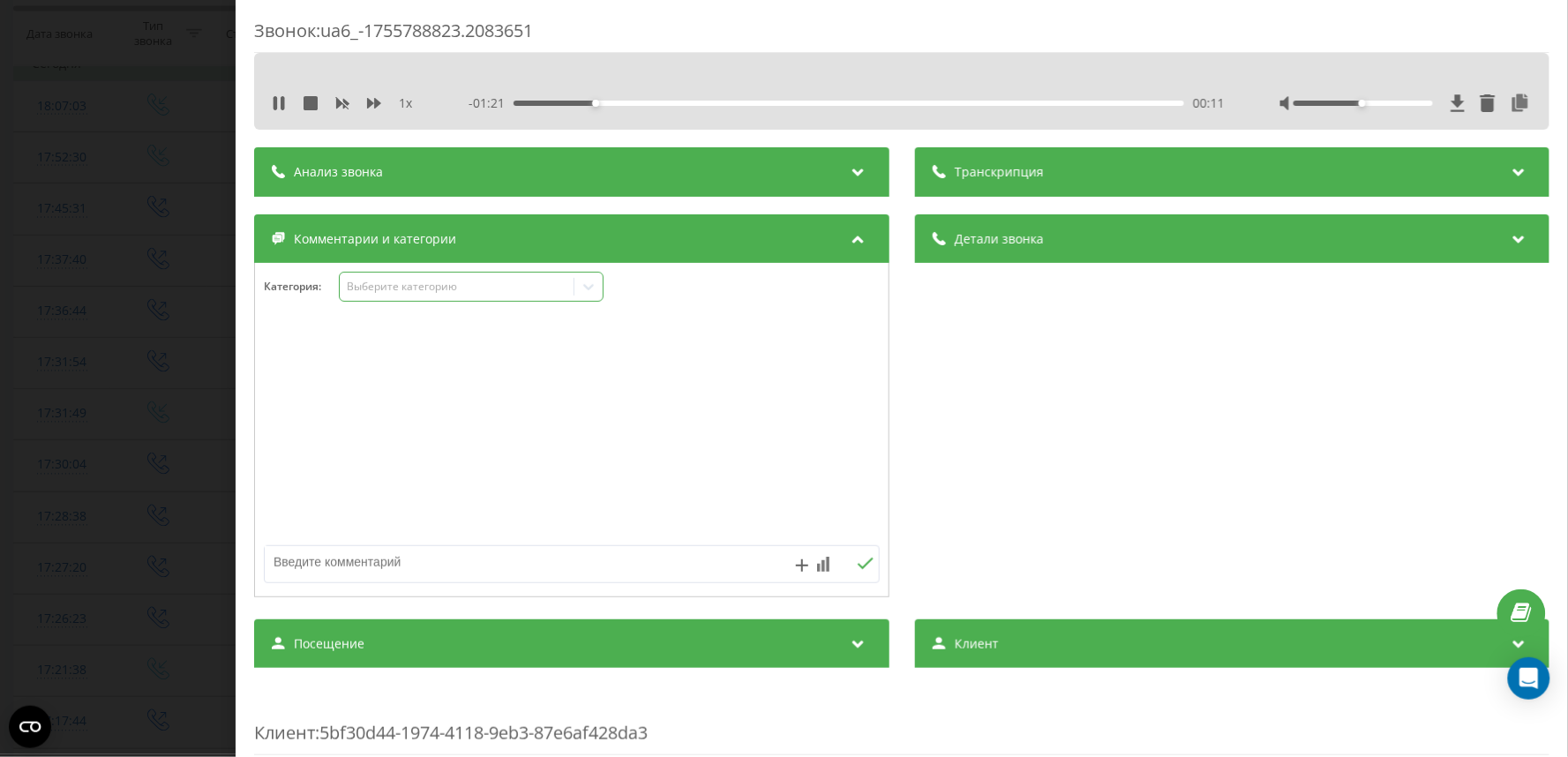
click at [384, 293] on div "Выберите категорию" at bounding box center [456, 286] width 221 height 14
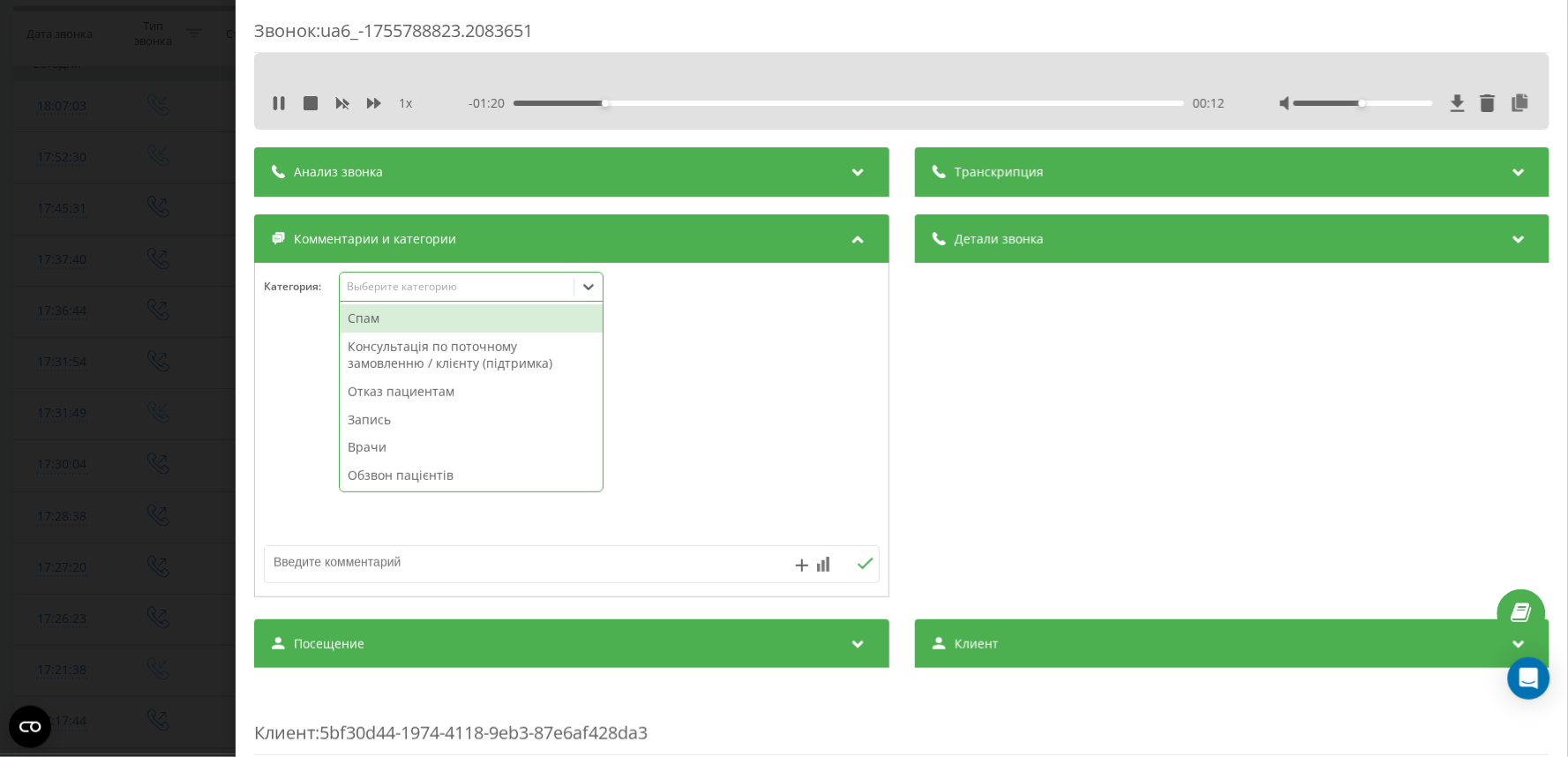
click at [400, 357] on div "Консультація по поточному замовленню / клієнту (підтримка)" at bounding box center [471, 355] width 263 height 45
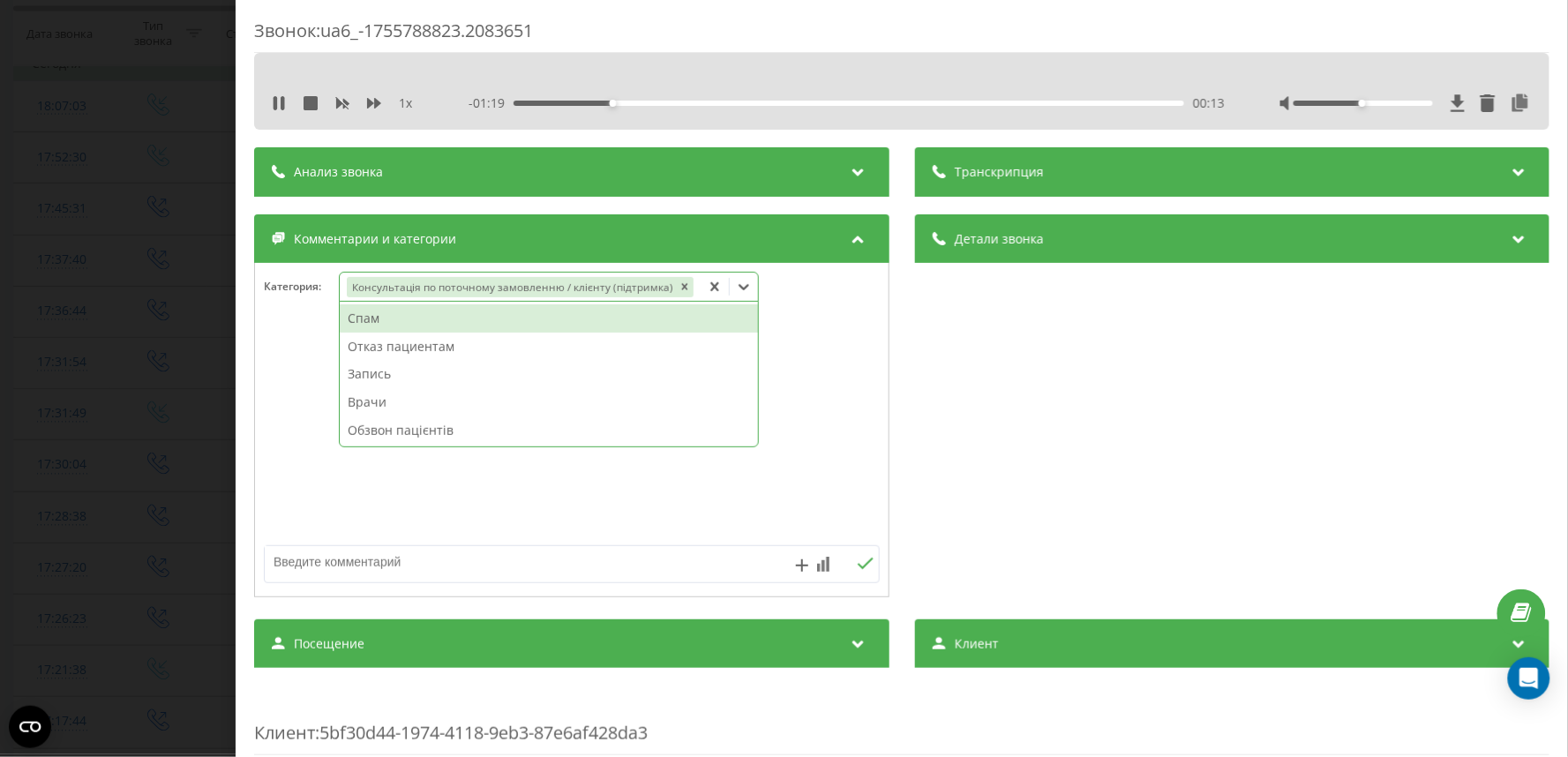
click at [91, 321] on div "Звонок : ua6_-1755788823.2083651 1 x - 01:19 00:13 00:13 Транскрипция Для анали…" at bounding box center [784, 378] width 1568 height 757
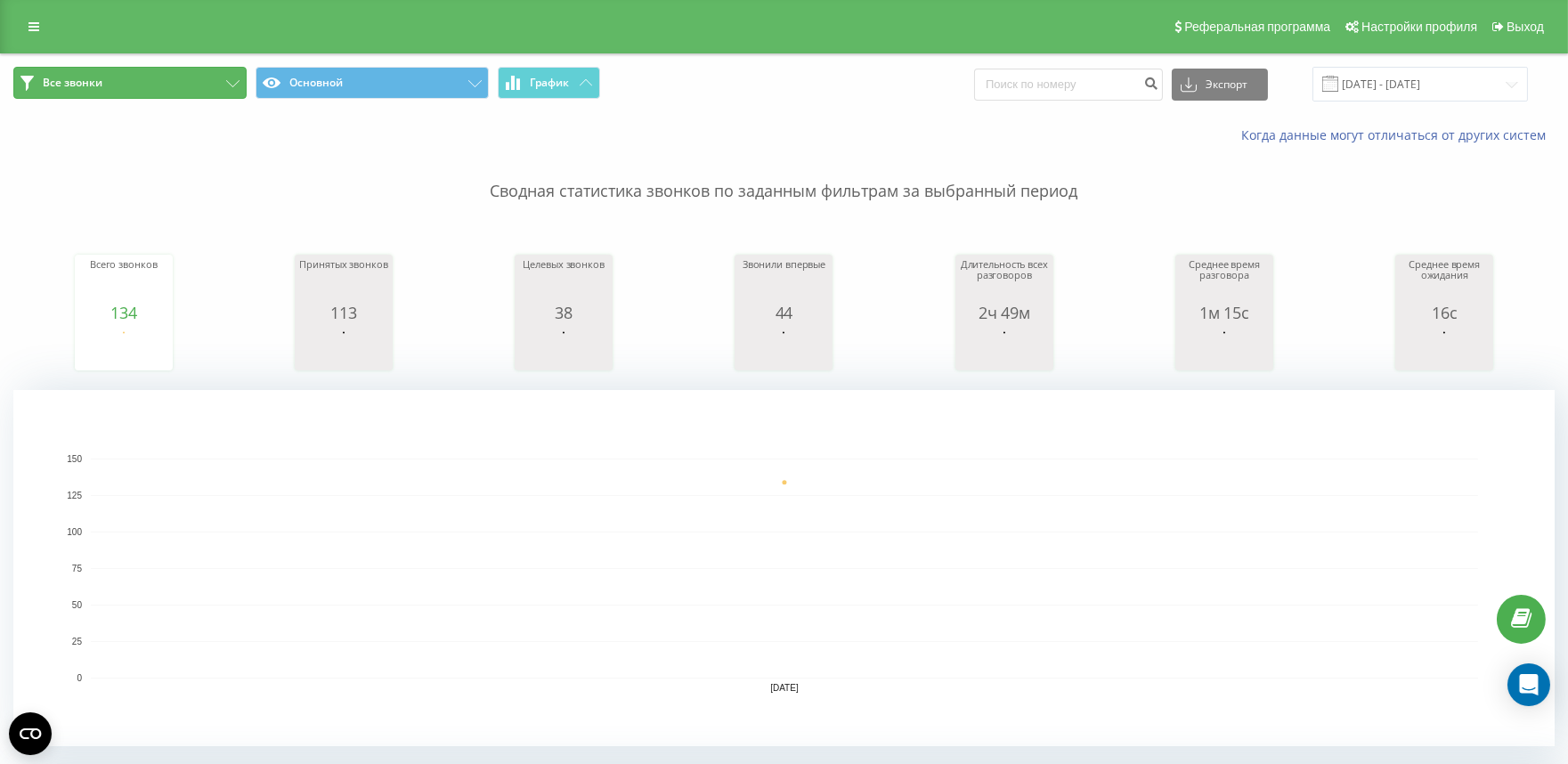
click at [68, 85] on span "Все звонки" at bounding box center [73, 82] width 60 height 14
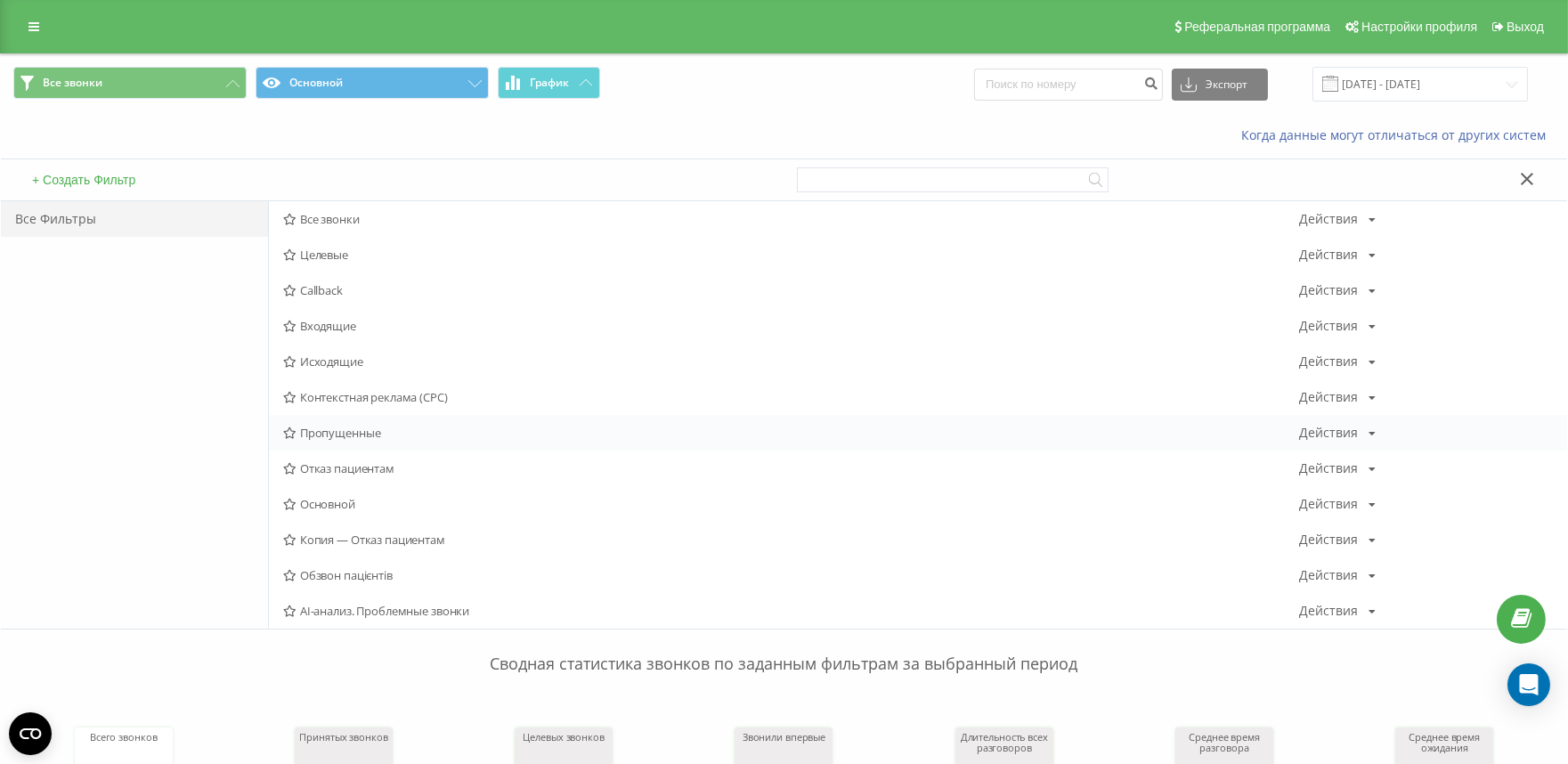
click at [346, 438] on span "Пропущенные" at bounding box center [791, 432] width 1016 height 13
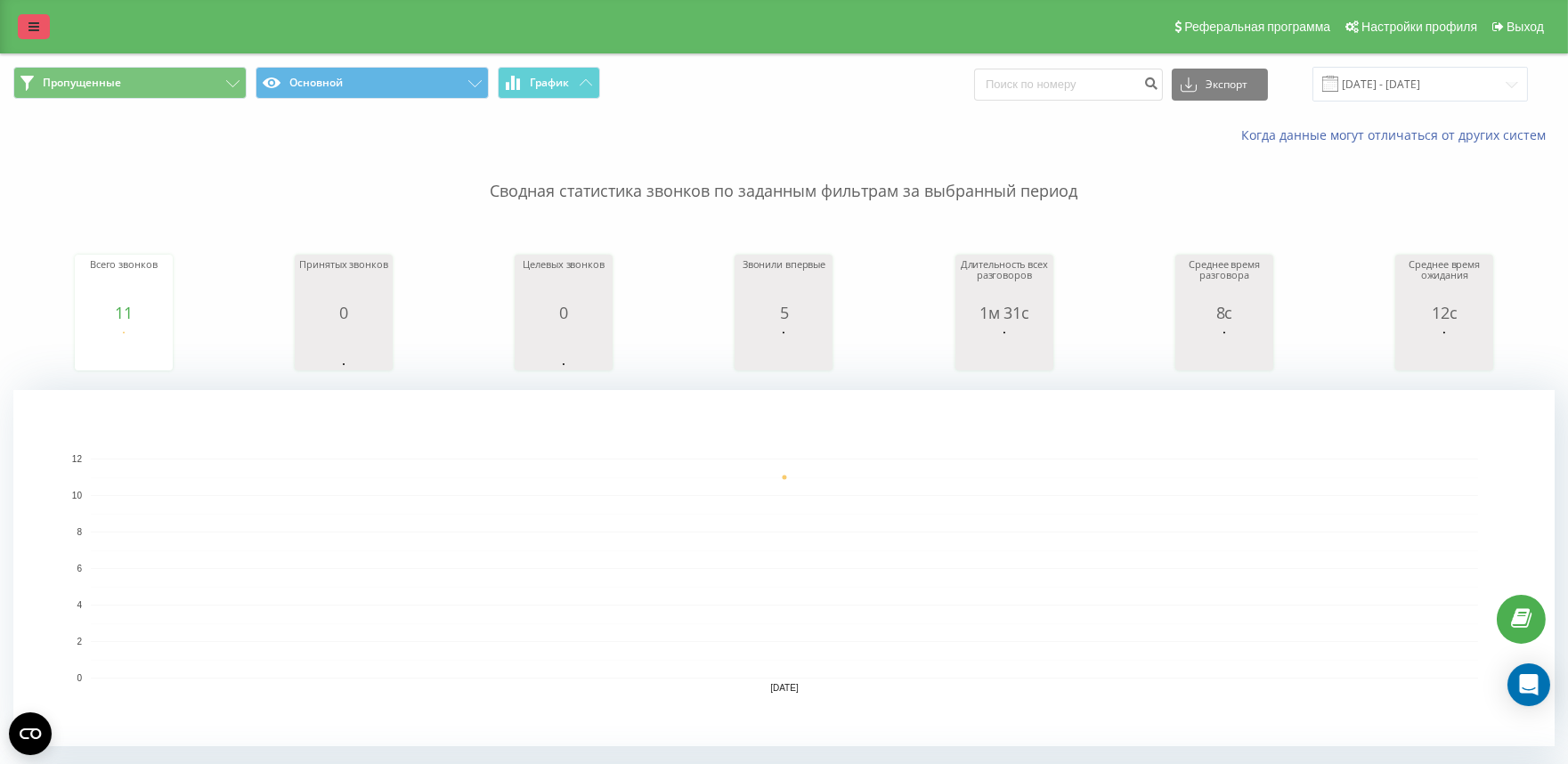
click at [30, 27] on icon at bounding box center [34, 27] width 11 height 13
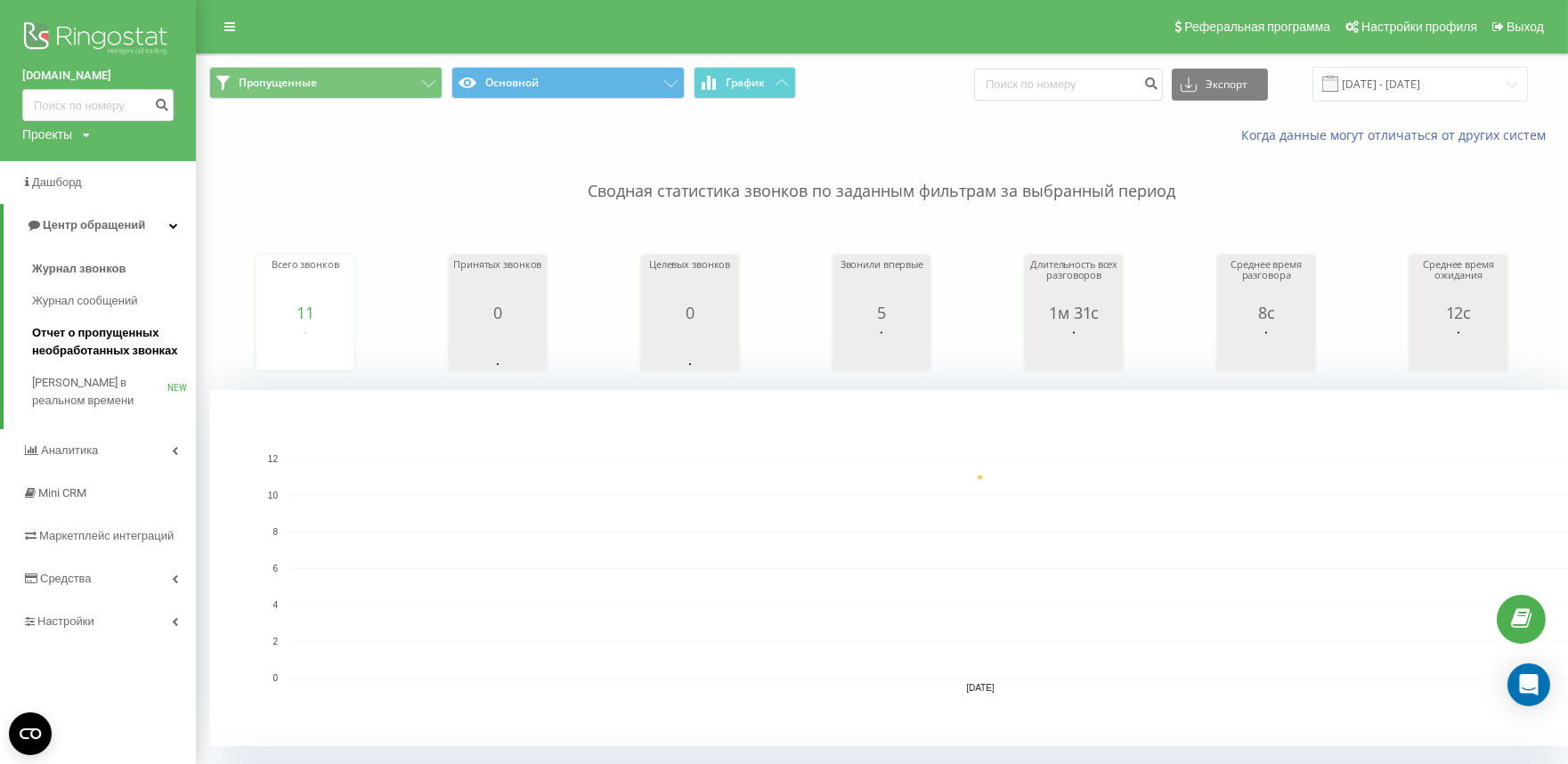
click at [81, 344] on span "Отчет о пропущенных необработанных звонках" at bounding box center [109, 342] width 155 height 36
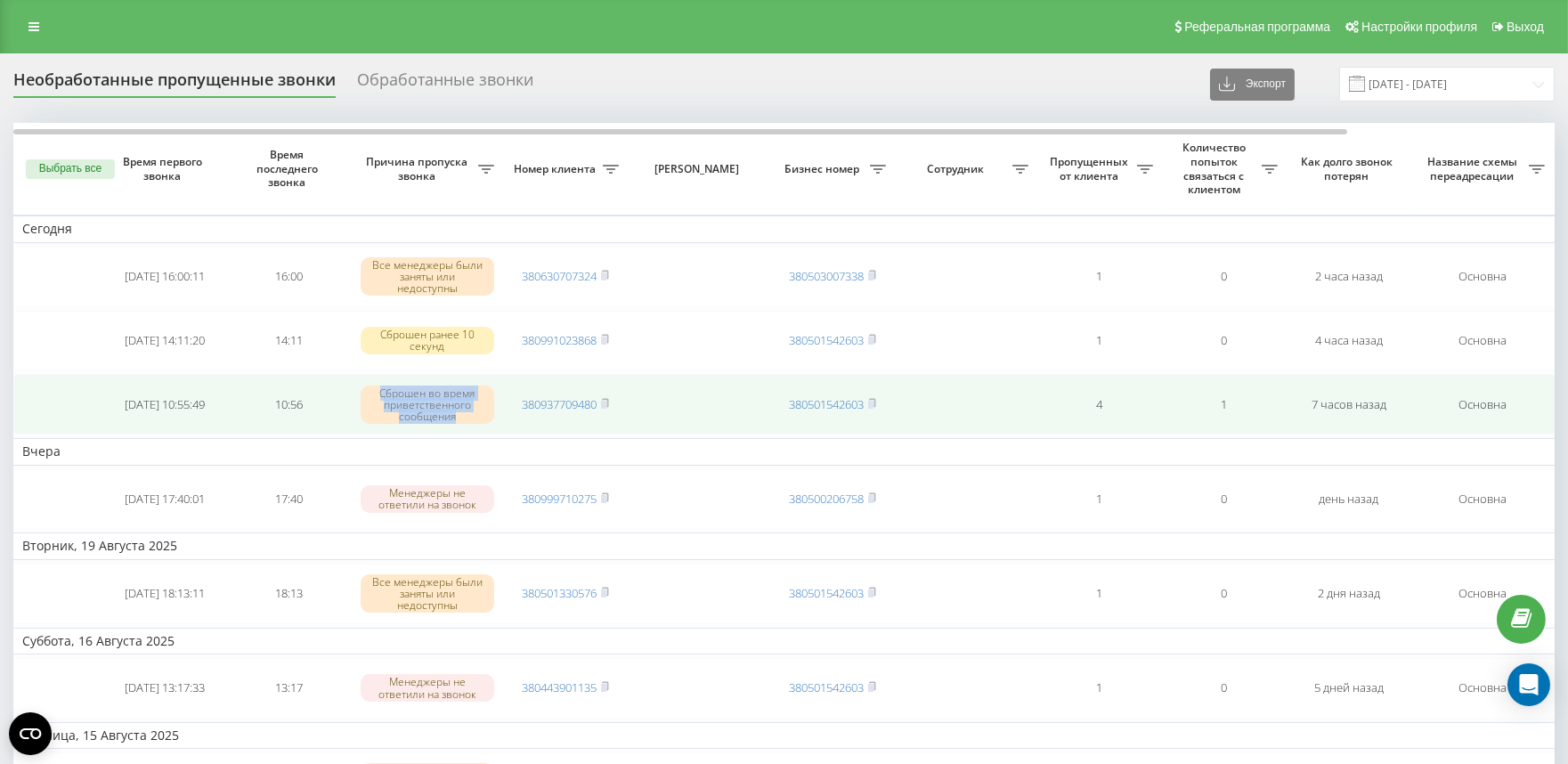
drag, startPoint x: 381, startPoint y: 387, endPoint x: 458, endPoint y: 413, distance: 81.3
click at [458, 413] on div "Сброшен во время приветственного сообщения" at bounding box center [427, 404] width 133 height 39
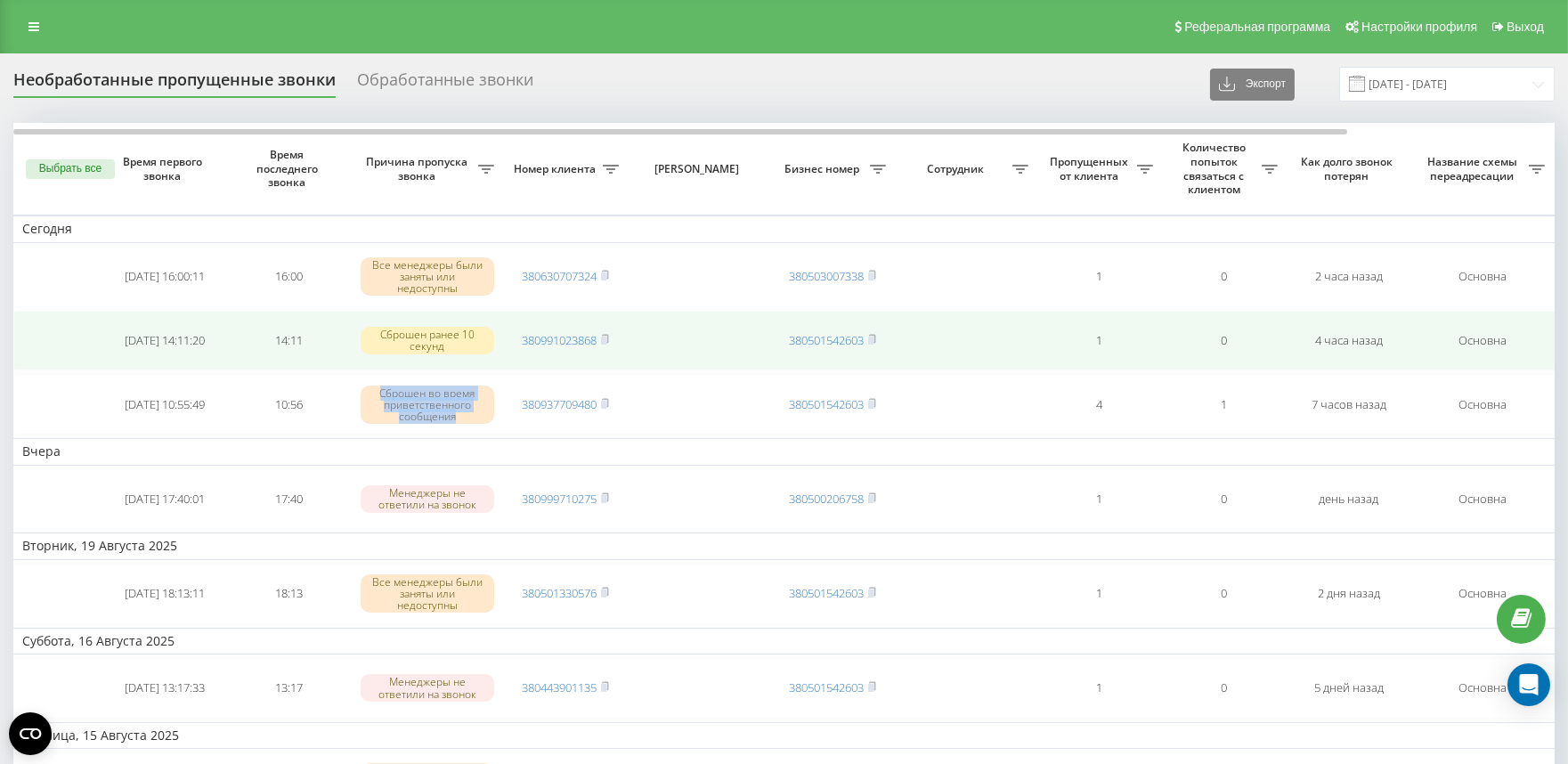
copy div "Сброшен во время приветственного сообщения"
drag, startPoint x: 269, startPoint y: 331, endPoint x: 456, endPoint y: 344, distance: 187.5
click at [456, 344] on tr "[DATE] 14:11:20 14:11 Сброшен ранее 10 секунд 380991023868 380501542603 1 0 4 ч…" at bounding box center [903, 341] width 1781 height 61
copy tr "14:11 Сброшен ранее 10 секунд"
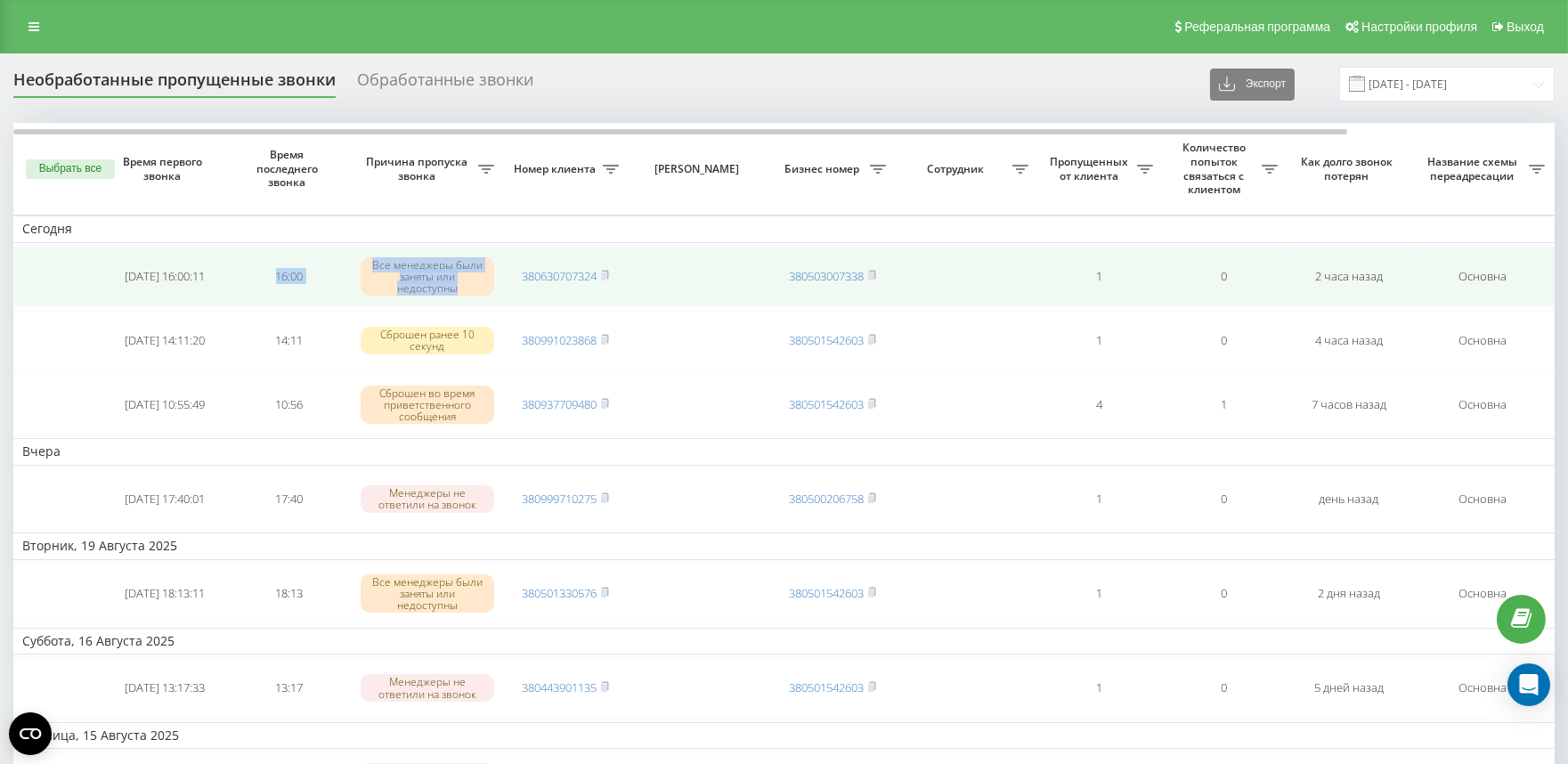
drag, startPoint x: 269, startPoint y: 260, endPoint x: 464, endPoint y: 285, distance: 196.6
click at [464, 285] on tr "2025-08-21 16:00:11 16:00 Все менеджеры были заняты или недоступны 380630707324…" at bounding box center [903, 276] width 1781 height 61
copy tr "16:00 Все менеджеры были заняты или недоступны"
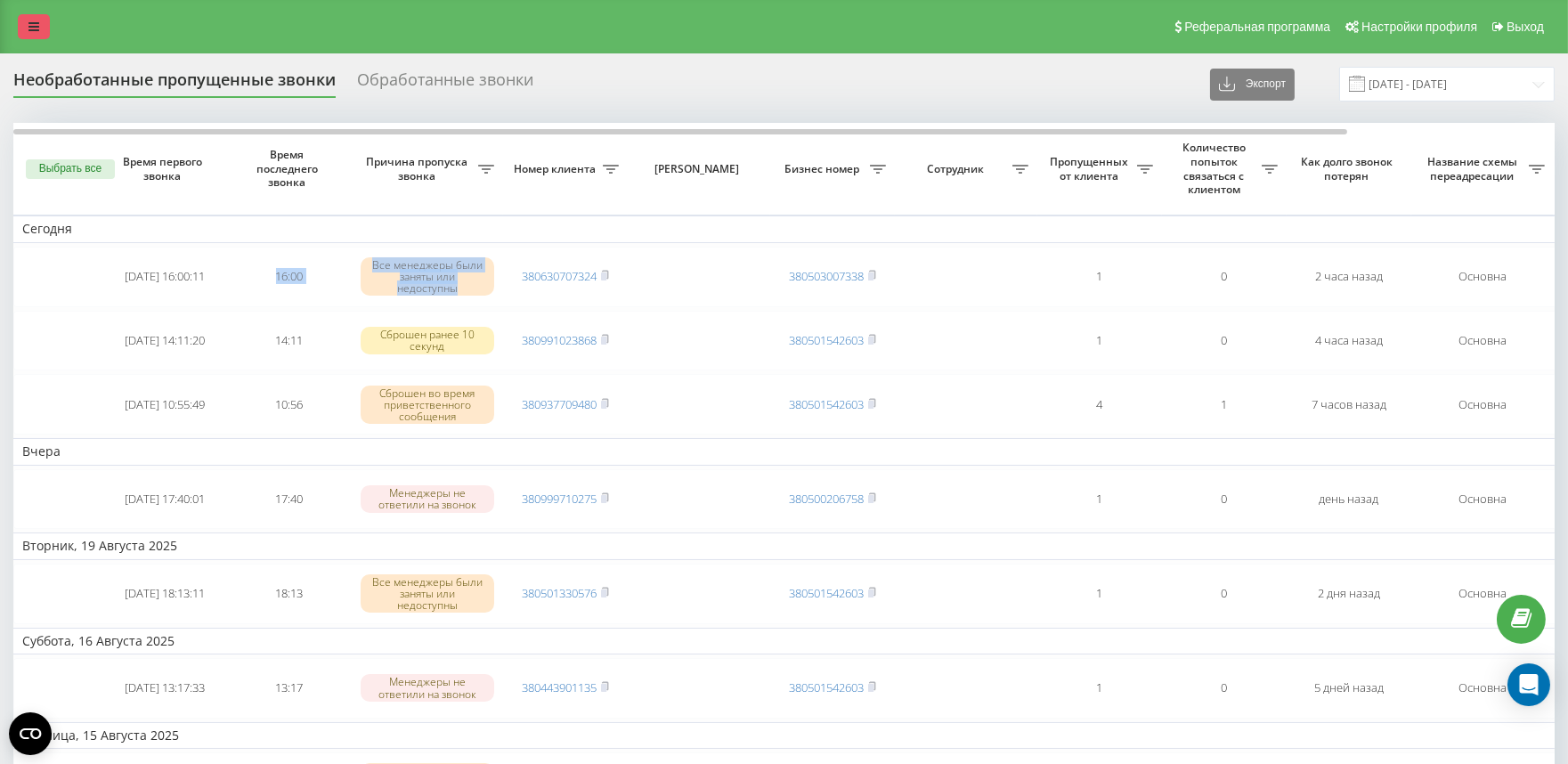
click at [34, 22] on icon at bounding box center [34, 27] width 11 height 13
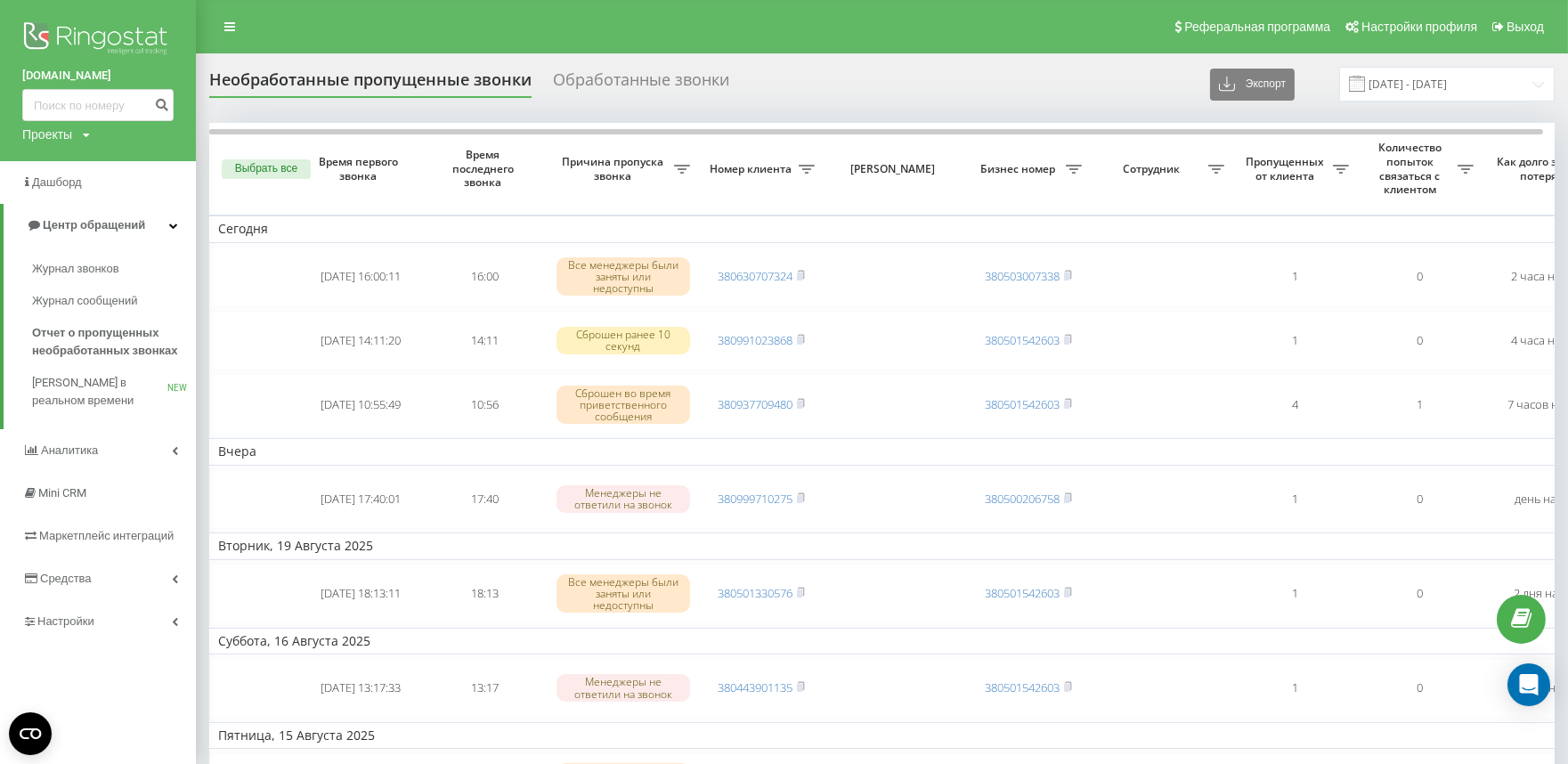
click at [78, 252] on div "Журнал звонков Журнал сообщений Отчет о пропущенных необработанных звонках Звон…" at bounding box center [97, 338] width 196 height 183
click at [81, 270] on span "Журнал звонков" at bounding box center [78, 269] width 93 height 18
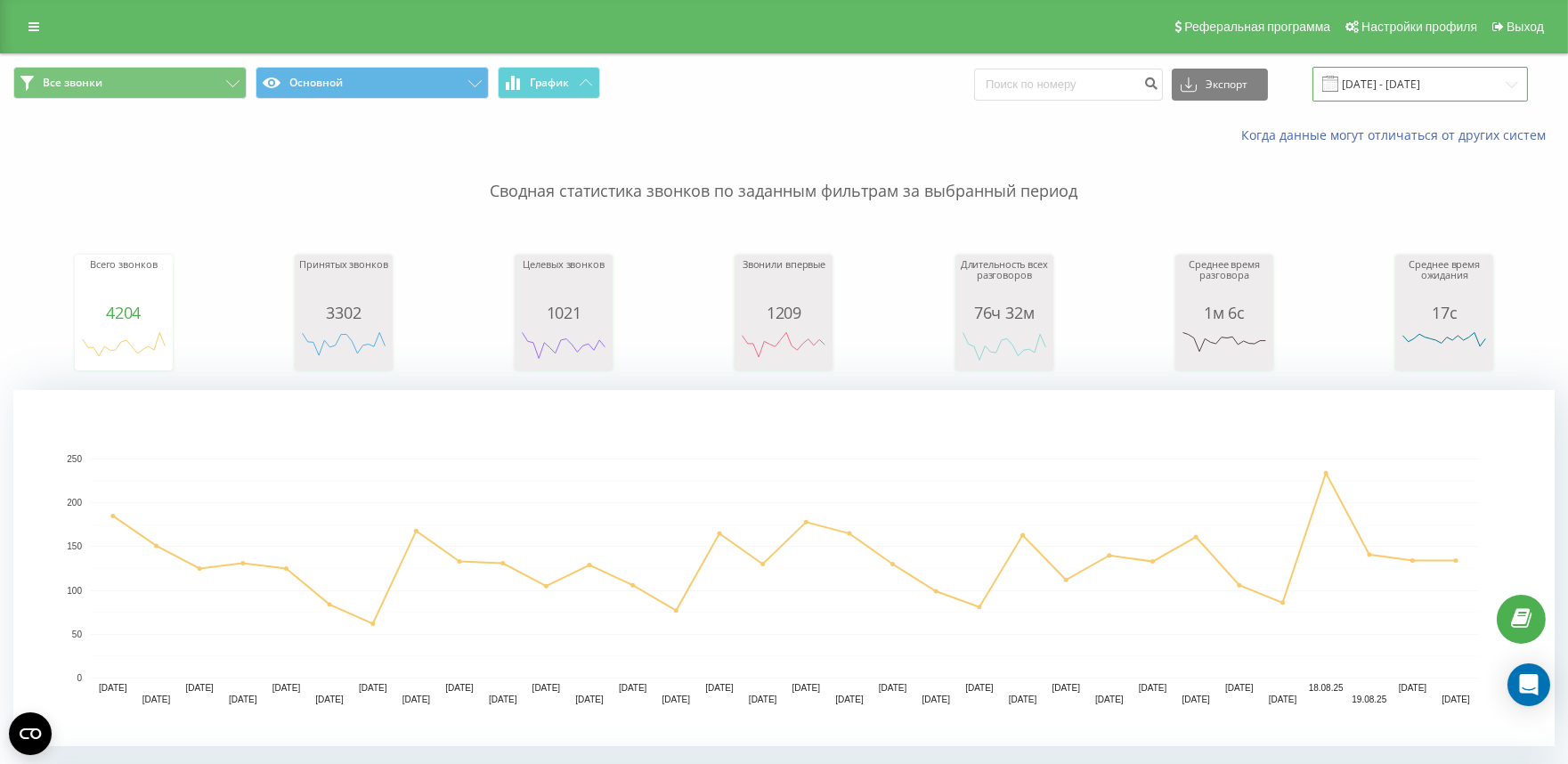
click at [1399, 67] on input "[DATE] - [DATE]" at bounding box center [1420, 83] width 216 height 35
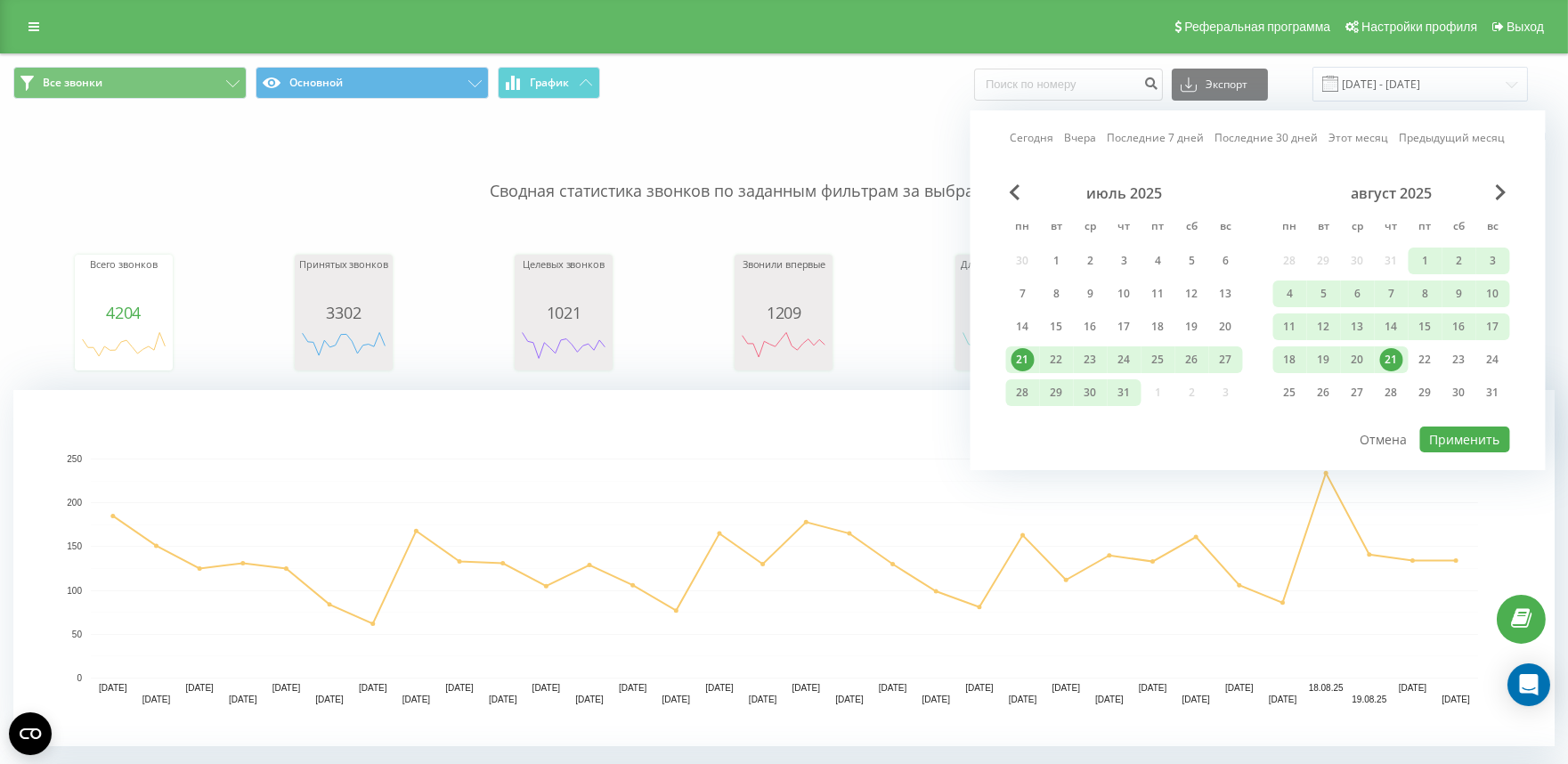
click at [1050, 145] on link "Сегодня" at bounding box center [1032, 137] width 44 height 17
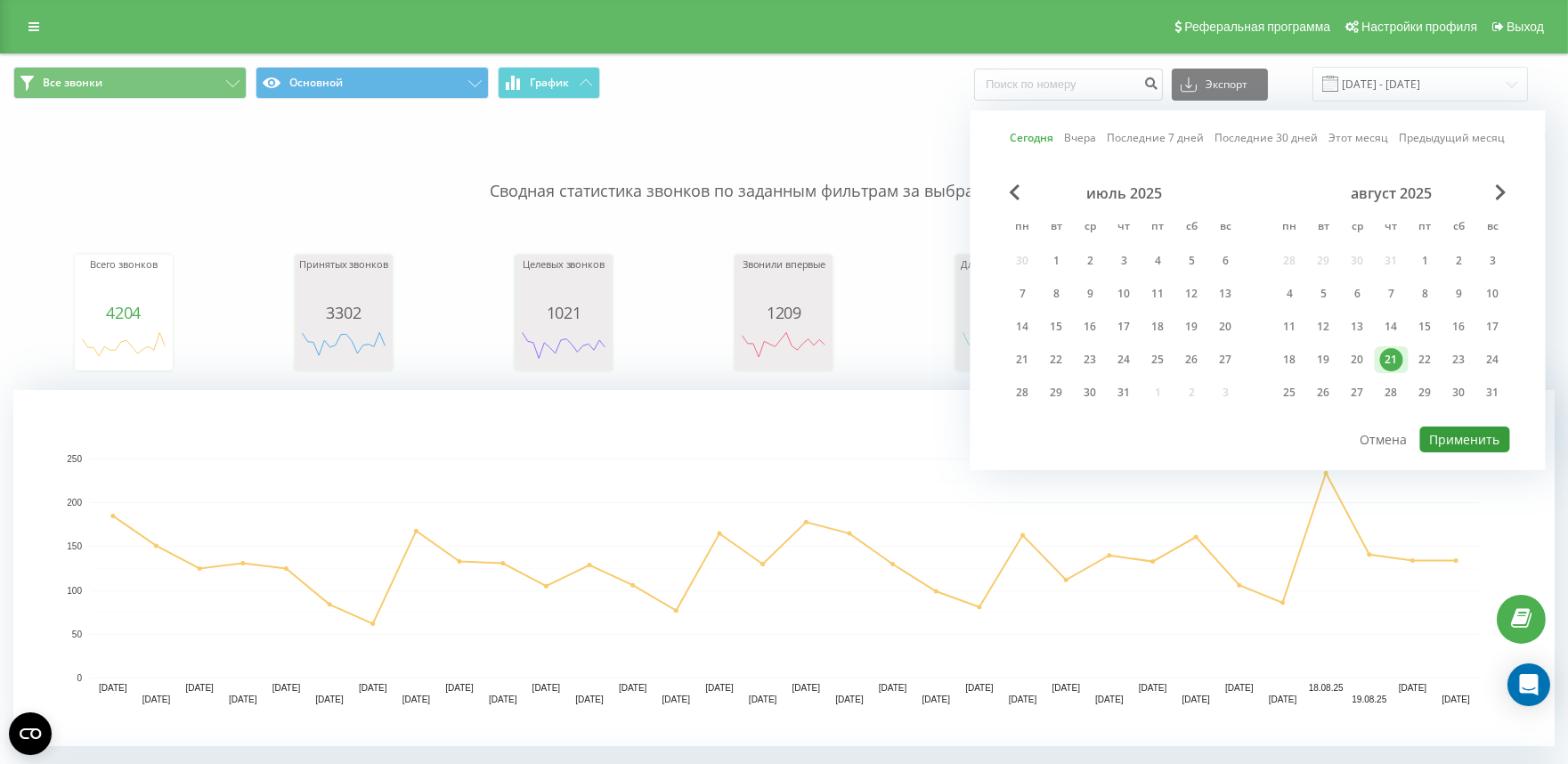
click at [1469, 430] on button "Применить" at bounding box center [1465, 439] width 89 height 26
type input "[DATE] - [DATE]"
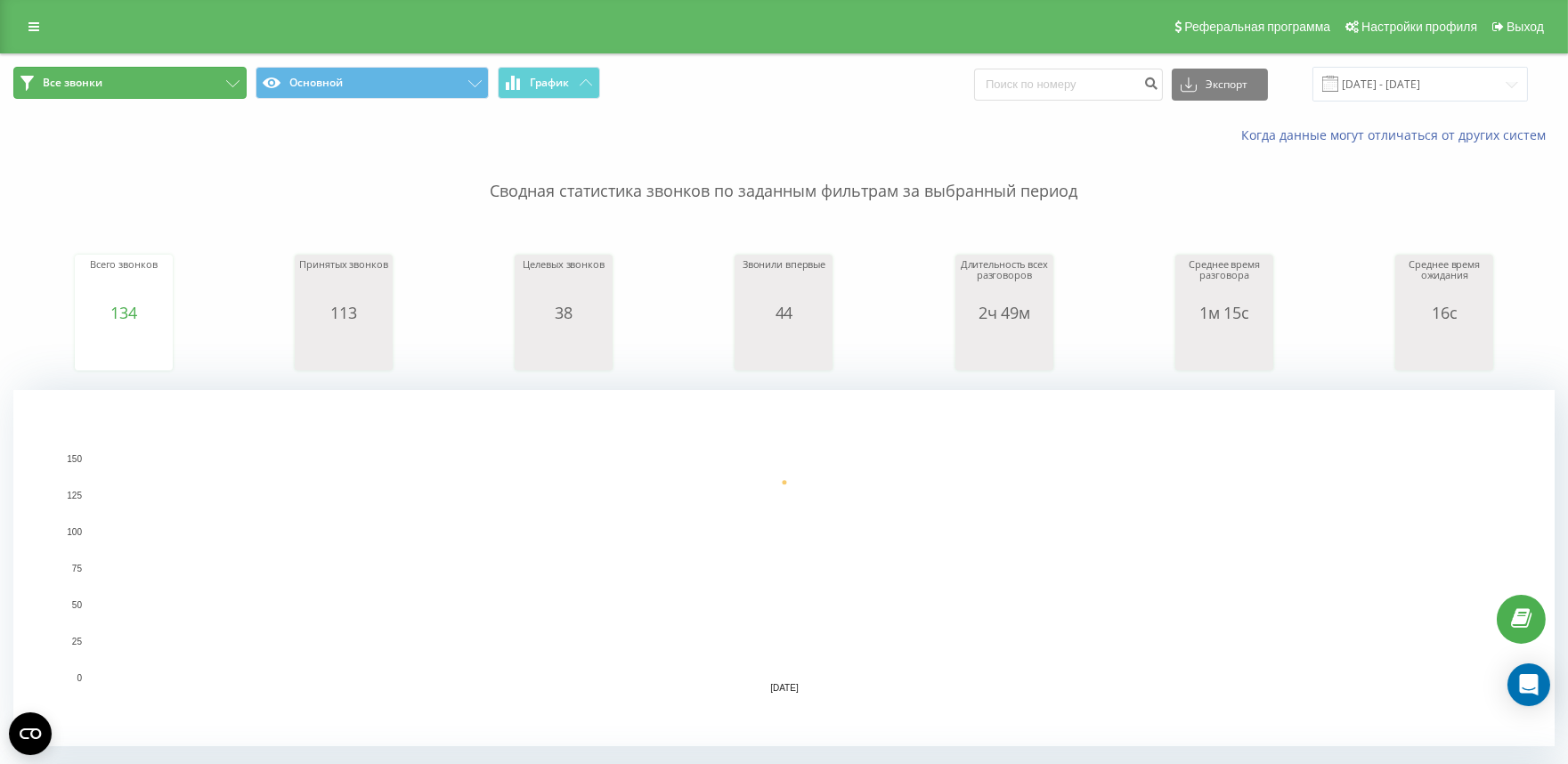
click at [234, 90] on button "Все звонки" at bounding box center [129, 82] width 234 height 32
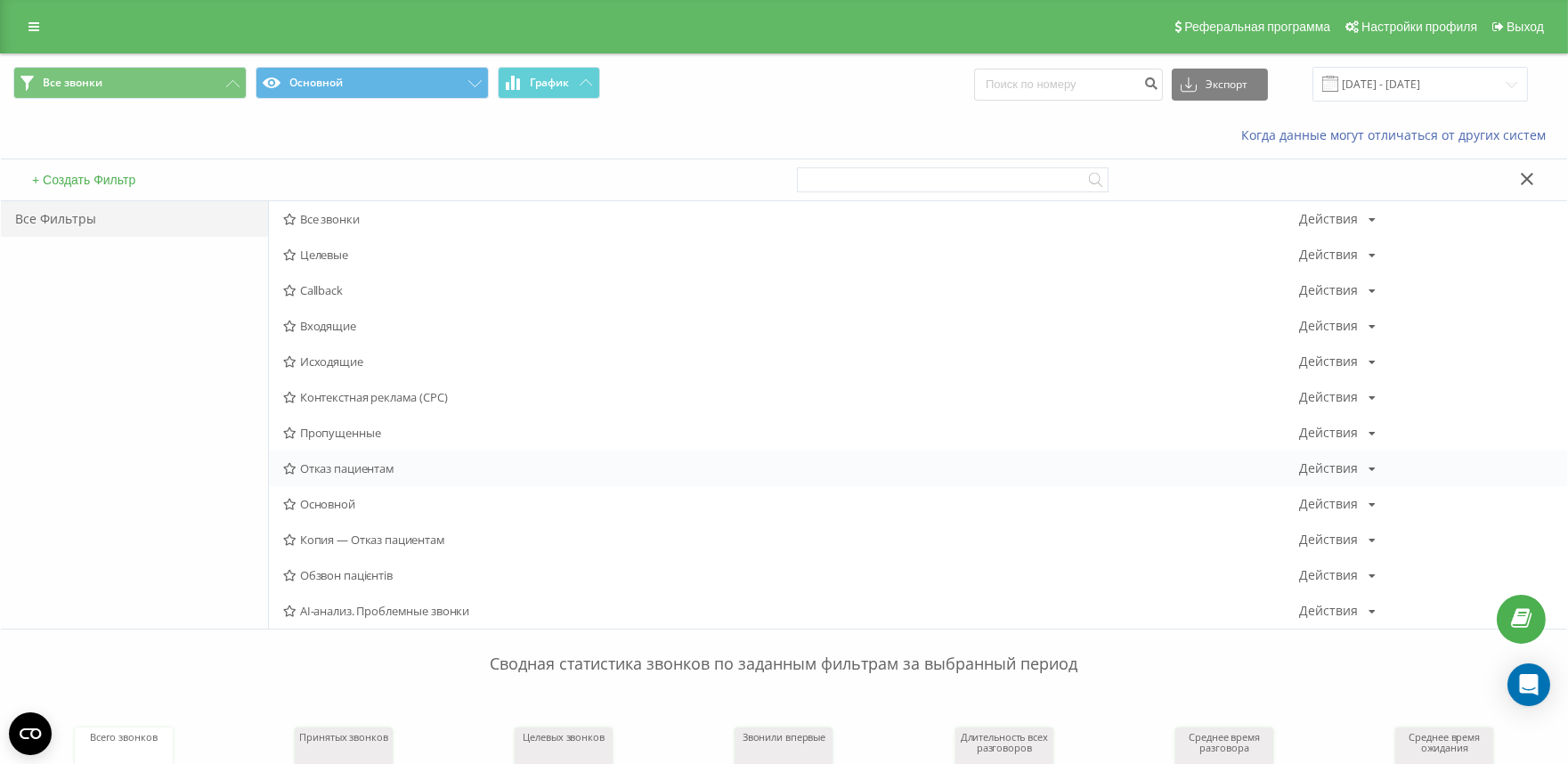
click at [352, 469] on span "Отказ пациентам" at bounding box center [791, 468] width 1016 height 13
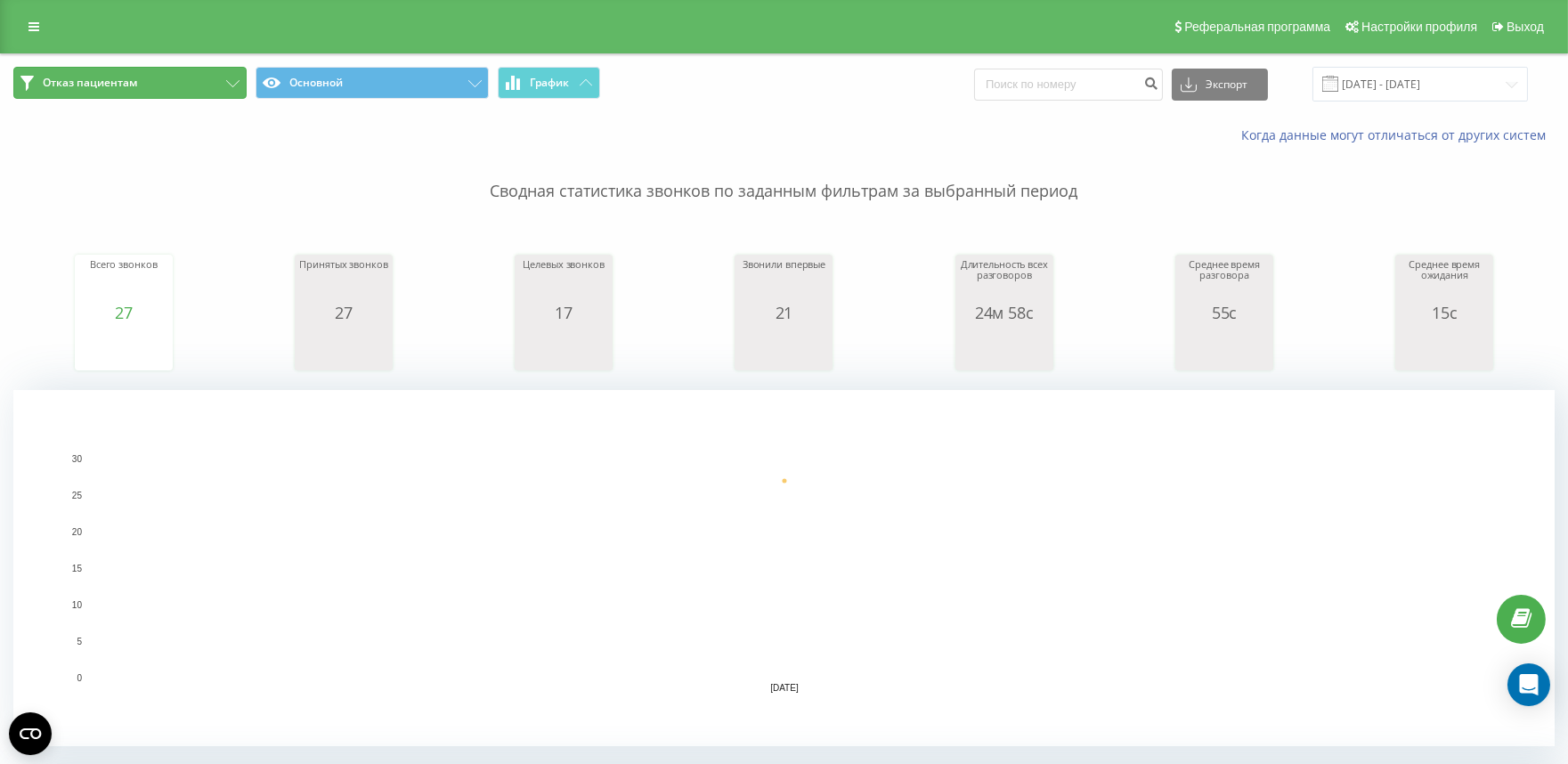
click at [110, 81] on span "Отказ пациентам" at bounding box center [89, 82] width 94 height 14
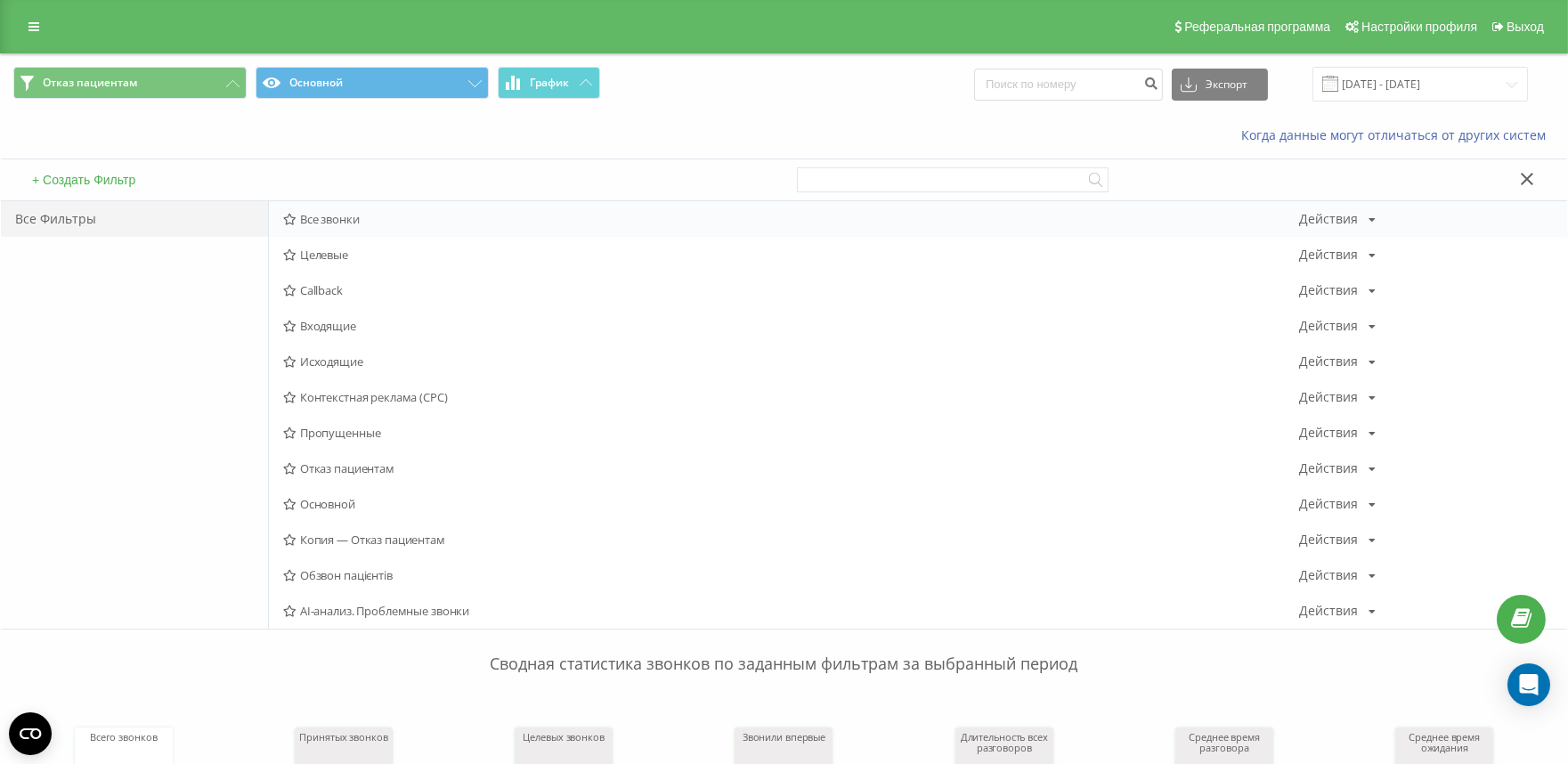
click at [323, 226] on span "Все звонки" at bounding box center [791, 219] width 1016 height 13
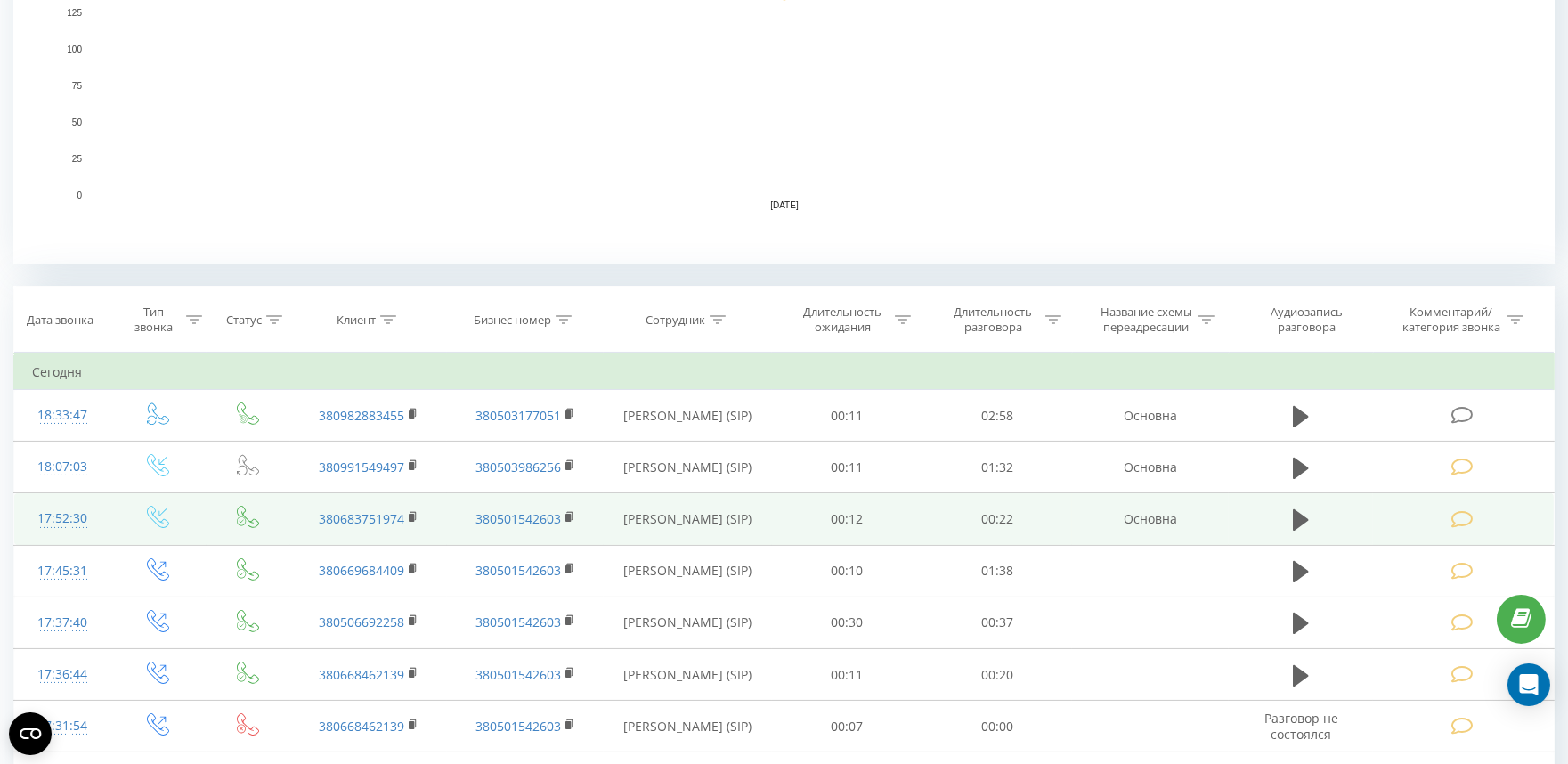
scroll to position [593, 0]
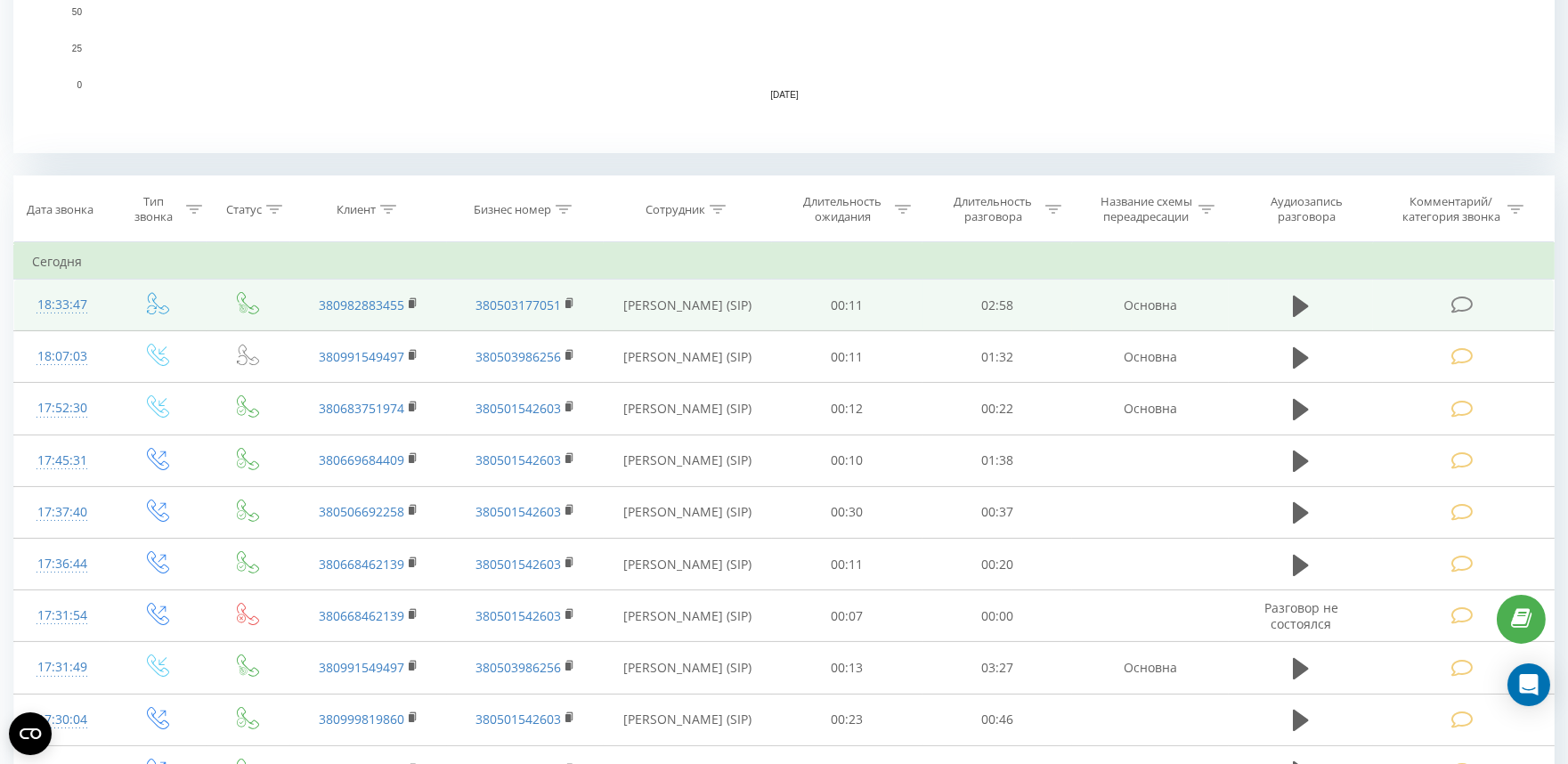
click at [1463, 301] on icon at bounding box center [1462, 304] width 22 height 19
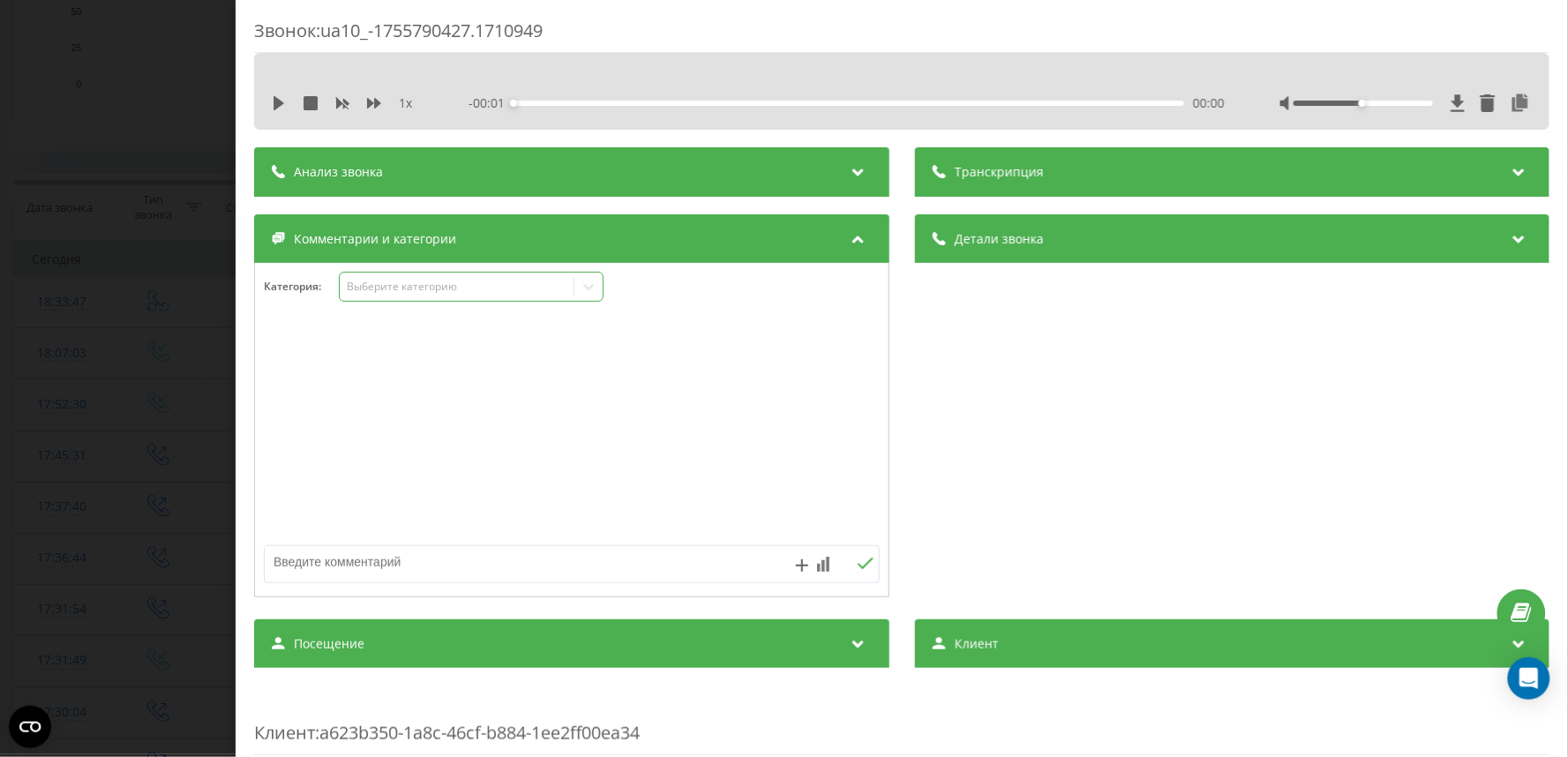
click at [384, 288] on div "Выберите категорию" at bounding box center [456, 286] width 221 height 14
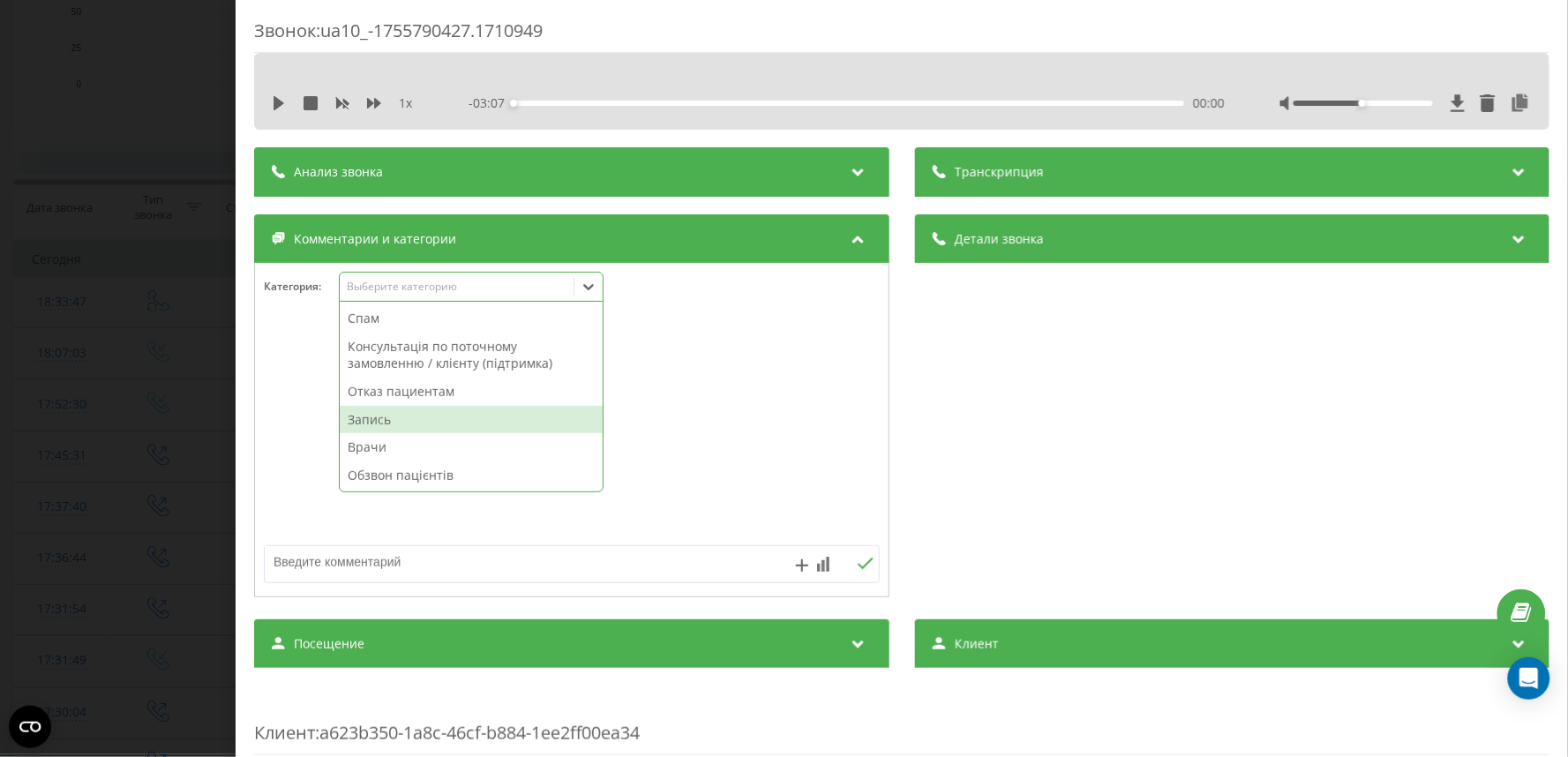
click at [383, 423] on div "Запись" at bounding box center [471, 419] width 263 height 29
click at [135, 357] on div "Звонок : ua10_-1755790427.1710949 1 x - 03:07 00:00 00:00 Транскрипция Для анал…" at bounding box center [784, 378] width 1568 height 757
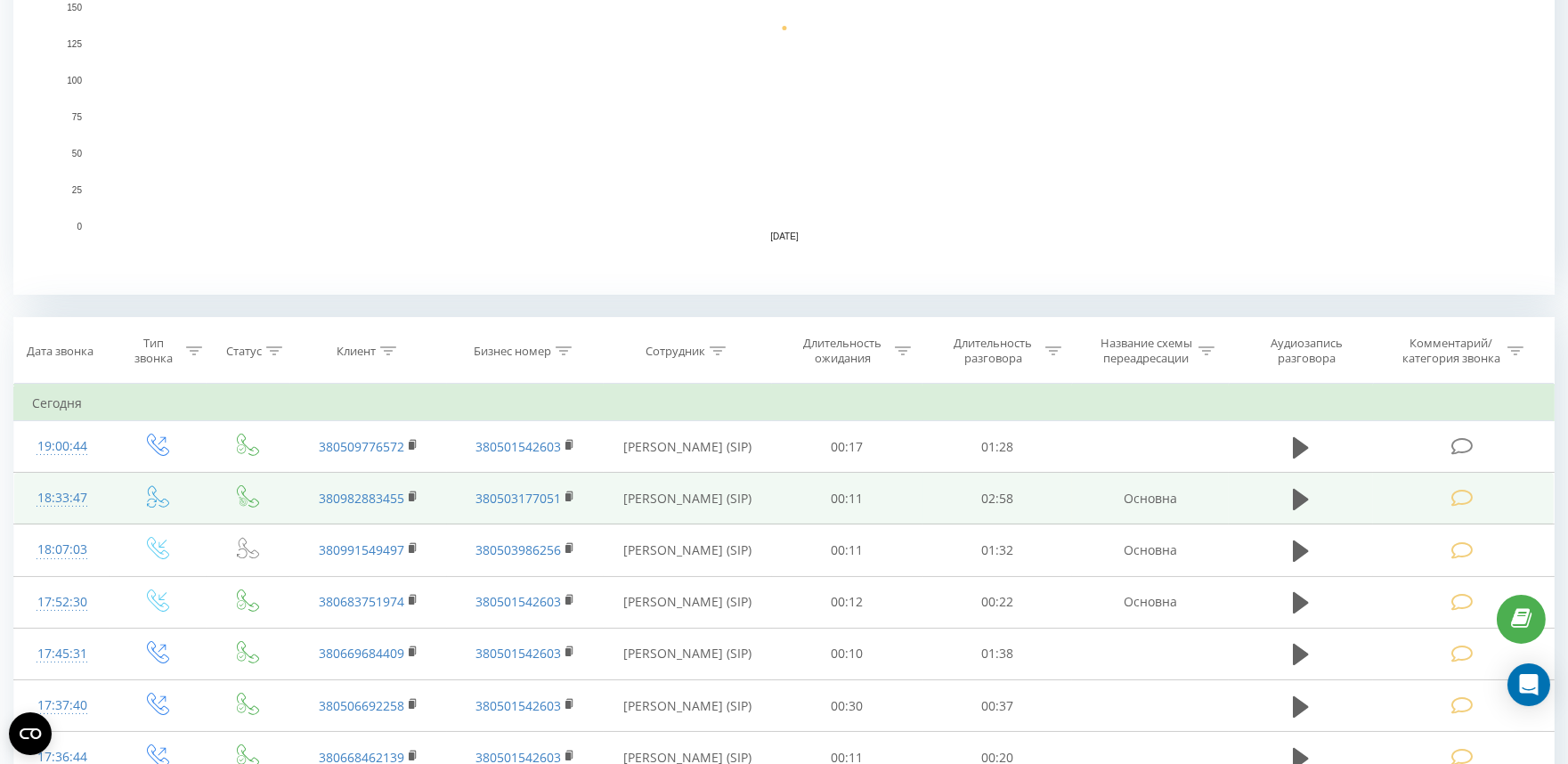
scroll to position [494, 0]
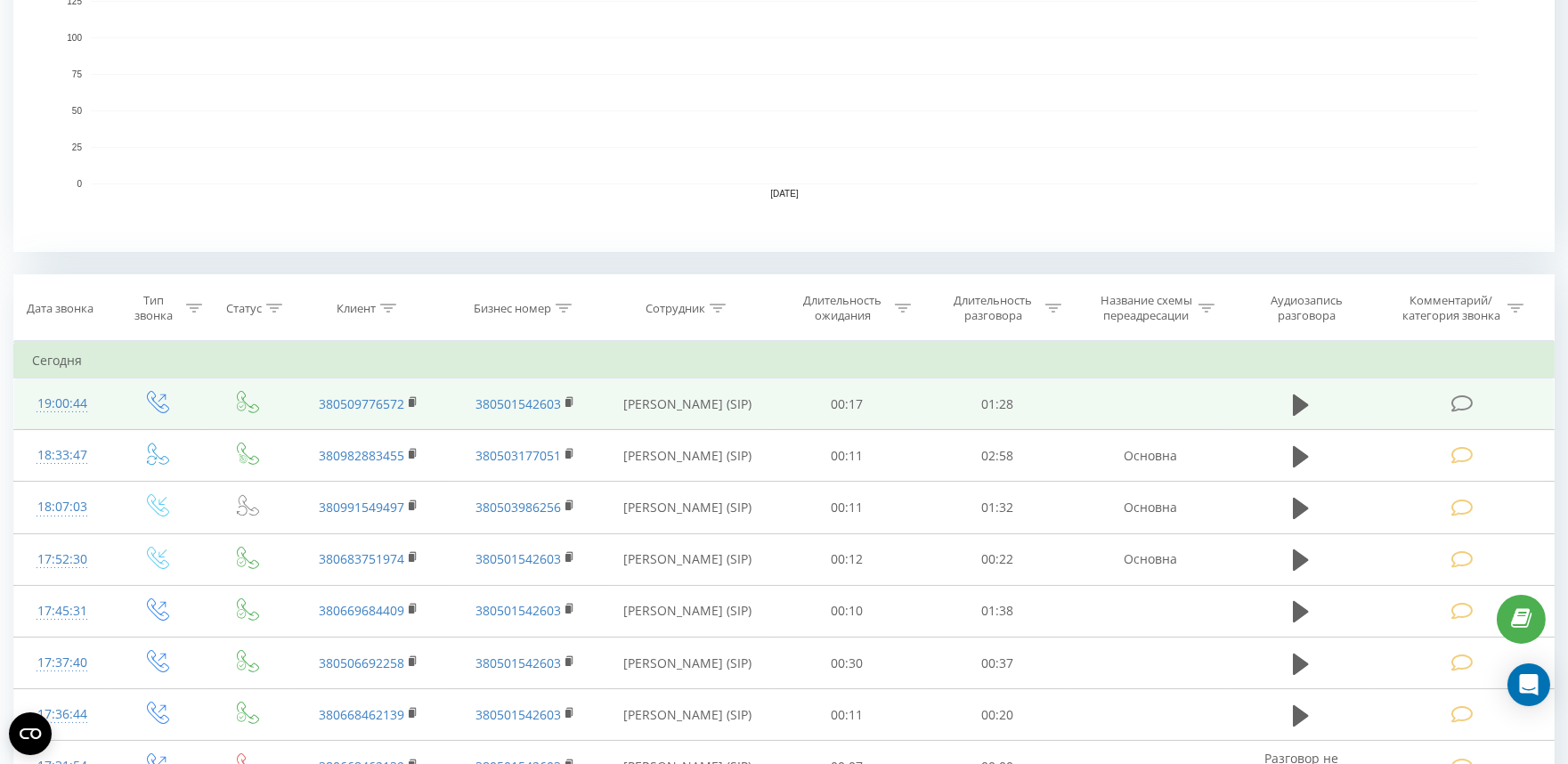
click at [1463, 397] on icon at bounding box center [1462, 403] width 22 height 19
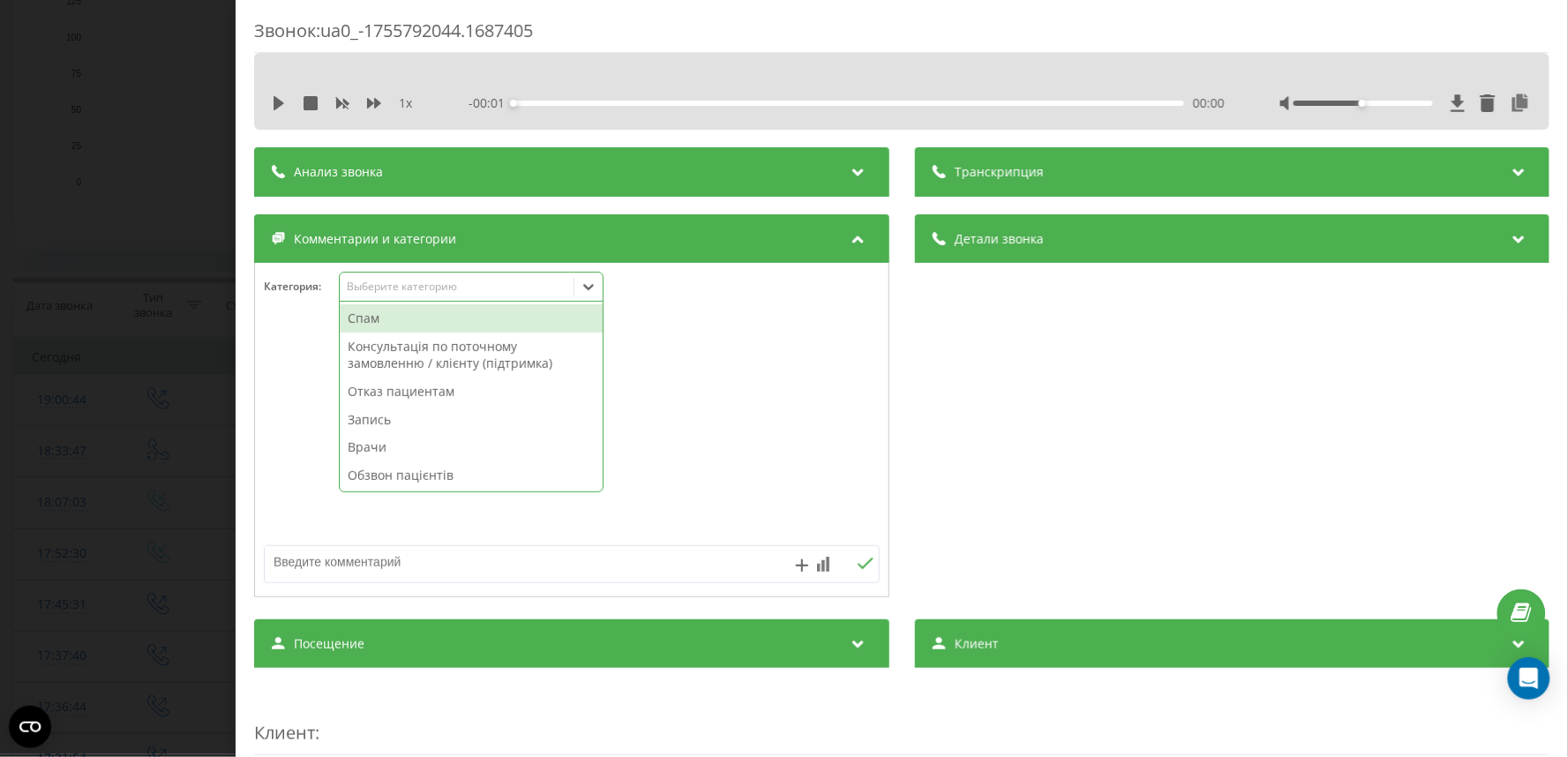
click at [369, 288] on div "Выберите категорию" at bounding box center [456, 286] width 221 height 14
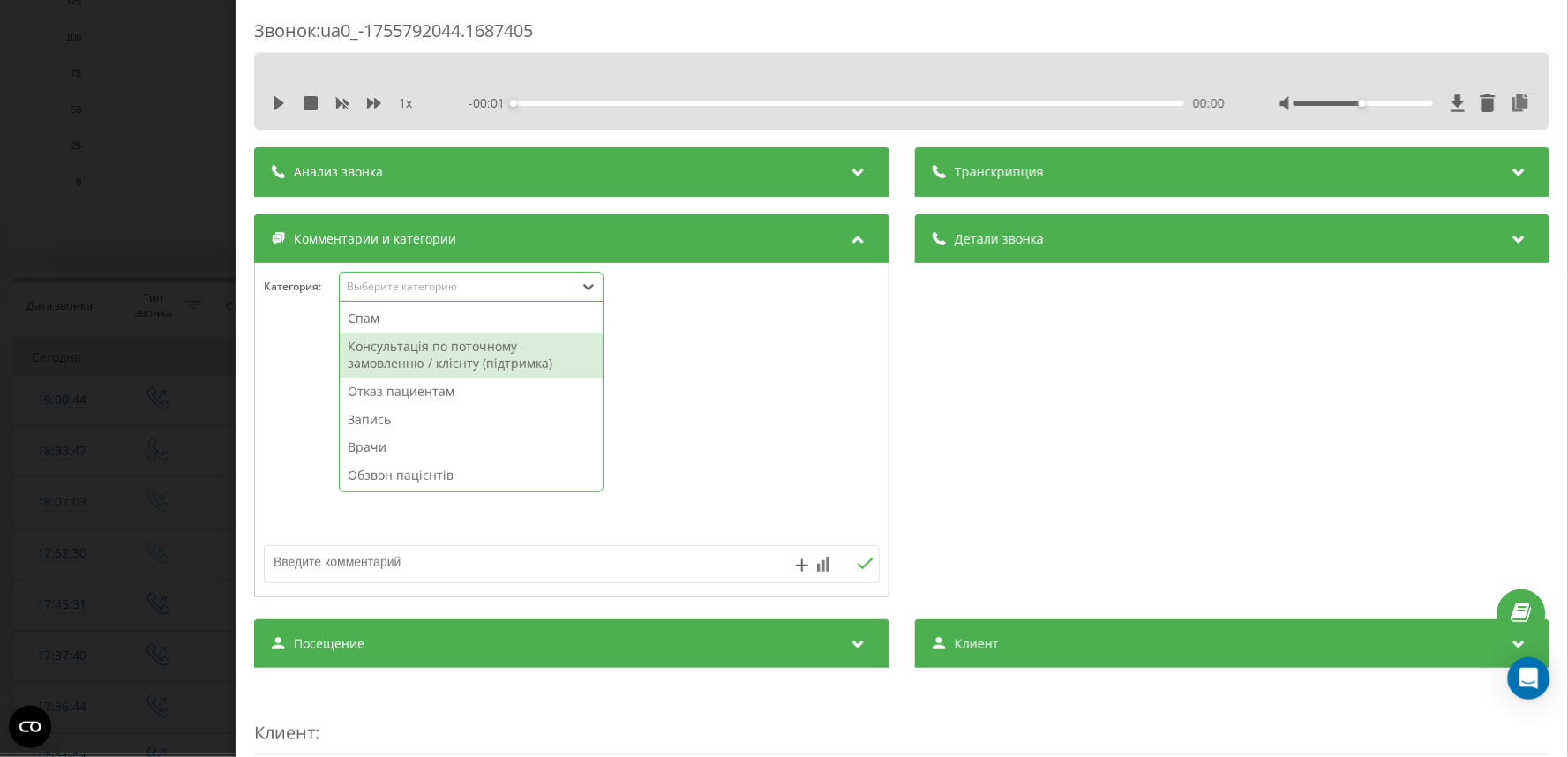
click at [380, 353] on div "Консультація по поточному замовленню / клієнту (підтримка)" at bounding box center [471, 355] width 263 height 45
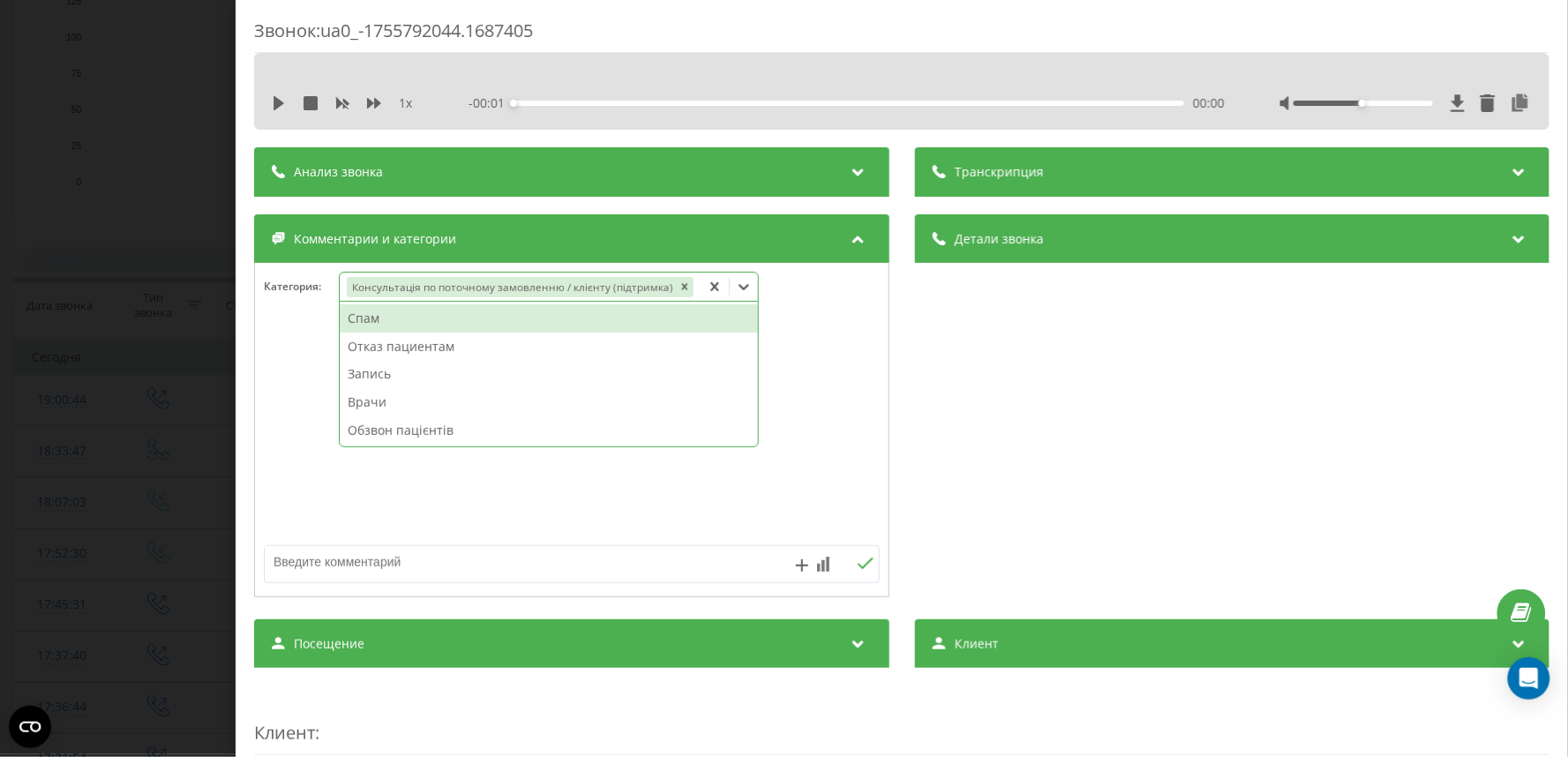
click at [119, 126] on div "Звонок : ua0_-1755792044.1687405 1 x - 00:01 00:00 00:00 Транскрипция Для анали…" at bounding box center [784, 378] width 1568 height 757
